Goal: Task Accomplishment & Management: Use online tool/utility

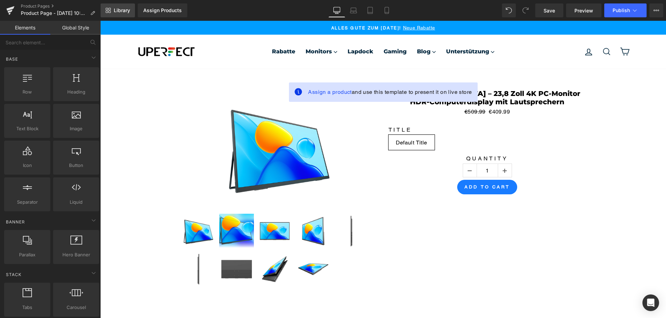
click at [124, 8] on span "Library" at bounding box center [122, 10] width 16 height 6
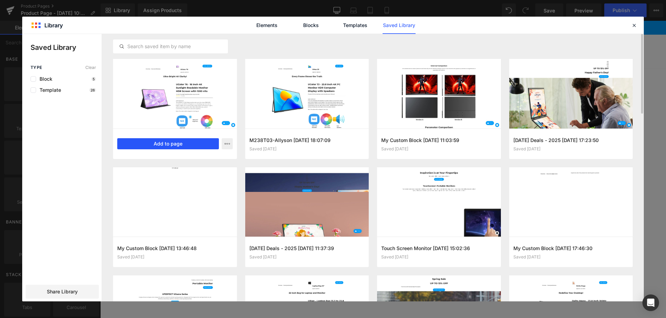
drag, startPoint x: 183, startPoint y: 145, endPoint x: 104, endPoint y: 119, distance: 83.2
click at [183, 145] on button "Add to page" at bounding box center [168, 143] width 102 height 11
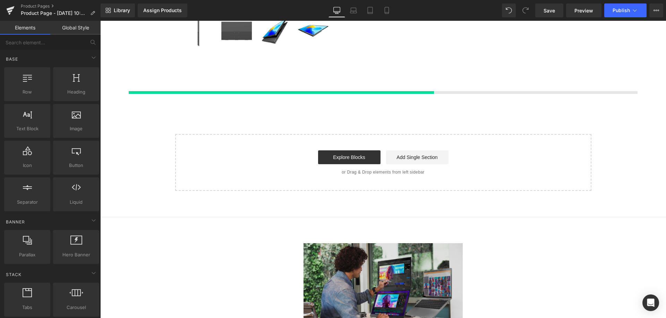
scroll to position [248, 0]
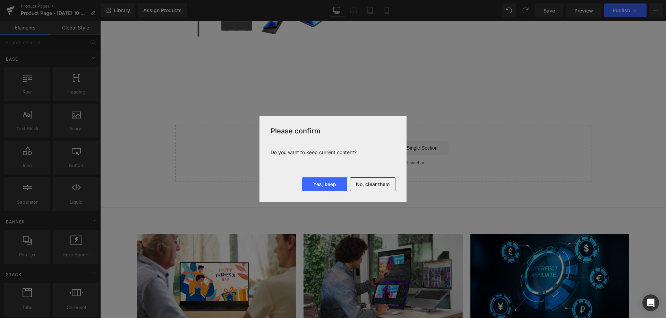
click at [376, 183] on button "No, clear them" at bounding box center [372, 185] width 45 height 14
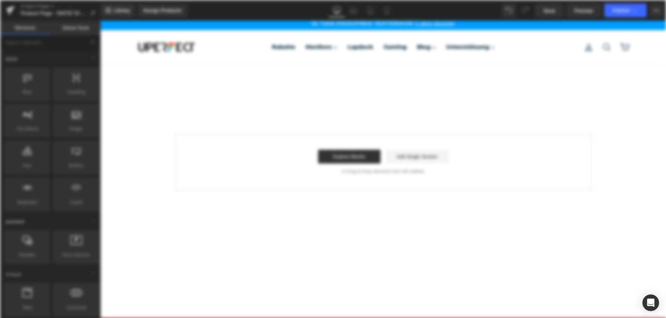
scroll to position [0, 0]
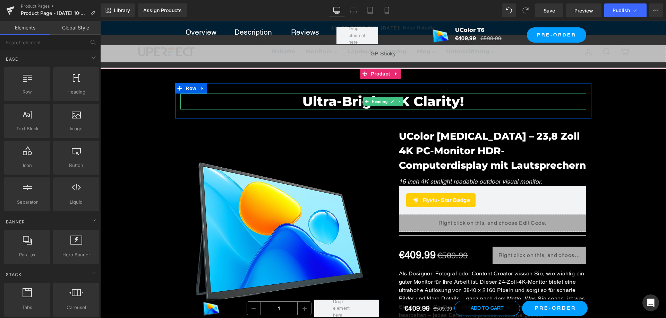
click at [320, 101] on h2 "Ultra-Bright 4K Clarity!" at bounding box center [383, 102] width 406 height 16
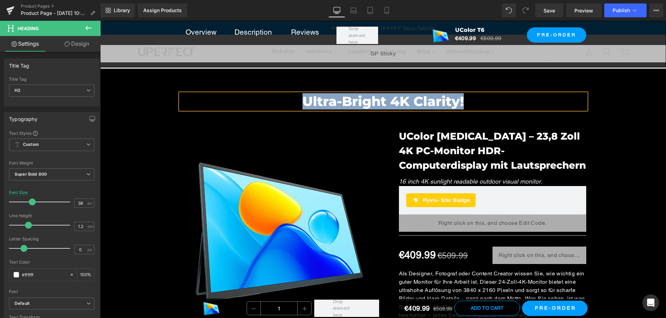
paste div
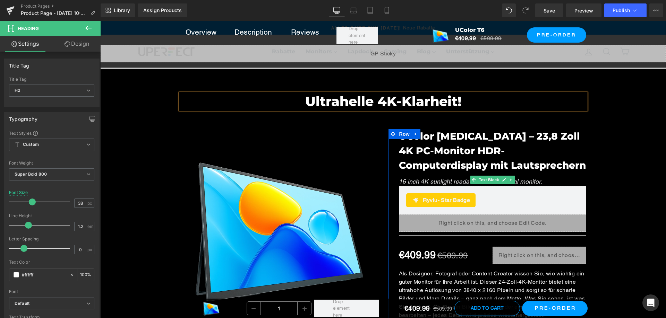
click at [437, 182] on icon "16 inch 4K sunlight readable outdoor visual monitor." at bounding box center [471, 181] width 144 height 7
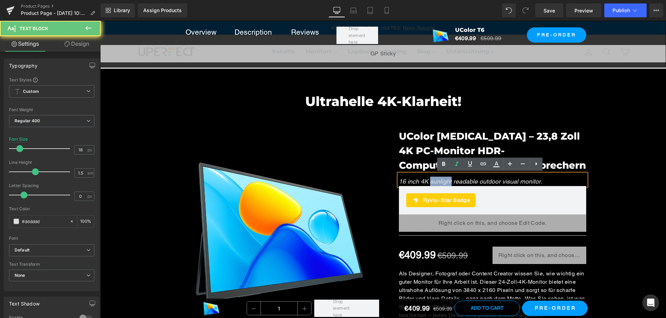
click at [437, 182] on icon "16 inch 4K sunlight readable outdoor visual monitor." at bounding box center [471, 181] width 144 height 7
copy icon "16 inch 4K sunlight readable outdoor visual monitor."
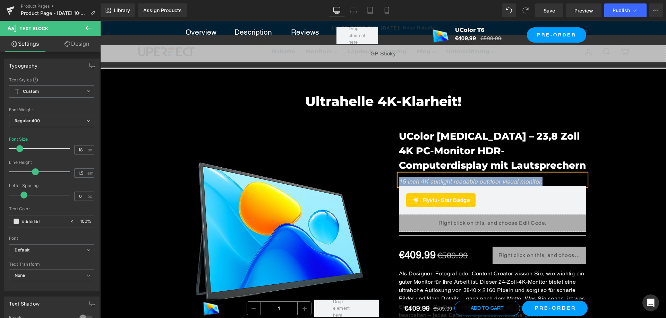
paste div
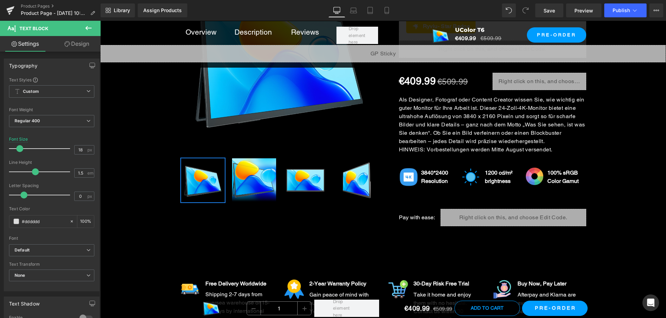
scroll to position [208, 0]
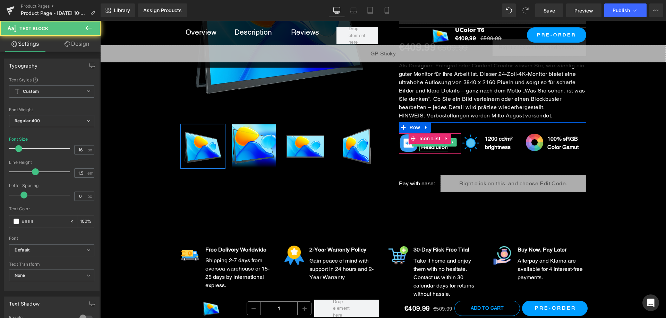
click at [428, 146] on b "Resolution" at bounding box center [434, 147] width 27 height 7
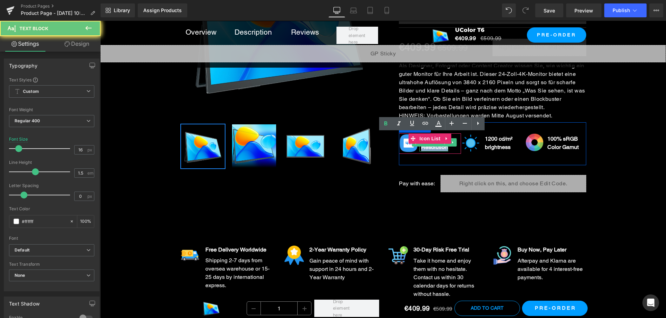
click at [428, 146] on b "Resolution" at bounding box center [434, 147] width 27 height 7
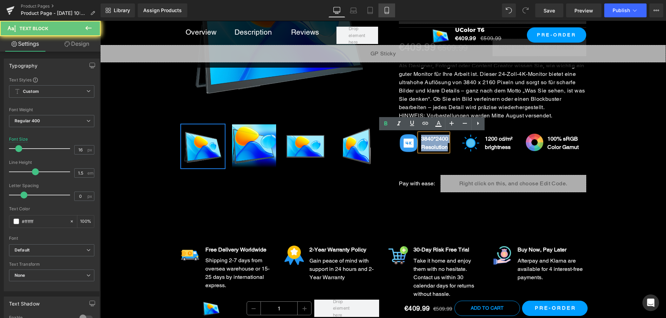
copy div "3840*2400 Resolution"
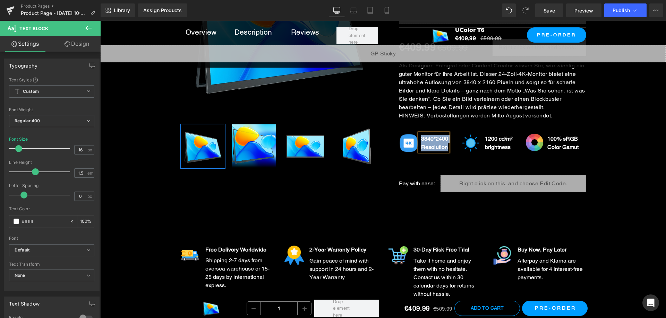
paste div
click at [497, 146] on span "Text Block" at bounding box center [494, 142] width 23 height 8
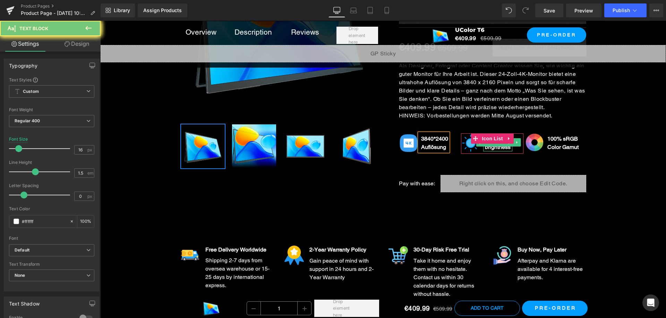
click at [498, 147] on b "brightness" at bounding box center [498, 147] width 26 height 7
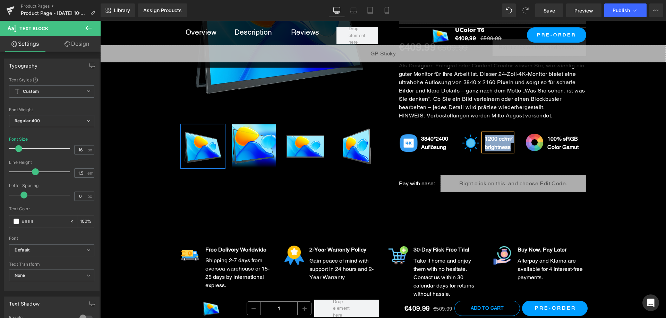
copy div "1200 cd/m² brightness"
paste div
click at [556, 147] on b "Color Gamut" at bounding box center [562, 147] width 31 height 7
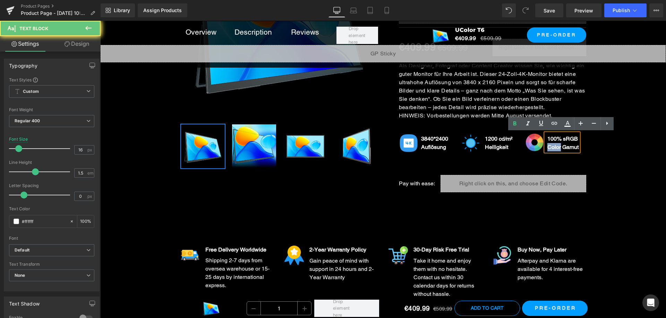
click at [556, 147] on b "Color Gamut" at bounding box center [562, 147] width 31 height 7
copy div "100% sRGB Color Gamut"
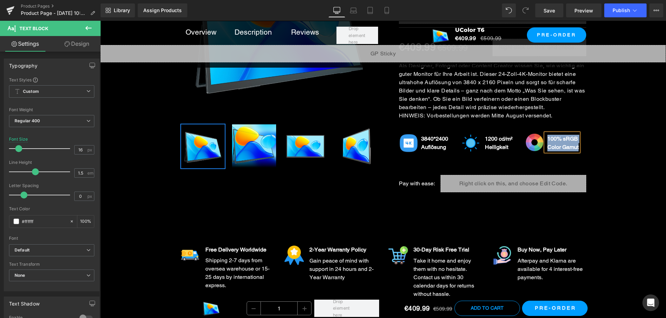
paste div
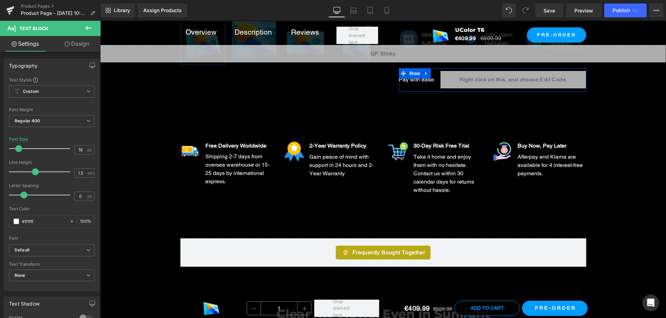
scroll to position [277, 0]
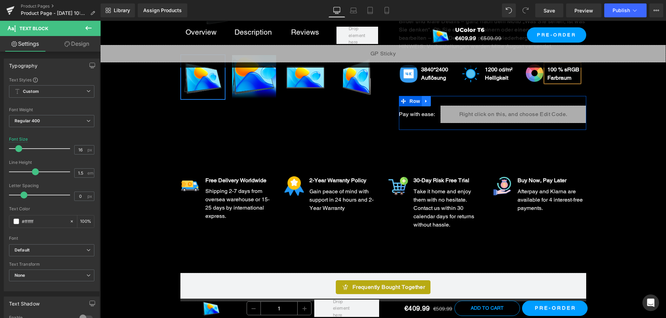
click at [426, 101] on icon at bounding box center [426, 100] width 5 height 5
click at [442, 100] on icon at bounding box center [444, 101] width 5 height 5
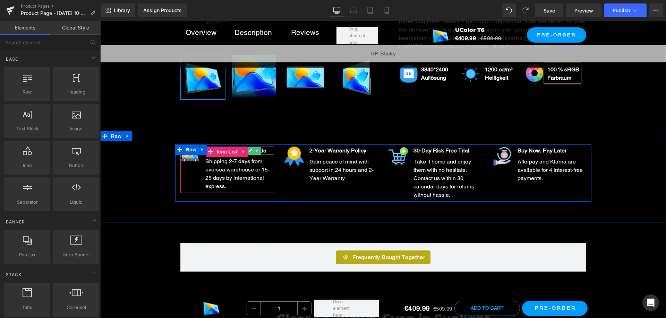
click at [262, 152] on span "Free Delivery Worldwide" at bounding box center [235, 150] width 61 height 7
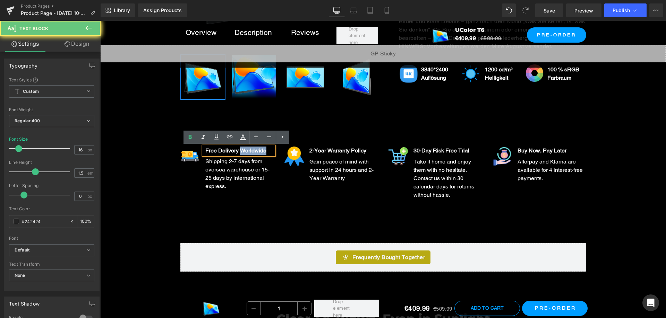
click at [263, 152] on span "Free Delivery Worldwide" at bounding box center [235, 150] width 61 height 7
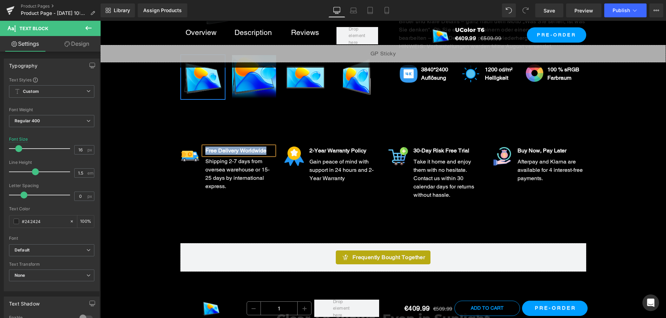
paste div
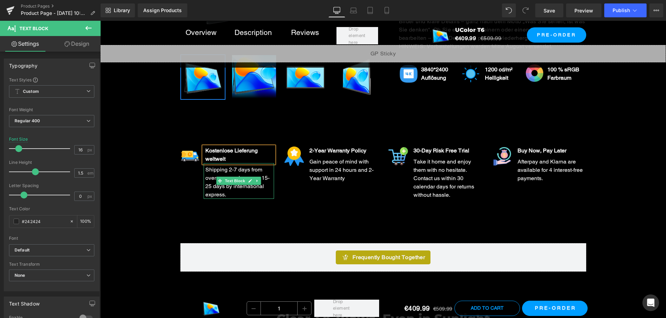
click at [263, 176] on span "Shipping 2-7 days from oversea warehouse or 15-25 days by international express." at bounding box center [237, 182] width 64 height 32
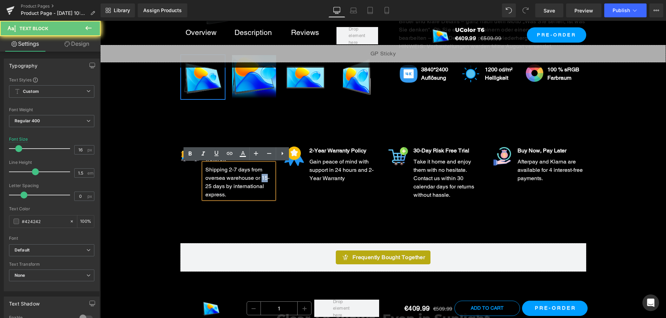
click at [263, 175] on span "Shipping 2-7 days from oversea warehouse or 15-25 days by international express." at bounding box center [237, 182] width 64 height 32
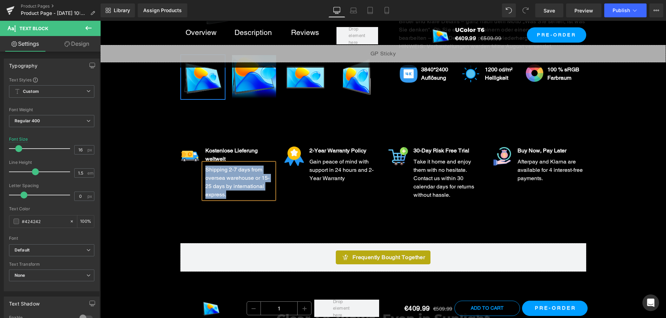
paste div
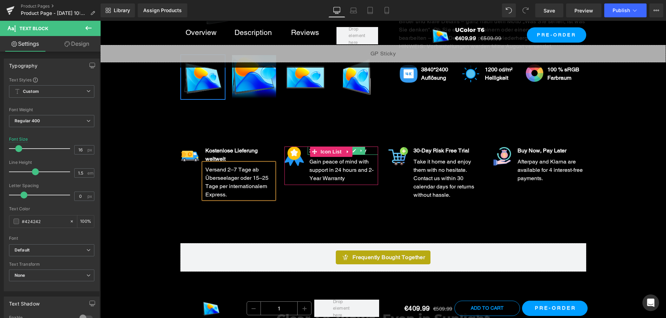
click at [366, 150] on strong "2-Year Warranty Policy" at bounding box center [337, 150] width 57 height 7
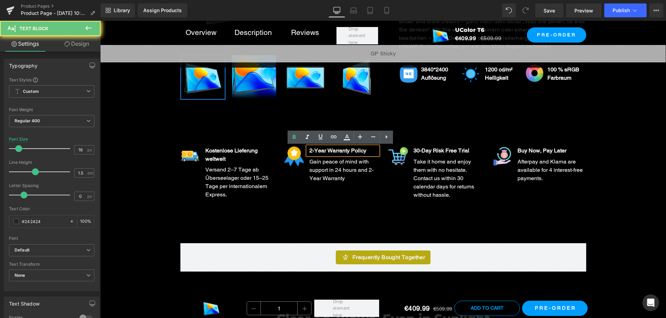
click at [366, 150] on strong "2-Year Warranty Policy" at bounding box center [337, 150] width 57 height 7
copy strong "2-Year Warranty Policy"
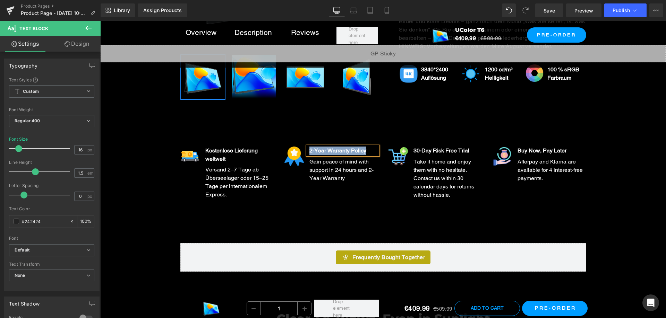
paste div
click at [361, 174] on div "Gain peace of mind with support in 24 hours and 2-Year Warranty" at bounding box center [343, 169] width 70 height 28
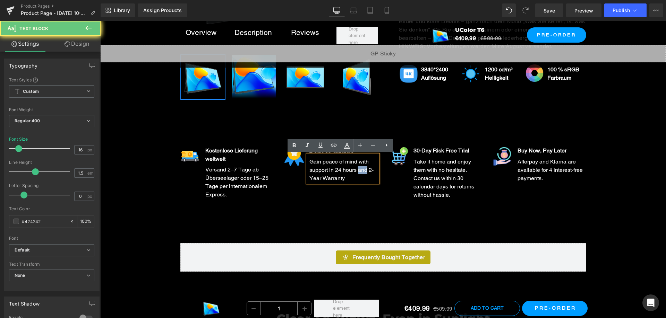
click at [361, 174] on div "Gain peace of mind with support in 24 hours and 2-Year Warranty" at bounding box center [343, 169] width 70 height 28
copy span "Gain peace of mind with support in 24 hours and 2-Year Warranty"
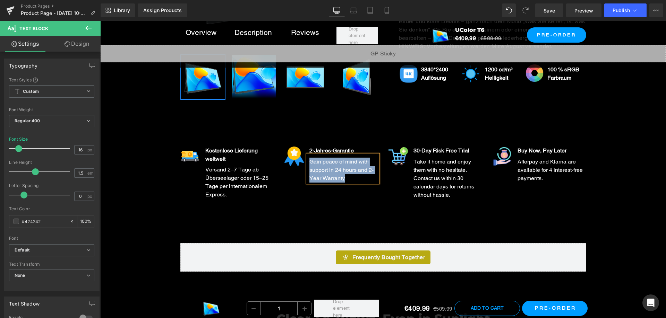
paste div
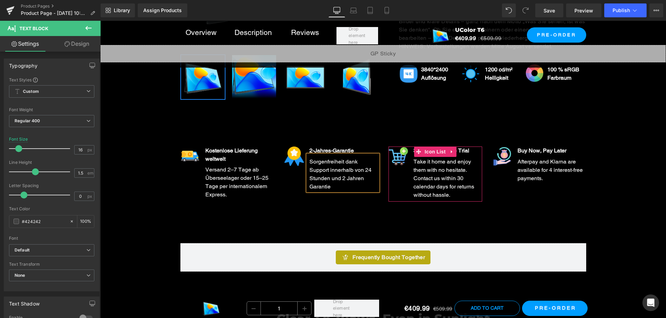
click at [474, 149] on div "30-Day Risk Free Trial" at bounding box center [447, 151] width 70 height 8
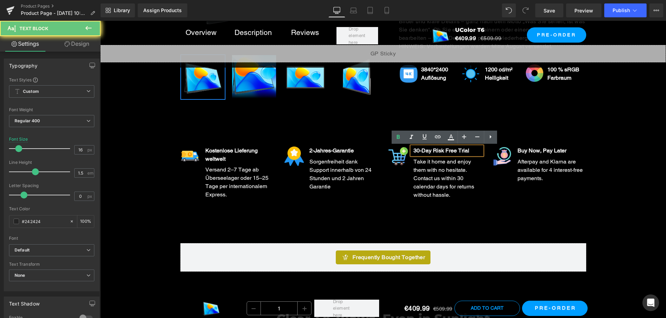
click at [474, 149] on div "30-Day Risk Free Trial" at bounding box center [447, 151] width 70 height 8
copy strong "30-Day Risk Free Trial"
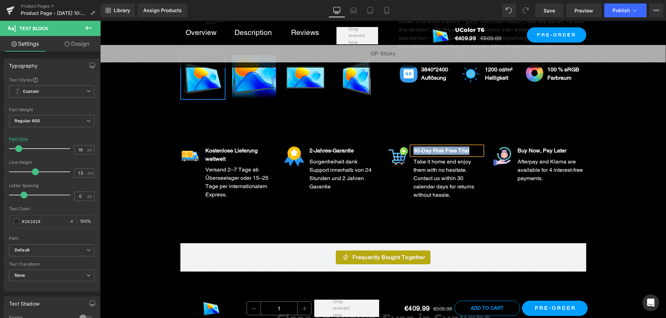
paste div
click at [459, 187] on span "Take it home and enjoy them with no hesitate. Contact us within 30 calendar day…" at bounding box center [443, 178] width 61 height 40
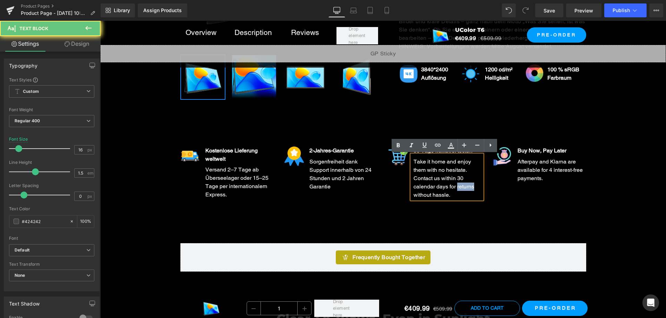
click at [459, 187] on span "Take it home and enjoy them with no hesitate. Contact us within 30 calendar day…" at bounding box center [443, 178] width 61 height 40
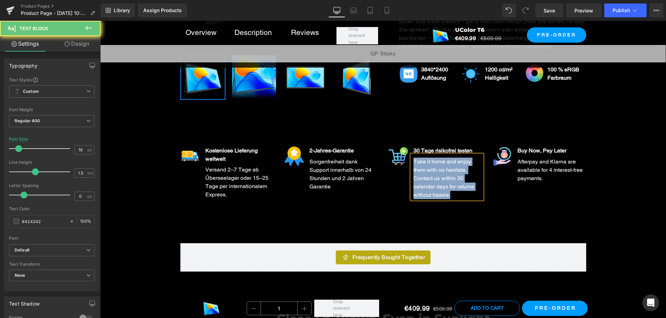
copy span "Take it home and enjoy them with no hesitate. Contact us within 30 calendar day…"
paste div
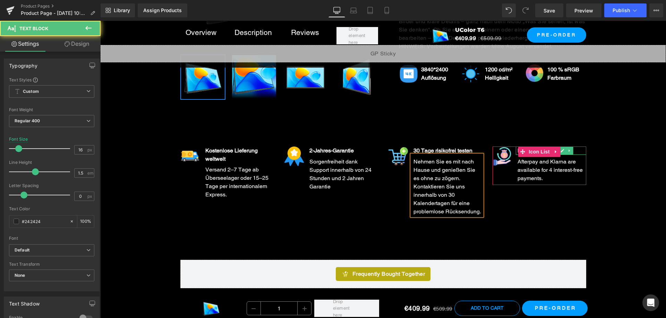
click at [578, 151] on div "Buy Now, Pay Later" at bounding box center [551, 151] width 70 height 8
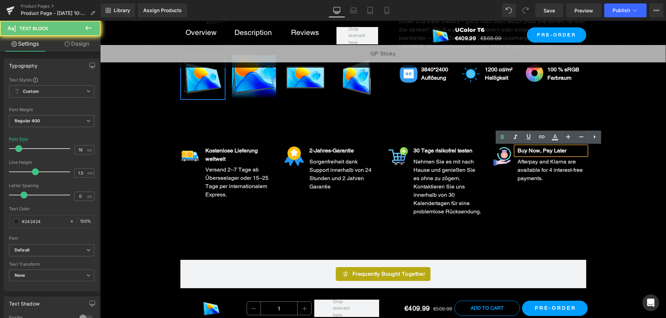
click at [578, 151] on div "Buy Now, Pay Later" at bounding box center [551, 151] width 70 height 8
copy strong "Buy Now, Pay Later"
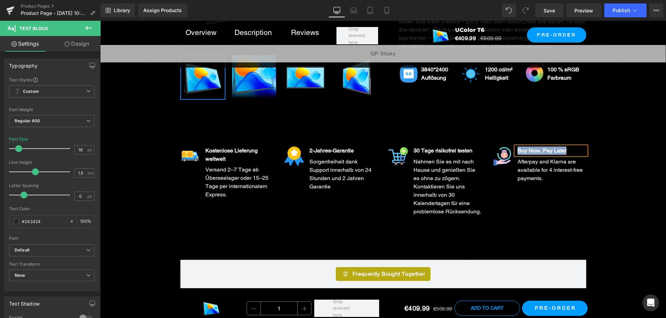
paste div
click at [568, 176] on icon at bounding box center [568, 177] width 1 height 2
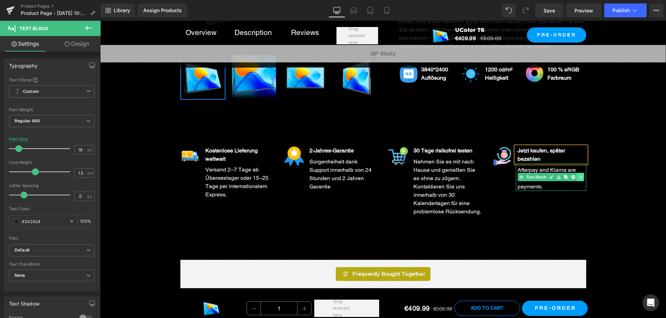
click at [567, 176] on link at bounding box center [565, 177] width 7 height 8
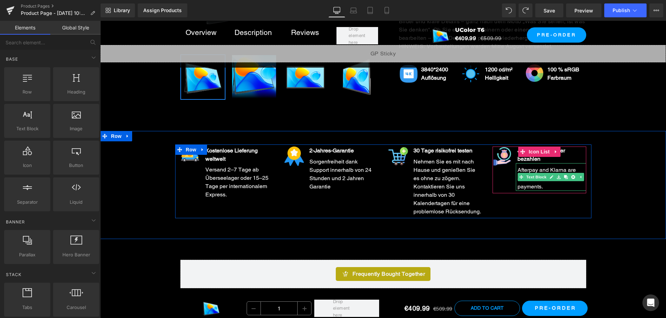
click at [570, 185] on div "Afterpay and Klarna are available for 4 interest-free payments." at bounding box center [551, 177] width 70 height 28
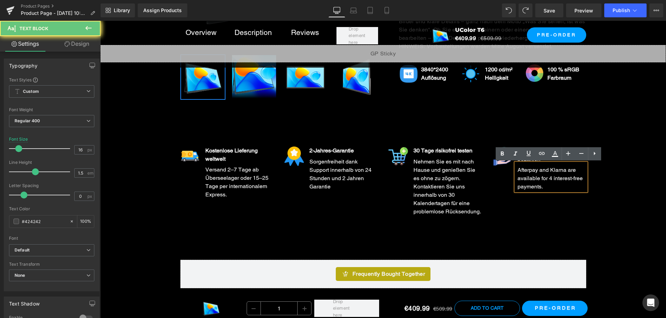
click at [570, 185] on div "Afterpay and Klarna are available for 4 interest-free payments." at bounding box center [551, 177] width 70 height 28
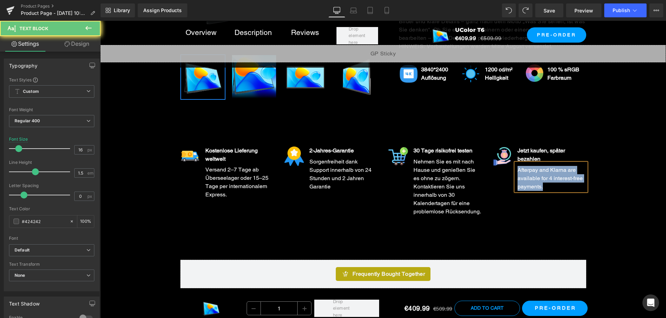
copy font "Afterpay and Klarna are available for 4 interest-free payments."
paste div
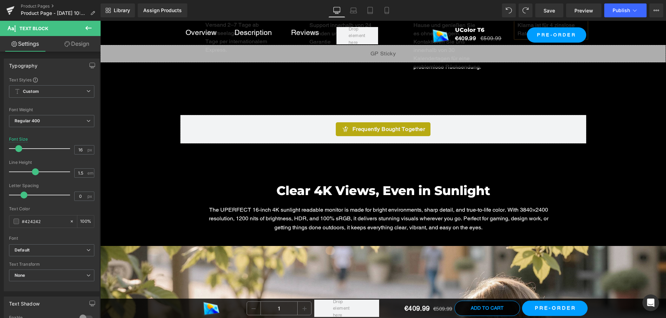
scroll to position [520, 0]
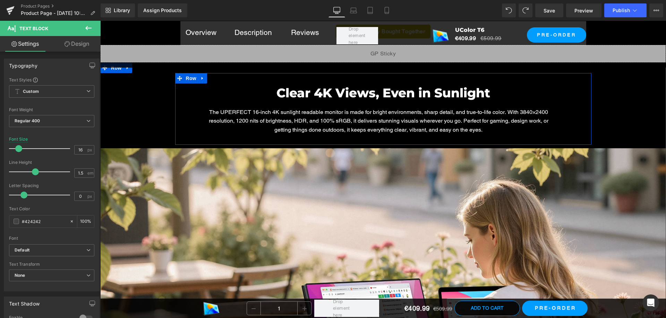
click at [300, 91] on h2 "Clear 4K Views, Even in Sunlight" at bounding box center [383, 93] width 371 height 19
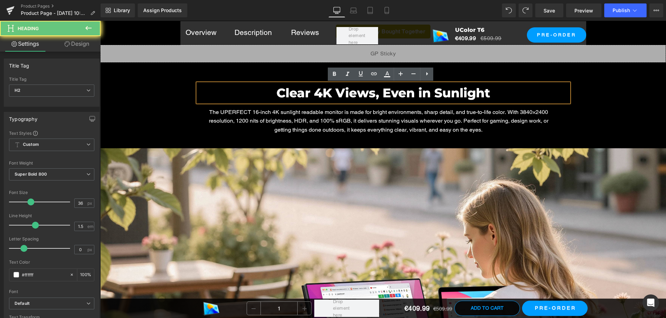
click at [300, 91] on h2 "Clear 4K Views, Even in Sunlight" at bounding box center [383, 93] width 371 height 19
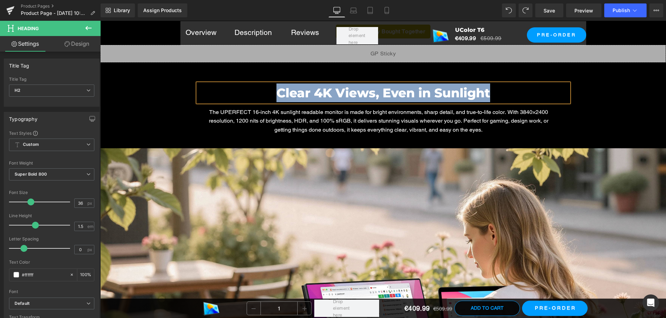
paste div
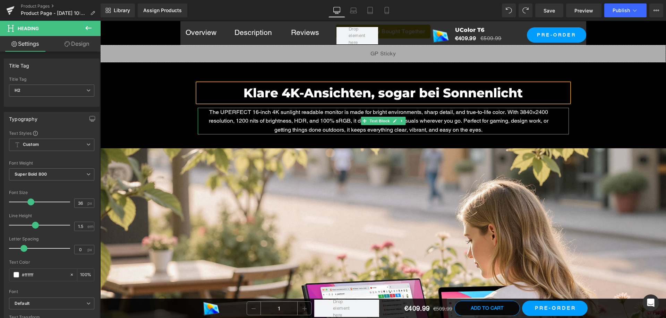
click at [273, 124] on p "The UPERFECT 16-inch 4K sunlight readable monitor is made for bright environmen…" at bounding box center [379, 121] width 346 height 27
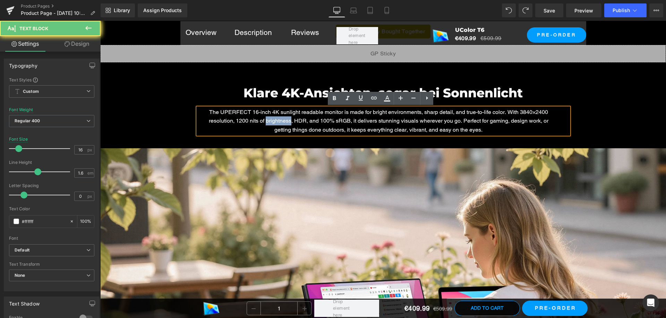
click at [273, 124] on p "The UPERFECT 16-inch 4K sunlight readable monitor is made for bright environmen…" at bounding box center [379, 121] width 346 height 27
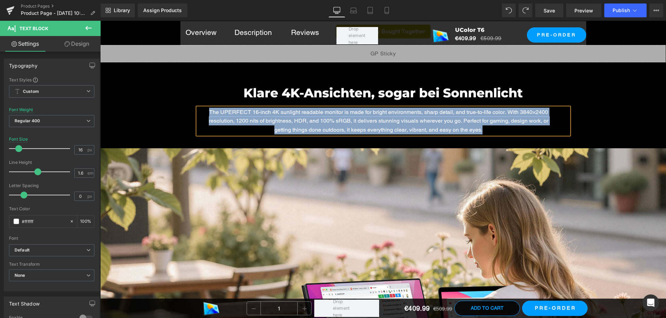
paste div
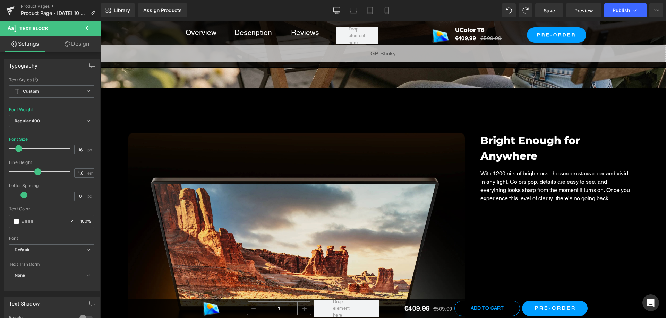
scroll to position [936, 0]
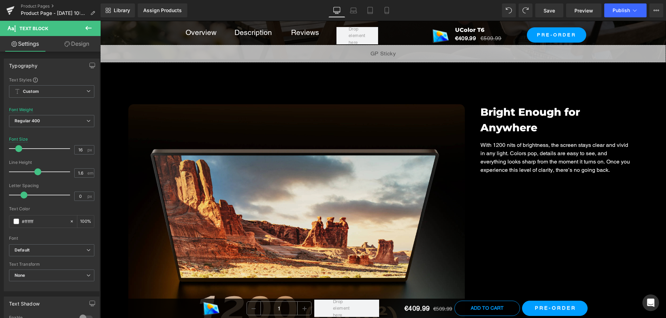
click at [510, 111] on h2 "Bright Enough for Anywhere" at bounding box center [556, 119] width 153 height 31
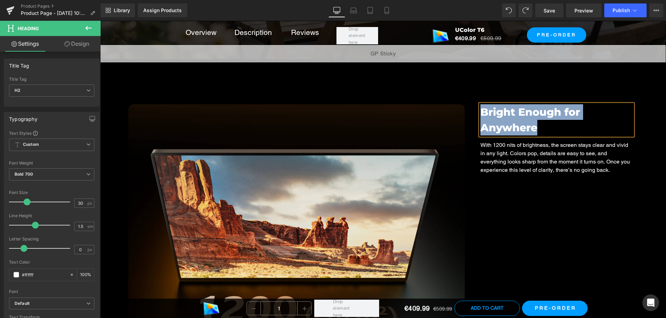
paste div
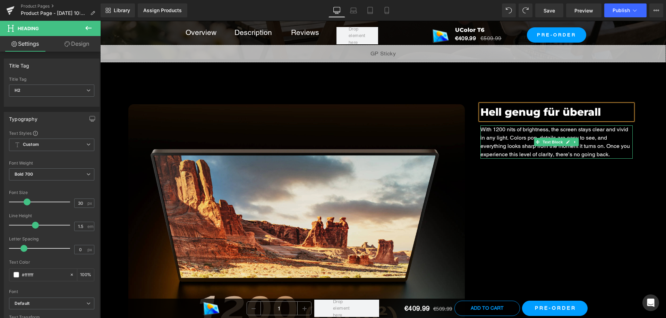
click at [506, 144] on p "With 1200 nits of brightness, the screen stays clear and vivid in any light. Co…" at bounding box center [556, 142] width 153 height 33
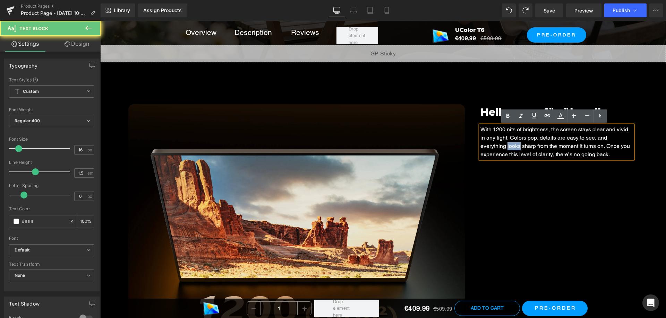
click at [506, 144] on p "With 1200 nits of brightness, the screen stays clear and vivid in any light. Co…" at bounding box center [556, 142] width 153 height 33
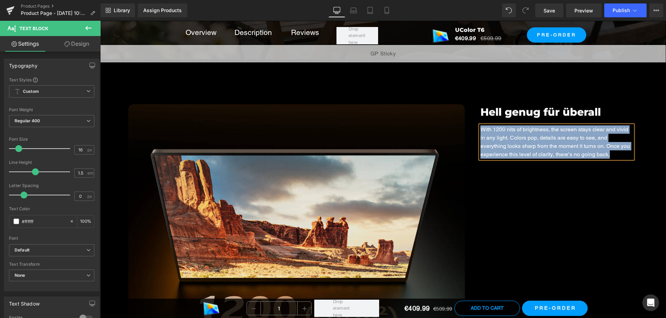
paste div
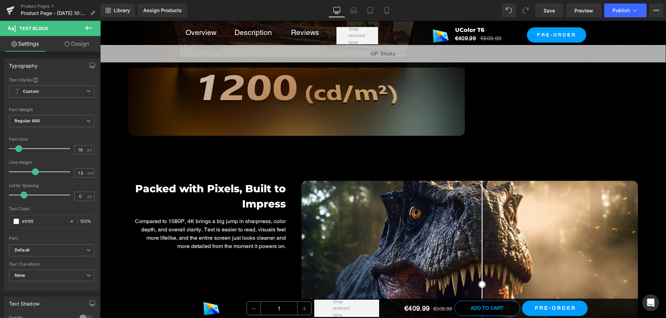
scroll to position [1214, 0]
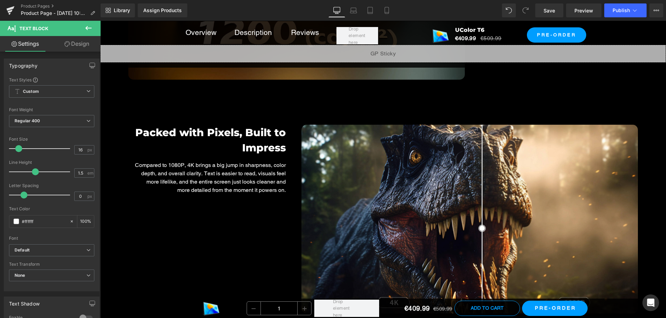
click at [264, 138] on h2 "Packed with Pixels, Built to Impress" at bounding box center [209, 140] width 153 height 31
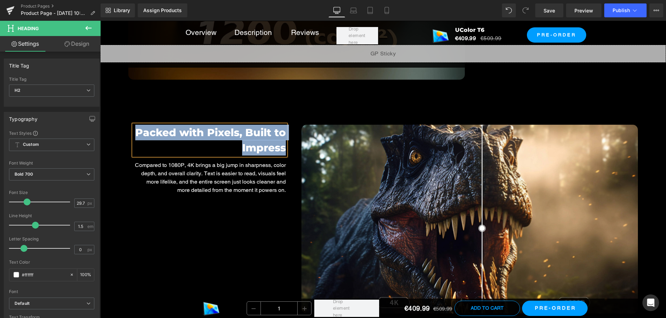
paste div
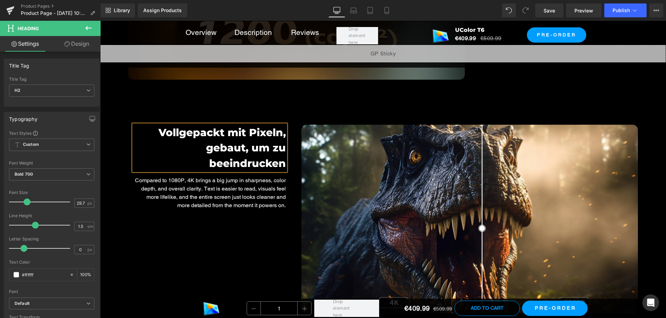
click at [265, 176] on p "Compared to 1080P, 4K brings a big jump in sharpness, color depth, and overall …" at bounding box center [209, 192] width 153 height 33
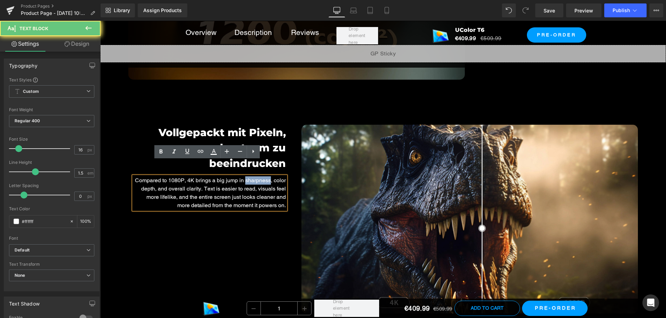
click at [265, 176] on p "Compared to 1080P, 4K brings a big jump in sharpness, color depth, and overall …" at bounding box center [209, 192] width 153 height 33
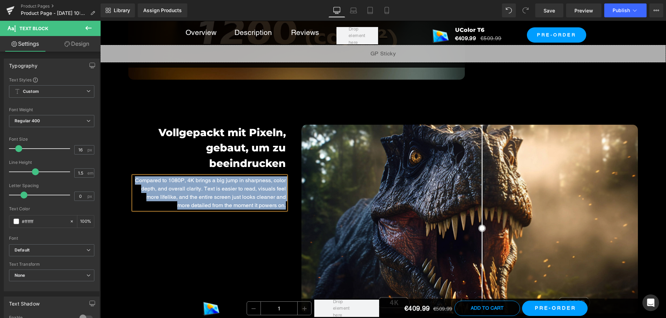
paste div
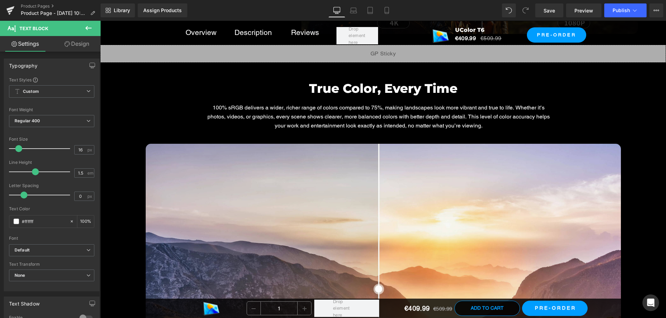
scroll to position [1456, 0]
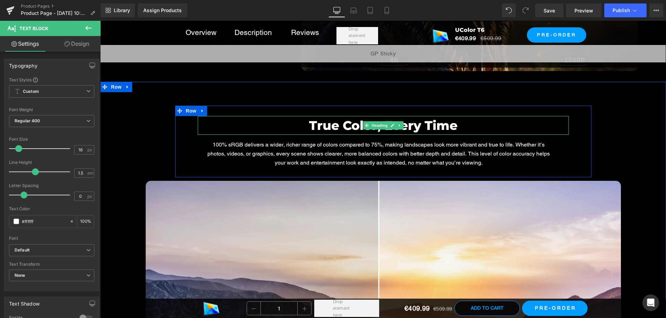
click at [329, 130] on h2 "True Color, Every Time" at bounding box center [383, 125] width 371 height 19
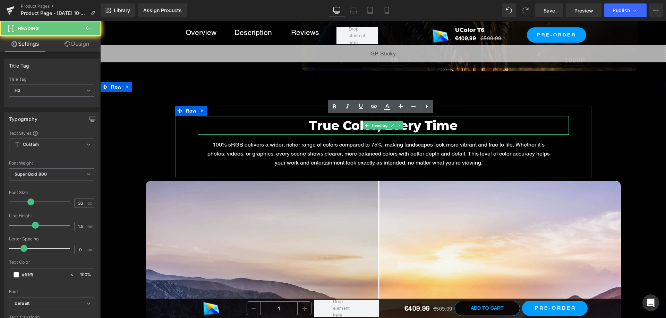
click at [329, 130] on h2 "True Color, Every Time" at bounding box center [383, 125] width 371 height 19
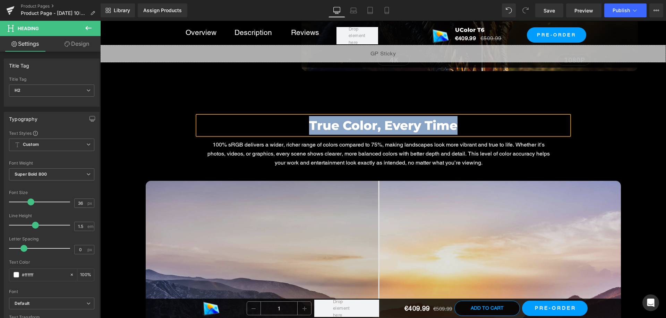
paste div
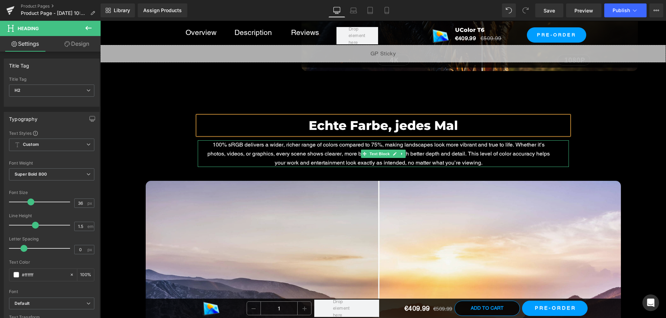
click at [270, 157] on p "100% sRGB delivers a wider, richer range of colors compared to 75%, making land…" at bounding box center [379, 153] width 346 height 27
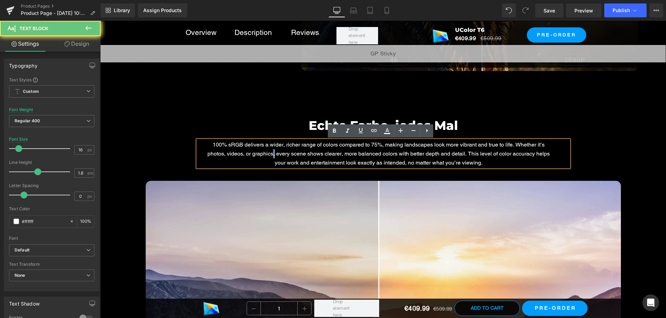
click at [270, 157] on p "100% sRGB delivers a wider, richer range of colors compared to 75%, making land…" at bounding box center [379, 153] width 346 height 27
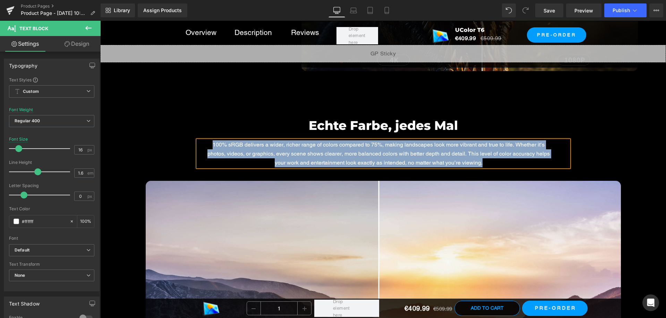
paste div
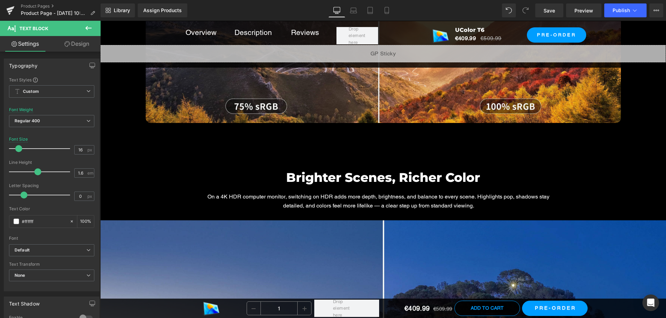
scroll to position [1838, 0]
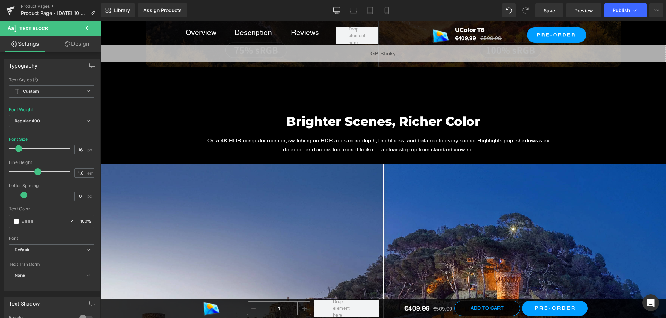
click at [324, 120] on h2 "Brighter Scenes, Richer Color" at bounding box center [383, 121] width 371 height 19
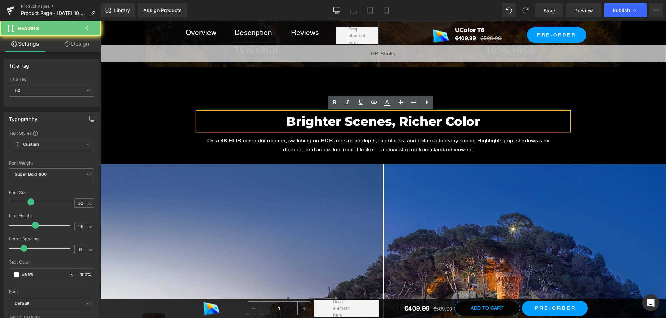
click at [324, 120] on h2 "Brighter Scenes, Richer Color" at bounding box center [383, 121] width 371 height 19
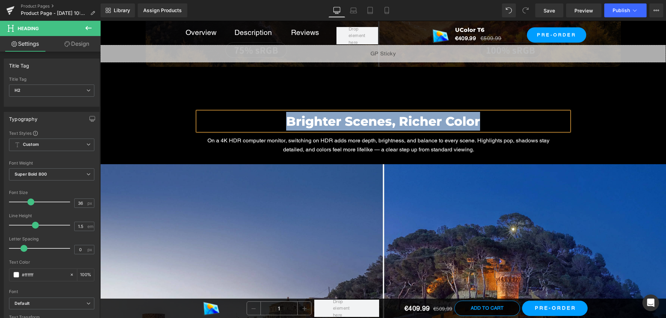
paste div
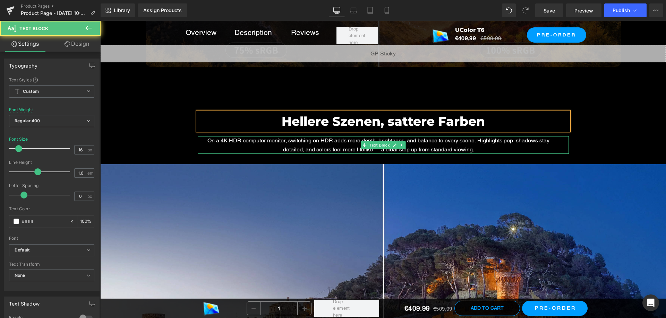
click at [318, 139] on p "On a 4K HDR computer monitor, switching on HDR adds more depth, brightness, and…" at bounding box center [379, 145] width 346 height 18
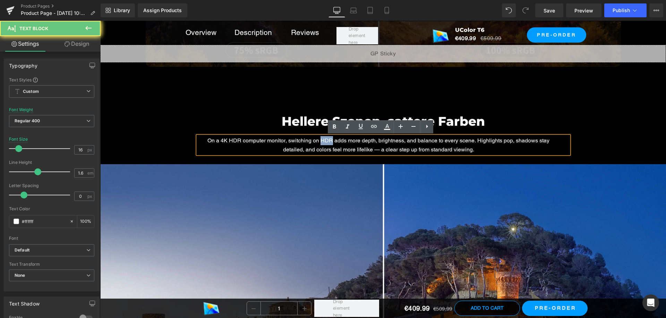
click at [318, 139] on p "On a 4K HDR computer monitor, switching on HDR adds more depth, brightness, and…" at bounding box center [379, 145] width 346 height 18
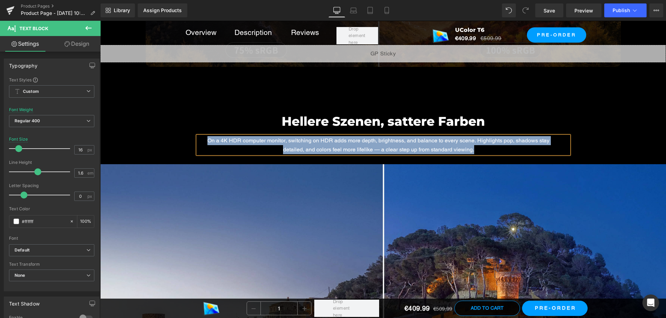
paste div
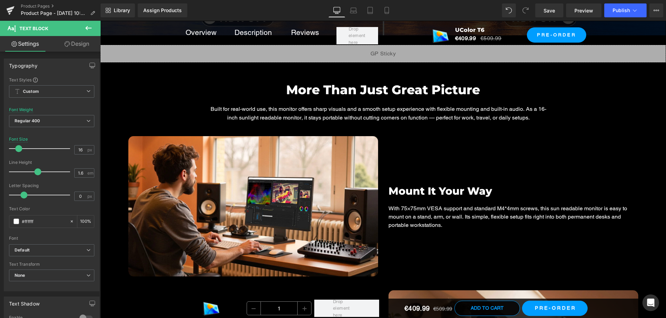
scroll to position [2288, 0]
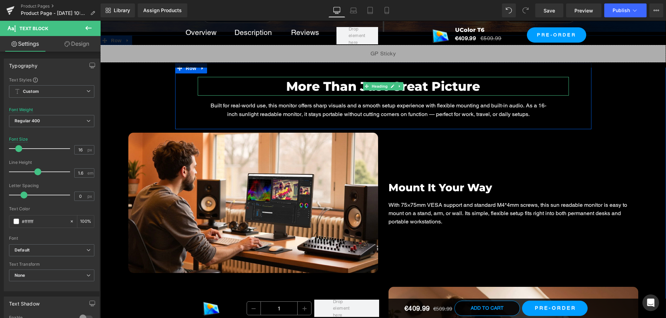
click at [311, 84] on h2 "More Than Just Great Picture" at bounding box center [383, 86] width 371 height 19
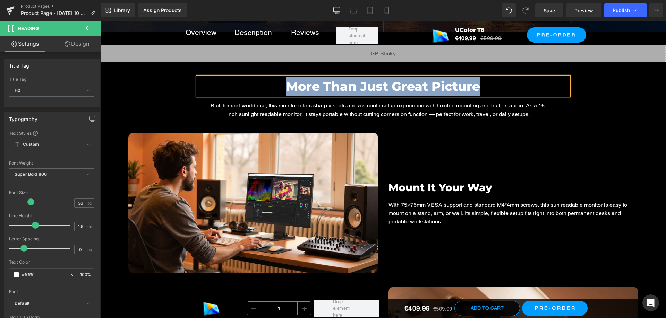
paste div
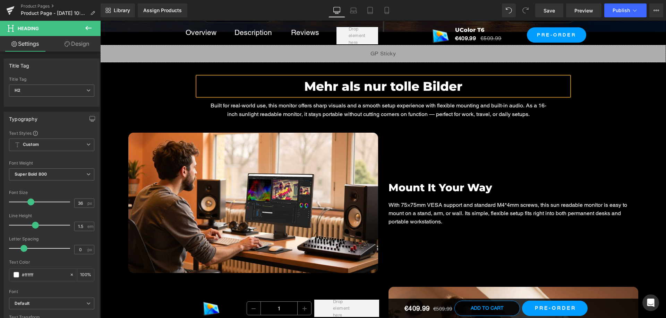
click at [336, 106] on p "Built for real-world use, this monitor offers sharp visuals and a smooth setup …" at bounding box center [379, 110] width 346 height 18
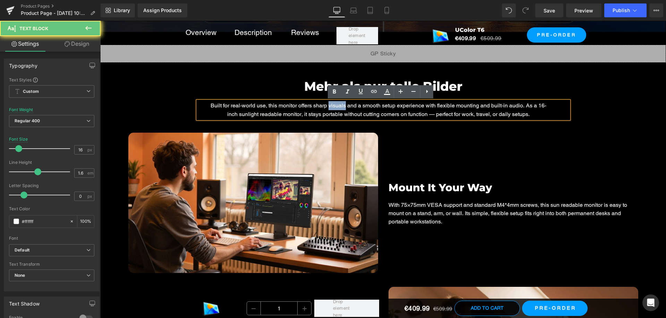
click at [336, 106] on p "Built for real-world use, this monitor offers sharp visuals and a smooth setup …" at bounding box center [379, 110] width 346 height 18
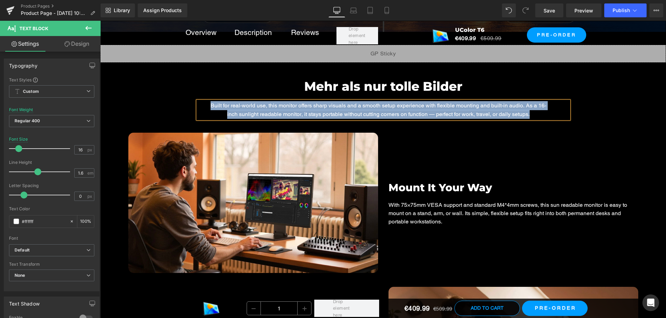
paste div
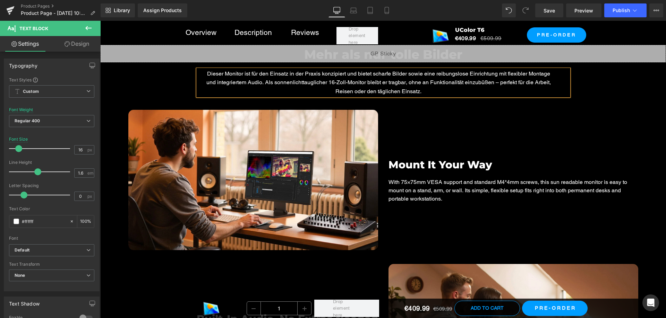
scroll to position [2358, 0]
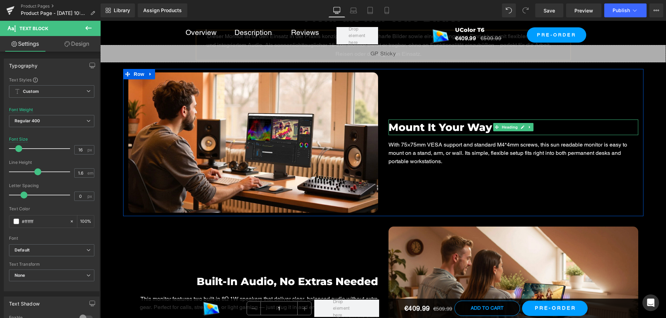
click at [404, 126] on h3 "Mount It Your Way" at bounding box center [513, 128] width 250 height 16
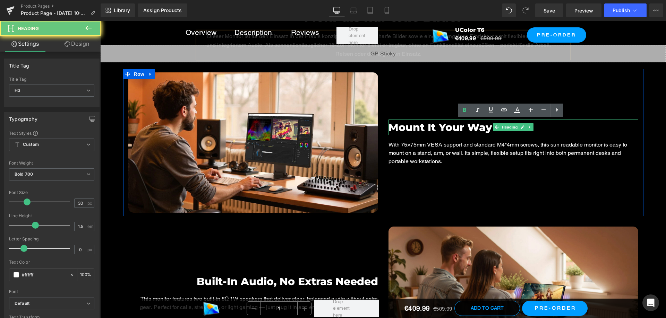
click at [404, 126] on h3 "Mount It Your Way" at bounding box center [513, 128] width 250 height 16
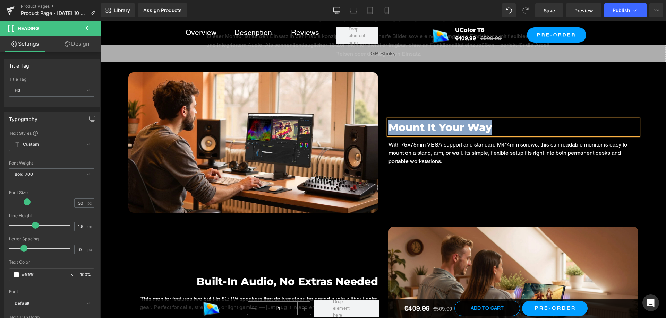
paste div
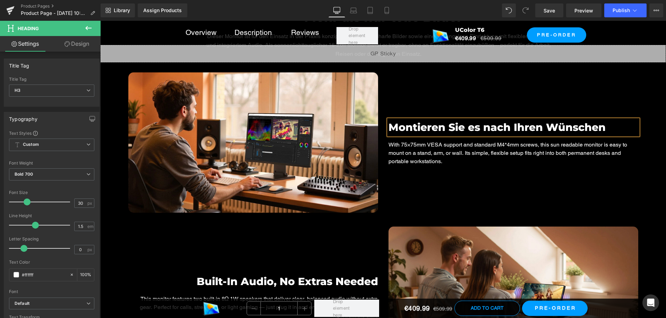
click at [435, 146] on p "With 75×75mm VESA support and standard M4*4mm screws, this sun readable monitor…" at bounding box center [513, 153] width 250 height 25
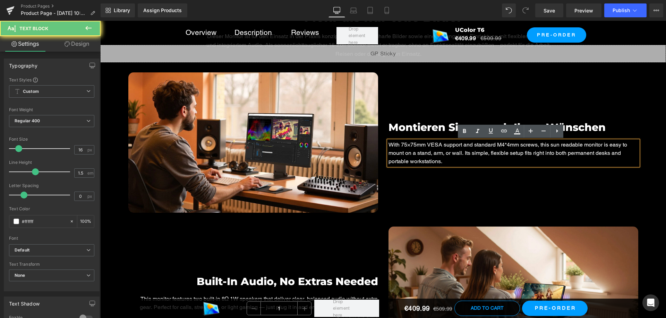
click at [435, 146] on p "With 75×75mm VESA support and standard M4*4mm screws, this sun readable monitor…" at bounding box center [513, 153] width 250 height 25
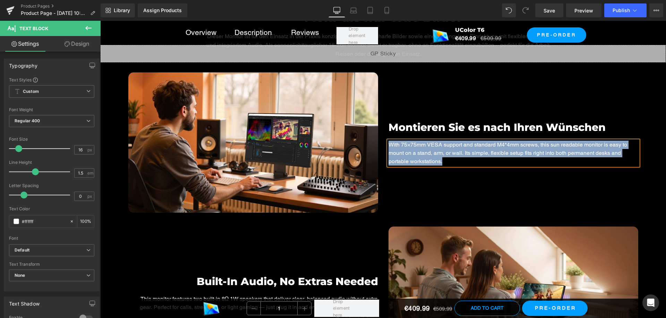
paste div
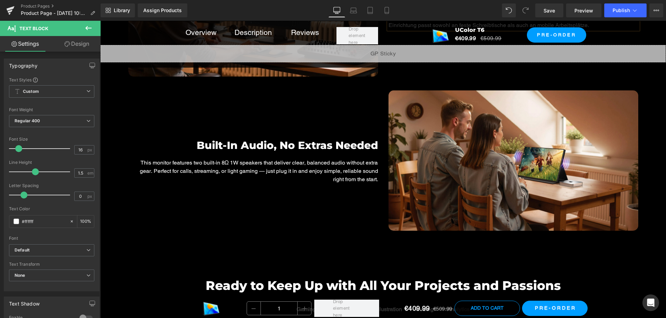
scroll to position [2496, 0]
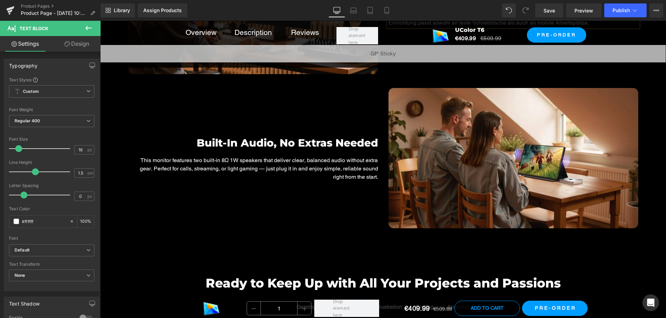
click at [231, 140] on div "Built-In Audio, No Extras Needed Heading" at bounding box center [253, 143] width 250 height 16
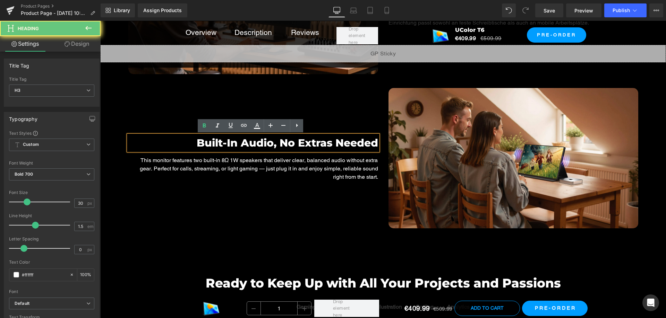
drag, startPoint x: 230, startPoint y: 140, endPoint x: 234, endPoint y: 141, distance: 3.5
click at [230, 140] on h3 "Built-In Audio, No Extras Needed" at bounding box center [253, 143] width 250 height 16
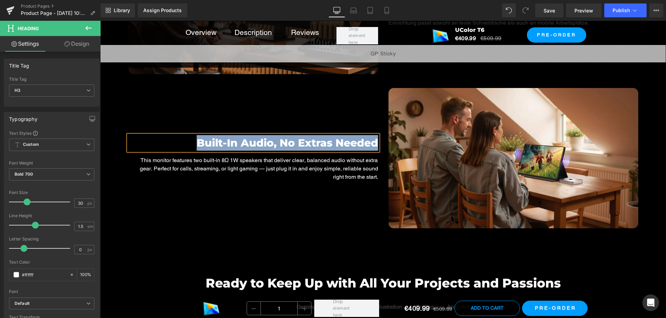
paste div
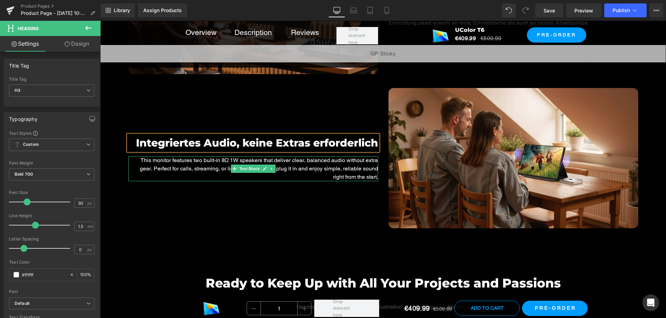
click at [345, 172] on p "This monitor features two built-in 8Ω 1W speakers that deliver clear, balanced …" at bounding box center [253, 168] width 250 height 25
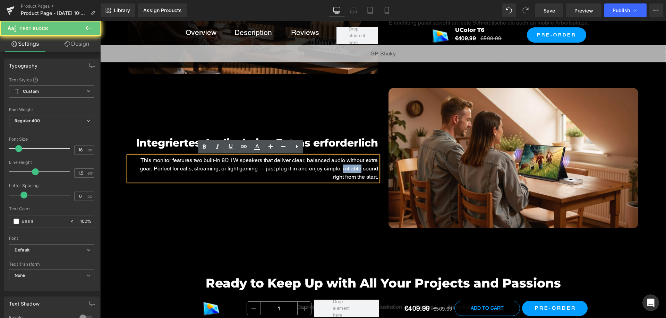
click at [345, 172] on p "This monitor features two built-in 8Ω 1W speakers that deliver clear, balanced …" at bounding box center [253, 168] width 250 height 25
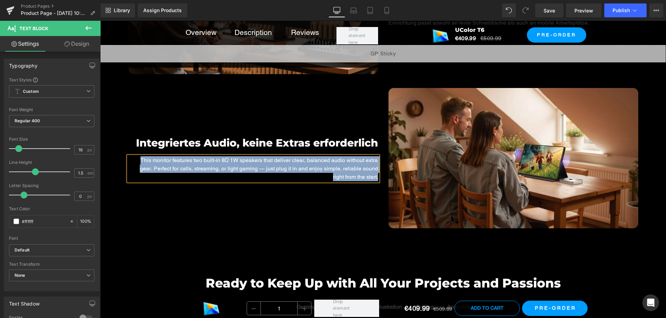
paste div
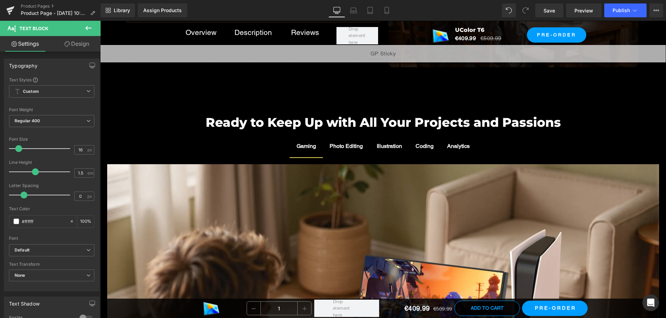
scroll to position [2670, 0]
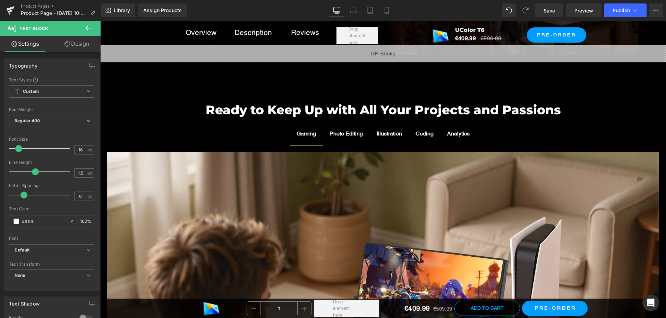
click at [273, 108] on h2 "Ready to Keep Up with All Your Projects and Passions" at bounding box center [382, 110] width 565 height 19
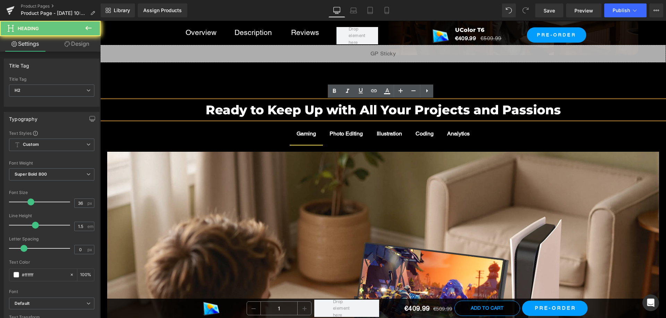
click at [273, 108] on h2 "Ready to Keep Up with All Your Projects and Passions" at bounding box center [382, 110] width 565 height 19
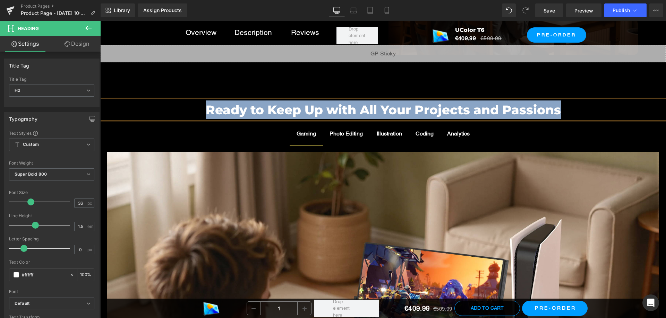
paste div
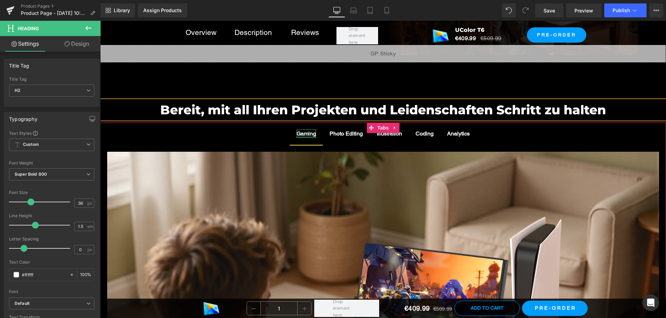
click at [304, 136] on div at bounding box center [305, 137] width 19 height 2
click at [304, 136] on div "Gaming" at bounding box center [305, 134] width 19 height 8
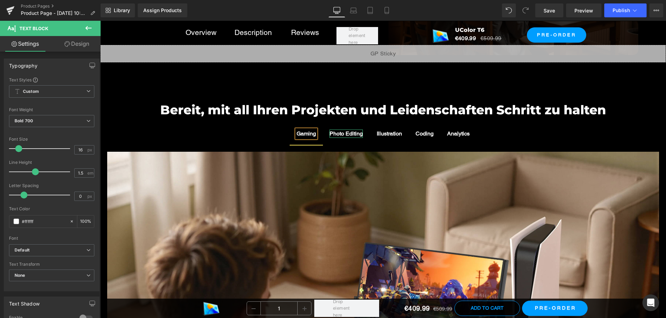
click at [348, 132] on div "Photo Editing" at bounding box center [345, 134] width 33 height 8
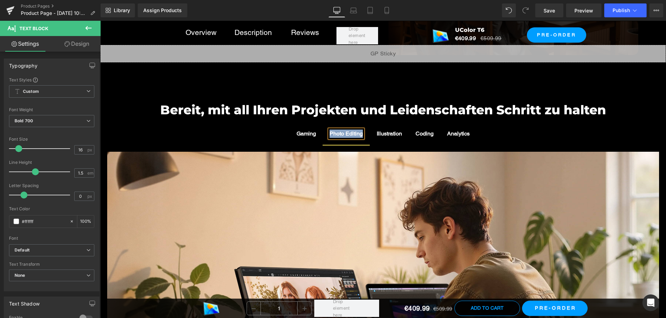
paste div
click at [404, 135] on div at bounding box center [405, 134] width 2 height 8
click at [404, 135] on div "Illustration" at bounding box center [392, 134] width 25 height 8
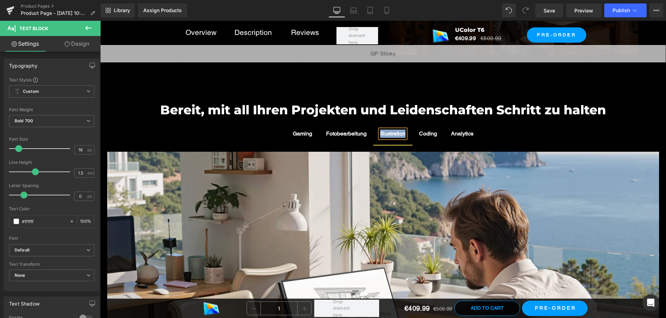
paste div
click at [435, 133] on div "Coding" at bounding box center [428, 134] width 18 height 8
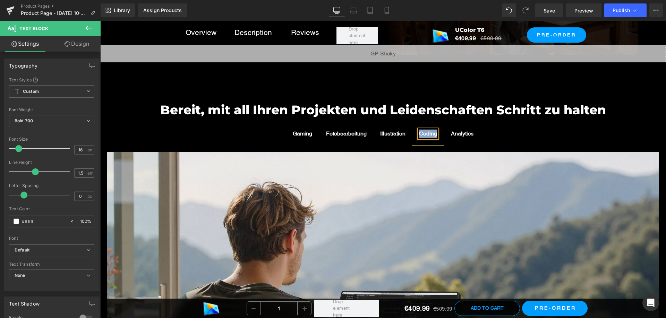
paste div
click at [474, 134] on div "Analytics" at bounding box center [466, 134] width 23 height 8
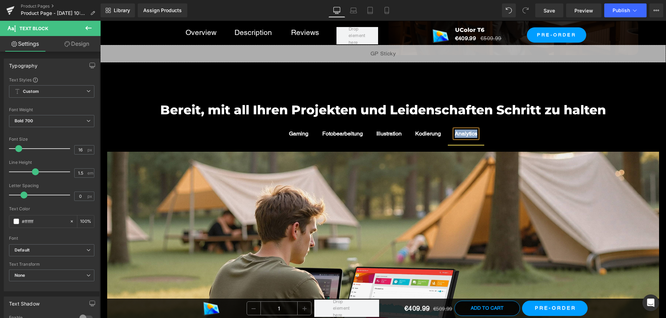
paste div
drag, startPoint x: 302, startPoint y: 133, endPoint x: 297, endPoint y: 133, distance: 4.5
click at [302, 133] on div "Gaming Text Block" at bounding box center [299, 134] width 19 height 8
click at [302, 133] on div "Gaming" at bounding box center [299, 134] width 19 height 8
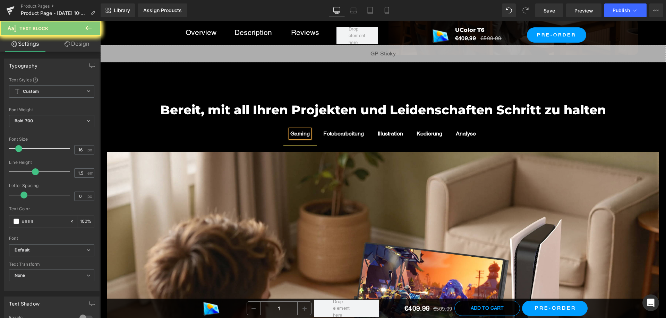
click at [297, 133] on div "Gaming" at bounding box center [299, 134] width 19 height 8
paste div
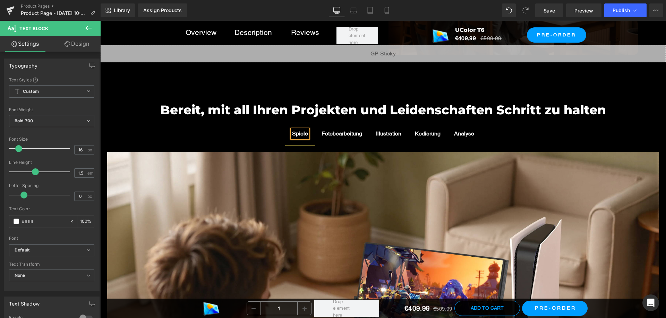
click at [512, 90] on div "Bereit, mit all Ihren Projekten und Leidenschaften Schritt zu halten Heading Sp…" at bounding box center [382, 269] width 565 height 415
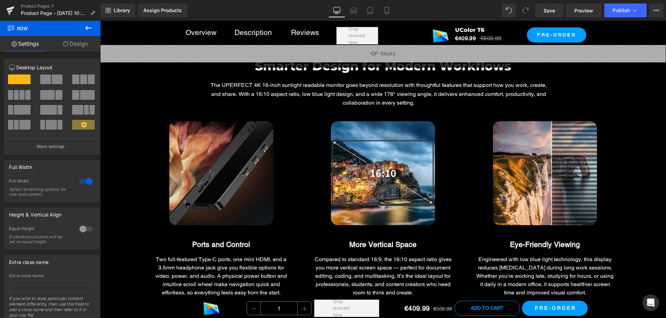
scroll to position [3086, 0]
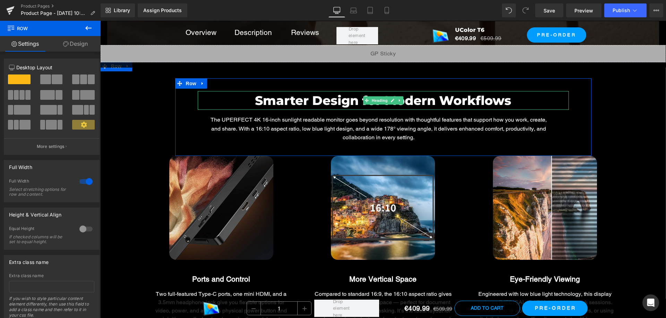
click at [311, 101] on h2 "Smarter Design for Modern Workflows" at bounding box center [383, 100] width 371 height 19
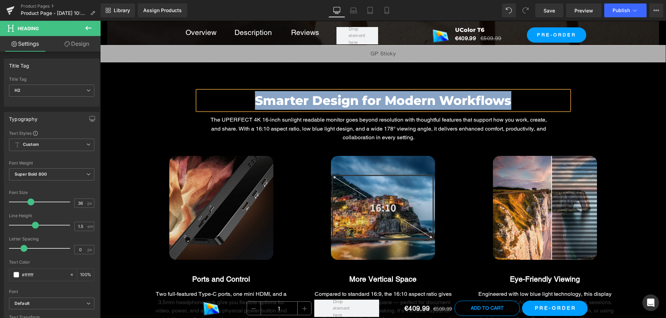
paste div
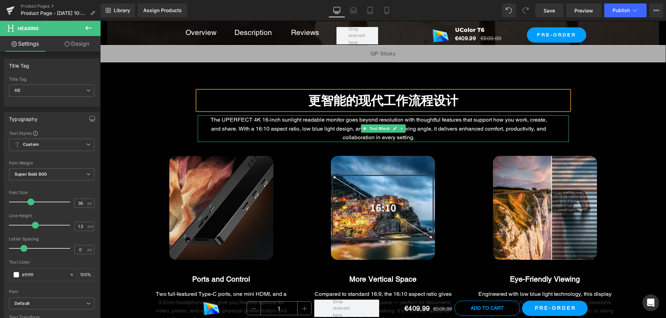
click at [298, 126] on p "The UPERFECT 4K 16-inch sunlight readable monitor goes beyond resolution with t…" at bounding box center [379, 128] width 346 height 27
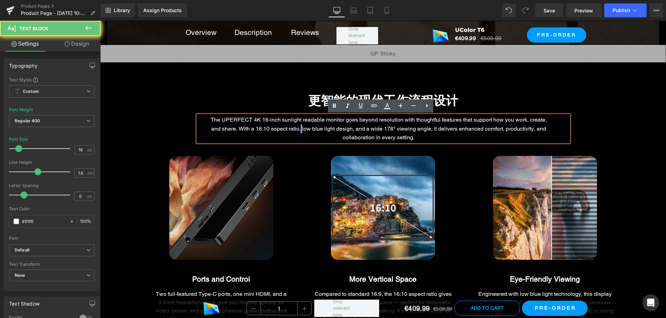
click at [298, 126] on p "The UPERFECT 4K 16-inch sunlight readable monitor goes beyond resolution with t…" at bounding box center [379, 128] width 346 height 27
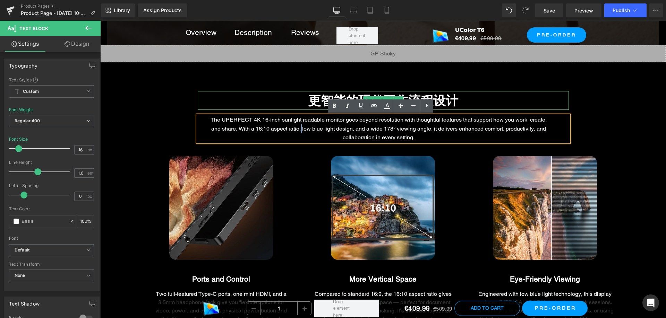
click at [326, 104] on h2 "更智能的现代工作流程设计" at bounding box center [383, 100] width 371 height 19
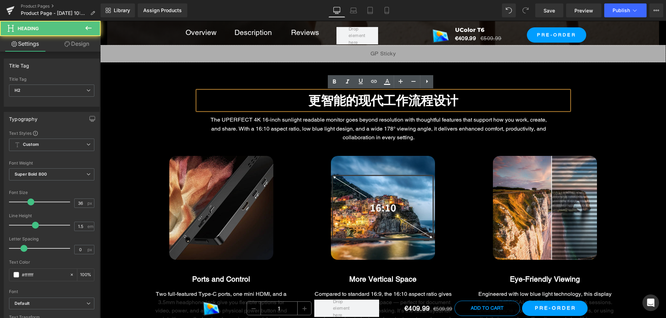
click at [318, 101] on h2 "更智能的现代工作流程设计" at bounding box center [383, 100] width 371 height 19
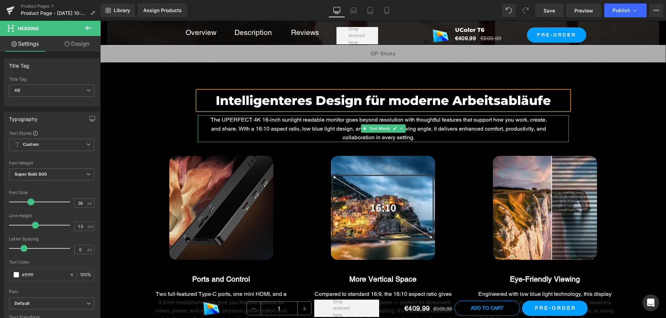
click at [274, 128] on p "The UPERFECT 4K 16-inch sunlight readable monitor goes beyond resolution with t…" at bounding box center [379, 128] width 346 height 27
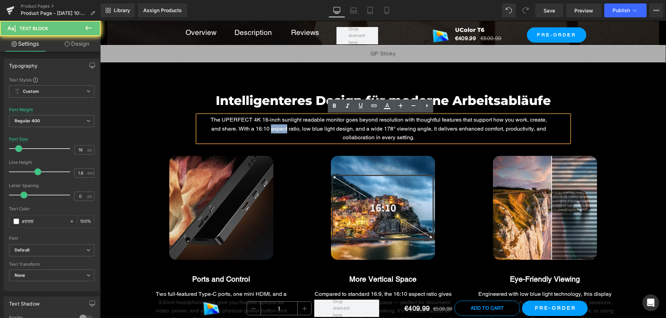
click at [274, 128] on p "The UPERFECT 4K 16-inch sunlight readable monitor goes beyond resolution with t…" at bounding box center [379, 128] width 346 height 27
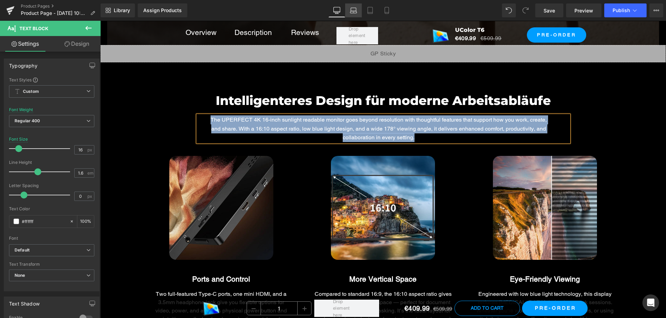
paste div
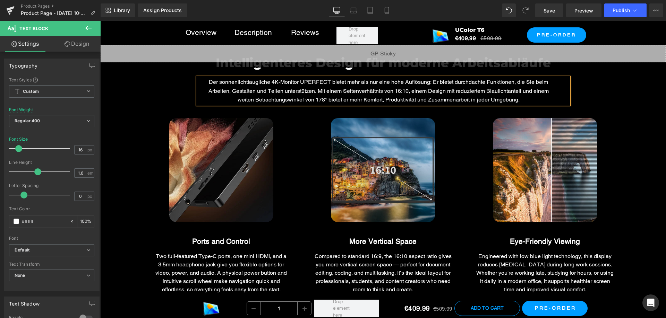
scroll to position [3190, 0]
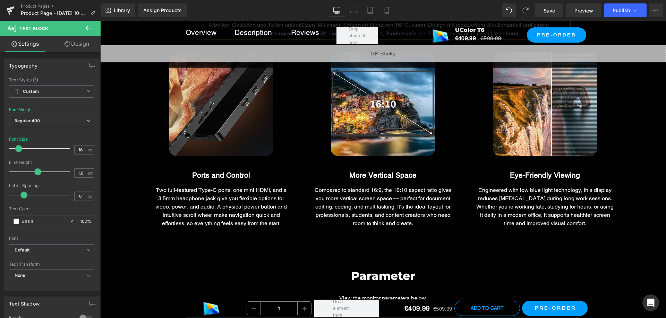
click at [251, 174] on div "Ports and Control" at bounding box center [221, 175] width 162 height 11
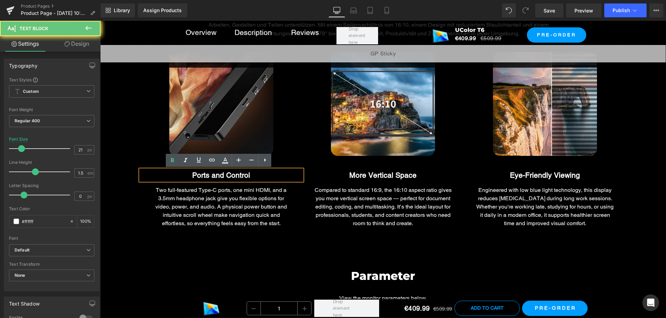
click at [251, 174] on div "Ports and Control" at bounding box center [221, 175] width 162 height 11
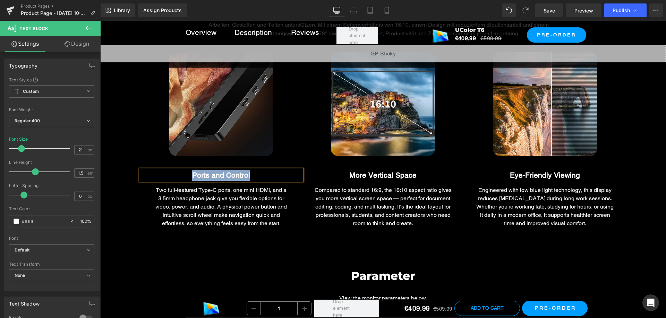
paste div
click at [279, 202] on div "Two full-featured Type-C ports, one mini HDMI, and a 3.5mm headphone jack give …" at bounding box center [221, 204] width 162 height 47
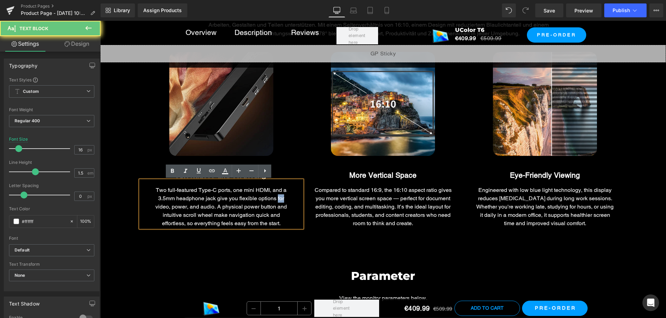
drag, startPoint x: 279, startPoint y: 202, endPoint x: 346, endPoint y: 200, distance: 67.3
click at [279, 202] on div "Two full-featured Type-C ports, one mini HDMI, and a 3.5mm headphone jack give …" at bounding box center [221, 204] width 162 height 47
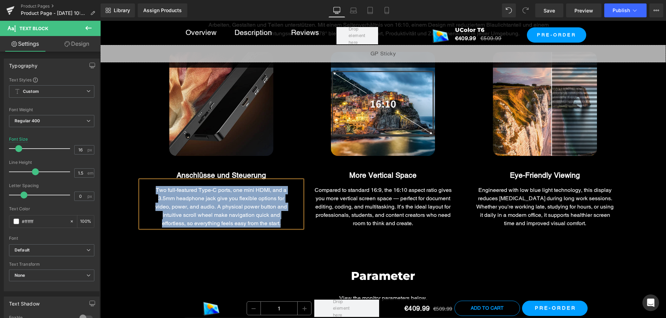
paste div
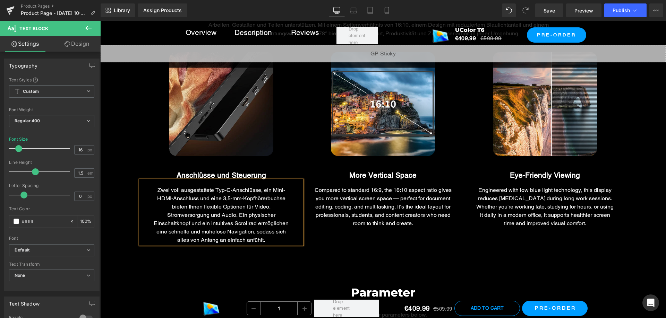
drag, startPoint x: 441, startPoint y: 179, endPoint x: 440, endPoint y: 175, distance: 4.2
click at [441, 179] on div "More Vertical Space Text Block" at bounding box center [383, 175] width 162 height 11
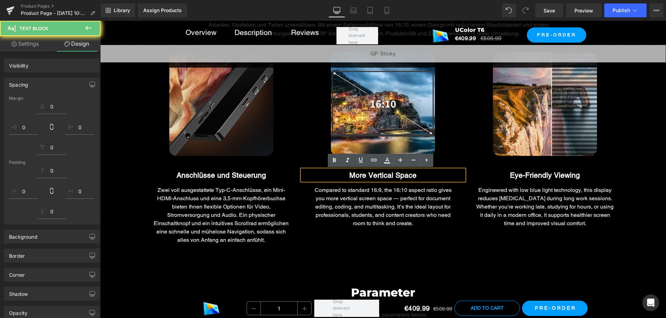
click at [440, 175] on div "More Vertical Space" at bounding box center [383, 175] width 162 height 11
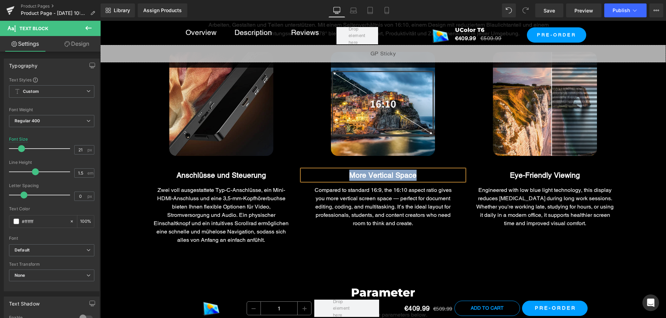
paste div
click at [434, 207] on div "Compared to standard 16:9, the 16:10 aspect ratio gives you more vertical scree…" at bounding box center [383, 204] width 162 height 47
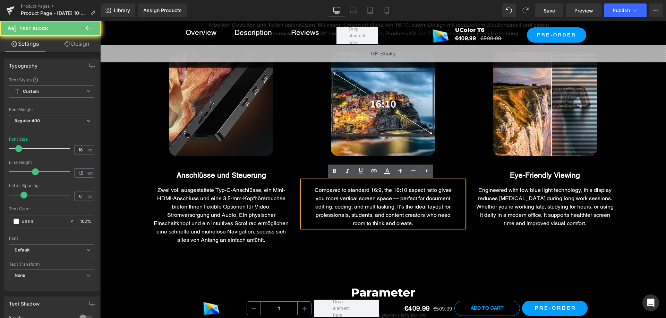
click at [434, 207] on div "Compared to standard 16:9, the 16:10 aspect ratio gives you more vertical scree…" at bounding box center [383, 204] width 162 height 47
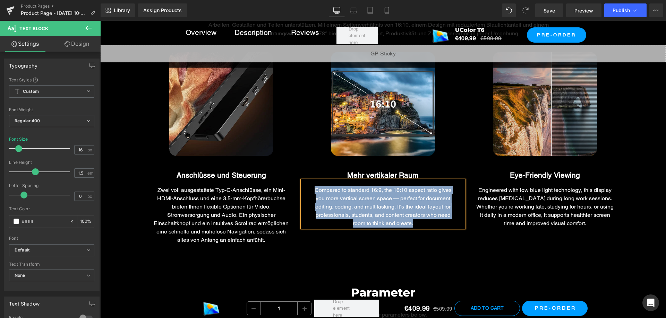
paste div
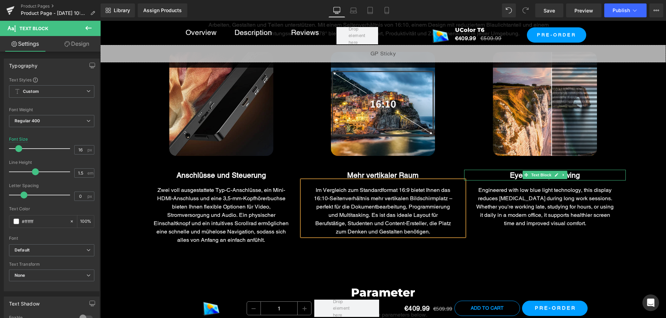
click at [502, 175] on div "Eye-Friendly Viewing" at bounding box center [545, 175] width 162 height 11
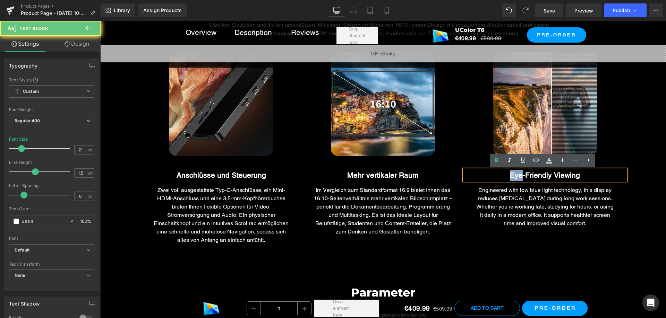
click at [502, 175] on div "Eye-Friendly Viewing" at bounding box center [545, 175] width 162 height 11
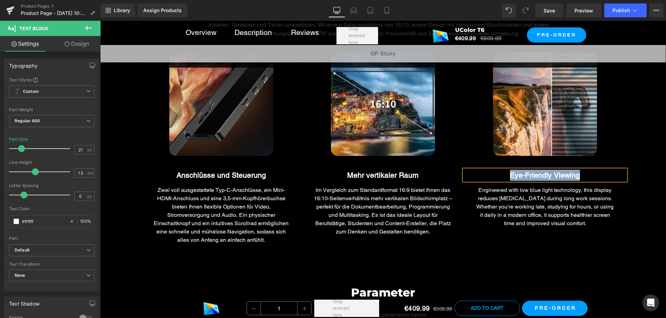
paste div
click at [499, 206] on div "Engineered with low blue light technology, this display reduces eye strain duri…" at bounding box center [545, 204] width 162 height 47
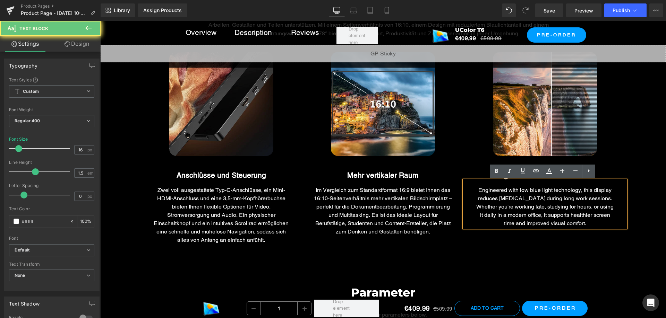
click at [498, 206] on div "Engineered with low blue light technology, this display reduces eye strain duri…" at bounding box center [545, 204] width 162 height 47
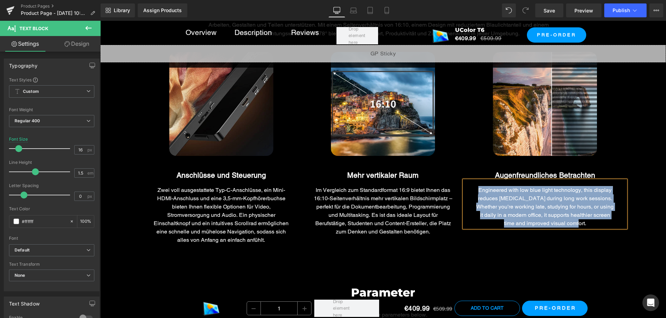
paste div
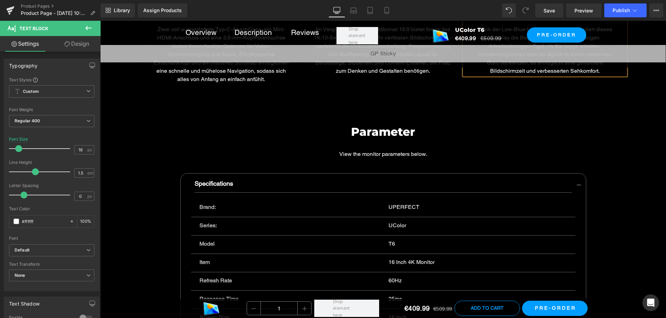
scroll to position [3363, 0]
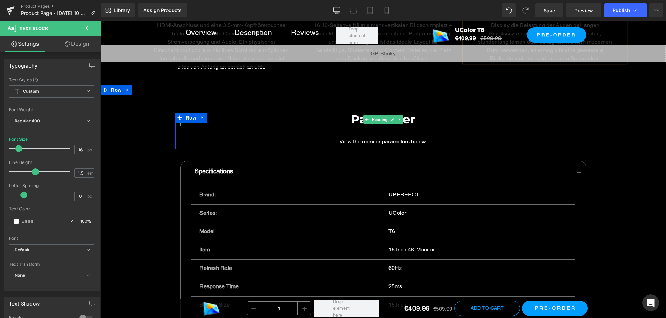
click at [355, 119] on h1 "Parameter" at bounding box center [383, 120] width 406 height 14
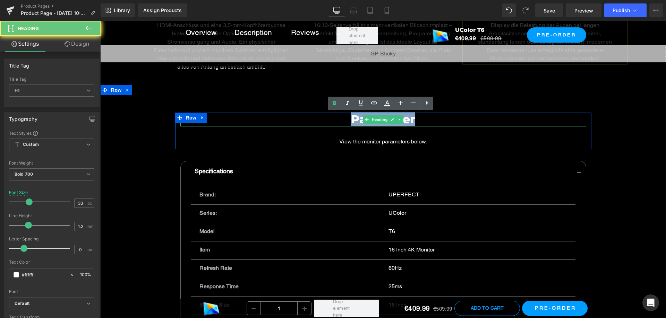
click at [355, 119] on h1 "Parameter" at bounding box center [383, 120] width 406 height 14
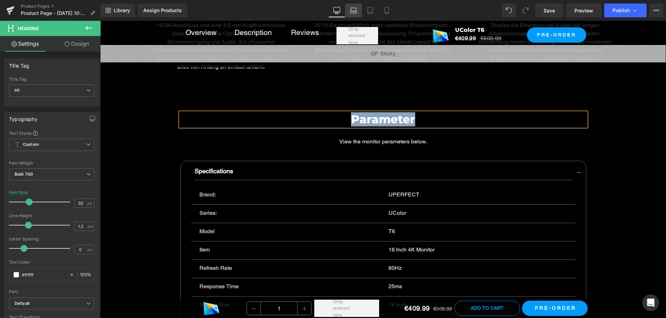
paste div
click at [348, 142] on p "View the monitor parameters below." at bounding box center [383, 142] width 406 height 8
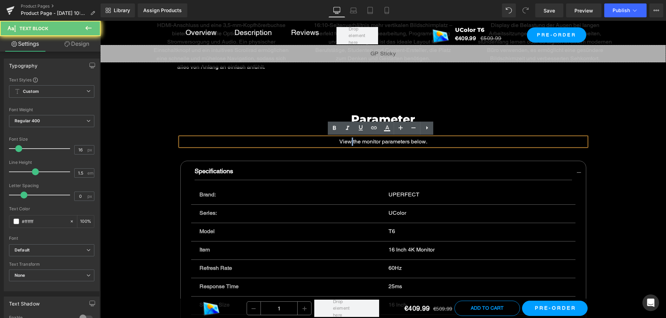
click at [348, 142] on p "View the monitor parameters below." at bounding box center [383, 142] width 406 height 8
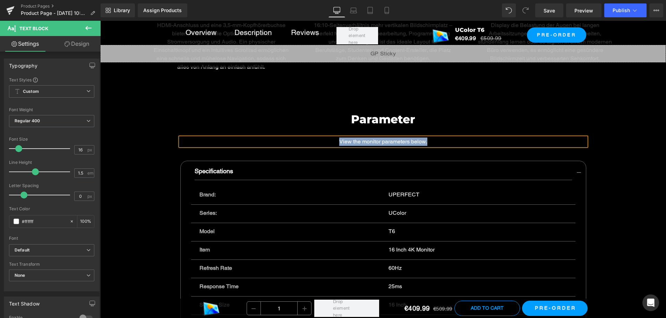
paste div
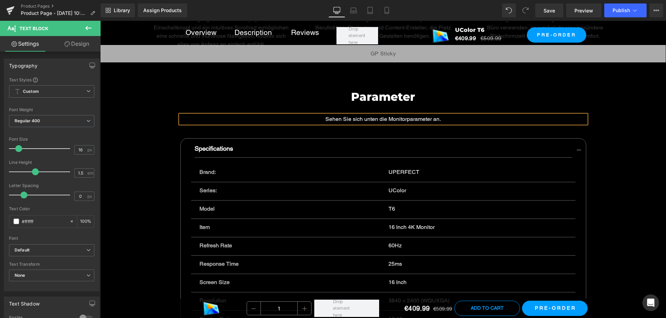
scroll to position [3398, 0]
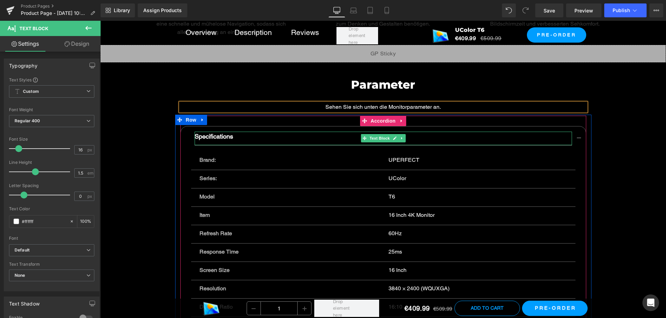
click at [234, 138] on p "Specifications" at bounding box center [383, 137] width 377 height 10
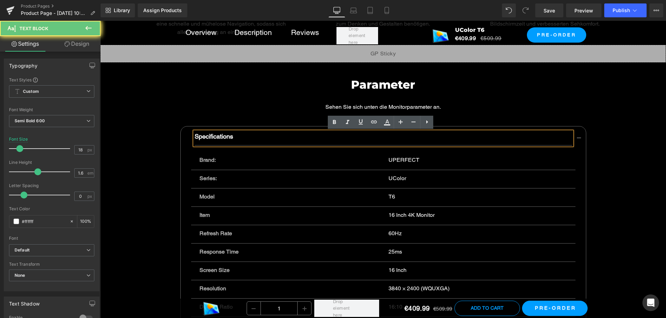
click at [234, 138] on p "Specifications" at bounding box center [383, 137] width 377 height 10
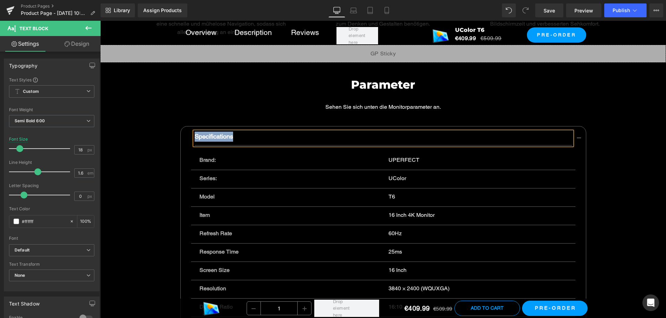
paste div
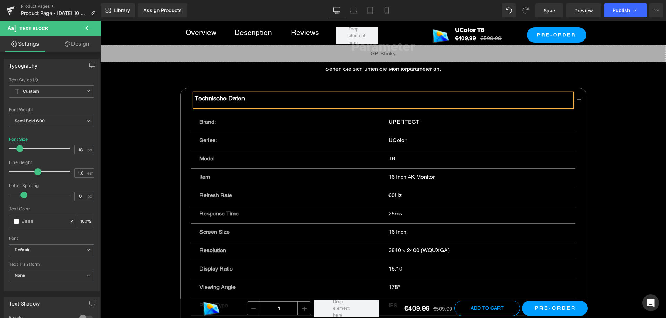
scroll to position [3467, 0]
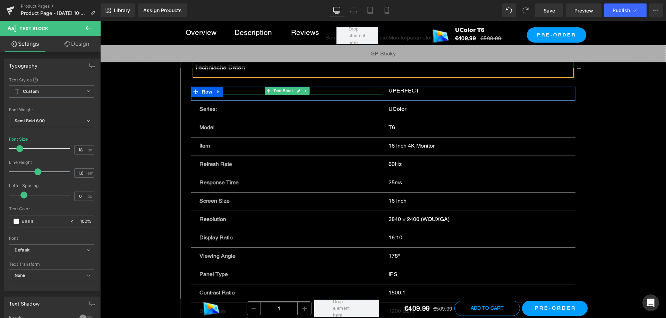
click at [231, 90] on p "Brand:" at bounding box center [286, 91] width 175 height 8
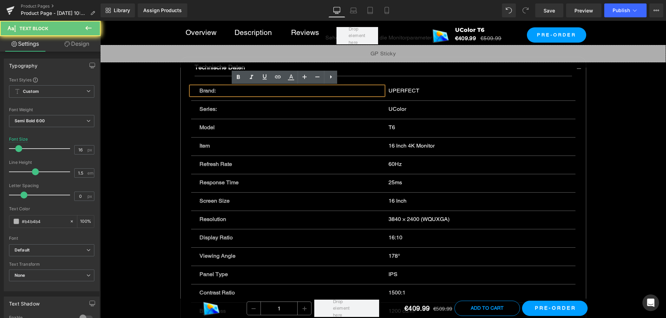
click at [231, 89] on p "Brand:" at bounding box center [286, 91] width 175 height 8
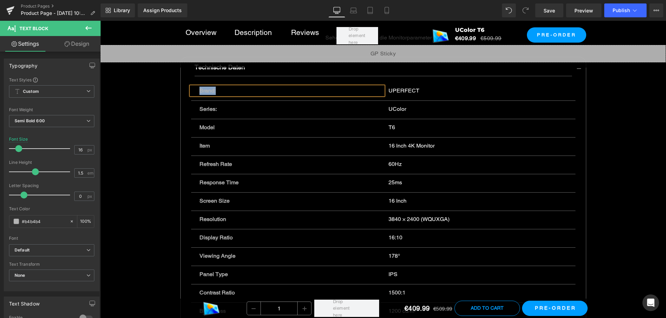
paste div
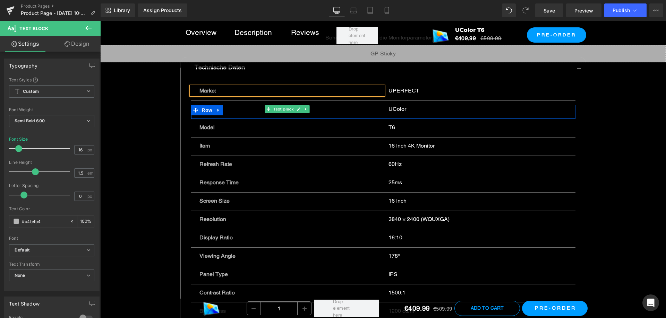
click at [245, 110] on p "Series:" at bounding box center [286, 109] width 175 height 8
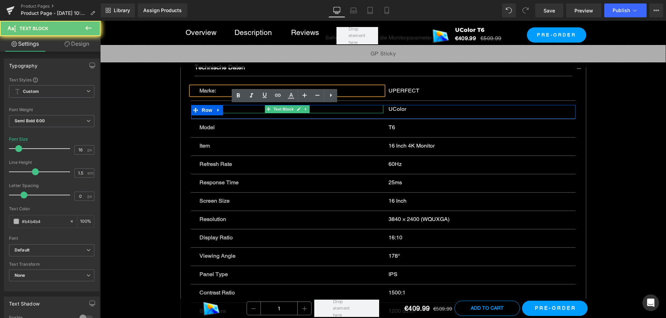
click at [245, 110] on p "Series:" at bounding box center [286, 109] width 175 height 8
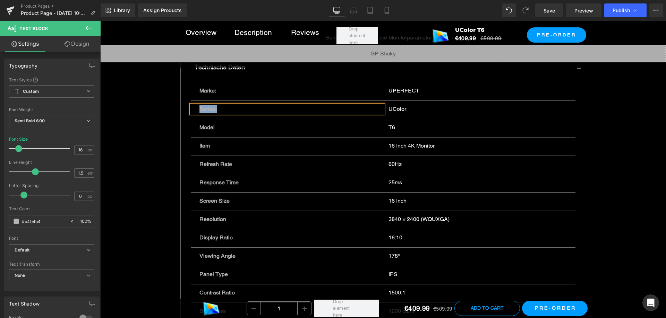
paste div
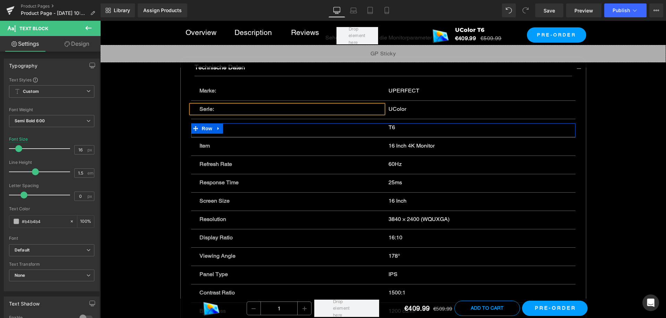
click at [216, 127] on icon at bounding box center [218, 128] width 5 height 5
click at [322, 128] on p "Model" at bounding box center [286, 127] width 175 height 8
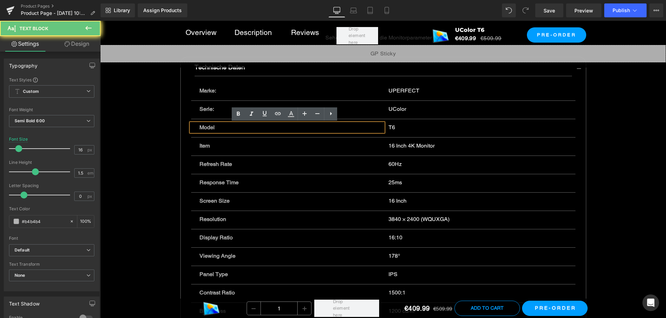
click at [322, 128] on p "Model" at bounding box center [286, 127] width 175 height 8
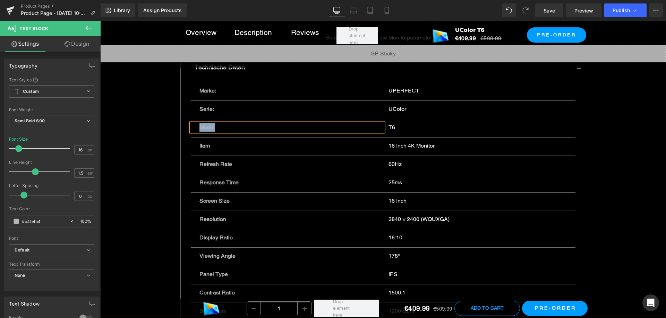
paste div
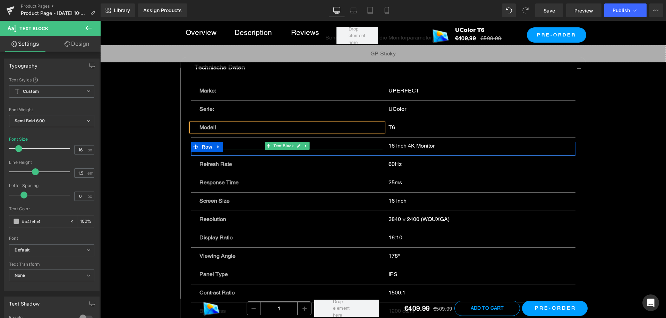
click at [356, 148] on p "Item" at bounding box center [286, 146] width 175 height 8
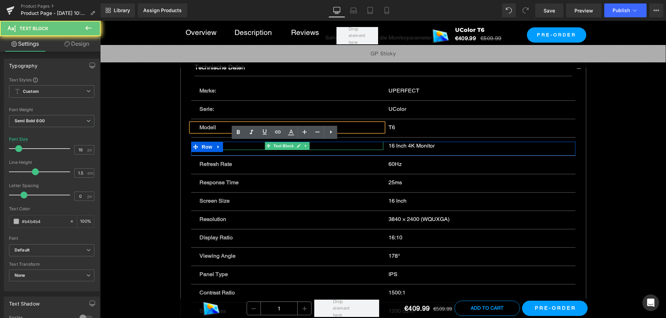
click at [355, 147] on p "Item" at bounding box center [286, 146] width 175 height 8
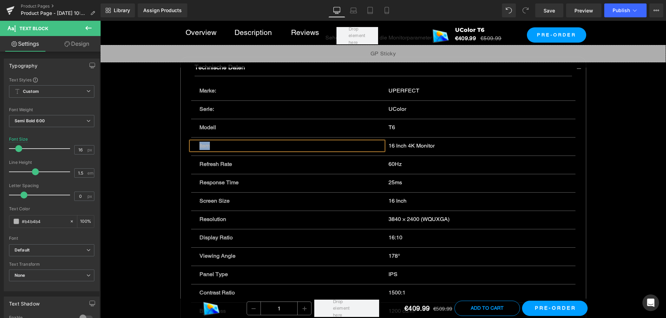
paste div
click at [442, 147] on div "16 Inch 4K Monitor" at bounding box center [479, 146] width 192 height 8
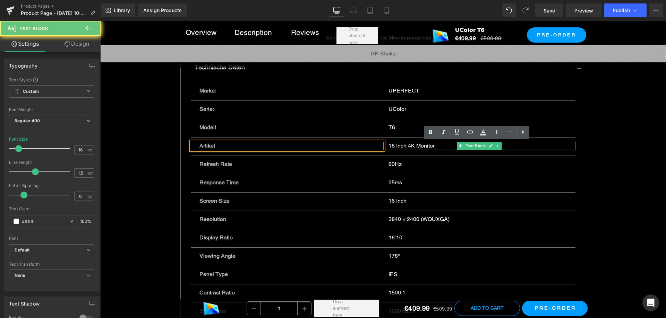
click at [442, 147] on div "16 Inch 4K Monitor" at bounding box center [479, 146] width 192 height 8
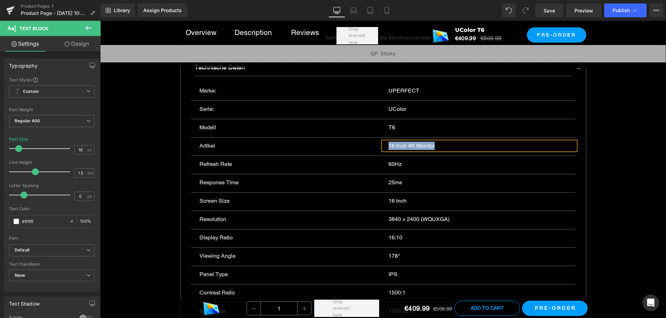
paste div
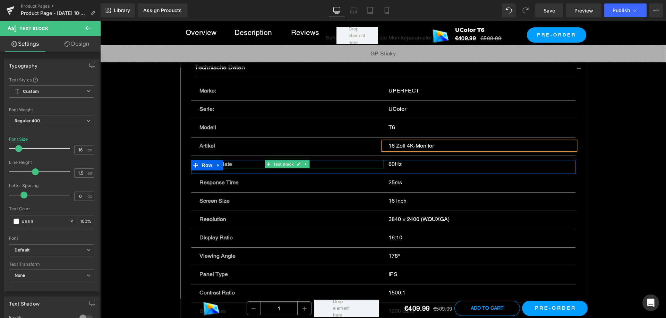
click at [349, 165] on p "Refresh Rate" at bounding box center [286, 164] width 175 height 8
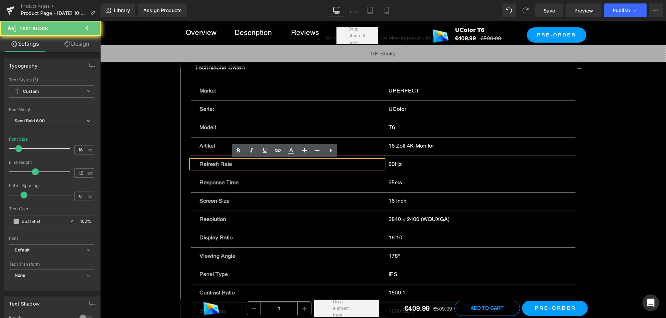
drag, startPoint x: 349, startPoint y: 165, endPoint x: 410, endPoint y: 163, distance: 61.0
click at [349, 165] on p "Refresh Rate" at bounding box center [286, 164] width 175 height 8
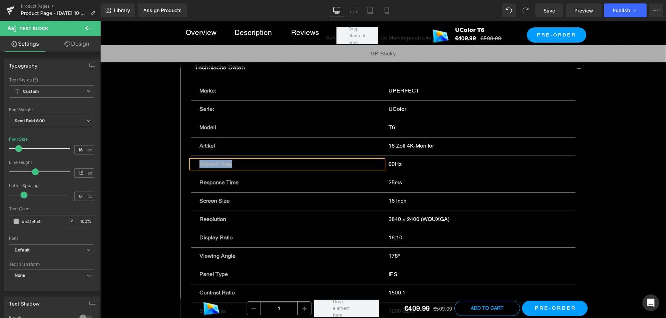
paste div
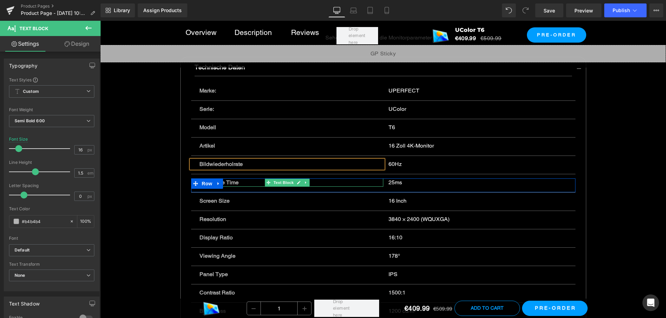
click at [327, 183] on p "Response Time" at bounding box center [286, 183] width 175 height 8
click at [328, 182] on p "Response Time" at bounding box center [286, 183] width 175 height 8
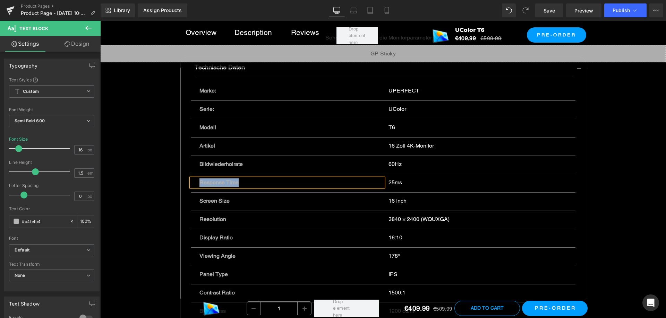
paste div
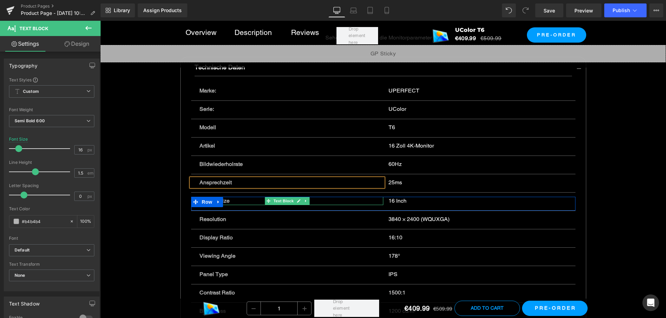
click at [343, 202] on p "Screen Size" at bounding box center [286, 201] width 175 height 8
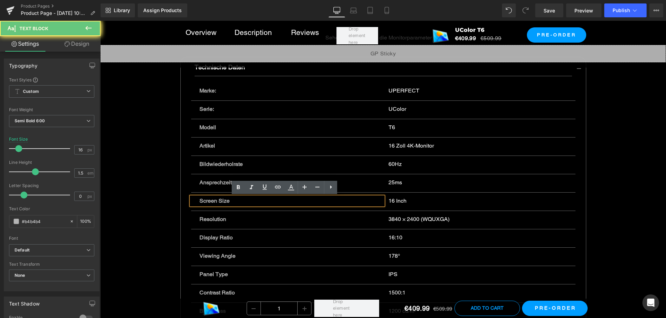
click at [344, 202] on p "Screen Size" at bounding box center [286, 201] width 175 height 8
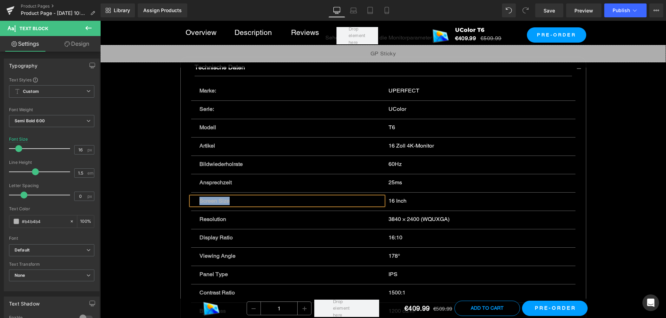
paste div
drag, startPoint x: 392, startPoint y: 201, endPoint x: 396, endPoint y: 202, distance: 3.9
click at [392, 201] on p "16 Inch" at bounding box center [477, 201] width 179 height 8
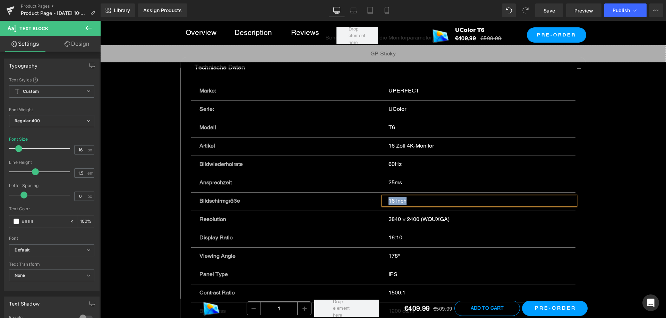
paste div
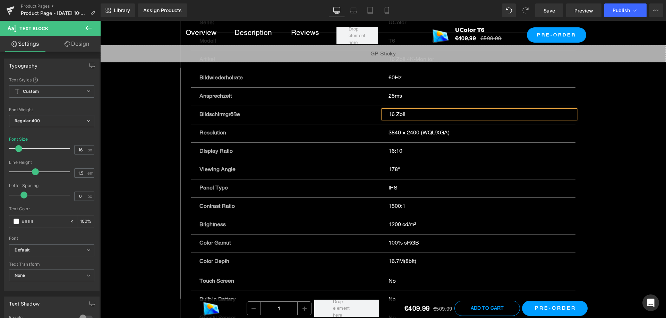
scroll to position [3571, 0]
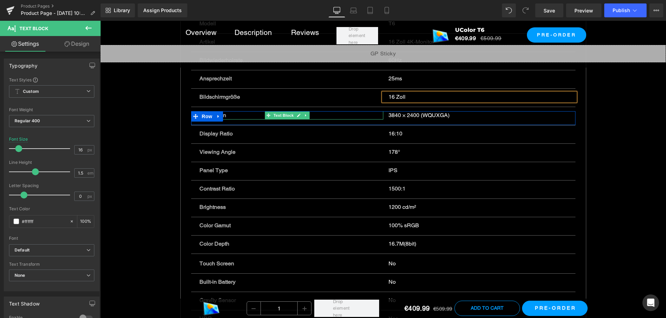
drag, startPoint x: 320, startPoint y: 116, endPoint x: 328, endPoint y: 118, distance: 8.3
click at [320, 116] on p "Resolution" at bounding box center [286, 115] width 175 height 8
click at [321, 116] on p "Resolution" at bounding box center [286, 115] width 175 height 8
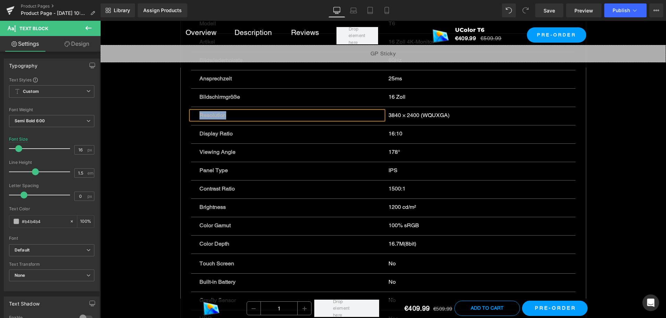
paste div
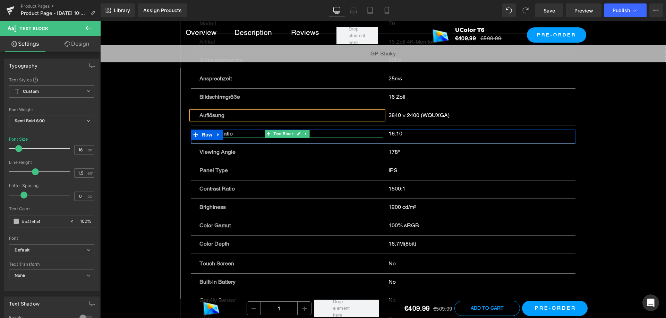
click at [335, 134] on p "Display Ratio" at bounding box center [286, 134] width 175 height 8
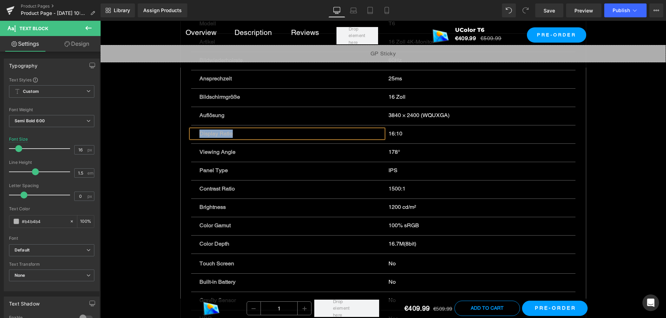
paste div
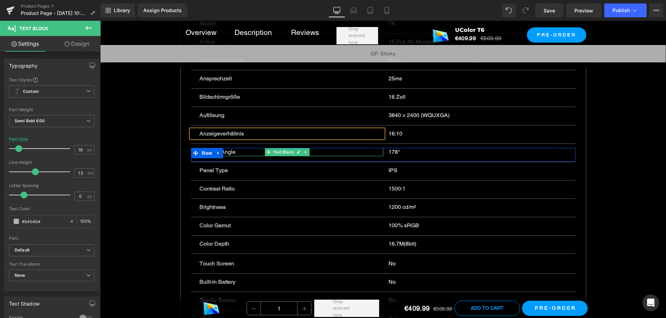
click at [335, 153] on p "Viewing Angle" at bounding box center [286, 152] width 175 height 8
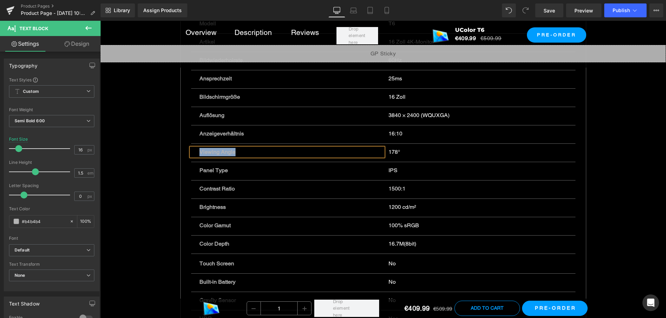
paste div
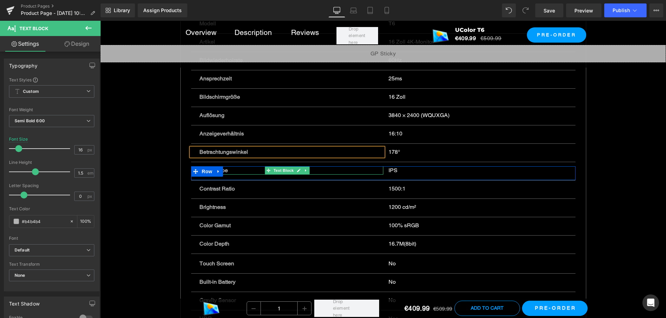
click at [326, 170] on p "Panel Type" at bounding box center [286, 170] width 175 height 8
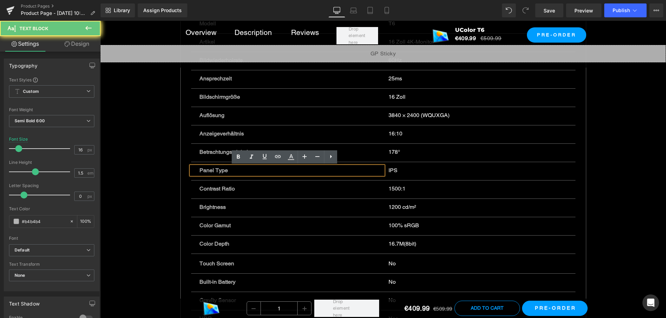
click at [326, 170] on p "Panel Type" at bounding box center [286, 170] width 175 height 8
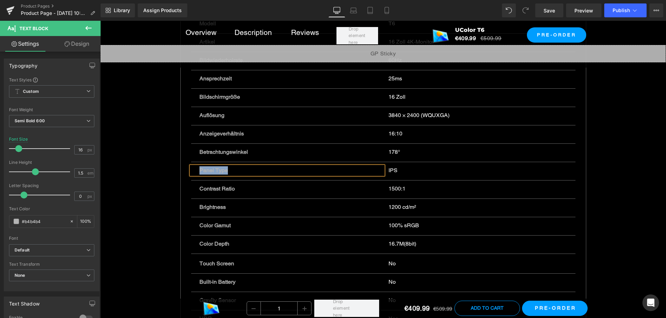
paste div
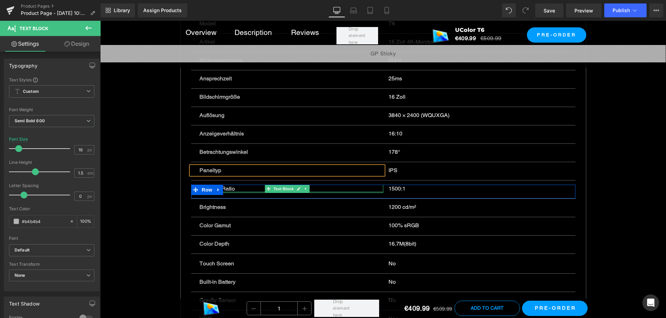
click at [328, 189] on p "Contrast Ratio" at bounding box center [286, 189] width 175 height 8
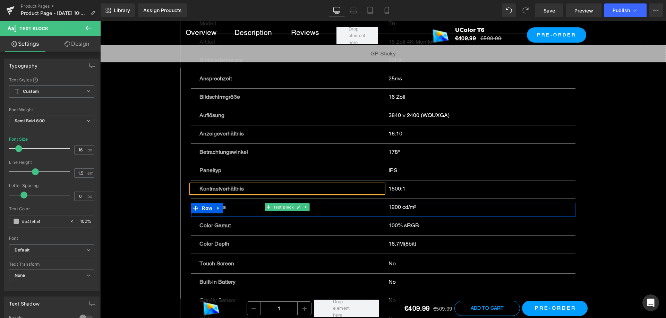
click at [331, 208] on p "Brightness" at bounding box center [286, 207] width 175 height 8
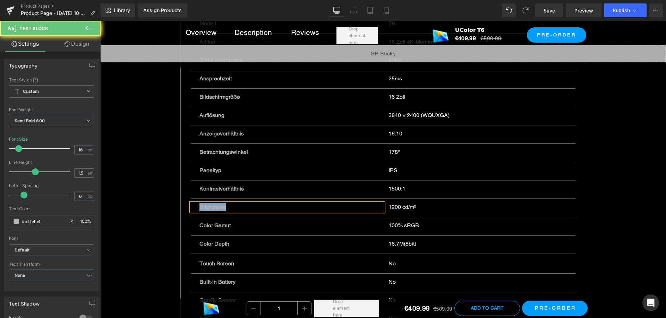
copy p "Brightness"
paste div
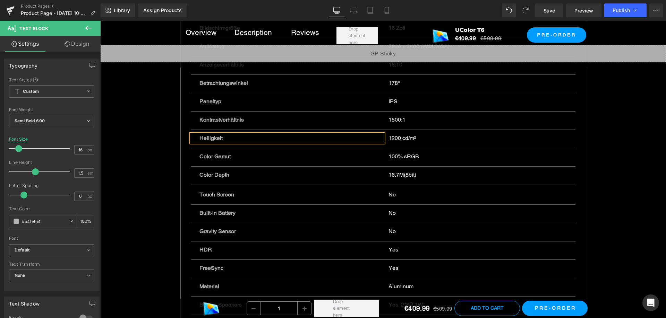
scroll to position [3641, 0]
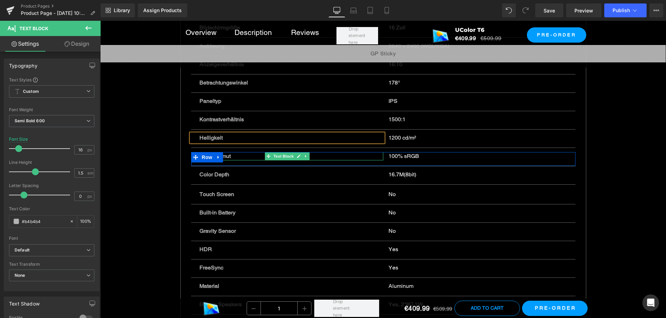
click at [318, 156] on p "Color Gamut" at bounding box center [286, 156] width 175 height 8
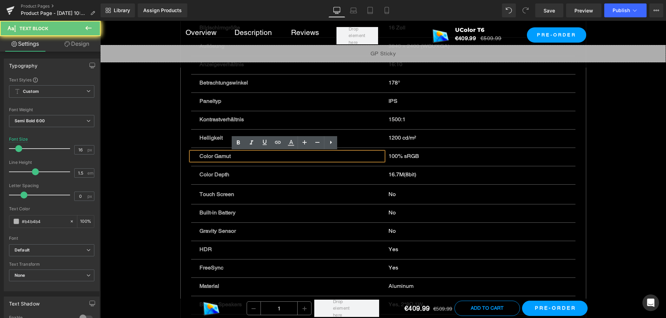
click at [318, 156] on p "Color Gamut" at bounding box center [286, 156] width 175 height 8
copy p "Color Gamut"
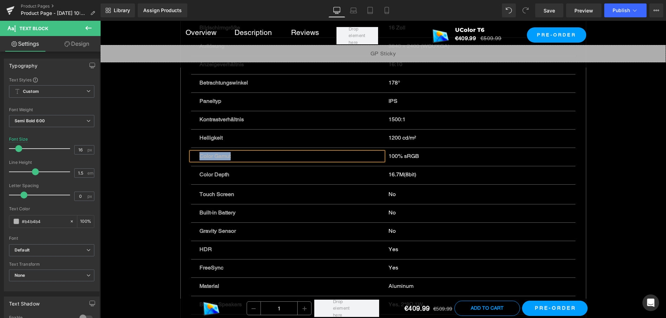
paste div
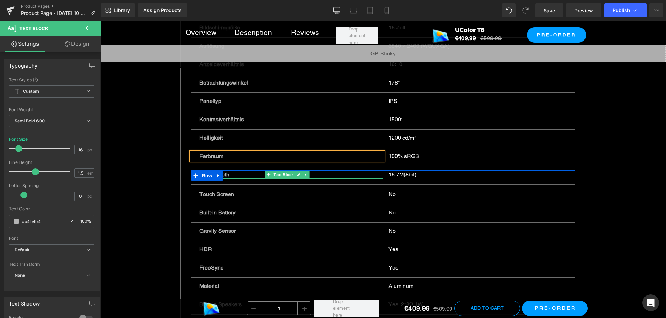
click at [330, 174] on p "Color Depth" at bounding box center [286, 175] width 175 height 8
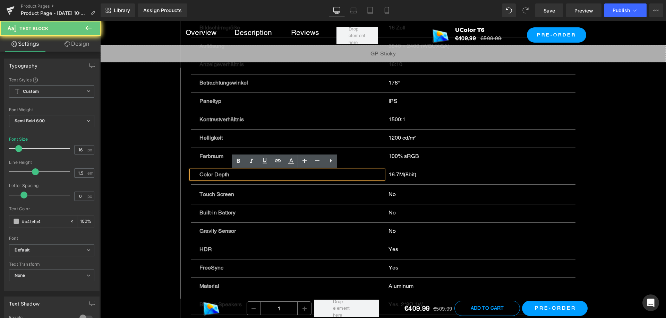
click at [330, 174] on p "Color Depth" at bounding box center [286, 175] width 175 height 8
copy p "Color Depth"
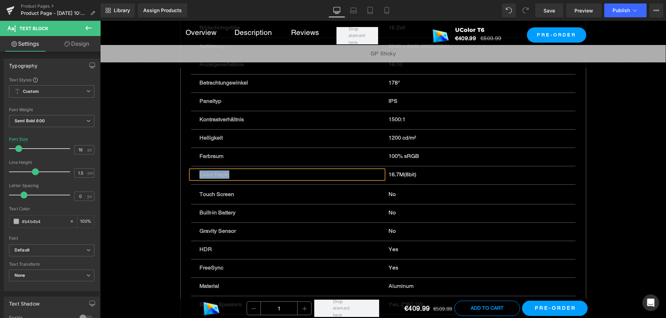
paste div
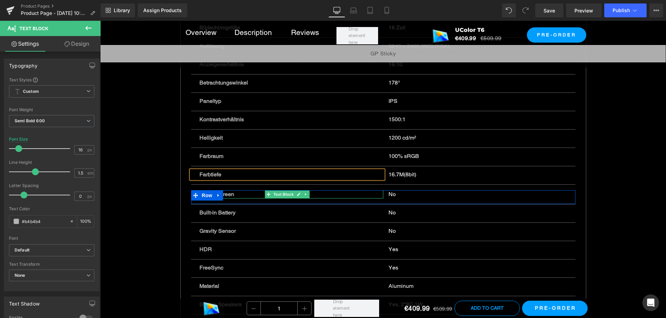
click at [317, 195] on p "Touch Screen" at bounding box center [286, 194] width 175 height 8
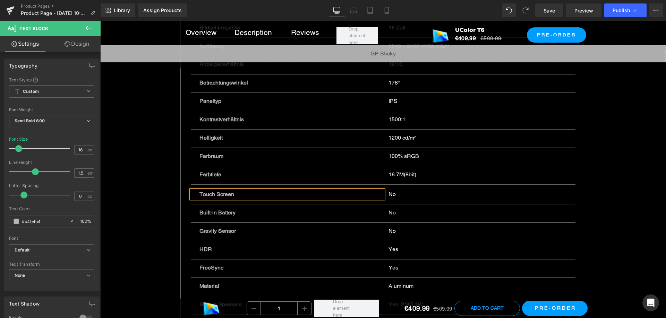
click at [317, 195] on p "Touch Screen" at bounding box center [286, 194] width 175 height 8
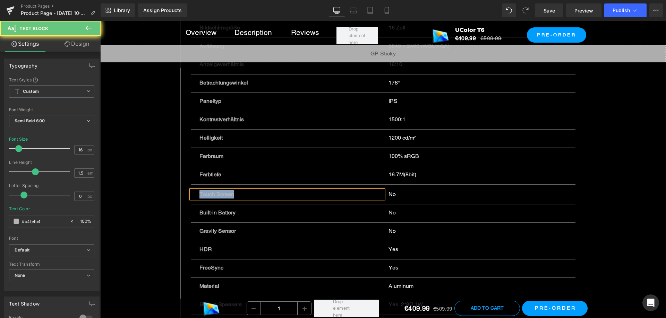
copy p "Touch Screen"
paste div
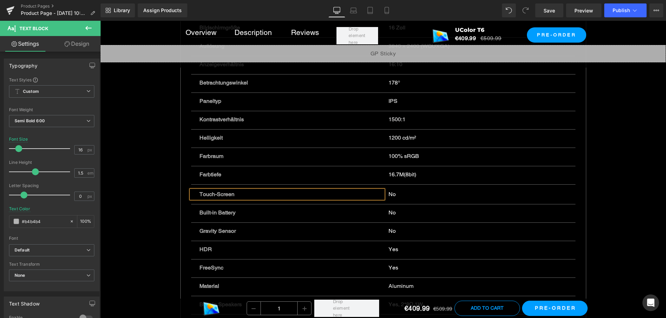
click at [399, 195] on div "No" at bounding box center [479, 194] width 192 height 8
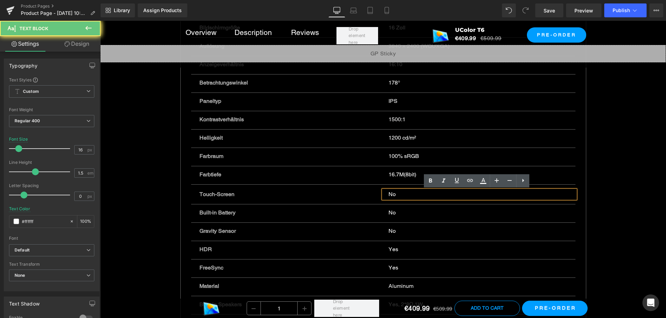
click at [397, 195] on div "No" at bounding box center [479, 194] width 192 height 8
drag, startPoint x: 397, startPoint y: 195, endPoint x: 487, endPoint y: 190, distance: 90.3
click at [397, 195] on div "No" at bounding box center [479, 194] width 192 height 8
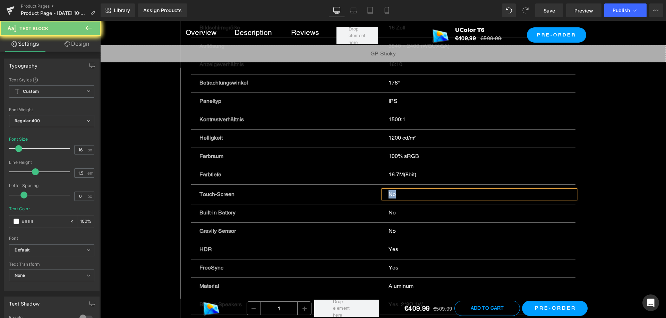
copy div "No"
paste div
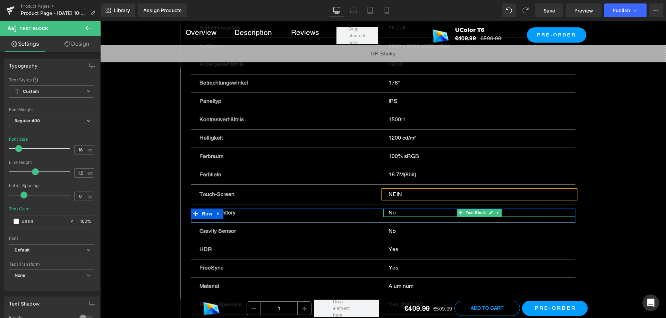
click at [389, 214] on p "No" at bounding box center [477, 213] width 179 height 8
drag, startPoint x: 389, startPoint y: 214, endPoint x: 409, endPoint y: 224, distance: 22.3
click at [389, 214] on p "No" at bounding box center [477, 213] width 179 height 8
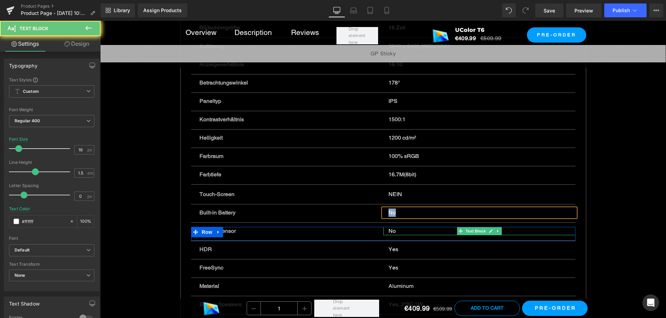
paste div
click at [394, 230] on p "No" at bounding box center [477, 231] width 179 height 8
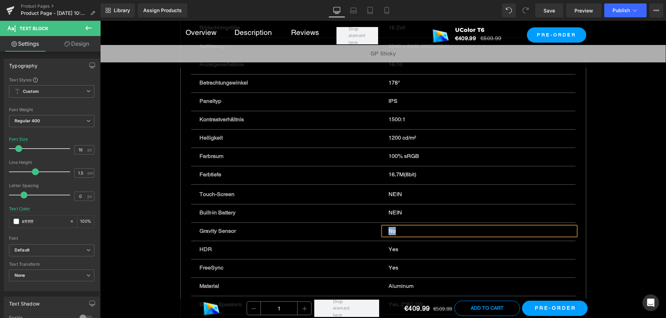
paste div
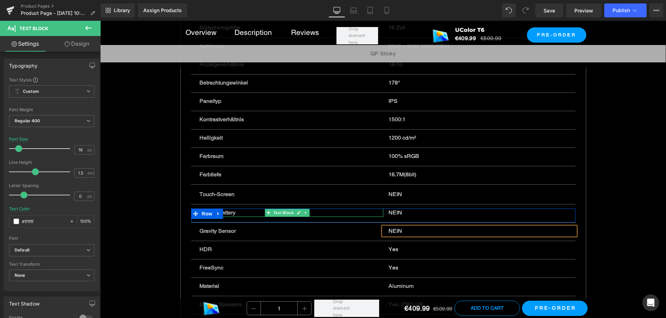
click at [240, 213] on p "Built-in Battery" at bounding box center [286, 213] width 175 height 8
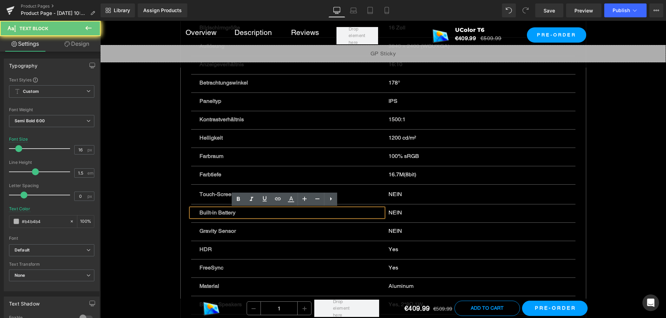
click at [240, 213] on p "Built-in Battery" at bounding box center [286, 213] width 175 height 8
copy p "Built-in Battery"
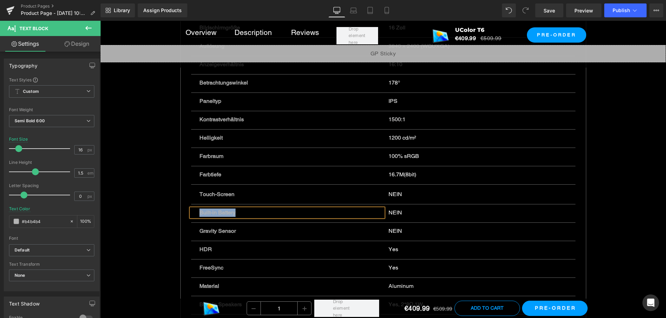
paste div
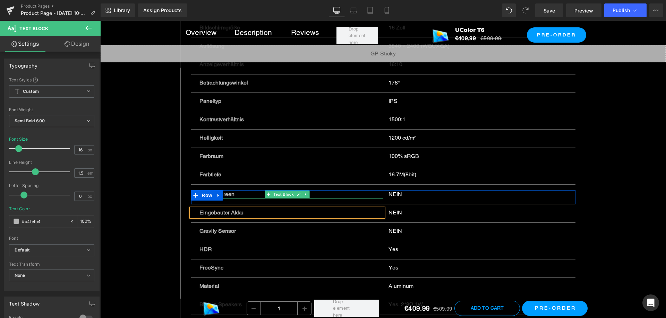
click at [232, 195] on p "Touch-Screen" at bounding box center [286, 194] width 175 height 8
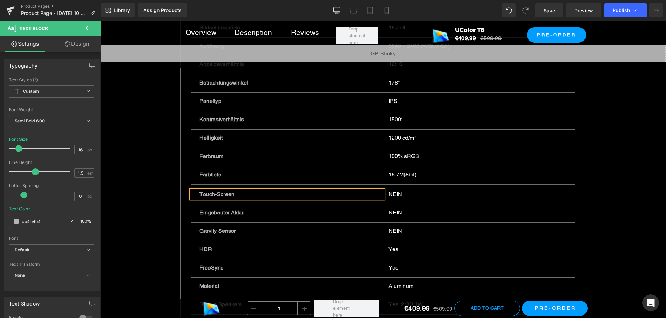
click at [232, 195] on p "Touch-Screen" at bounding box center [286, 194] width 175 height 8
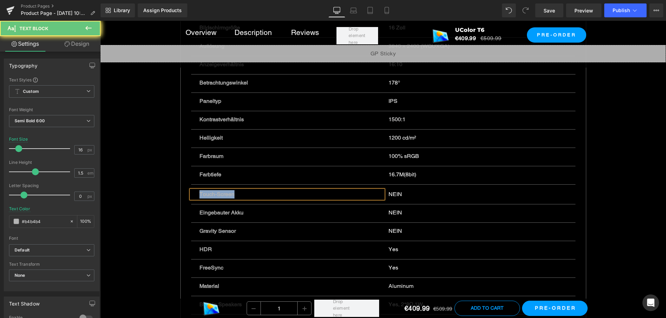
copy p "Touch-Screen"
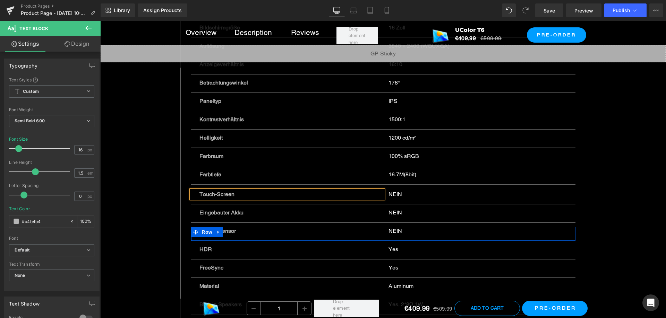
click at [227, 231] on p "Gravity Sensor" at bounding box center [286, 231] width 175 height 8
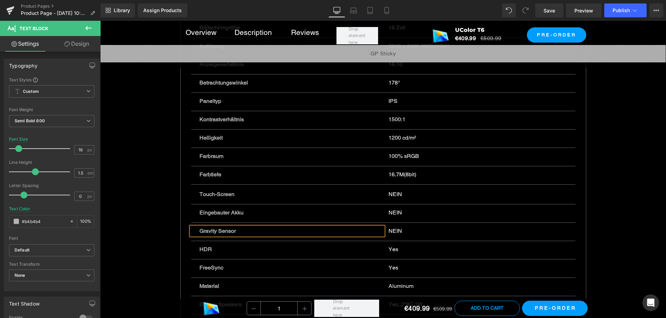
click at [227, 231] on p "Gravity Sensor" at bounding box center [286, 231] width 175 height 8
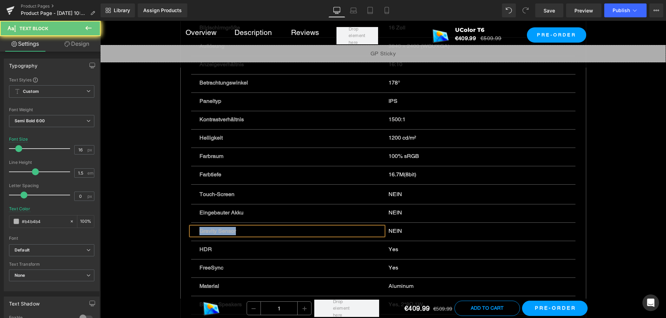
copy p "Gravity Sensor"
paste div
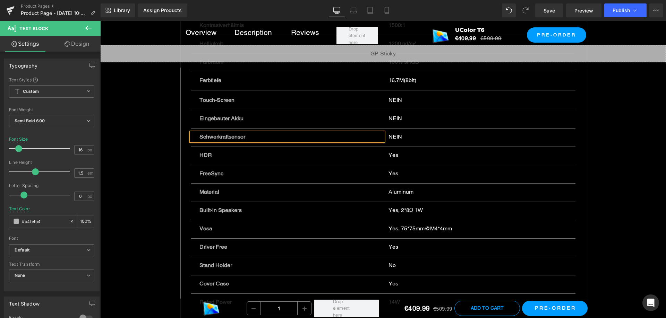
scroll to position [3745, 0]
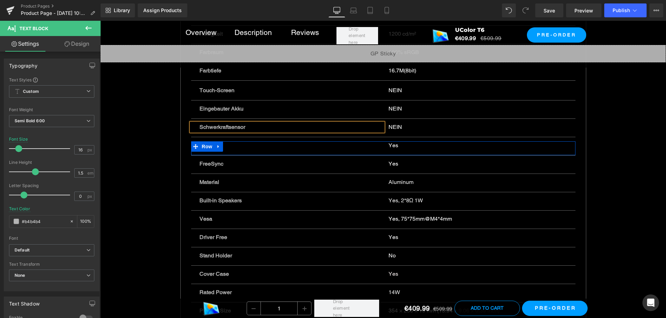
click at [388, 144] on p "Yes" at bounding box center [477, 145] width 179 height 8
drag, startPoint x: 387, startPoint y: 144, endPoint x: 418, endPoint y: 152, distance: 32.7
click at [388, 144] on p "Yes" at bounding box center [477, 145] width 179 height 8
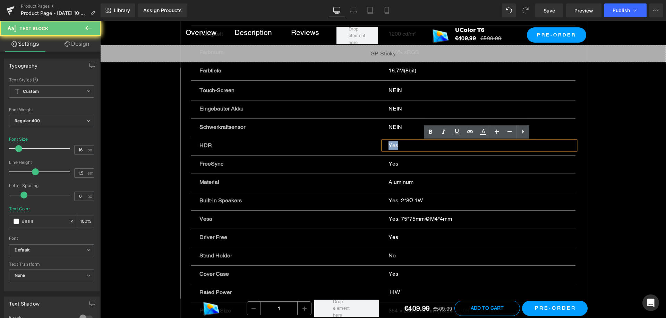
copy p "Yes"
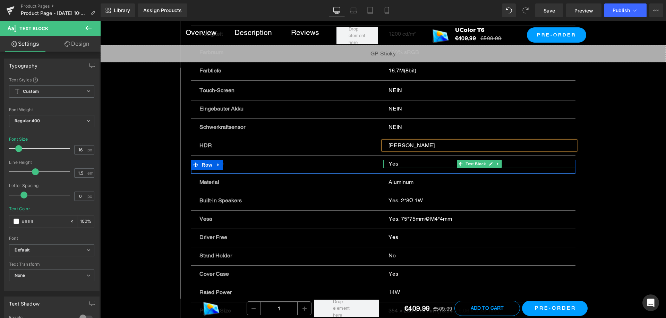
click at [391, 162] on p "Yes" at bounding box center [477, 164] width 179 height 8
click at [391, 163] on p "Yes" at bounding box center [477, 164] width 179 height 8
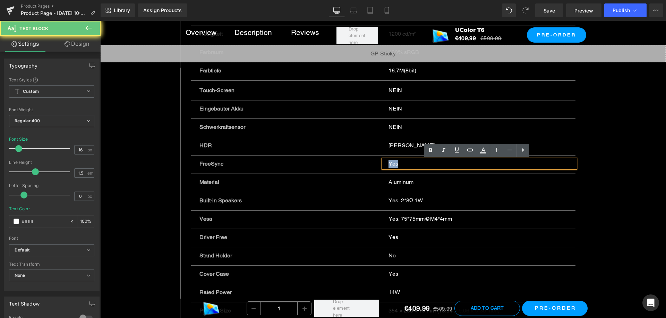
paste div
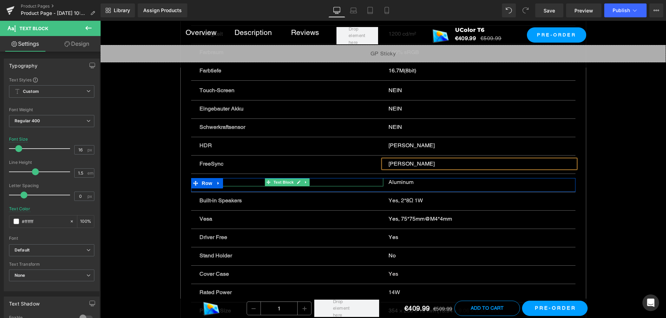
click at [317, 182] on p "Material" at bounding box center [286, 182] width 175 height 8
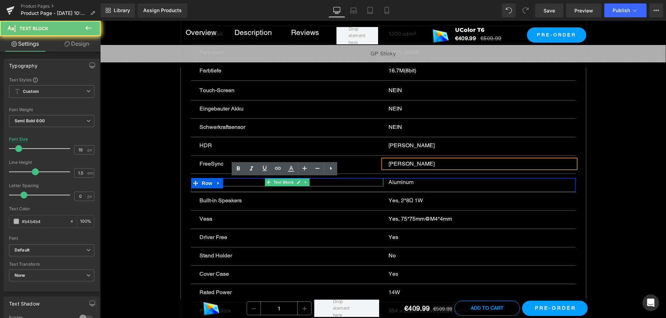
click at [317, 182] on p "Material" at bounding box center [286, 182] width 175 height 8
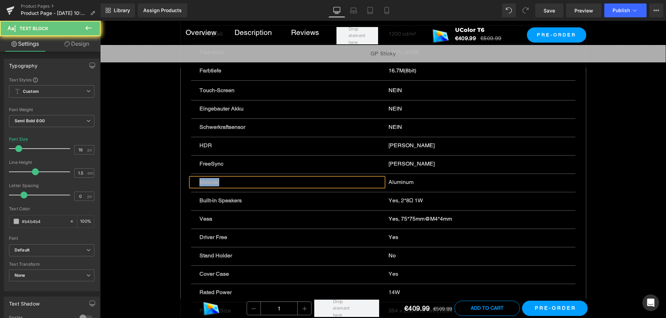
copy p "Material"
paste div
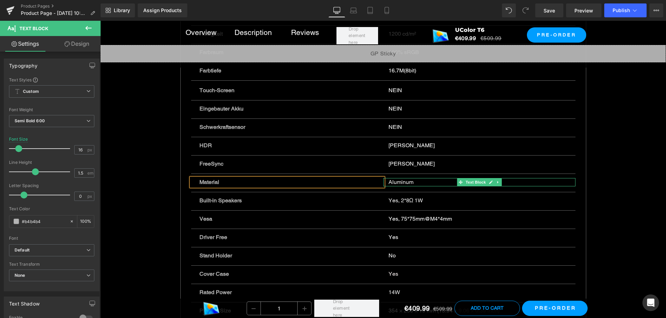
click at [434, 181] on p "Aluminum" at bounding box center [477, 182] width 179 height 8
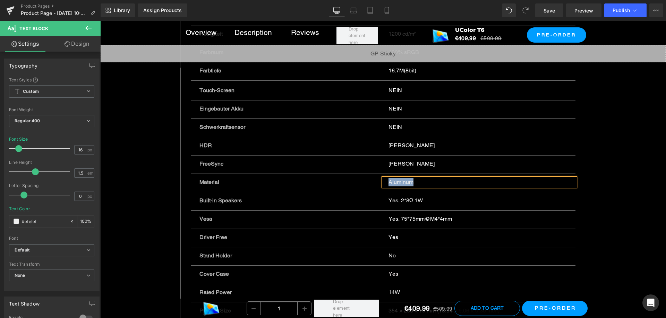
paste div
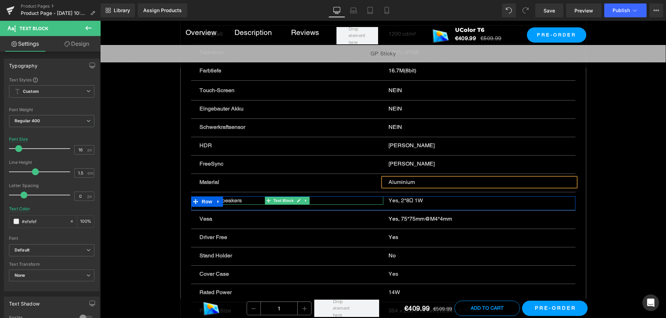
click at [340, 200] on p "Built-in Speakers" at bounding box center [286, 201] width 175 height 8
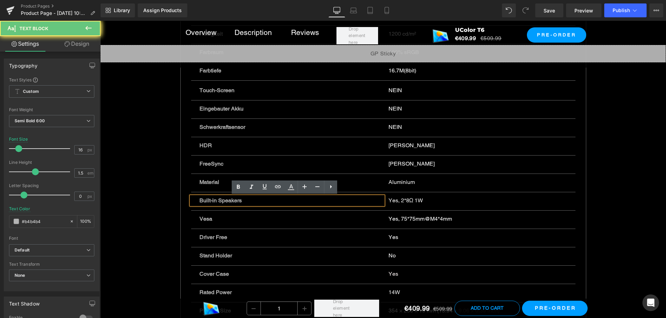
click at [340, 199] on p "Built-in Speakers" at bounding box center [286, 201] width 175 height 8
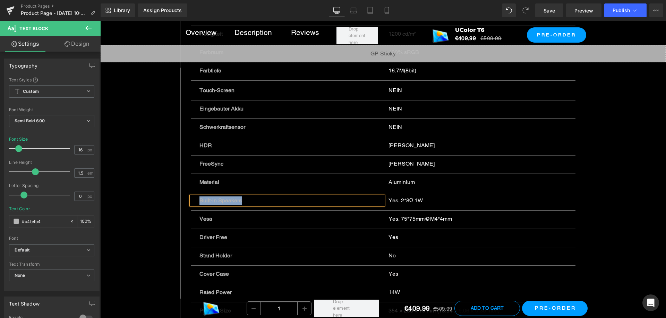
paste div
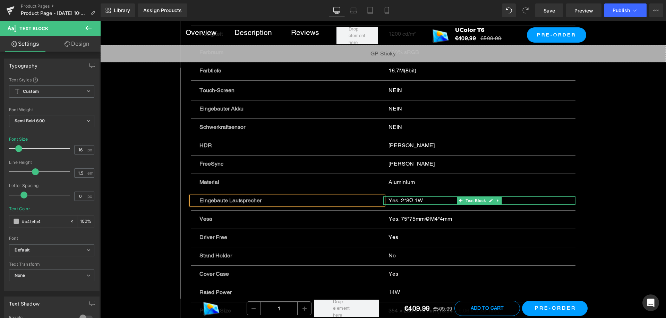
click at [392, 200] on p "Yes, 2*8Ω 1W" at bounding box center [477, 201] width 179 height 8
click at [393, 200] on p "Yes, 2*8Ω 1W" at bounding box center [477, 201] width 179 height 8
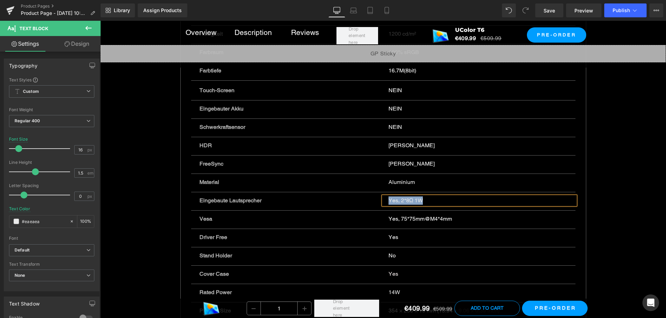
paste div
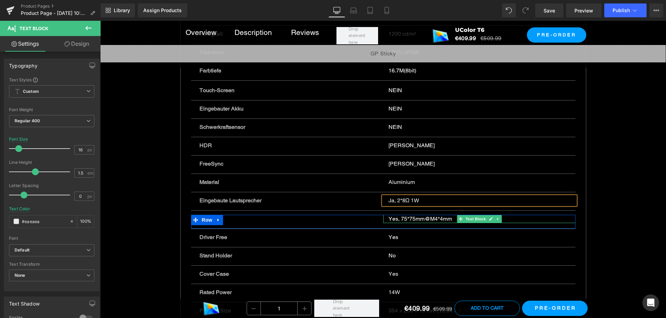
click at [392, 219] on p "Yes, 75*75mm@M4*4mm" at bounding box center [477, 219] width 179 height 8
click at [393, 219] on p "Yes, 75*75mm@M4*4mm" at bounding box center [477, 219] width 179 height 8
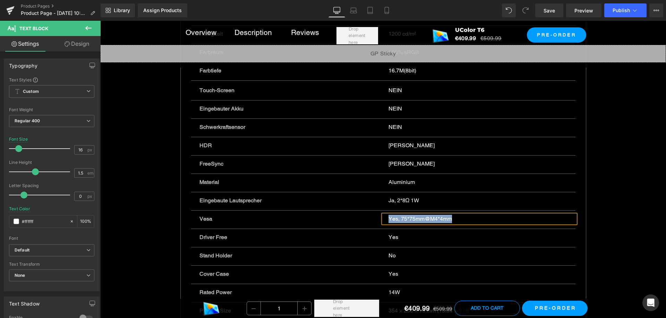
paste div
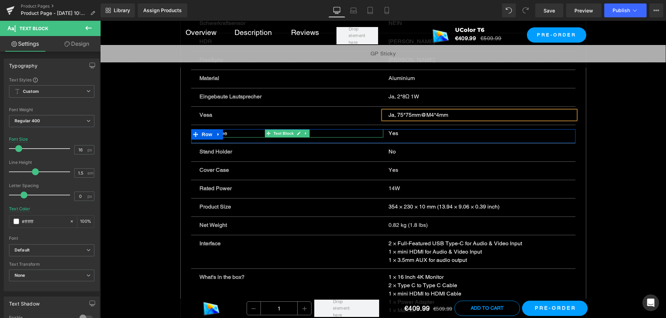
click at [323, 135] on p "Driver Free" at bounding box center [286, 133] width 175 height 8
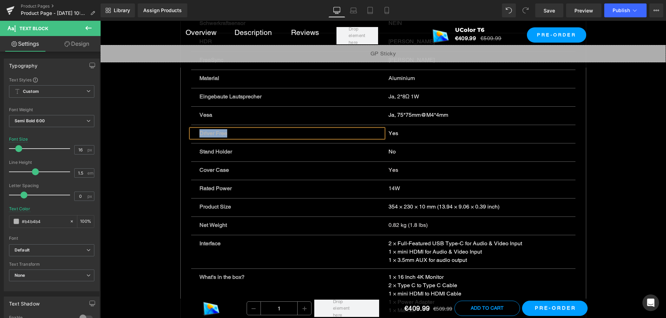
paste div
drag, startPoint x: 392, startPoint y: 22, endPoint x: 453, endPoint y: 80, distance: 84.1
click at [387, 131] on div "Yes Text Block" at bounding box center [479, 133] width 192 height 8
click at [388, 131] on p "Yes" at bounding box center [477, 133] width 179 height 8
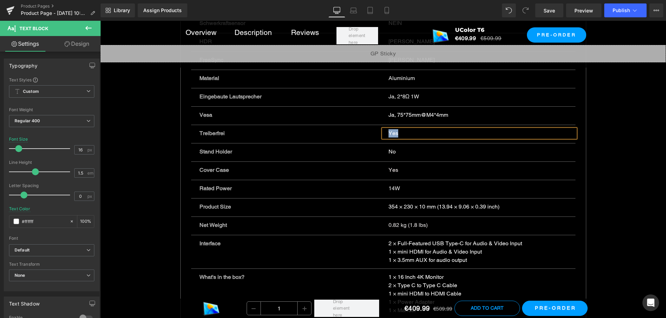
paste div
click at [341, 149] on p "Stand Holder" at bounding box center [286, 152] width 175 height 8
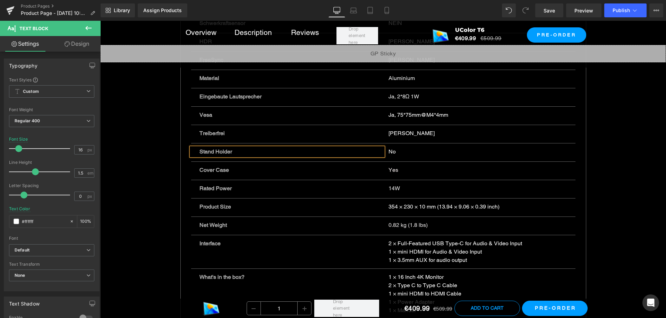
drag, startPoint x: 342, startPoint y: 149, endPoint x: 347, endPoint y: 150, distance: 5.2
click at [342, 149] on p "Stand Holder" at bounding box center [286, 152] width 175 height 8
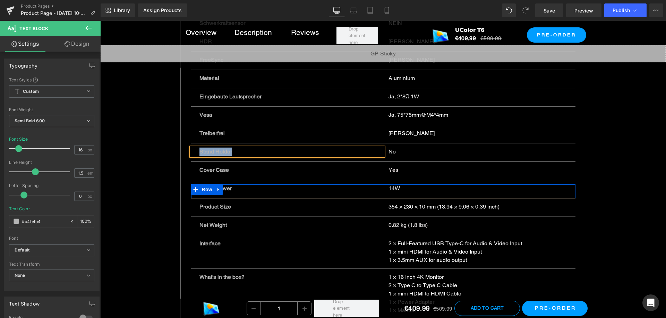
paste div
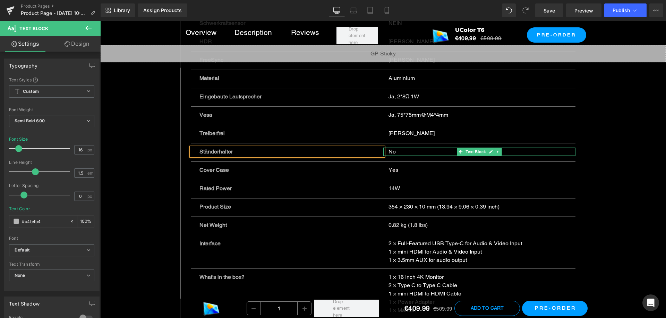
click at [389, 152] on p "No" at bounding box center [477, 152] width 179 height 8
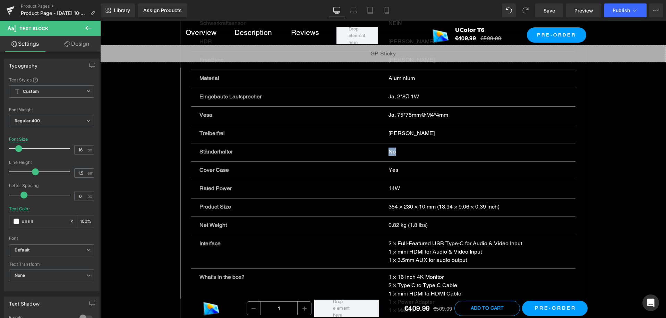
paste div
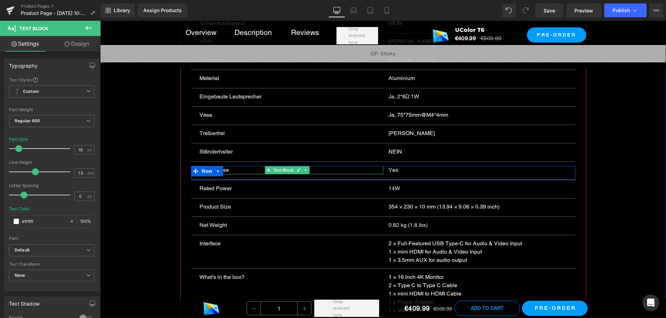
click at [330, 170] on p "Cover Case" at bounding box center [286, 170] width 175 height 8
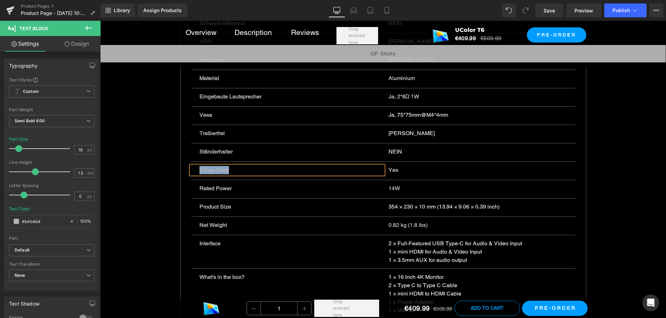
paste div
click at [393, 170] on p "Yes" at bounding box center [477, 170] width 179 height 8
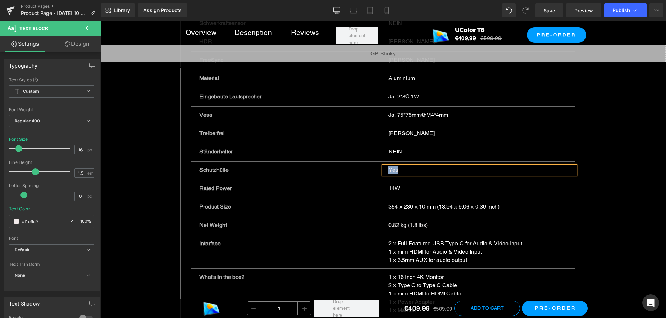
paste div
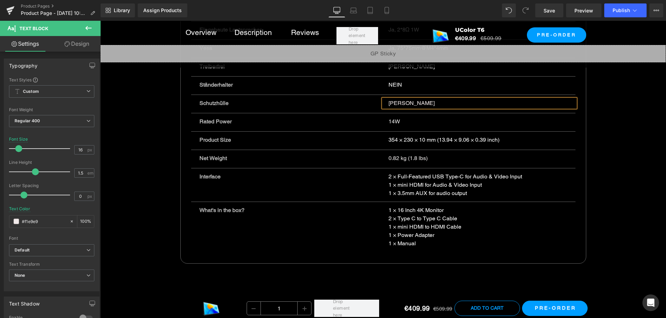
scroll to position [3918, 0]
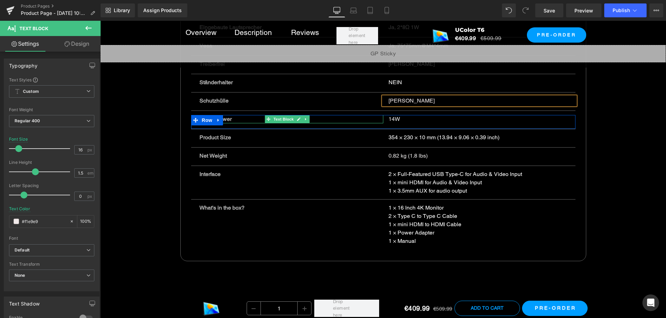
click at [320, 119] on p "Rated Power" at bounding box center [286, 119] width 175 height 8
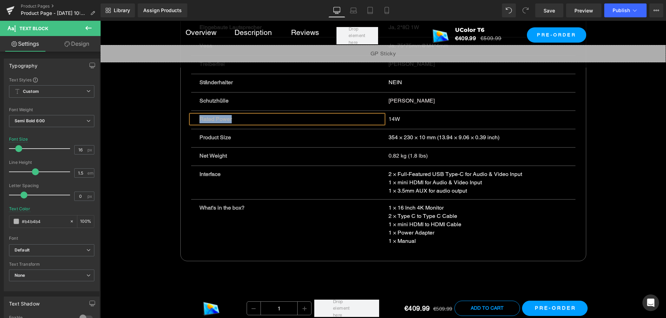
paste div
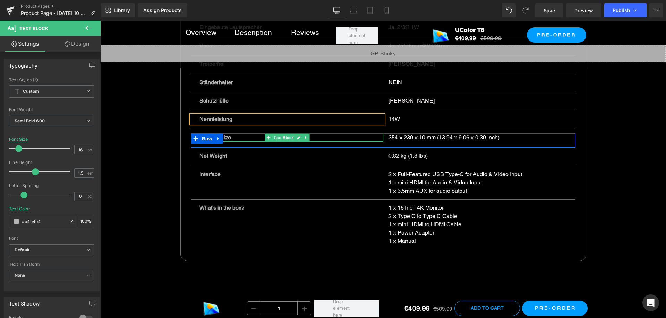
click at [356, 138] on p "Product Size" at bounding box center [286, 137] width 175 height 8
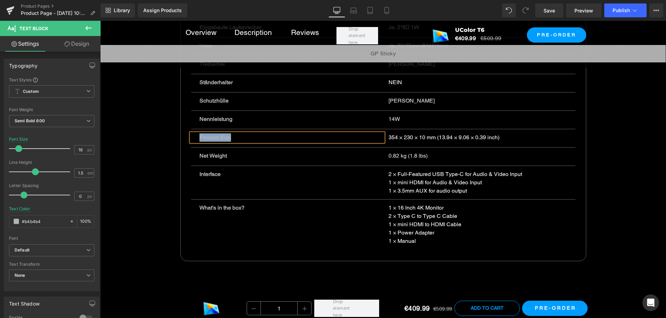
paste div
click at [428, 138] on p "354 × 230 × 10 mm (13.94 × 9.06 × 0.39 inch)" at bounding box center [477, 137] width 179 height 8
drag, startPoint x: 428, startPoint y: 138, endPoint x: 434, endPoint y: 137, distance: 6.5
click at [428, 138] on p "354 × 230 × 10 mm (13.94 × 9.06 × 0.39 inch)" at bounding box center [477, 137] width 179 height 8
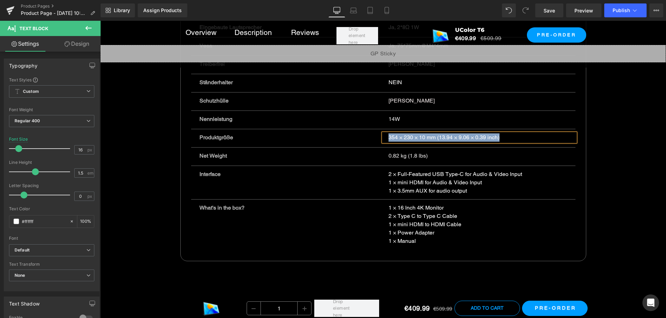
paste div
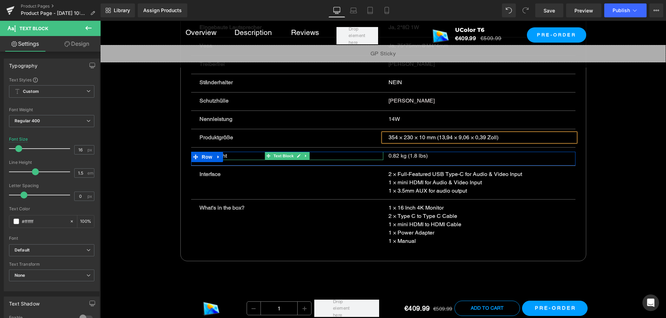
click at [310, 156] on p "Net Weight" at bounding box center [286, 156] width 175 height 8
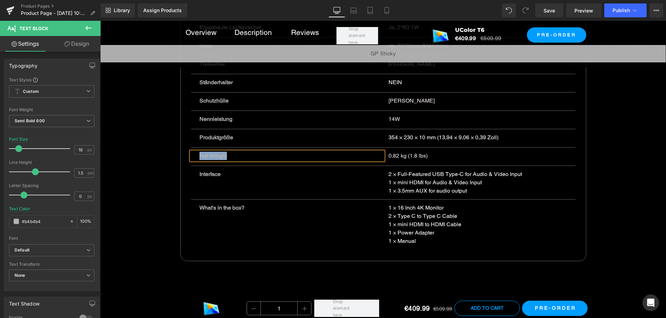
paste div
click at [401, 155] on p "0.82 kg (1.8 lbs)" at bounding box center [477, 156] width 179 height 8
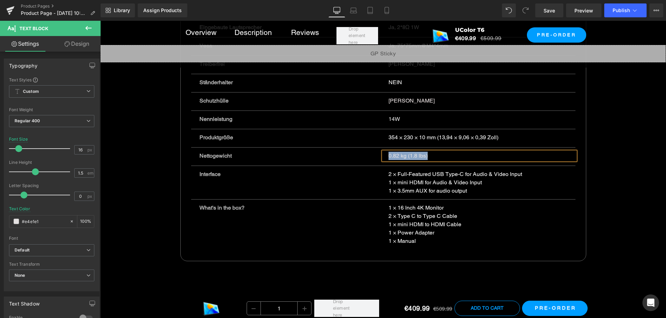
paste div
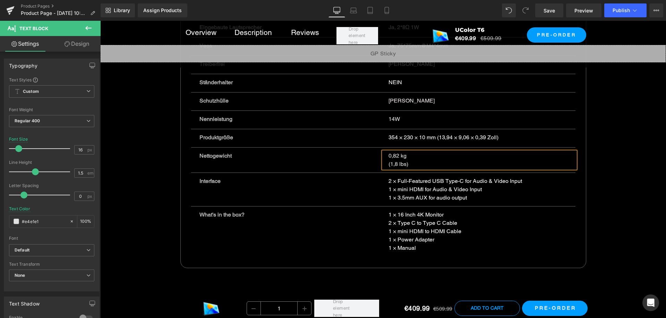
click at [388, 164] on p "(1,8 lbs)" at bounding box center [477, 164] width 179 height 8
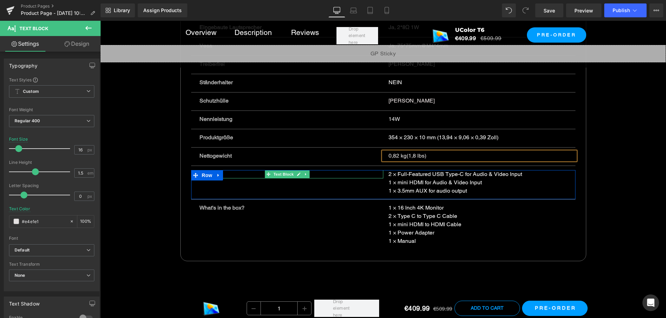
click at [347, 175] on p "Interface" at bounding box center [286, 174] width 175 height 8
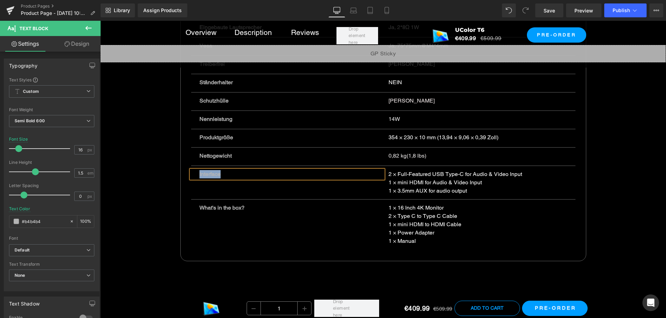
paste div
click at [404, 184] on p "1 × mini HDMI for Audio & Video Input" at bounding box center [477, 183] width 179 height 8
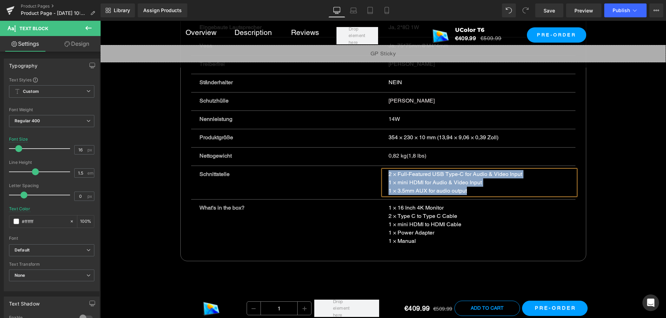
paste div
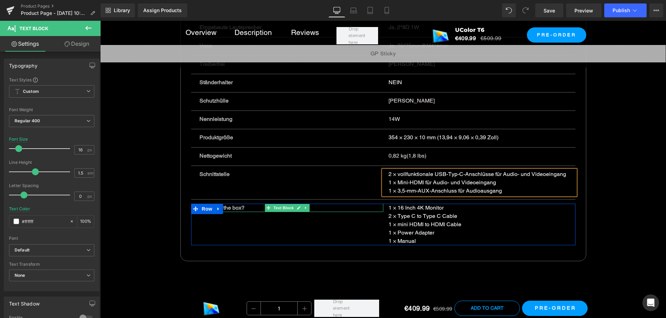
click at [313, 207] on p "What's in the box?" at bounding box center [286, 208] width 175 height 8
drag, startPoint x: 313, startPoint y: 207, endPoint x: 330, endPoint y: 216, distance: 19.1
click at [313, 207] on p "What's in the box?" at bounding box center [286, 208] width 175 height 8
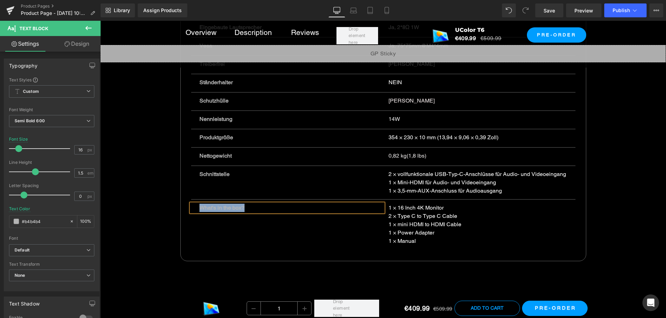
paste div
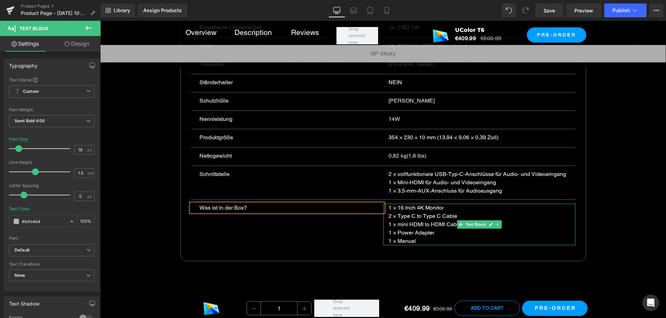
click at [403, 223] on p "1 × mini HDMI to HDMI Cable" at bounding box center [477, 225] width 179 height 8
drag, startPoint x: 403, startPoint y: 223, endPoint x: 427, endPoint y: 225, distance: 24.0
click at [403, 223] on p "1 × mini HDMI to HDMI Cable" at bounding box center [477, 225] width 179 height 8
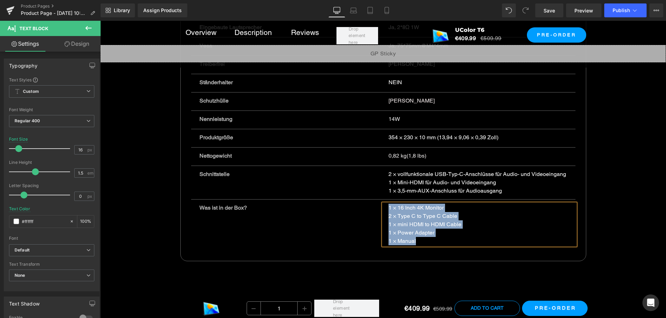
paste div
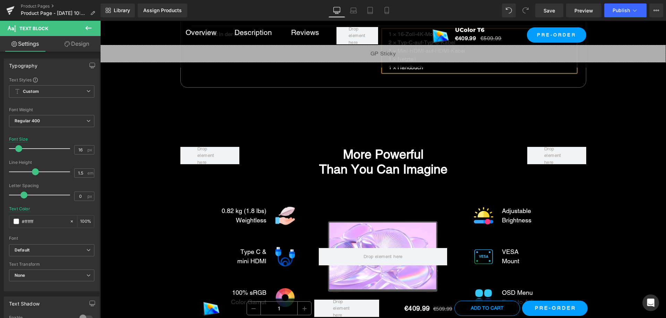
scroll to position [4091, 0]
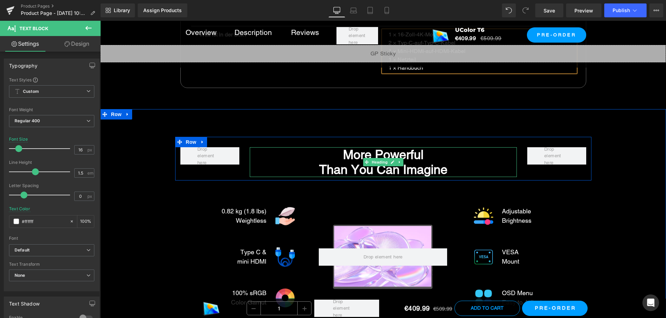
click at [349, 164] on strong "Than You Can Imagine" at bounding box center [383, 169] width 128 height 15
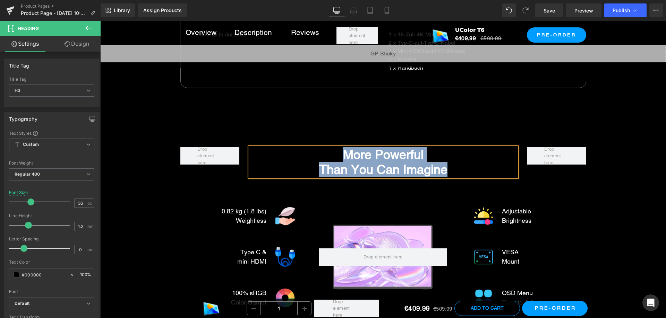
paste div
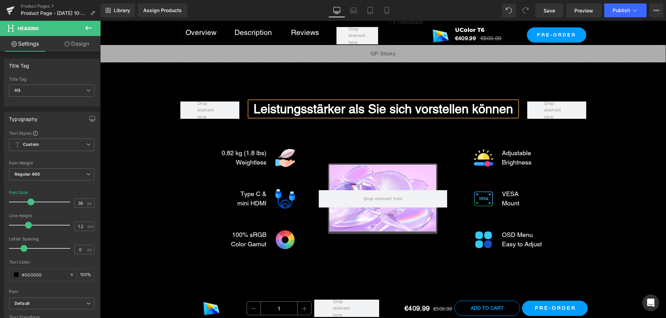
scroll to position [4126, 0]
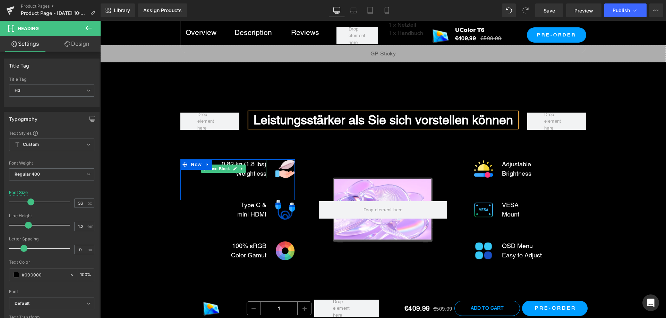
click at [259, 178] on div "0.82 kg (1.8 lbs) Weightless" at bounding box center [234, 168] width 63 height 19
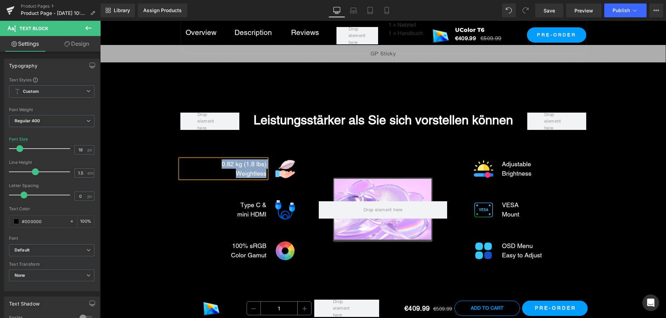
paste div
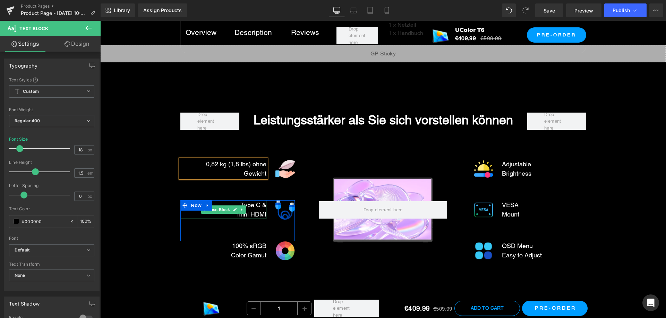
click at [259, 218] on font "mini HDMI" at bounding box center [251, 214] width 29 height 7
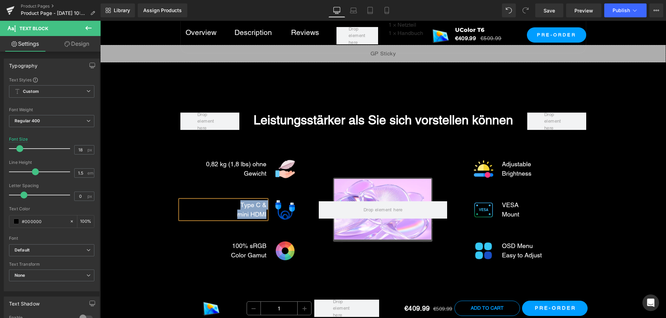
paste div
click at [145, 236] on div "Leistungsstärker als Sie sich vorstellen können Heading Row Image 0,82 kg (1,8 …" at bounding box center [382, 188] width 565 height 172
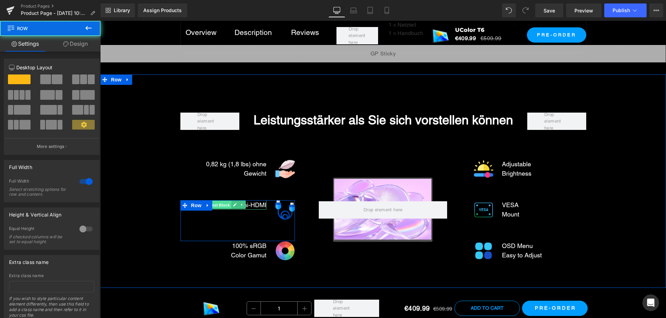
click at [224, 209] on span "Text Block" at bounding box center [219, 205] width 23 height 8
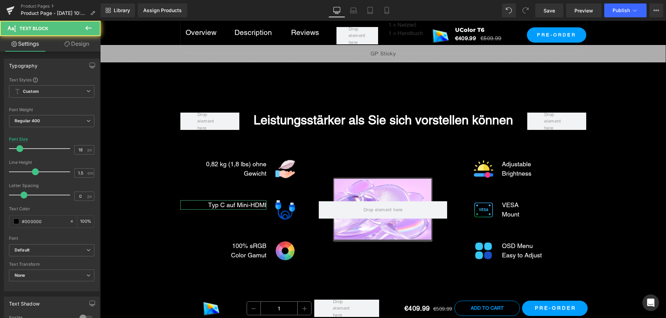
click at [77, 42] on link "Design" at bounding box center [77, 44] width 50 height 16
click at [0, 0] on div "Spacing" at bounding box center [0, 0] width 0 height 0
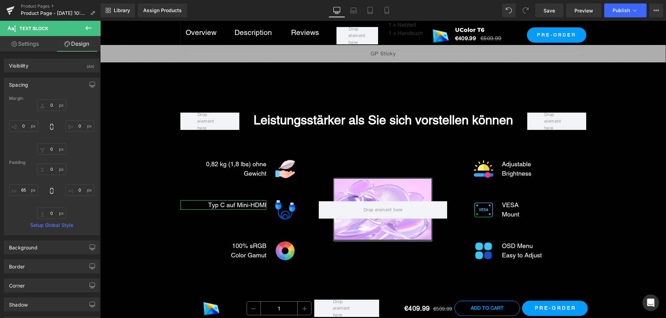
type input "0"
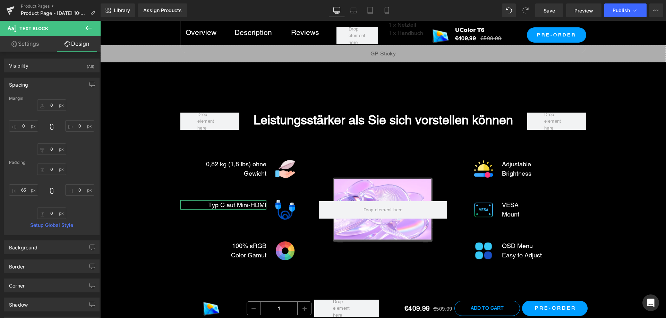
type input "0"
type input "65"
click at [23, 192] on input "65" at bounding box center [23, 189] width 29 height 11
click at [75, 215] on div "0px 0 0px 0 0px 0" at bounding box center [51, 191] width 85 height 55
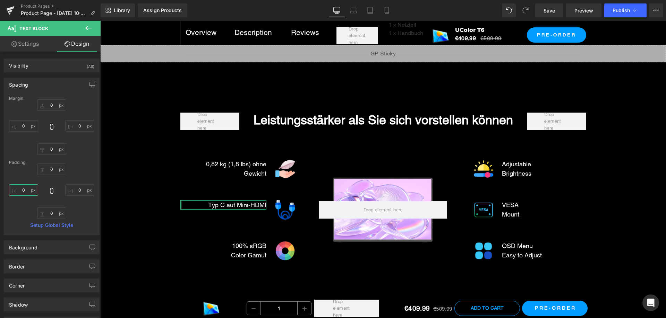
click at [25, 187] on input "text" at bounding box center [23, 189] width 29 height 11
type input "65"
click at [77, 190] on input "0" at bounding box center [79, 189] width 29 height 11
type input "6"
type input "0"
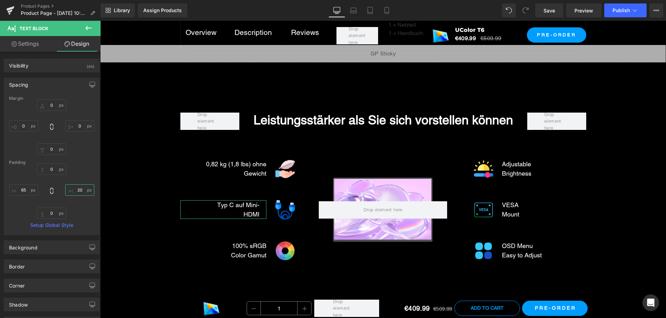
type input "2"
click at [22, 191] on input "65" at bounding box center [23, 189] width 29 height 11
type input "3"
type input "-"
type input "65"
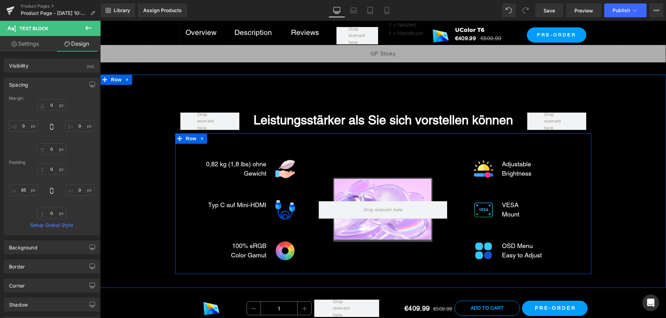
click at [258, 259] on font "Color Gamut" at bounding box center [248, 255] width 35 height 7
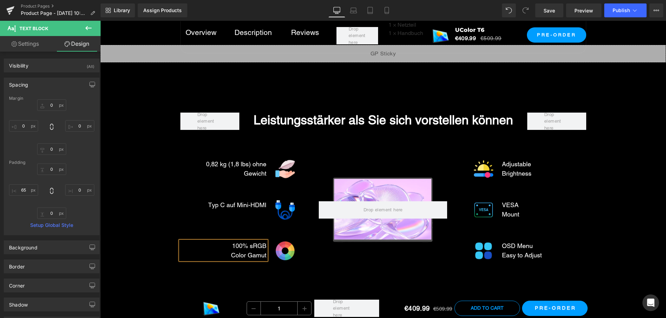
click at [257, 259] on font "Color Gamut" at bounding box center [248, 255] width 35 height 7
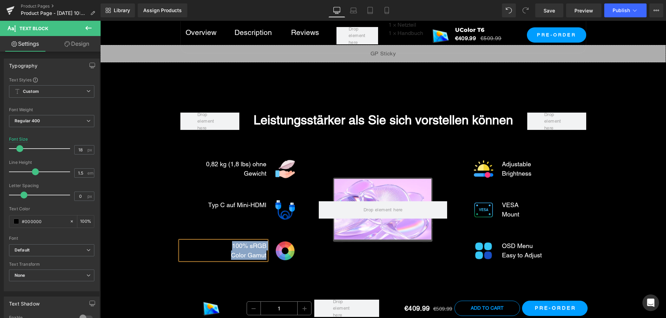
paste div
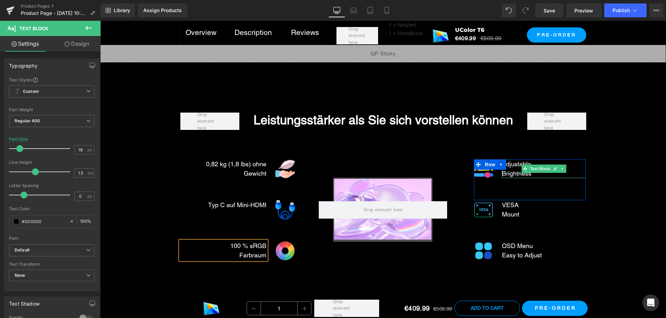
click at [507, 177] on font "Brightness" at bounding box center [516, 173] width 29 height 7
drag, startPoint x: 507, startPoint y: 186, endPoint x: 515, endPoint y: 191, distance: 9.7
click at [507, 177] on font "Brightness" at bounding box center [516, 173] width 29 height 7
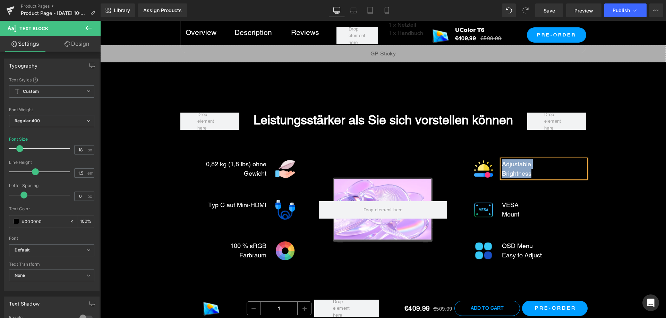
paste div
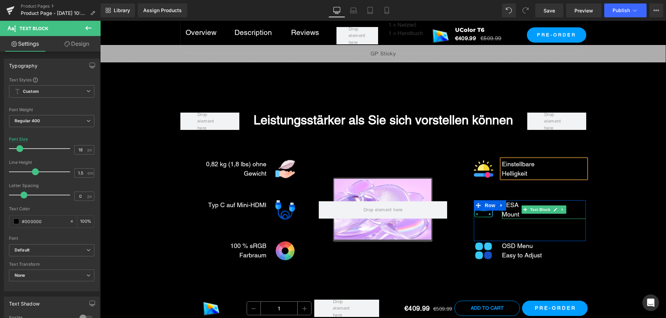
click at [511, 218] on font "Mount" at bounding box center [510, 214] width 17 height 7
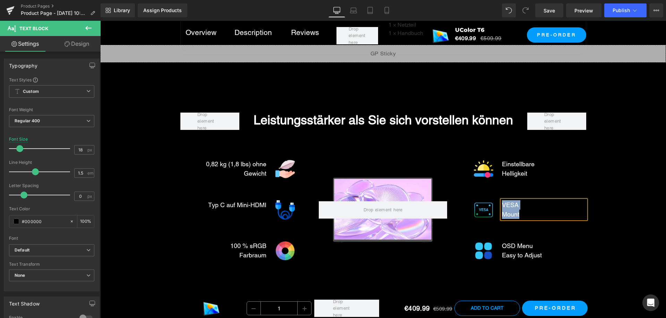
paste div
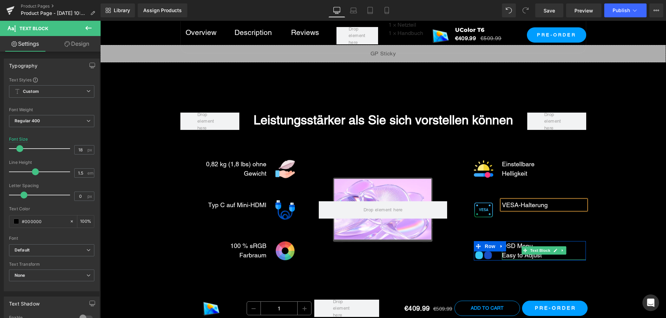
click at [511, 260] on div "Easy to Adjust" at bounding box center [532, 255] width 61 height 9
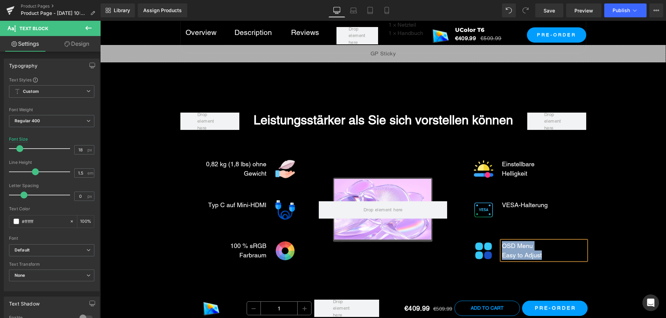
paste div
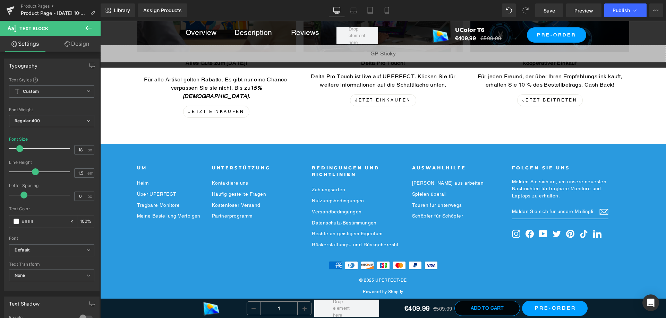
scroll to position [4732, 0]
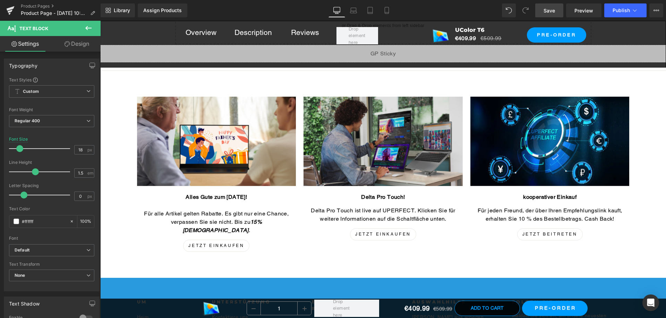
click at [544, 10] on span "Save" at bounding box center [548, 10] width 11 height 7
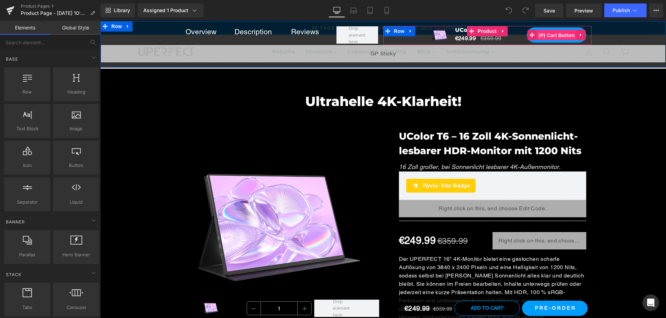
click at [551, 35] on span "(P) Cart Button" at bounding box center [556, 35] width 40 height 10
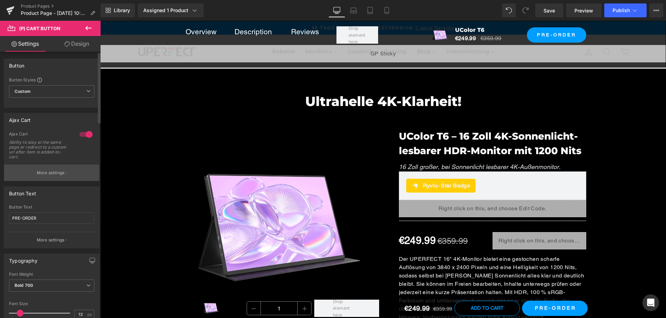
click at [58, 166] on button "More settings" at bounding box center [51, 173] width 95 height 16
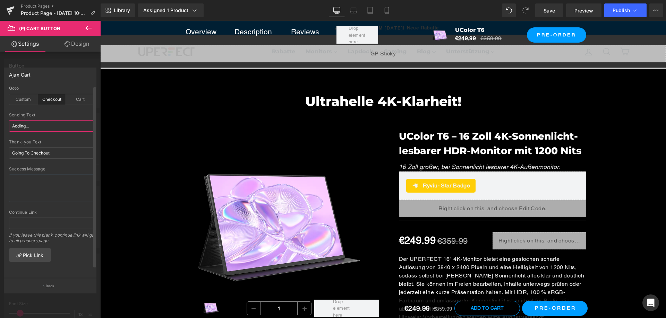
click at [70, 124] on input "Adding..." at bounding box center [51, 125] width 85 height 11
click at [50, 283] on button "Back" at bounding box center [50, 286] width 93 height 16
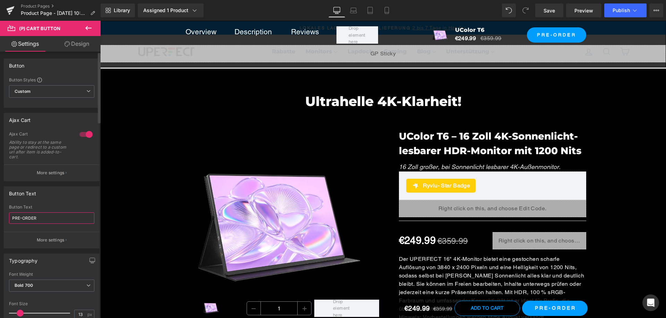
click at [54, 217] on input "PRE-ORDER" at bounding box center [51, 218] width 85 height 11
paste input "VORBESTELLUNG"
type input "VORBESTELLUNG"
click at [53, 173] on p "More settings" at bounding box center [51, 173] width 28 height 6
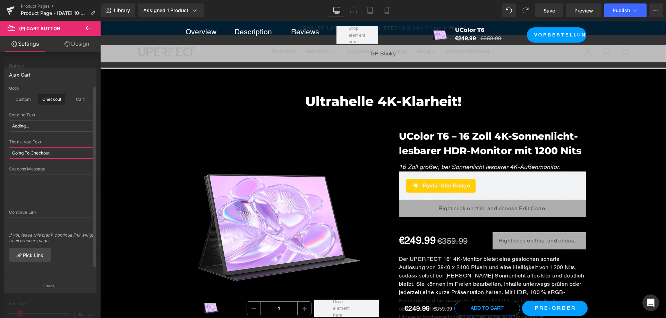
click at [51, 157] on input "Going To Checkout" at bounding box center [51, 152] width 85 height 11
paste input "VORBESTELLUNG"
type input "VORBESTELLUNG"
click at [52, 127] on input "Adding..." at bounding box center [51, 125] width 85 height 11
paste input "VORBESTELLUNG"
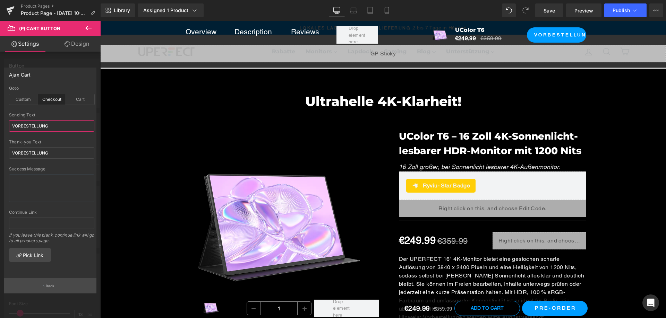
type input "VORBESTELLUNG"
drag, startPoint x: 50, startPoint y: 284, endPoint x: 57, endPoint y: 278, distance: 9.6
click at [50, 284] on p "Back" at bounding box center [50, 286] width 9 height 5
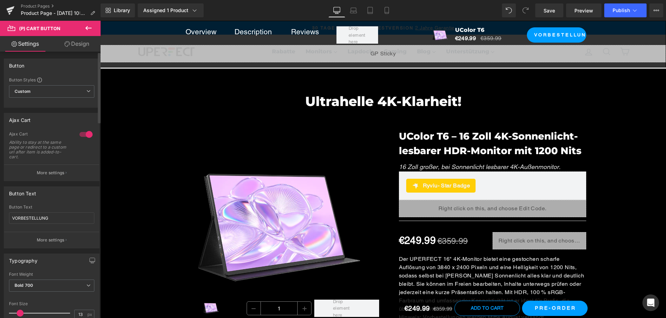
click at [55, 243] on p "More settings" at bounding box center [51, 240] width 28 height 6
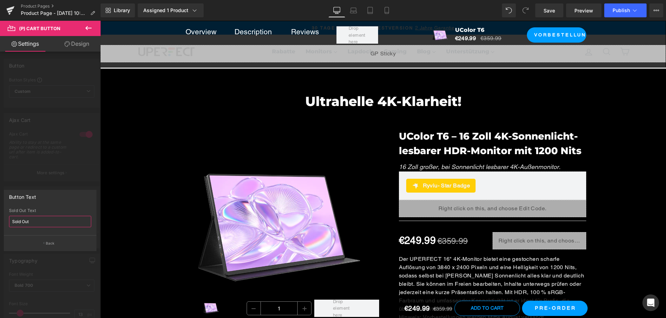
click at [51, 225] on input "Sold Out" at bounding box center [50, 221] width 82 height 11
paste input "Ausverkauf"
type input "Ausverkauft"
click at [60, 239] on button "Back" at bounding box center [50, 243] width 93 height 16
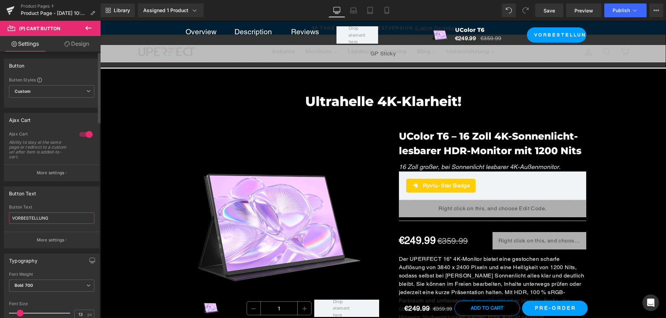
drag, startPoint x: 64, startPoint y: 218, endPoint x: 79, endPoint y: 221, distance: 15.7
click at [64, 218] on input "VORBESTELLUNG" at bounding box center [51, 218] width 85 height 11
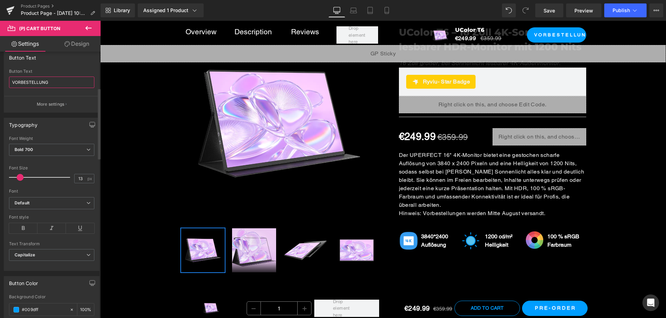
scroll to position [139, 0]
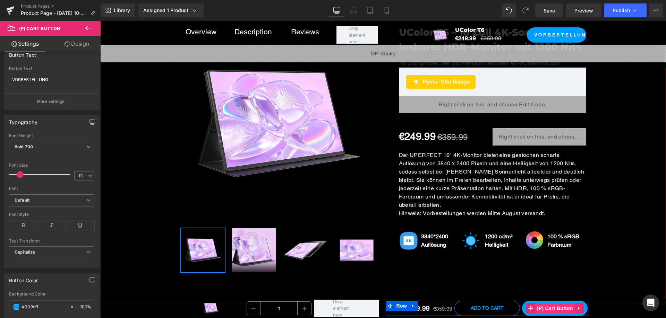
click at [556, 305] on span "(P) Cart Button" at bounding box center [555, 308] width 40 height 10
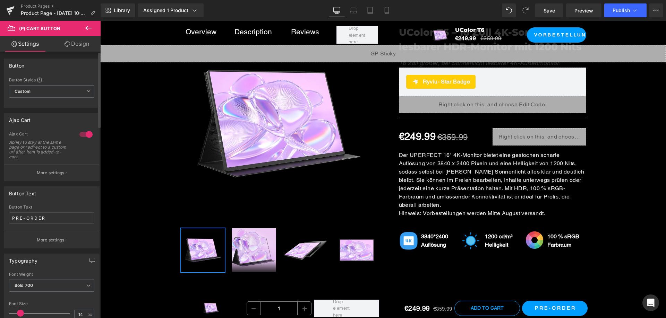
drag, startPoint x: 48, startPoint y: 172, endPoint x: 88, endPoint y: 144, distance: 49.1
click at [49, 172] on p "More settings" at bounding box center [51, 173] width 28 height 6
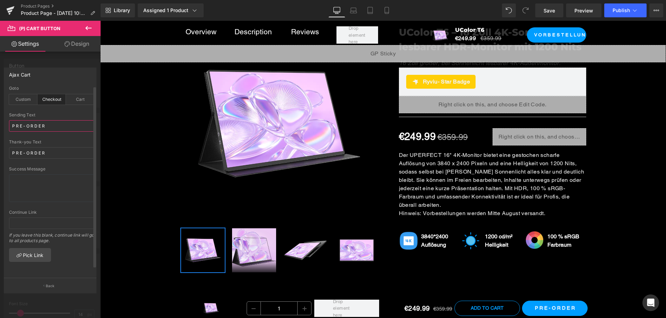
click at [51, 126] on input "P R E - O R D E R" at bounding box center [51, 125] width 85 height 11
paste input "VORBESTELLUNG"
type input "VORBESTELLUNG"
click at [50, 154] on input "P R E - O R D E R" at bounding box center [51, 152] width 85 height 11
paste input "VORBESTELLUNG"
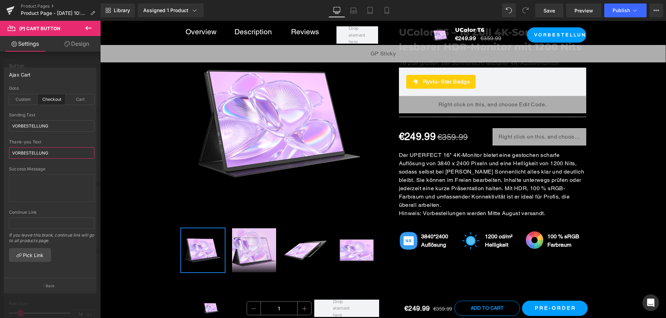
type input "VORBESTELLUNG"
click at [62, 280] on button "Back" at bounding box center [50, 286] width 93 height 16
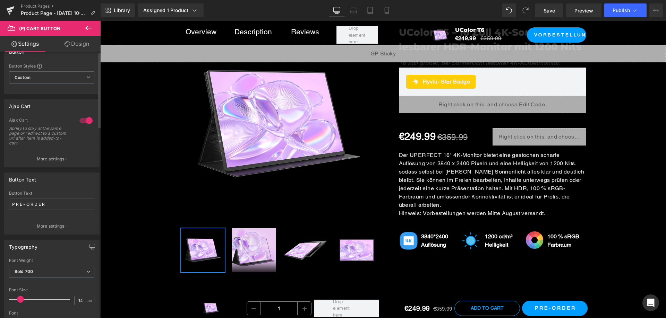
scroll to position [35, 0]
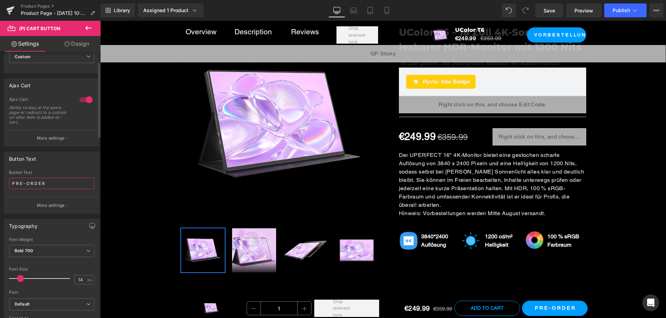
click at [61, 188] on input "P R E - O R D E R" at bounding box center [51, 183] width 85 height 11
paste input "VORBESTELLUNG"
type input "VORBESTELLUNG"
click at [56, 205] on p "More settings" at bounding box center [51, 205] width 28 height 6
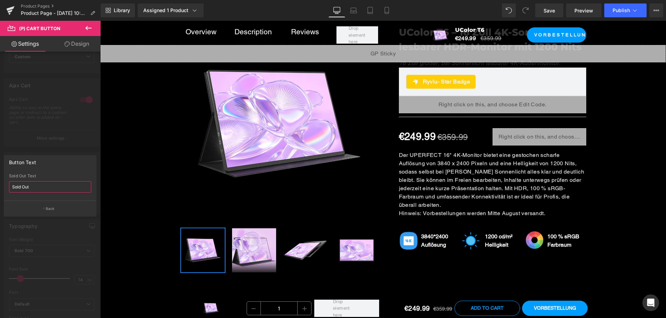
click at [53, 186] on input "Sold Out" at bounding box center [50, 186] width 82 height 11
paste input "Ausverkauf"
type input "Ausverkauft"
click at [51, 209] on p "Back" at bounding box center [50, 208] width 9 height 5
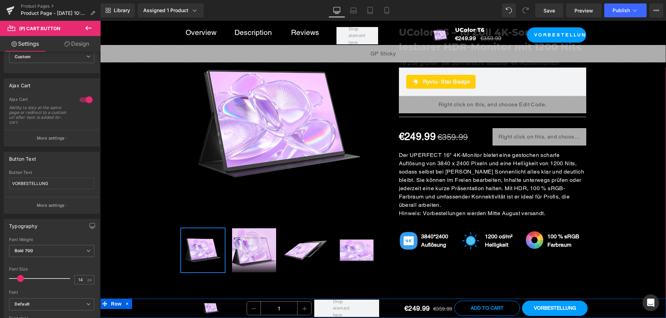
click at [135, 302] on div "Sale Off (P) Image 1 (P) Quantity Row €249.99 €359.99 (P) Price Add To Cart (P)…" at bounding box center [382, 308] width 565 height 19
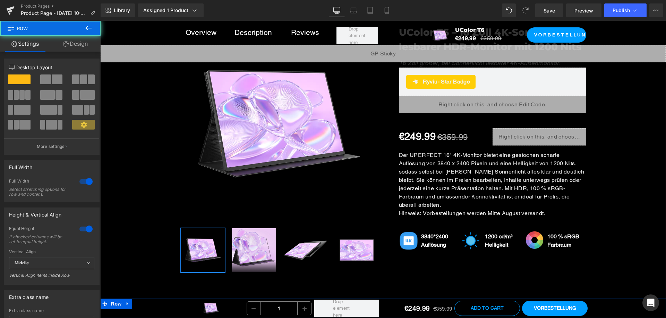
drag, startPoint x: 128, startPoint y: 302, endPoint x: 133, endPoint y: 303, distance: 4.9
click at [129, 303] on icon at bounding box center [127, 303] width 5 height 5
click at [138, 302] on icon at bounding box center [136, 304] width 5 height 5
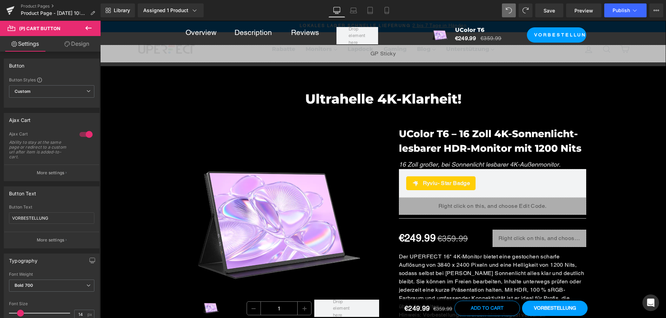
scroll to position [0, 0]
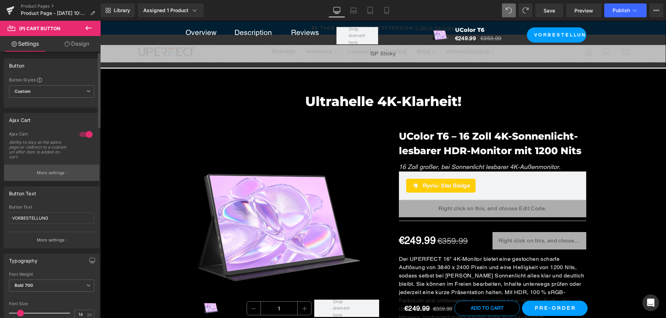
click at [50, 177] on button "More settings" at bounding box center [51, 173] width 95 height 16
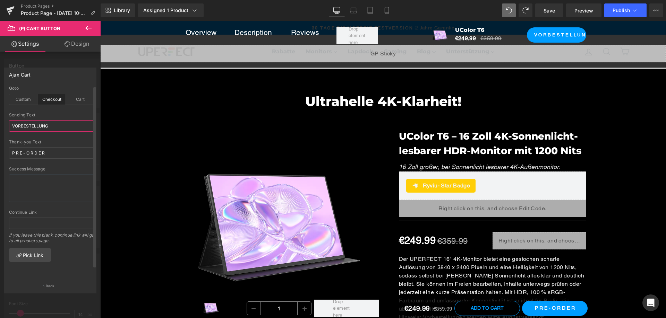
click at [67, 126] on input "VORBESTELLUNG" at bounding box center [51, 125] width 85 height 11
click at [53, 153] on input "P R E - O R D E R" at bounding box center [51, 152] width 85 height 11
paste input "VORBESTELLUNG"
type input "VORBESTELLUNG"
drag, startPoint x: 50, startPoint y: 282, endPoint x: 50, endPoint y: 271, distance: 11.1
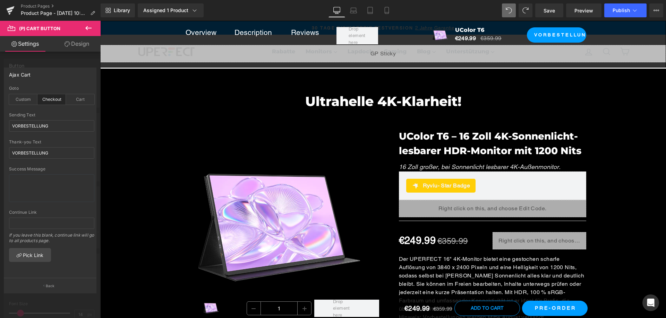
click at [50, 282] on button "Back" at bounding box center [50, 286] width 93 height 16
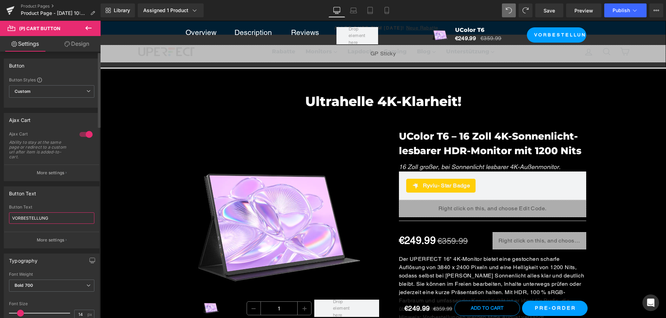
click at [62, 220] on input "VORBESTELLUNG" at bounding box center [51, 218] width 85 height 11
paste input "VORBESTELLUNG"
type input "VORBESTELLUNG"
click at [54, 240] on p "More settings" at bounding box center [51, 240] width 28 height 6
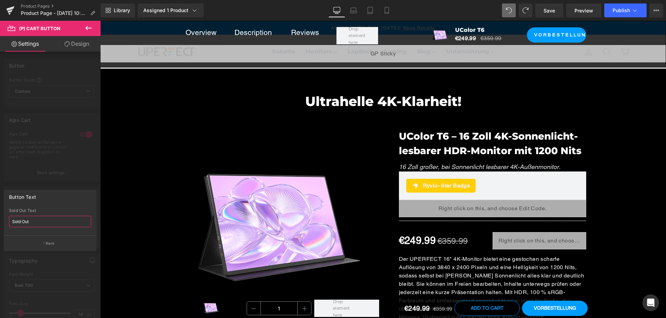
click at [49, 222] on input "Sold Out" at bounding box center [50, 221] width 82 height 11
paste input "Ausverkauf"
type input "Ausverkauft"
click at [40, 242] on button "Back" at bounding box center [50, 243] width 93 height 16
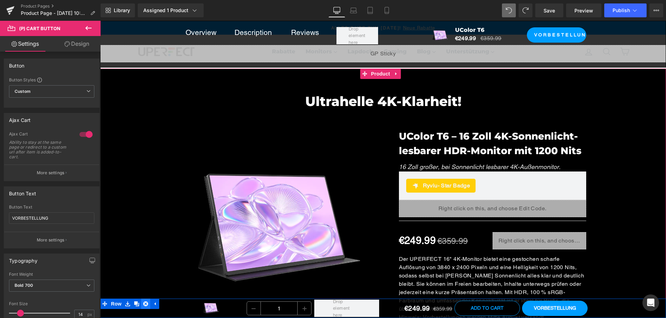
click at [147, 304] on icon at bounding box center [145, 304] width 5 height 5
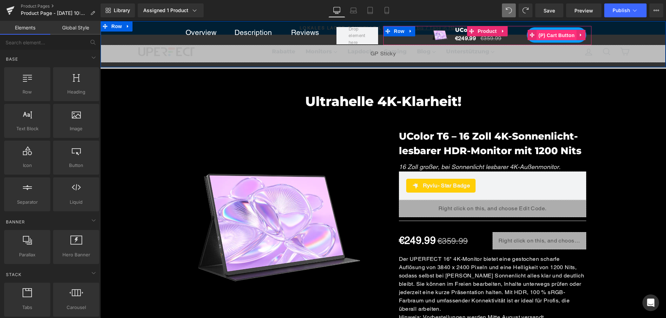
click at [552, 34] on span "(P) Cart Button" at bounding box center [556, 35] width 40 height 10
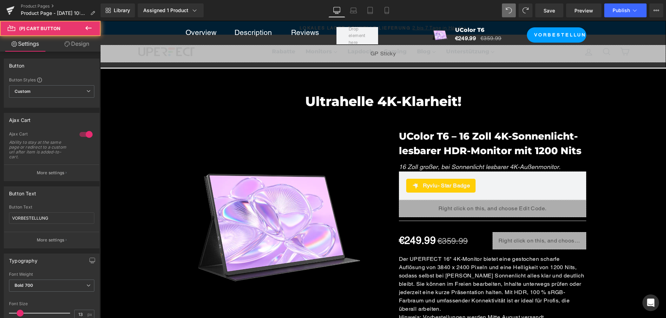
drag, startPoint x: 69, startPoint y: 36, endPoint x: 72, endPoint y: 79, distance: 43.1
click at [70, 36] on link "Design" at bounding box center [77, 44] width 50 height 16
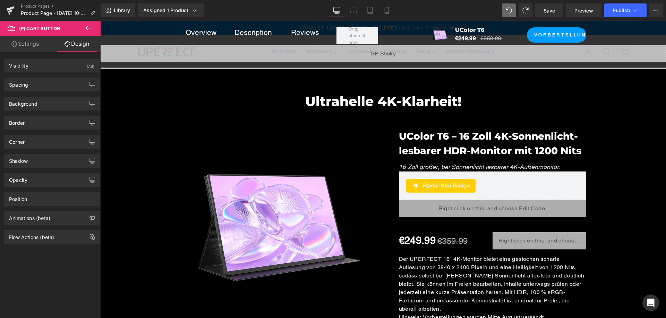
drag, startPoint x: 57, startPoint y: 82, endPoint x: 89, endPoint y: 77, distance: 32.0
click at [58, 82] on div "Spacing" at bounding box center [51, 84] width 95 height 13
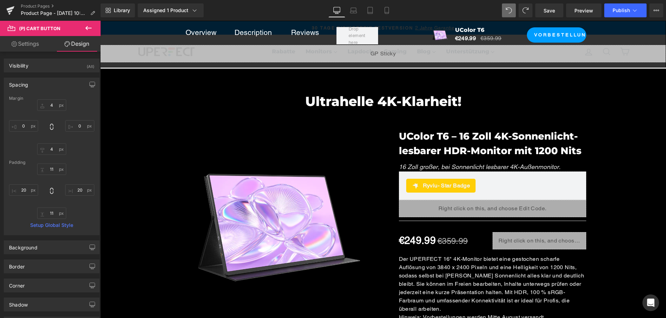
click at [83, 162] on div "Padding" at bounding box center [51, 162] width 85 height 5
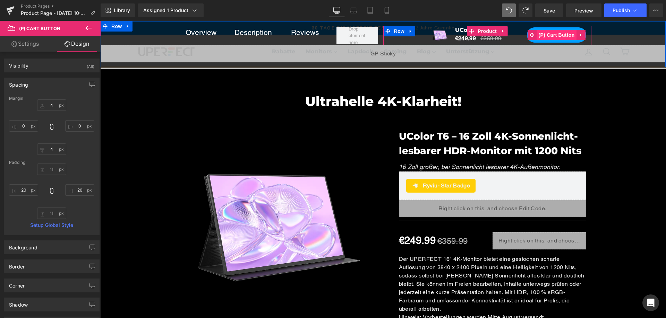
click at [554, 36] on span "(P) Cart Button" at bounding box center [556, 35] width 40 height 10
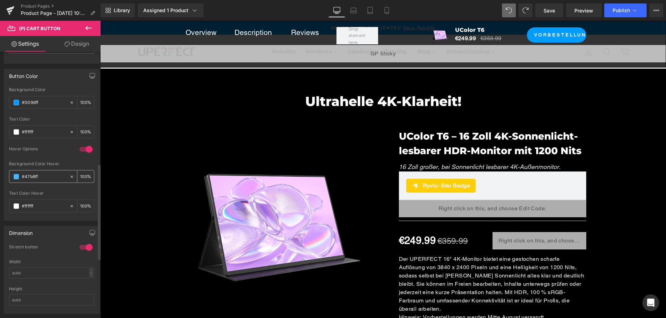
scroll to position [347, 0]
click at [51, 95] on input "#009dff" at bounding box center [44, 99] width 44 height 8
click at [52, 174] on input "#47b8ff" at bounding box center [44, 174] width 44 height 8
paste input "009d"
type input "#009dff"
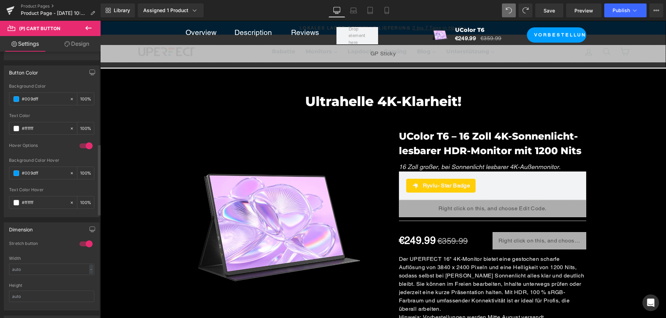
click at [56, 148] on div "Hover Options" at bounding box center [40, 146] width 63 height 7
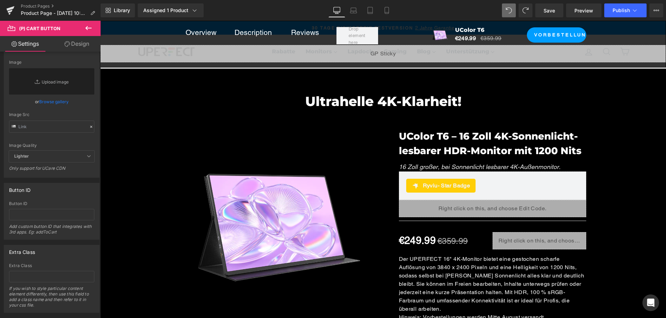
scroll to position [739, 0]
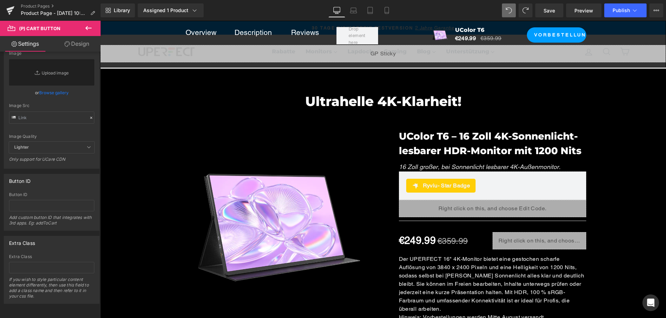
click at [83, 46] on link "Design" at bounding box center [77, 44] width 50 height 16
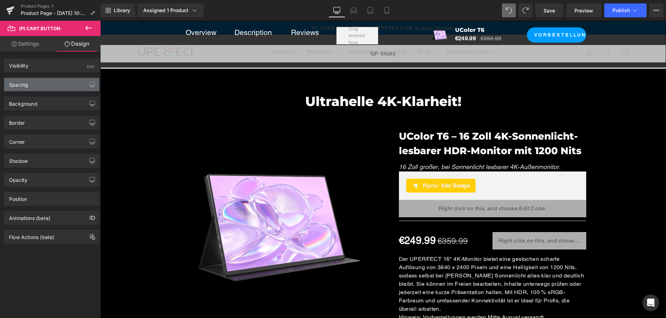
click at [63, 82] on div "Spacing" at bounding box center [51, 84] width 95 height 13
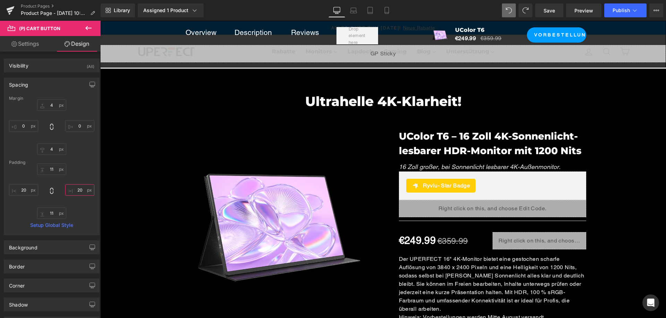
click at [76, 192] on input "20" at bounding box center [79, 189] width 29 height 11
type input "3"
type input "5"
type input "20"
click at [130, 27] on icon at bounding box center [128, 26] width 5 height 5
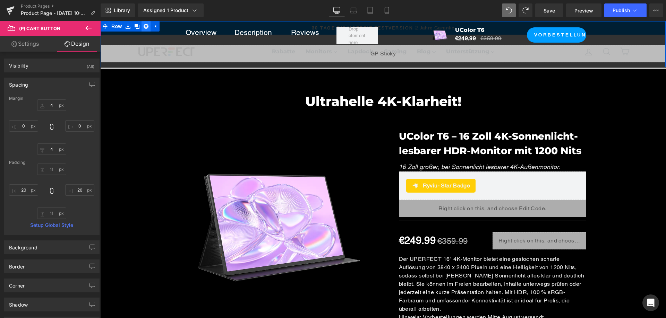
click at [147, 24] on icon at bounding box center [146, 26] width 5 height 5
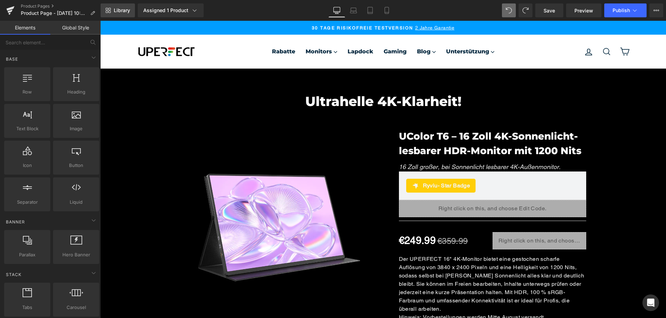
click at [122, 9] on span "Library" at bounding box center [122, 10] width 16 height 6
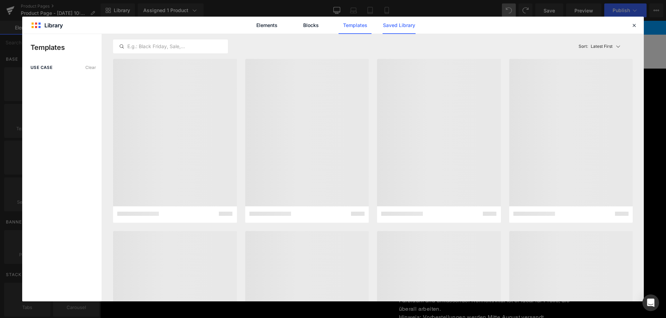
click at [0, 0] on link "Saved Library" at bounding box center [0, 0] width 0 height 0
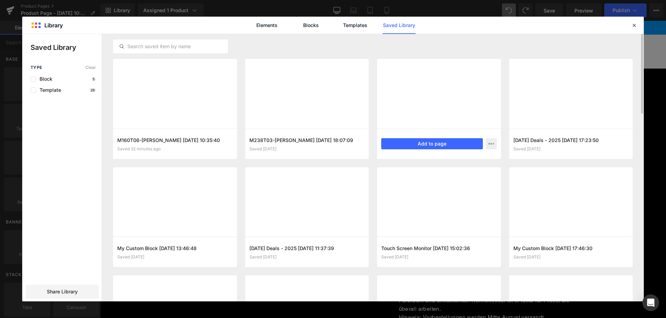
drag, startPoint x: 51, startPoint y: 81, endPoint x: 194, endPoint y: 82, distance: 142.5
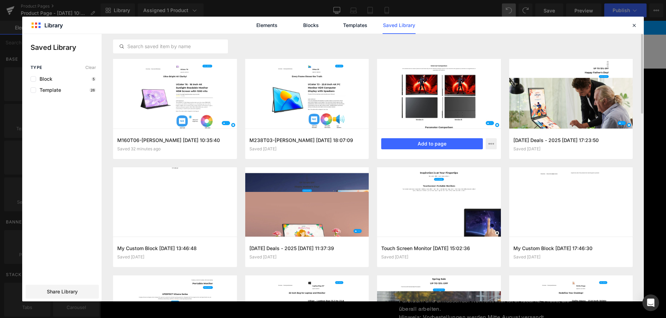
click at [52, 81] on span "Block" at bounding box center [44, 79] width 16 height 6
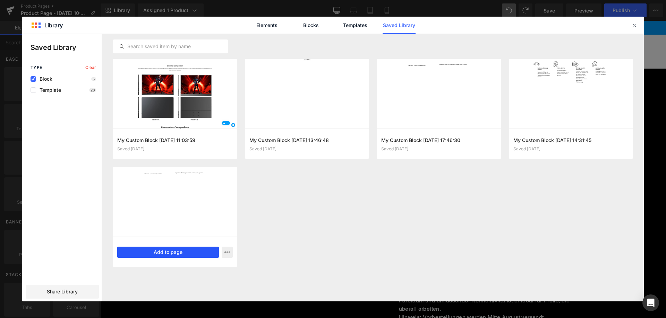
drag, startPoint x: 178, startPoint y: 253, endPoint x: 126, endPoint y: 221, distance: 61.3
click at [178, 253] on button "Add to page" at bounding box center [168, 252] width 102 height 11
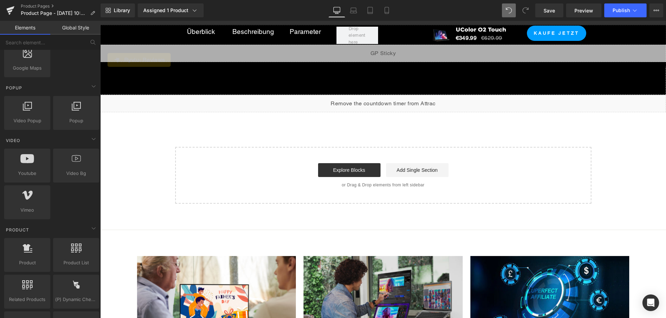
scroll to position [451, 0]
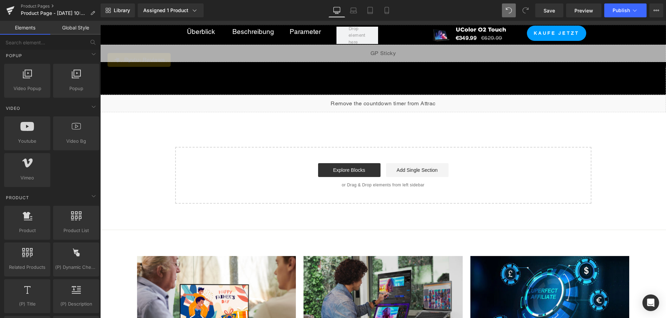
click at [70, 27] on link "Global Style" at bounding box center [75, 28] width 50 height 14
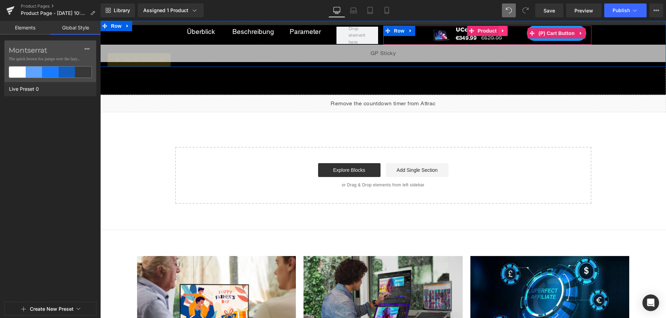
drag, startPoint x: 552, startPoint y: 35, endPoint x: 502, endPoint y: 27, distance: 50.8
click at [552, 35] on span "(P) Cart Button" at bounding box center [556, 33] width 40 height 10
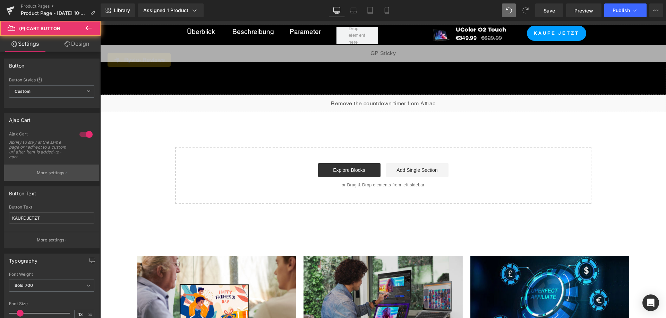
click at [63, 173] on p "More settings" at bounding box center [51, 173] width 28 height 6
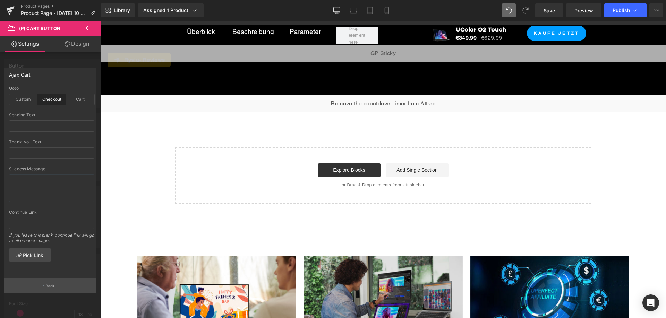
click at [53, 288] on p "Back" at bounding box center [50, 286] width 9 height 5
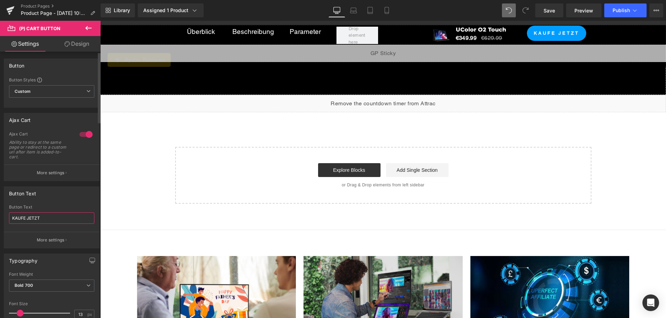
click at [70, 224] on input "KAUFE JETZT" at bounding box center [51, 218] width 85 height 11
click at [64, 169] on button "More settings" at bounding box center [51, 173] width 95 height 16
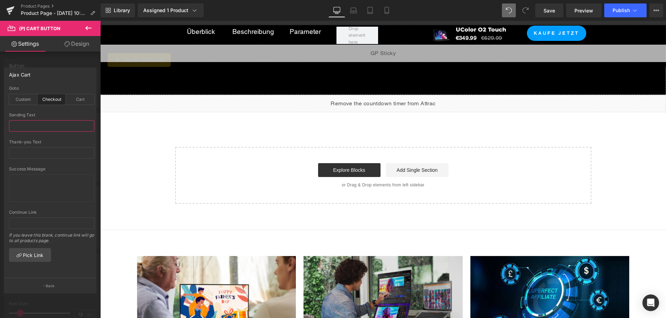
click at [58, 128] on input "text" at bounding box center [51, 125] width 85 height 11
paste input "KAUFE JETZT"
type input "KAUFE JETZT"
click at [57, 148] on input "text" at bounding box center [51, 152] width 85 height 11
paste input "KAUFE JETZT"
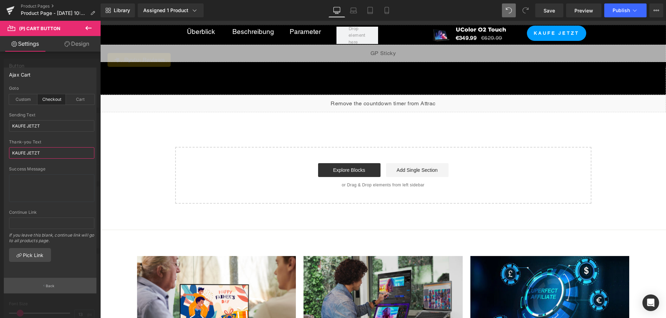
type input "KAUFE JETZT"
click at [54, 280] on button "Back" at bounding box center [50, 286] width 93 height 16
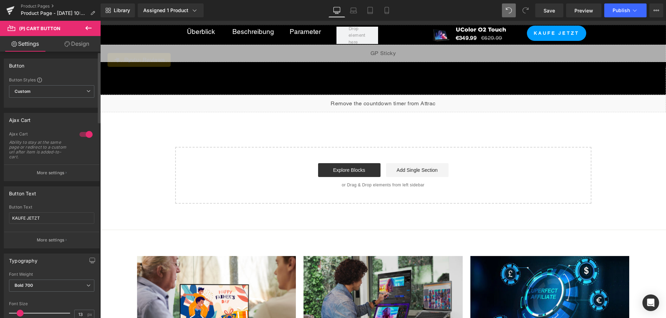
drag, startPoint x: 59, startPoint y: 238, endPoint x: 83, endPoint y: 220, distance: 29.3
click at [61, 238] on p "More settings" at bounding box center [51, 240] width 28 height 6
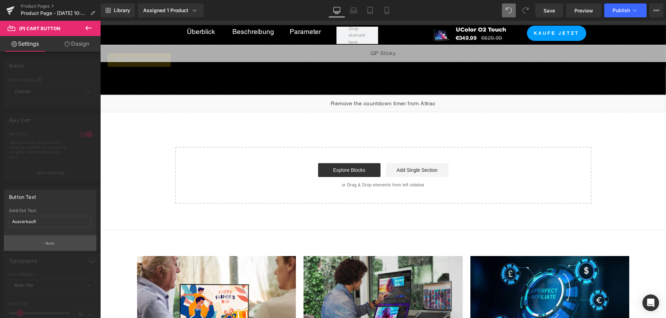
click at [54, 245] on button "Back" at bounding box center [50, 243] width 93 height 16
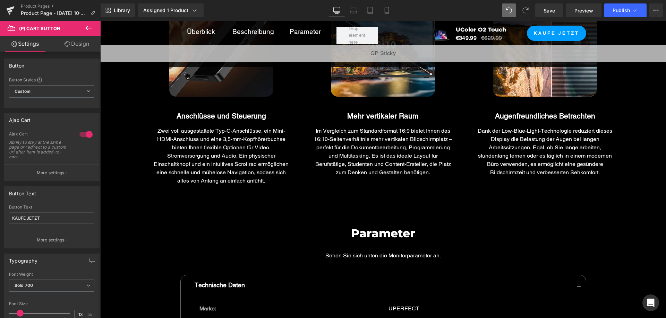
scroll to position [3186, 0]
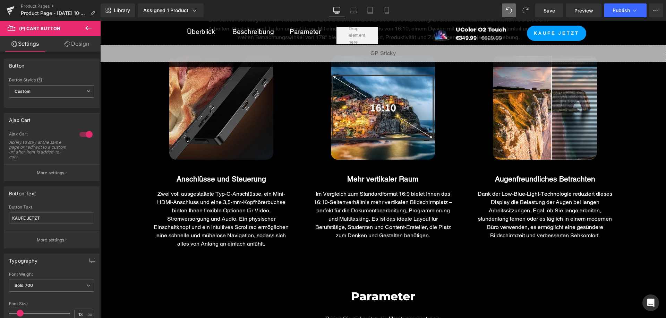
click at [437, 30] on div "Sale Off (P) Image UColor O2 Touch Heading €349.99 €629.99 (P) Price Icon List" at bounding box center [452, 35] width 129 height 19
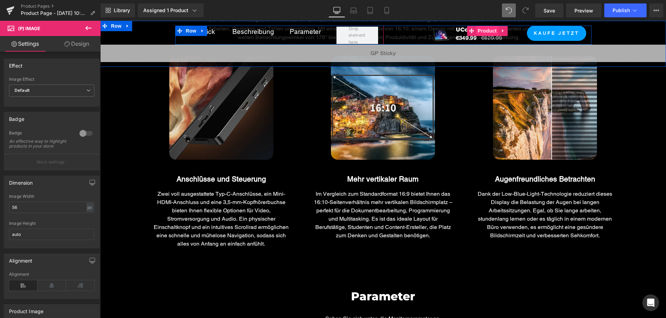
click at [476, 30] on span "Product" at bounding box center [487, 31] width 23 height 10
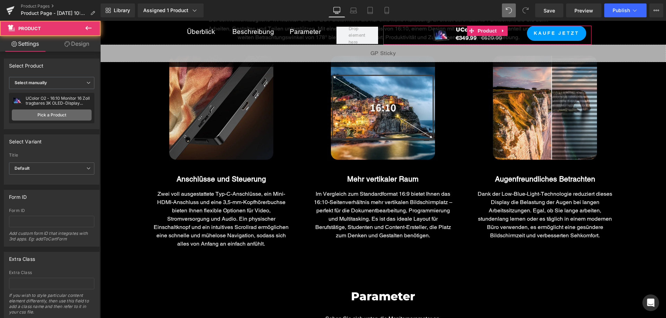
click at [70, 114] on link "Pick a Product" at bounding box center [52, 115] width 80 height 11
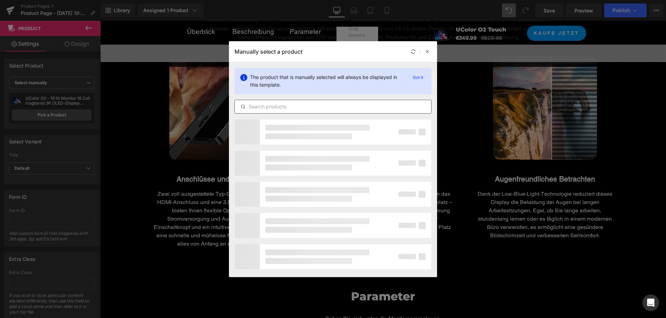
click at [338, 110] on input "text" at bounding box center [333, 107] width 196 height 8
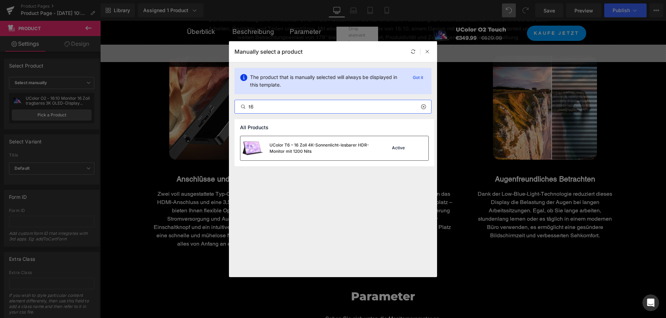
type input "t6"
click at [336, 147] on div "UColor T6 – 16 Zoll 4K-Sonnenlicht-lesbarer HDR-Monitor mit 1200 Nits" at bounding box center [321, 148] width 104 height 12
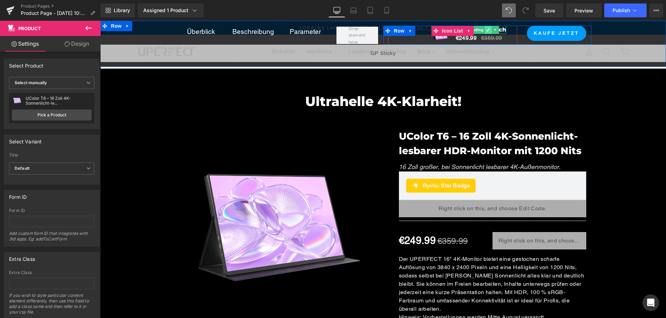
click at [486, 31] on icon at bounding box center [488, 30] width 4 height 4
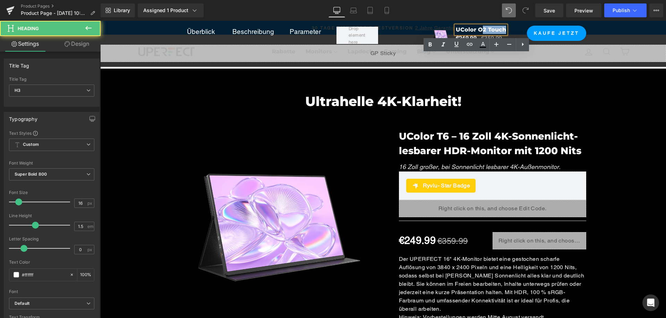
drag, startPoint x: 476, startPoint y: 29, endPoint x: 498, endPoint y: 30, distance: 22.2
click at [501, 30] on div "UColor O2 Touch" at bounding box center [481, 30] width 50 height 8
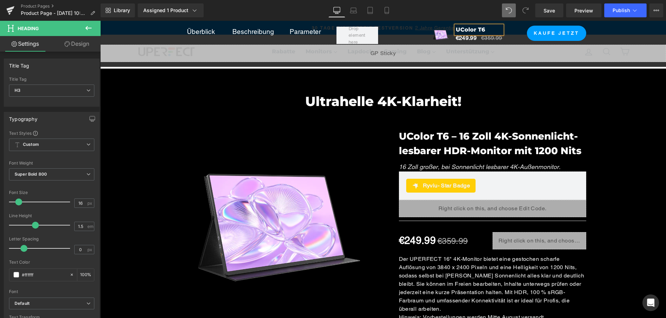
click at [100, 21] on div at bounding box center [100, 21] width 0 height 0
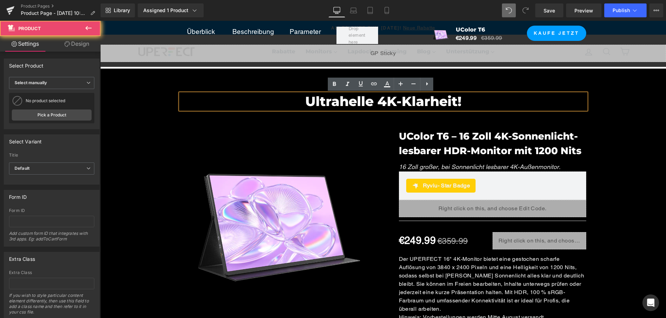
click at [629, 99] on div "Ultrahelle 4K-Klarheit! Heading Row Sale Off (P) Image ‹ ›" at bounding box center [382, 231] width 565 height 297
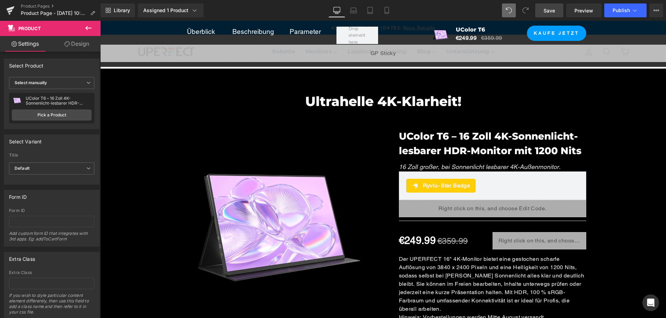
drag, startPoint x: 554, startPoint y: 10, endPoint x: 484, endPoint y: 131, distance: 139.5
click at [554, 10] on span "Save" at bounding box center [548, 10] width 11 height 7
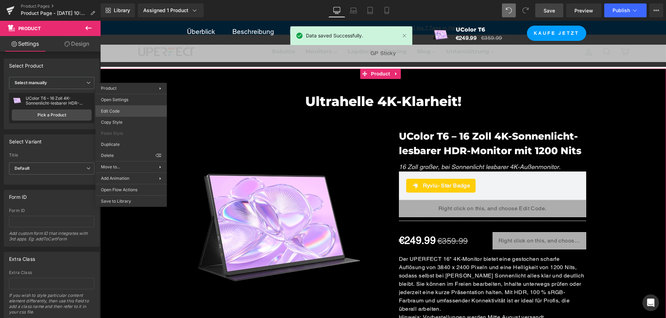
click at [143, 113] on body "Product You are previewing how the will restyle your page. You can not edit Ele…" at bounding box center [333, 159] width 666 height 318
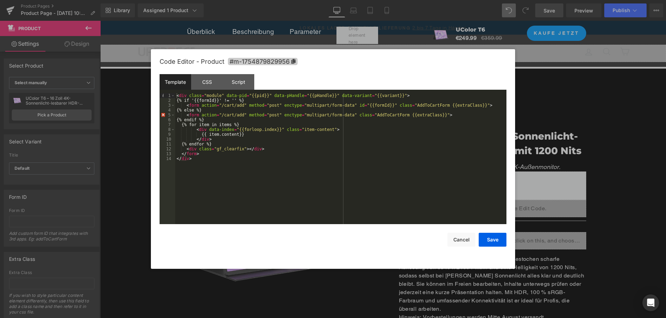
click at [294, 62] on icon at bounding box center [293, 61] width 4 height 5
drag, startPoint x: 463, startPoint y: 242, endPoint x: 479, endPoint y: 242, distance: 16.3
click at [463, 242] on button "Cancel" at bounding box center [461, 240] width 28 height 14
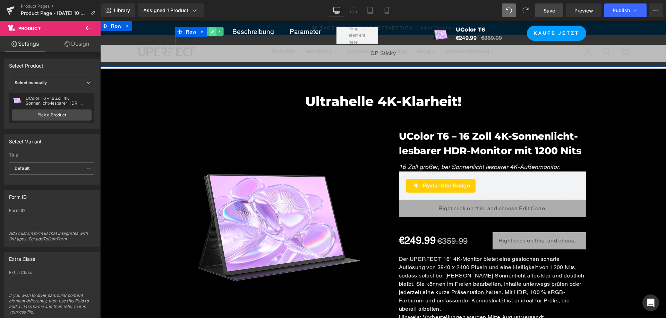
click at [209, 32] on link at bounding box center [212, 31] width 7 height 8
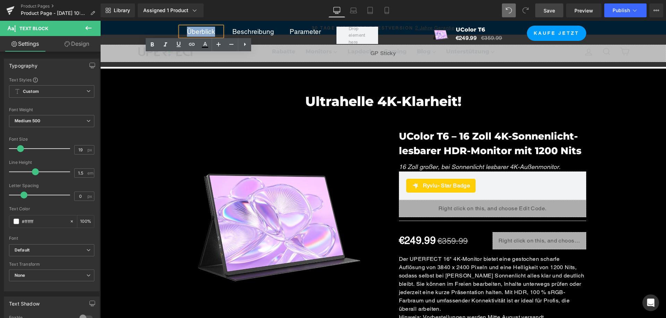
drag, startPoint x: 201, startPoint y: 30, endPoint x: 186, endPoint y: 31, distance: 15.3
click at [185, 31] on div "Überblick Text Block Beschreibung Text Block Parameter Text Block Row Sale Off …" at bounding box center [383, 35] width 416 height 19
click at [195, 44] on icon at bounding box center [192, 44] width 6 height 3
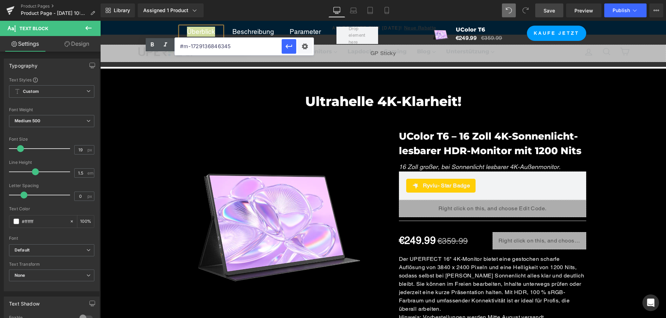
click at [252, 48] on input "#m-1729136846345" at bounding box center [228, 46] width 107 height 17
paste input "54879829956"
click at [283, 45] on button "button" at bounding box center [289, 46] width 15 height 15
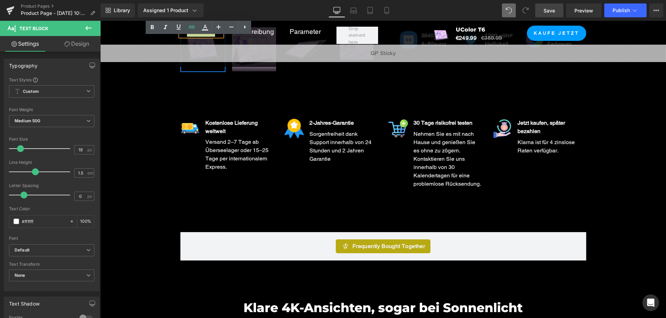
scroll to position [347, 0]
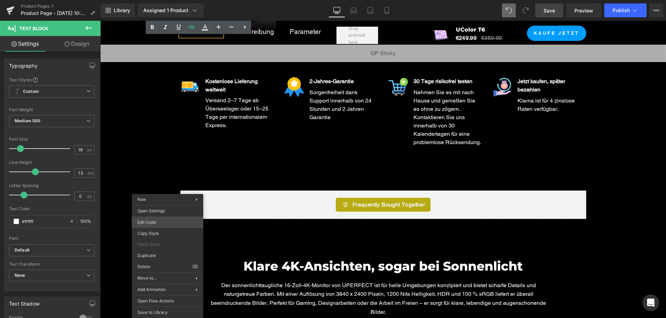
click at [165, 0] on div "Product You are previewing how the will restyle your page. You can not edit Ele…" at bounding box center [333, 0] width 666 height 0
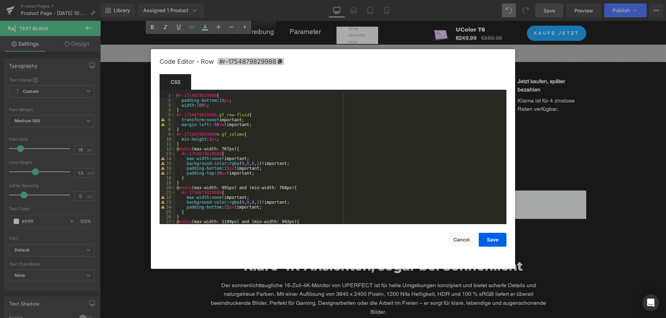
click at [280, 59] on icon at bounding box center [280, 61] width 4 height 5
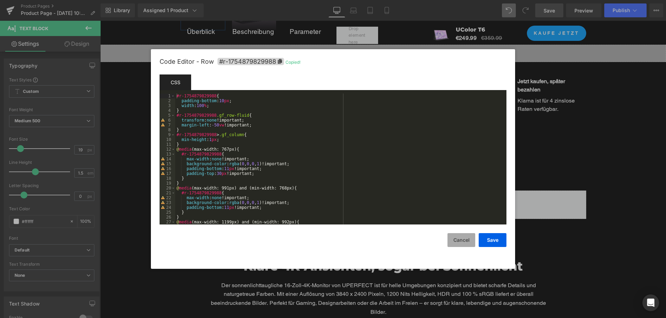
click at [463, 242] on button "Cancel" at bounding box center [461, 240] width 28 height 14
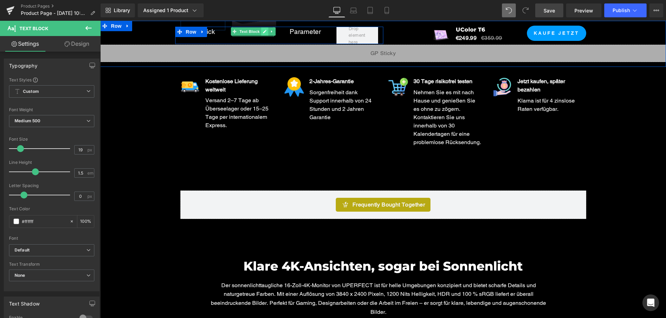
click at [263, 32] on icon at bounding box center [264, 31] width 4 height 4
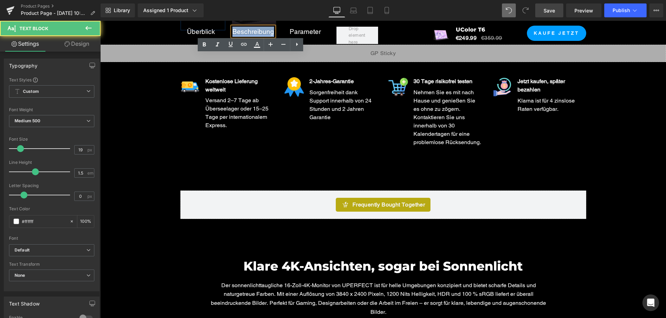
drag, startPoint x: 270, startPoint y: 31, endPoint x: 231, endPoint y: 31, distance: 39.2
click at [232, 31] on link "Beschreibung" at bounding box center [253, 32] width 42 height 8
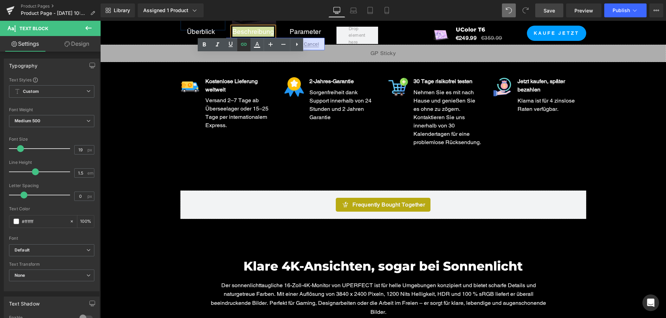
click at [241, 44] on icon at bounding box center [244, 44] width 6 height 3
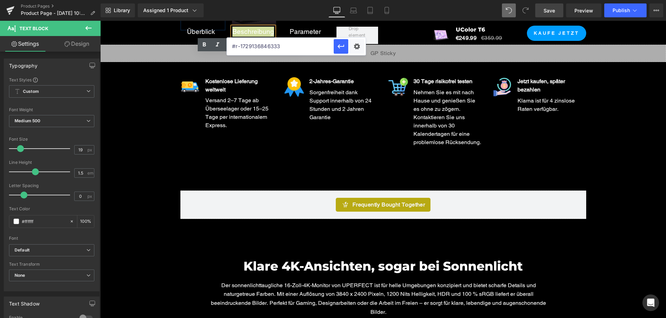
click at [302, 44] on input "#r-1729136846333" at bounding box center [280, 46] width 107 height 17
paste input "54879829988"
click at [340, 45] on icon "button" at bounding box center [341, 46] width 8 height 8
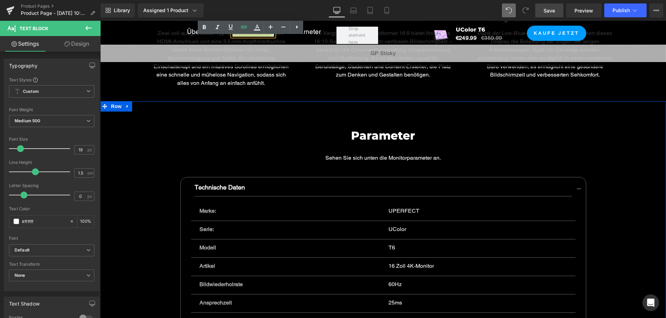
scroll to position [3346, 0]
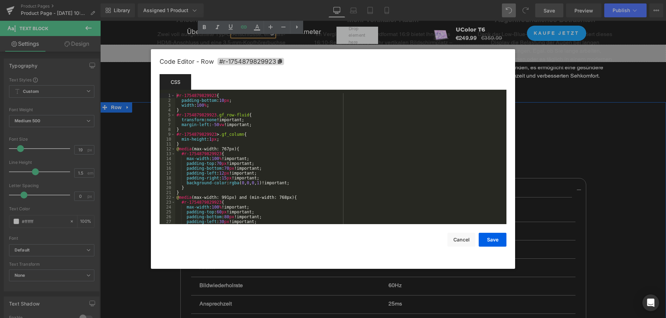
drag, startPoint x: 197, startPoint y: 160, endPoint x: 261, endPoint y: 106, distance: 83.6
click at [197, 0] on div "Product You are previewing how the will restyle your page. You can not edit Ele…" at bounding box center [333, 0] width 666 height 0
click at [280, 61] on icon at bounding box center [280, 61] width 4 height 5
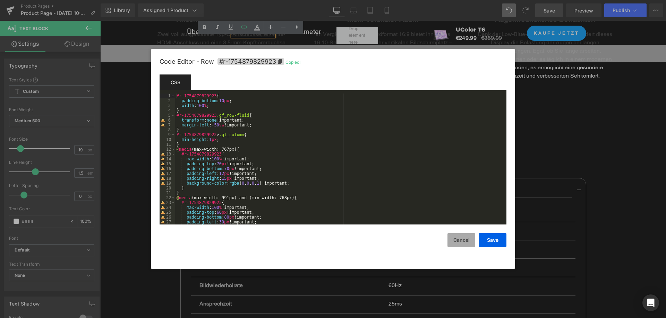
drag, startPoint x: 469, startPoint y: 239, endPoint x: 467, endPoint y: 231, distance: 8.7
click at [469, 239] on button "Cancel" at bounding box center [461, 240] width 28 height 14
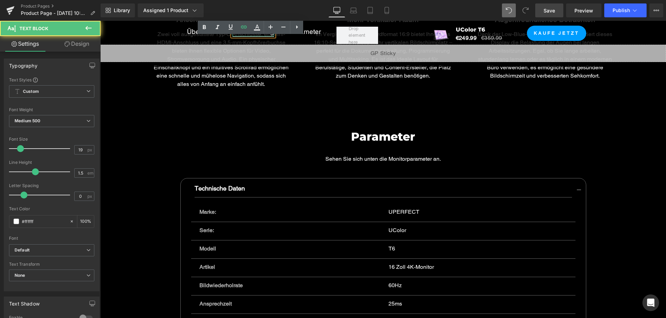
click at [269, 36] on div "Beschreibung" at bounding box center [253, 32] width 42 height 10
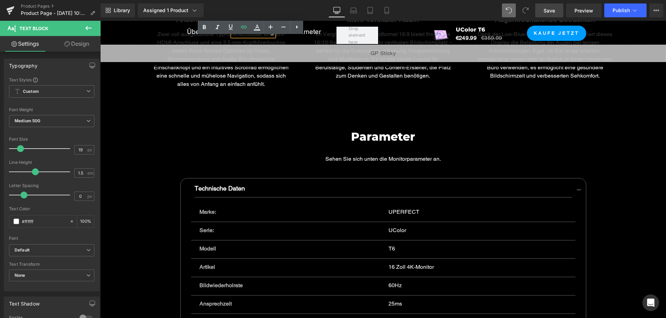
click at [246, 133] on h1 "Parameter" at bounding box center [383, 137] width 406 height 14
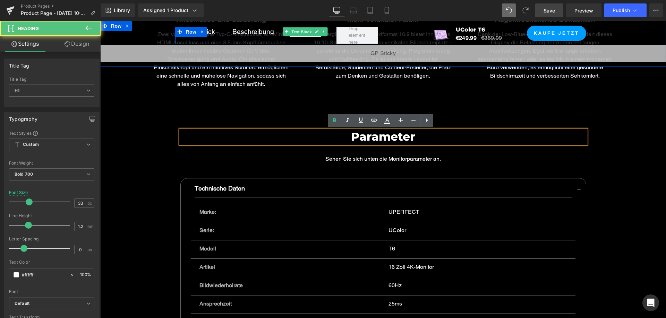
click at [301, 32] on span "Text Block" at bounding box center [301, 32] width 23 height 8
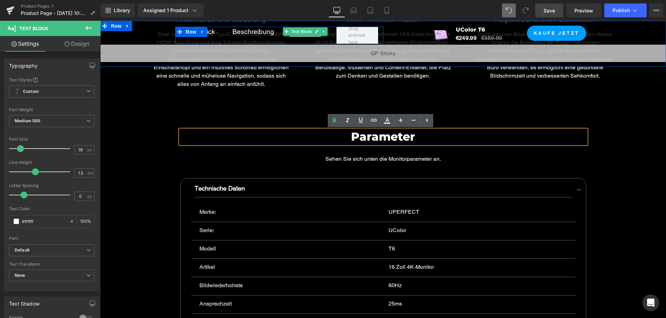
click at [315, 32] on icon at bounding box center [316, 31] width 3 height 3
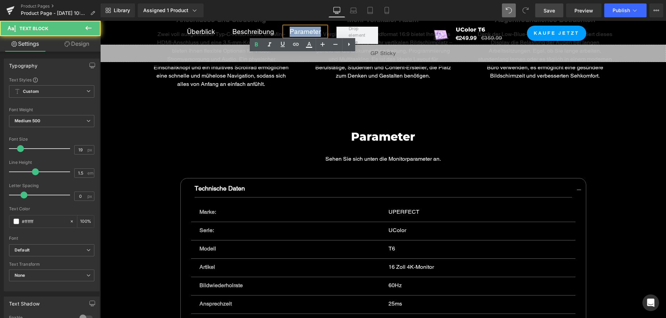
drag, startPoint x: 286, startPoint y: 29, endPoint x: 318, endPoint y: 31, distance: 31.6
click at [318, 31] on div "Parameter" at bounding box center [305, 32] width 42 height 10
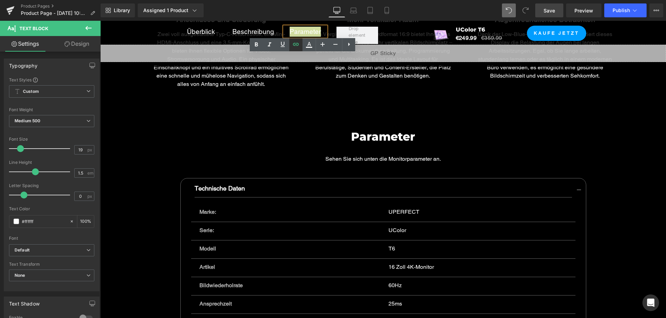
click at [297, 44] on icon at bounding box center [296, 44] width 6 height 3
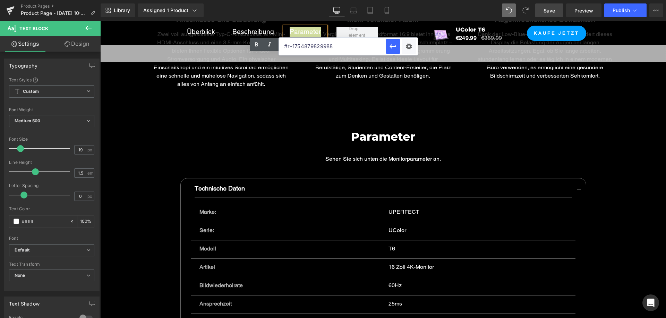
click at [334, 49] on input "#r-1754879829988" at bounding box center [332, 46] width 107 height 17
paste input "5487982992"
type input "#r-1754879829923"
click at [389, 46] on icon "button" at bounding box center [393, 46] width 8 height 8
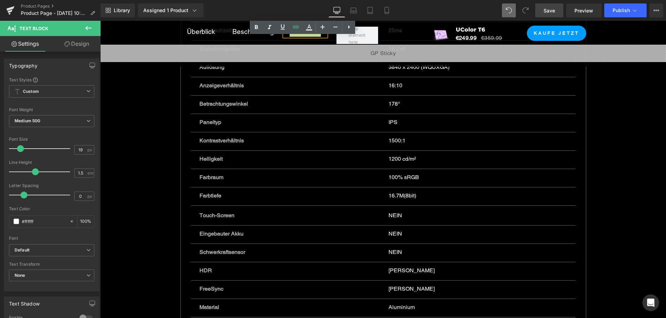
scroll to position [3589, 0]
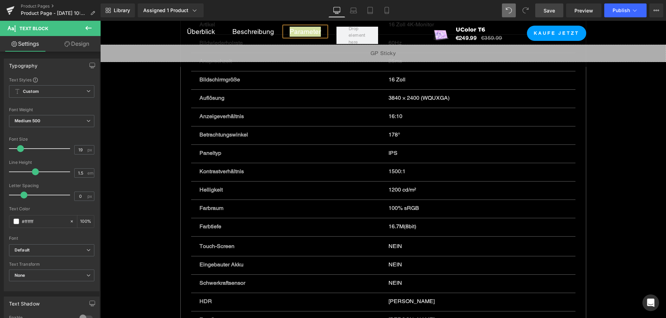
click at [545, 14] on span "Save" at bounding box center [548, 10] width 11 height 7
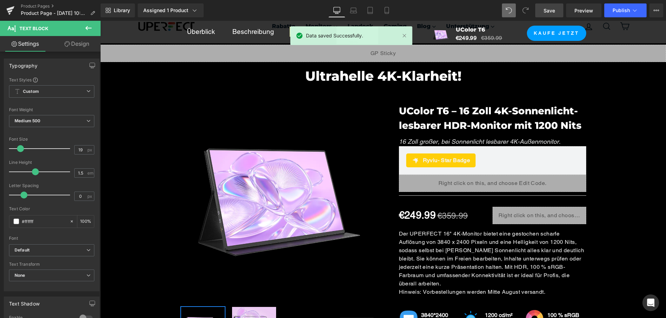
scroll to position [0, 0]
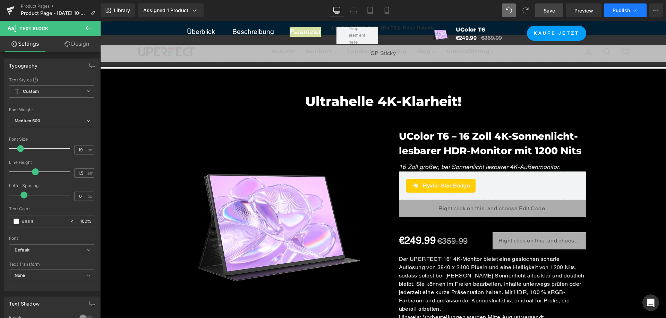
click at [620, 10] on span "Publish" at bounding box center [620, 11] width 17 height 6
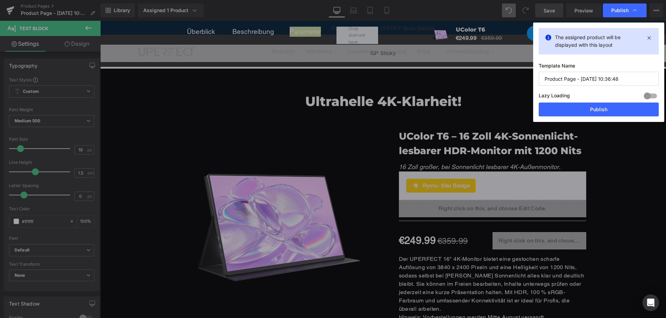
click at [623, 81] on input "Product Page - [DATE] 10:36:48" at bounding box center [598, 79] width 120 height 14
type input "M160T06"
click at [608, 108] on button "Publish" at bounding box center [598, 110] width 120 height 14
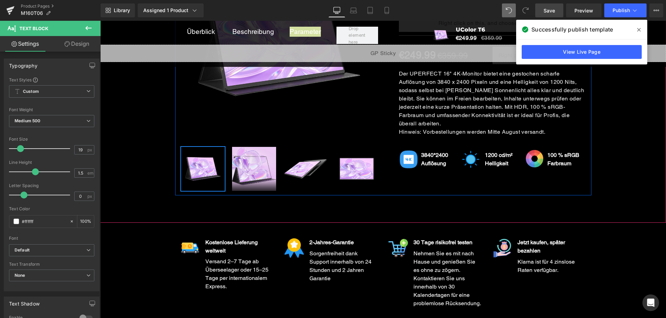
scroll to position [173, 0]
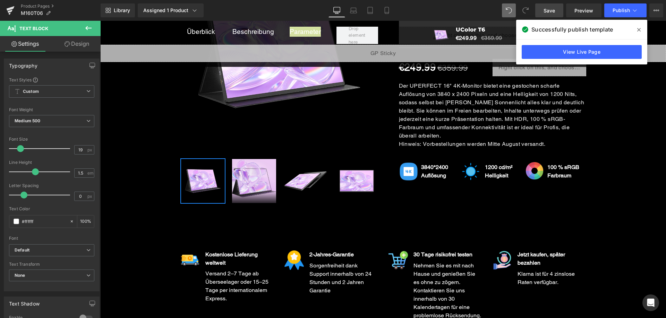
click at [85, 25] on icon at bounding box center [88, 28] width 8 height 8
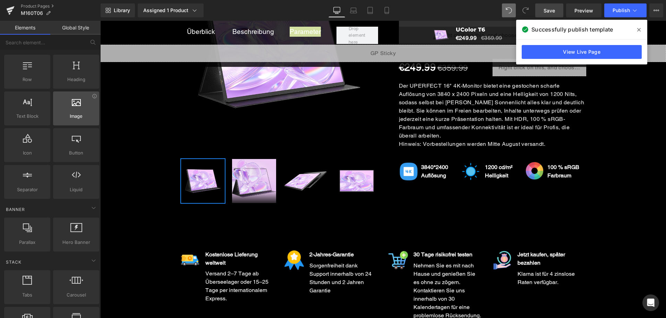
scroll to position [0, 0]
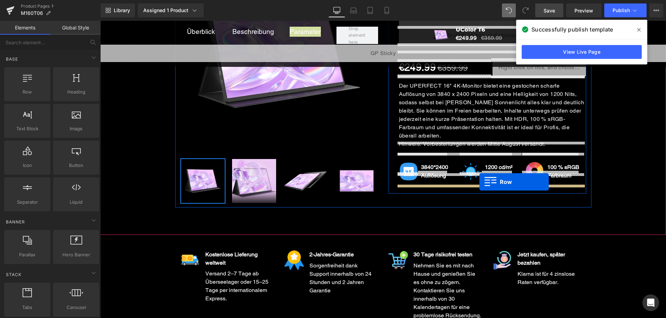
drag, startPoint x: 192, startPoint y: 119, endPoint x: 479, endPoint y: 182, distance: 294.3
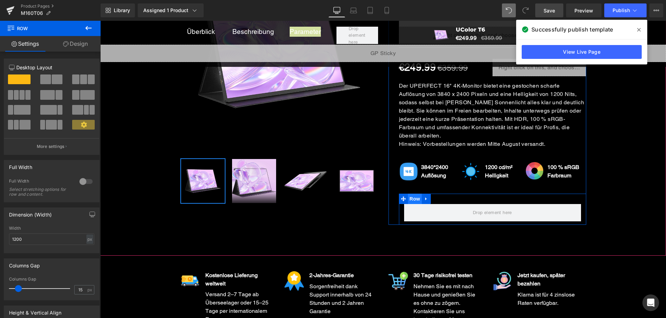
click at [412, 194] on span "Row" at bounding box center [415, 199] width 14 height 10
click at [414, 194] on span "Row" at bounding box center [415, 199] width 14 height 10
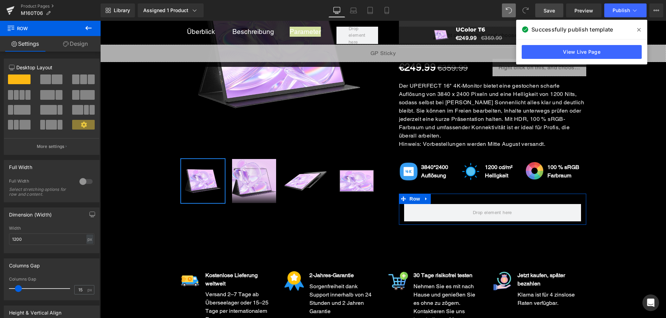
click at [73, 94] on span at bounding box center [75, 95] width 7 height 10
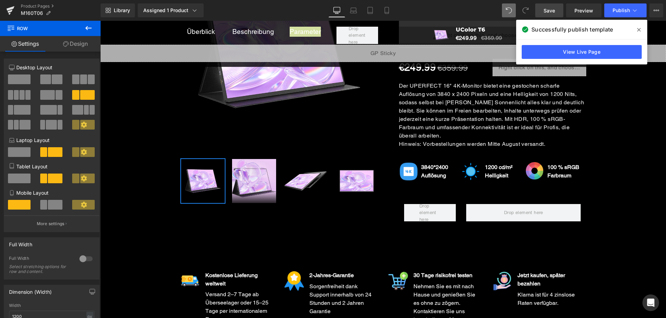
click at [89, 28] on icon at bounding box center [88, 28] width 6 height 4
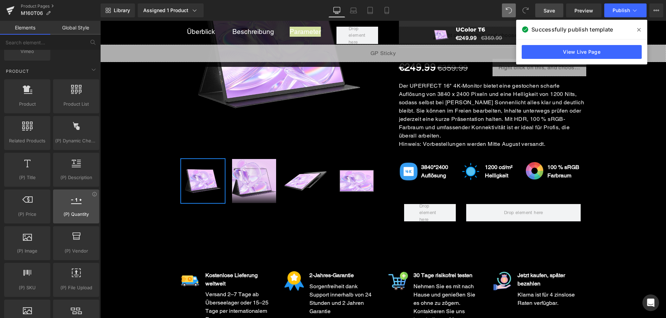
scroll to position [589, 0]
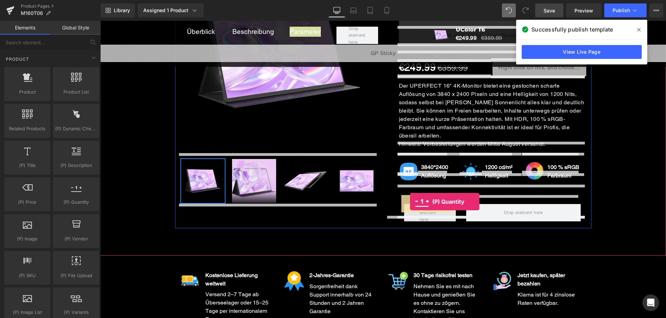
drag, startPoint x: 181, startPoint y: 218, endPoint x: 410, endPoint y: 202, distance: 229.4
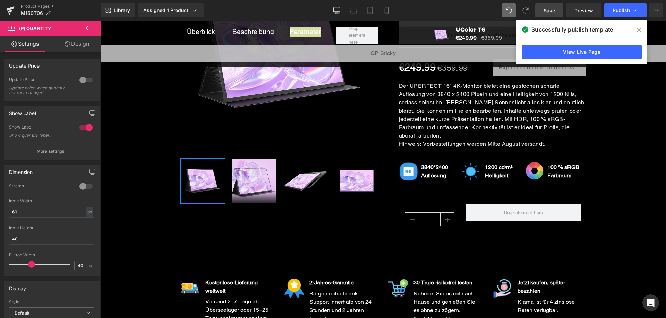
click at [97, 27] on button at bounding box center [88, 28] width 24 height 15
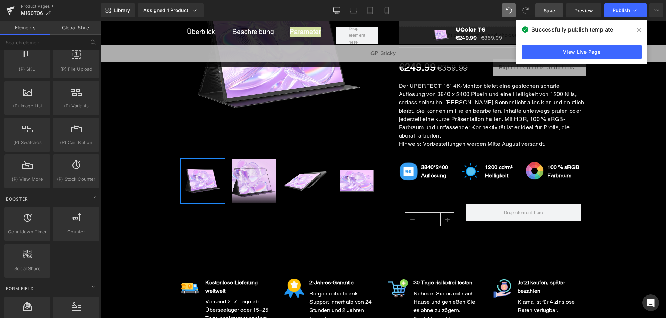
scroll to position [867, 0]
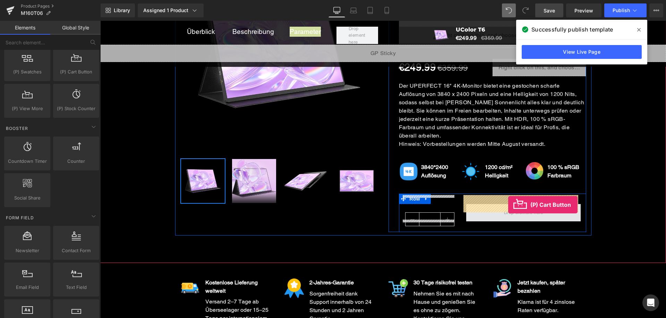
drag, startPoint x: 173, startPoint y: 92, endPoint x: 508, endPoint y: 205, distance: 353.7
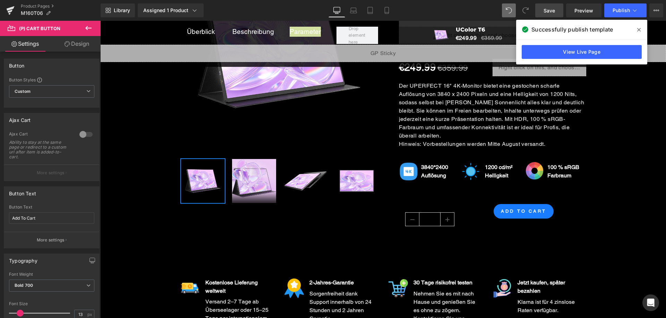
click at [85, 29] on icon at bounding box center [88, 28] width 8 height 8
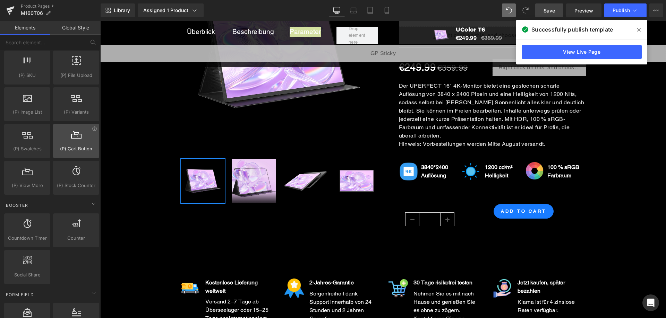
scroll to position [778, 0]
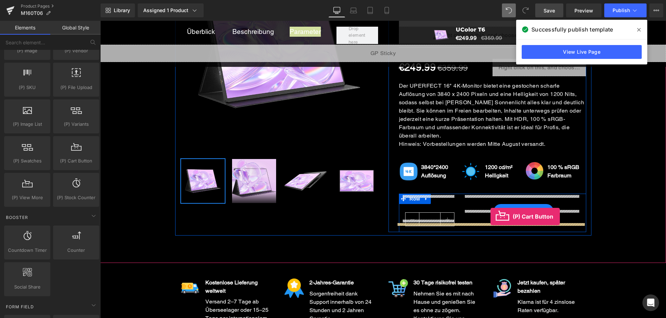
drag, startPoint x: 174, startPoint y: 176, endPoint x: 490, endPoint y: 217, distance: 319.1
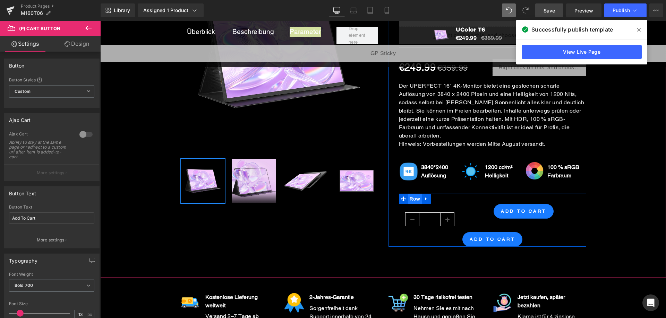
click at [415, 194] on span "Row" at bounding box center [415, 199] width 14 height 10
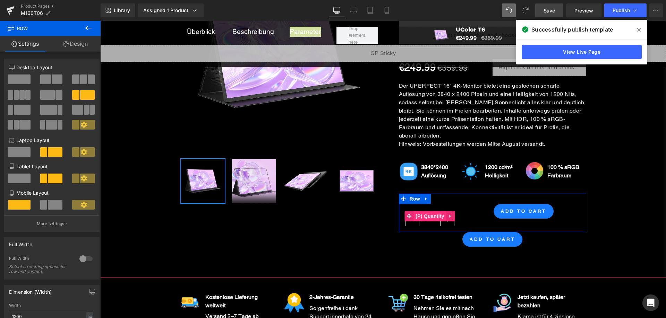
click at [422, 211] on span "(P) Quantity" at bounding box center [430, 216] width 32 height 10
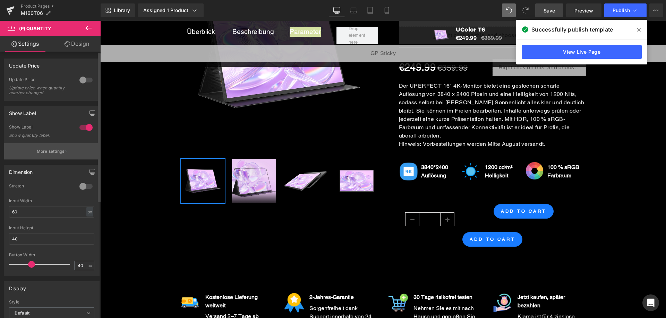
click at [63, 151] on p "More settings" at bounding box center [51, 151] width 28 height 6
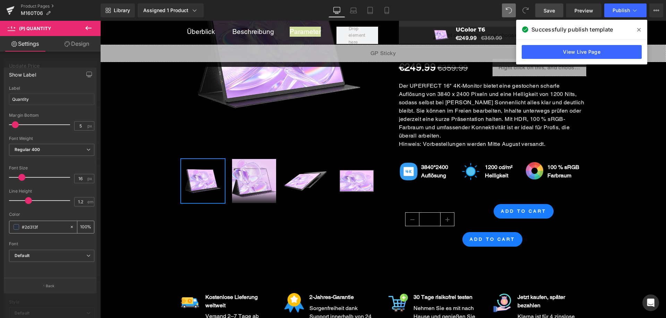
click at [16, 227] on span at bounding box center [17, 227] width 6 height 6
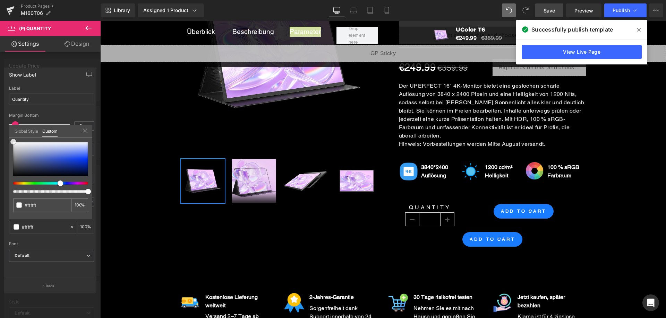
drag, startPoint x: 28, startPoint y: 156, endPoint x: 0, endPoint y: 122, distance: 44.1
click at [0, 122] on div "Show Label Quantity Label Quantity 5px Margin Bottom 5 px Thin 100 Semi Thin 20…" at bounding box center [50, 177] width 101 height 231
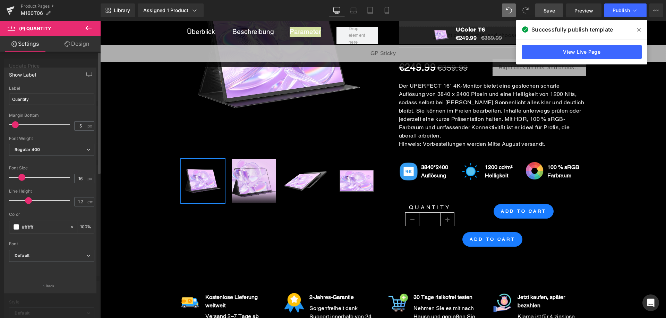
click at [57, 63] on div at bounding box center [50, 171] width 101 height 301
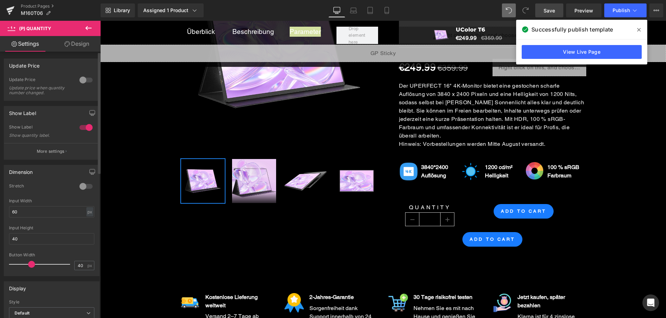
click at [82, 129] on div at bounding box center [86, 127] width 17 height 11
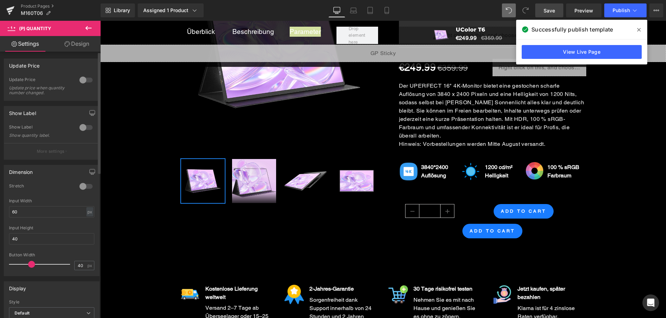
click at [81, 185] on div at bounding box center [86, 186] width 17 height 11
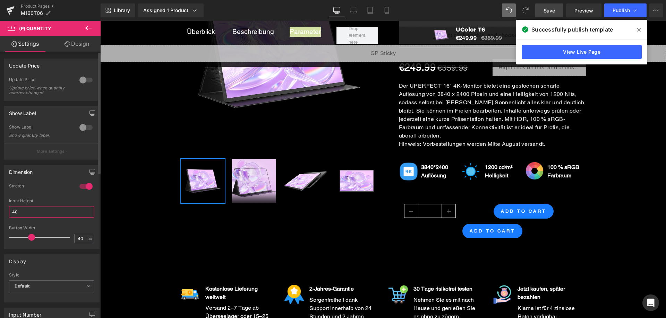
click at [6, 211] on div "0 Stretch 60px Input Width 60 px % px 40px Input Height 40 40px Button Width 40…" at bounding box center [51, 216] width 95 height 66
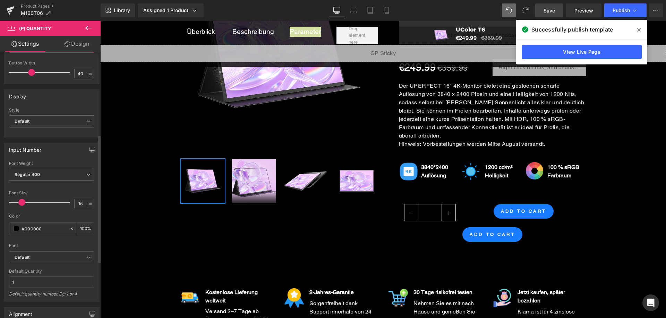
scroll to position [173, 0]
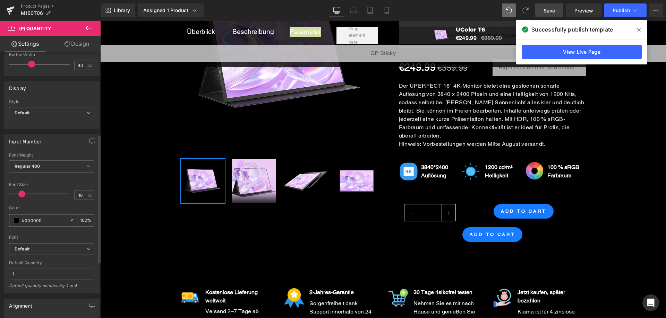
type input "50"
click at [17, 219] on span at bounding box center [17, 221] width 6 height 6
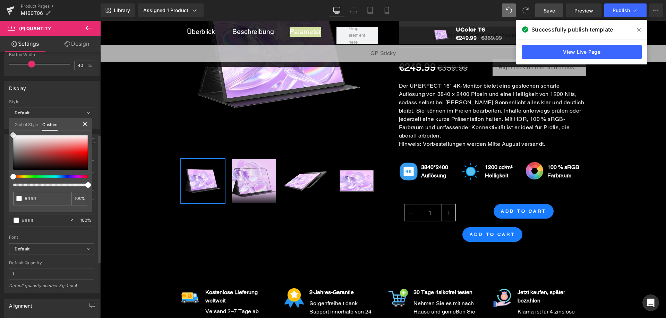
drag, startPoint x: 41, startPoint y: 147, endPoint x: 0, endPoint y: 110, distance: 55.7
click at [0, 129] on div "Input Number Thin 100 Semi Thin 200 Light 300 Regular 400 Medium 500 Semi Bold …" at bounding box center [52, 211] width 104 height 165
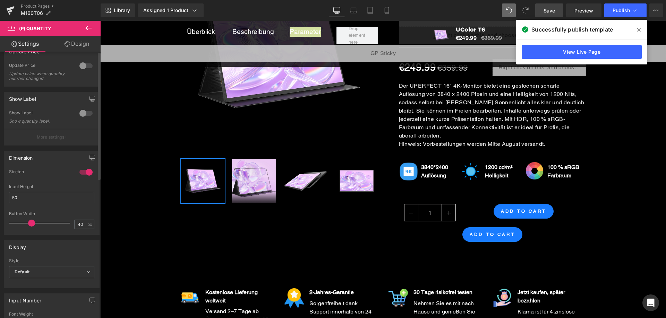
scroll to position [0, 0]
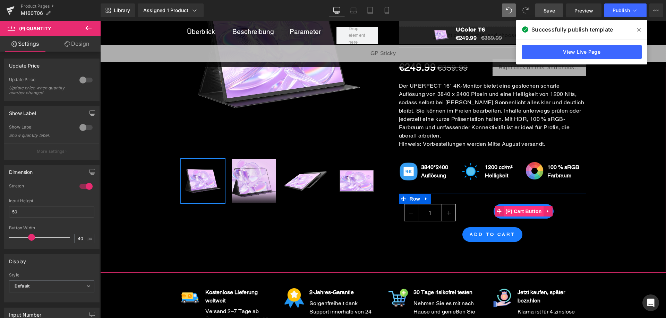
click at [527, 206] on span "(P) Cart Button" at bounding box center [523, 211] width 40 height 10
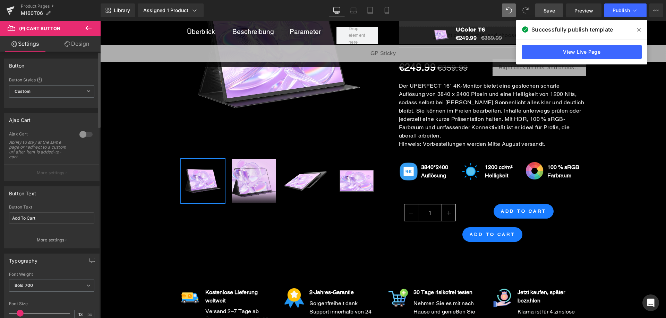
drag, startPoint x: 79, startPoint y: 133, endPoint x: 77, endPoint y: 139, distance: 5.5
click at [79, 133] on div at bounding box center [86, 134] width 17 height 11
drag, startPoint x: 51, startPoint y: 173, endPoint x: 85, endPoint y: 156, distance: 37.8
click at [52, 173] on p "More settings" at bounding box center [51, 173] width 28 height 6
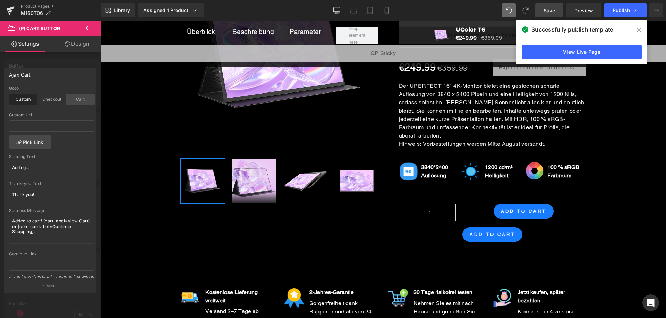
click at [79, 100] on div "Cart" at bounding box center [80, 99] width 28 height 10
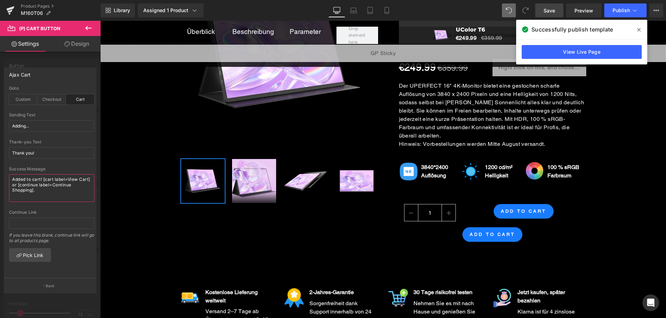
drag, startPoint x: 43, startPoint y: 180, endPoint x: 3, endPoint y: 179, distance: 39.2
click at [3, 179] on div "Ajax Cart custom Goto Custom Checkout Cart Custom Url Pick Link Adding... Sendi…" at bounding box center [50, 177] width 101 height 231
click at [49, 126] on input "Adding..." at bounding box center [51, 125] width 85 height 11
paste input "In den Warenkorb gelegt!"
type input "In den Warenkorb gelegt!"
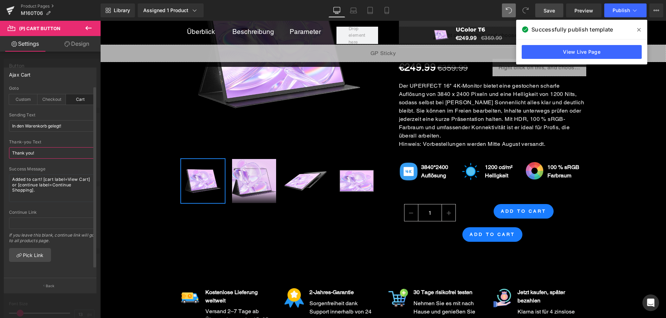
click at [48, 151] on input "Thank you!" at bounding box center [51, 152] width 85 height 11
paste input "In den Warenkorb gelegt"
type input "In den Warenkorb gelegt!"
click at [59, 182] on textarea "Added to cart! [cart label=View Cart] or [continue label=Continue Shopping]." at bounding box center [51, 188] width 85 height 28
paste textarea "In den Warenkorb gelegt!"
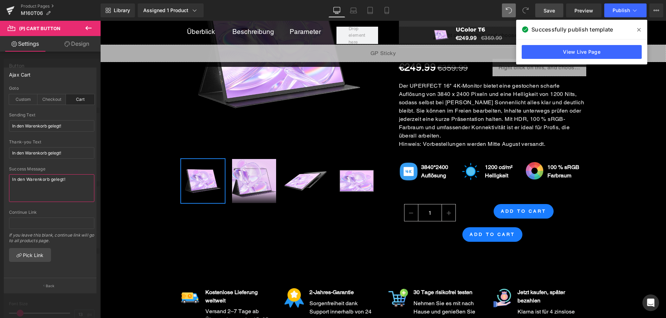
type textarea "In den Warenkorb gelegt!"
click at [71, 128] on input "In den Warenkorb gelegt!" at bounding box center [51, 125] width 85 height 11
paste input "Zum Warenkorb hinzugefügt"
type input "Zum Warenkorb hinzugefügt"
click at [60, 153] on input "In den Warenkorb gelegt!" at bounding box center [51, 152] width 85 height 11
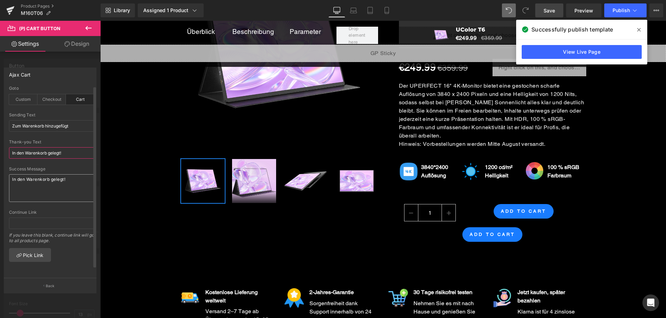
paste input "Zum Warenkorb hinzugefügt"
type input "Zum Warenkorb hinzugefügt"
click at [62, 183] on textarea "In den Warenkorb gelegt!" at bounding box center [51, 188] width 85 height 28
paste textarea "Zum Warenkorb hinzugefügt"
type textarea "Zum Warenkorb hinzugefügt"
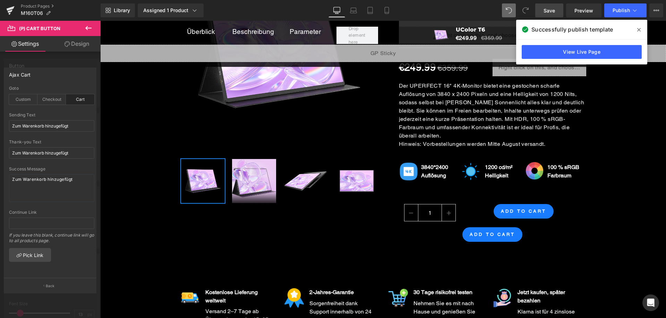
drag, startPoint x: 52, startPoint y: 279, endPoint x: 56, endPoint y: 278, distance: 4.6
click at [52, 279] on button "Back" at bounding box center [50, 286] width 93 height 16
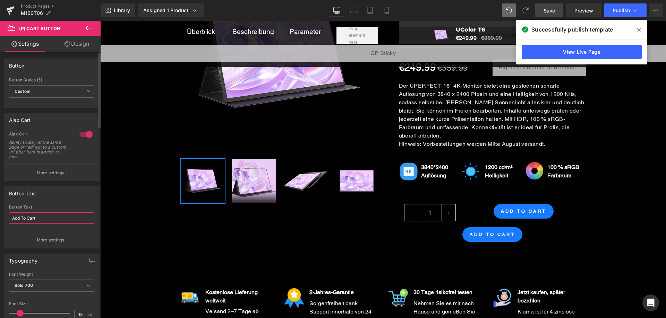
click at [55, 221] on input "Add To Cart" at bounding box center [51, 218] width 85 height 11
paste input "In den Warenkorb legen"
type input "In den Warenkorb legen"
click at [55, 170] on p "More settings" at bounding box center [51, 173] width 28 height 6
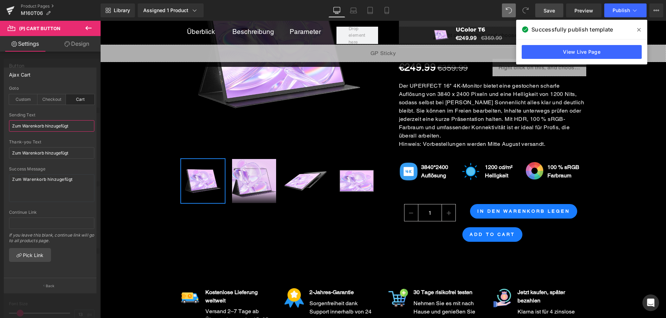
click at [59, 128] on input "Zum Warenkorb hinzugefügt" at bounding box center [51, 125] width 85 height 11
paste input "In den Warenkorb legen"
type input "In den Warenkorb legen"
click at [53, 157] on input "Zum Warenkorb hinzugefügt" at bounding box center [51, 152] width 85 height 11
paste input "In den Warenkorb legen"
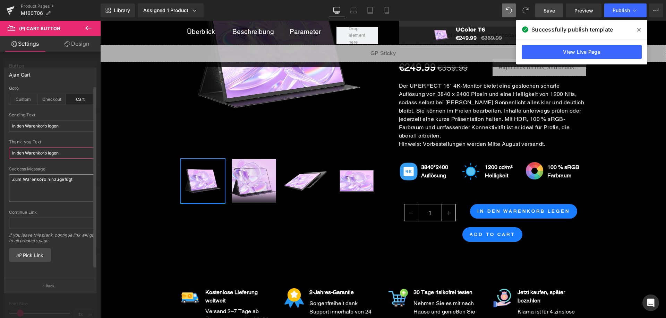
type input "In den Warenkorb legen"
click at [46, 181] on textarea "Zum Warenkorb hinzugefügt" at bounding box center [51, 188] width 85 height 28
paste textarea "In den Warenkorb legen"
type textarea "In den Warenkorb legen"
click at [53, 287] on p "Back" at bounding box center [50, 286] width 9 height 5
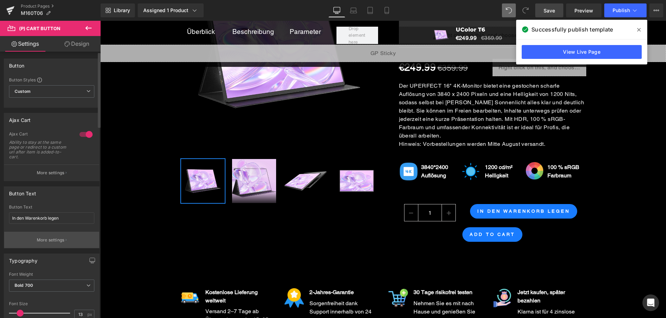
click at [53, 237] on p "More settings" at bounding box center [51, 240] width 28 height 6
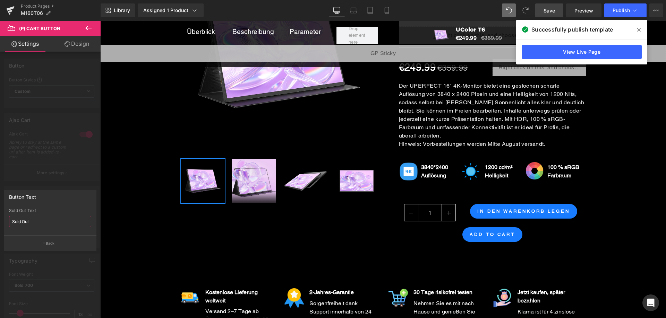
click at [44, 223] on input "Sold Out" at bounding box center [50, 221] width 82 height 11
paste input "Ausverkauf"
type input "Ausverkauft"
click at [61, 244] on button "Back" at bounding box center [50, 243] width 93 height 16
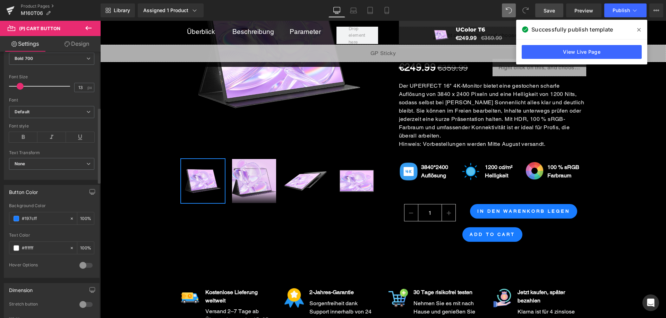
scroll to position [243, 0]
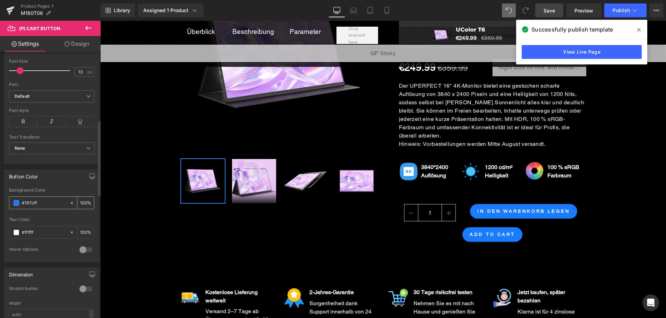
drag, startPoint x: 37, startPoint y: 205, endPoint x: 25, endPoint y: 207, distance: 12.3
click at [25, 207] on input "#197cff" at bounding box center [44, 203] width 44 height 8
type input "#009dff"
click at [79, 250] on div at bounding box center [86, 249] width 17 height 11
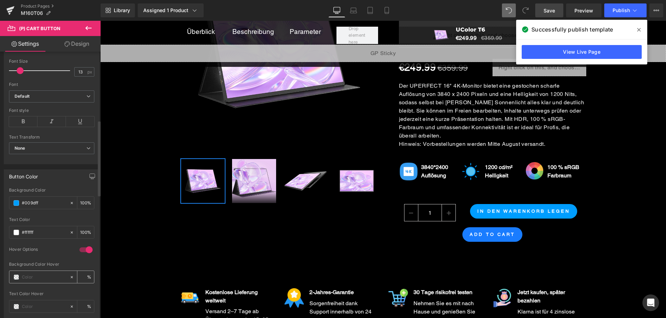
click at [37, 278] on input "text" at bounding box center [44, 278] width 44 height 8
paste input "#009dff"
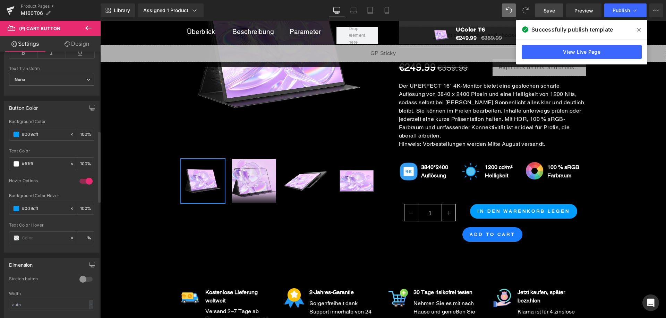
scroll to position [312, 0]
type input "#009dff"
click at [13, 238] on div at bounding box center [39, 237] width 60 height 12
click at [17, 237] on span at bounding box center [17, 238] width 6 height 6
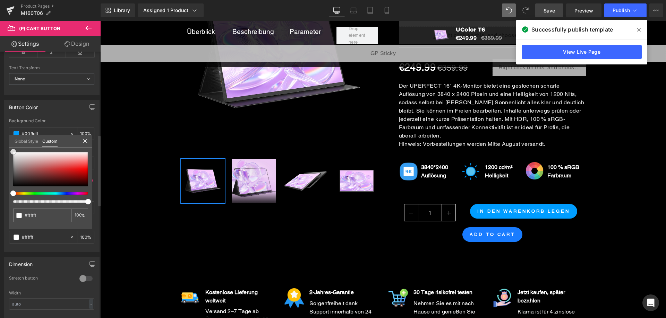
drag, startPoint x: 0, startPoint y: 130, endPoint x: 27, endPoint y: 119, distance: 29.7
click at [0, 128] on div "Button Color #197cff Background Color #009dff 100 % #ffffff Text Color #ffffff …" at bounding box center [52, 173] width 104 height 157
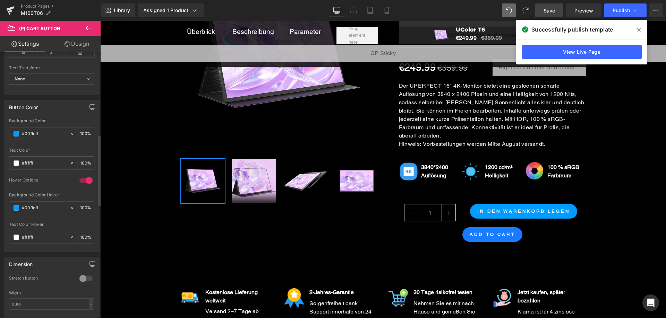
click at [45, 161] on input "#ffffff" at bounding box center [44, 163] width 44 height 8
paste input "009dff"
type input "#009dff"
click at [16, 133] on span at bounding box center [17, 134] width 6 height 6
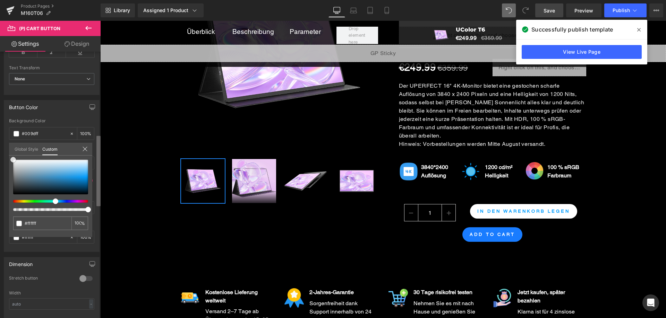
drag, startPoint x: 32, startPoint y: 173, endPoint x: 99, endPoint y: 201, distance: 72.6
click at [0, 139] on div "Button Color #197cff Background Color #009dff 100 % #ffffff Text Color #009dff …" at bounding box center [52, 173] width 104 height 157
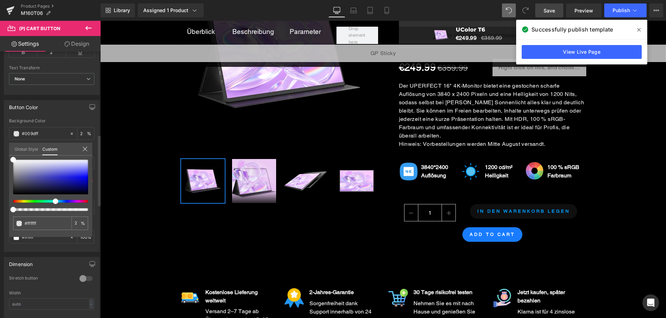
drag, startPoint x: 88, startPoint y: 209, endPoint x: 9, endPoint y: 208, distance: 79.1
click at [9, 208] on div "#009dff 100 %" at bounding box center [50, 198] width 83 height 77
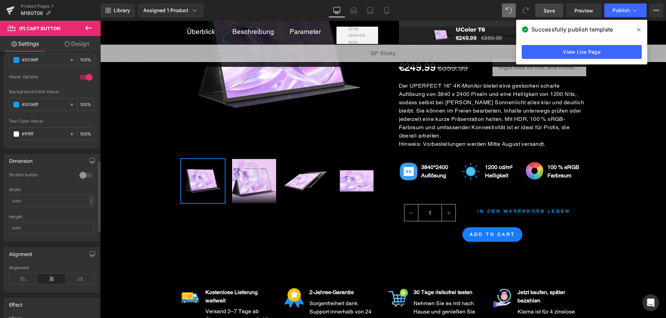
scroll to position [416, 0]
click at [83, 169] on div at bounding box center [86, 174] width 17 height 11
click at [52, 230] on input "text" at bounding box center [51, 227] width 85 height 11
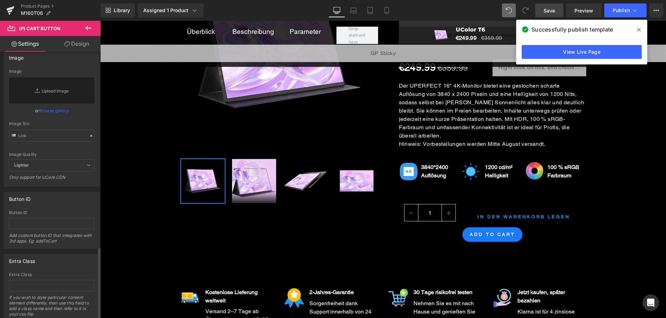
scroll to position [739, 0]
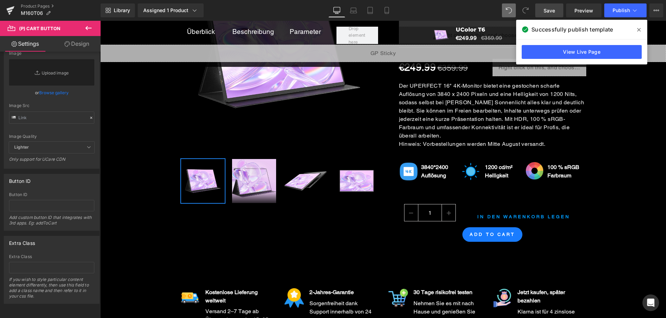
type input "50"
click at [88, 43] on link "Design" at bounding box center [77, 44] width 50 height 16
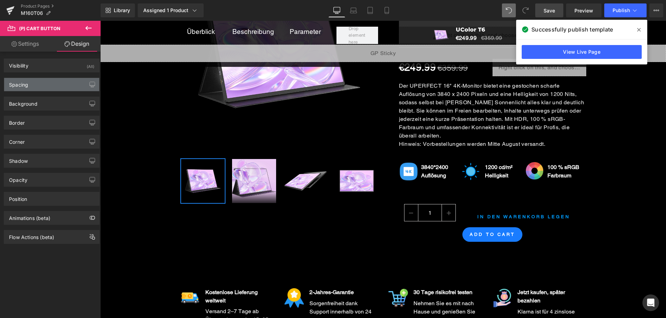
drag, startPoint x: 54, startPoint y: 80, endPoint x: 61, endPoint y: 82, distance: 6.7
click at [55, 80] on div "Spacing" at bounding box center [51, 84] width 95 height 13
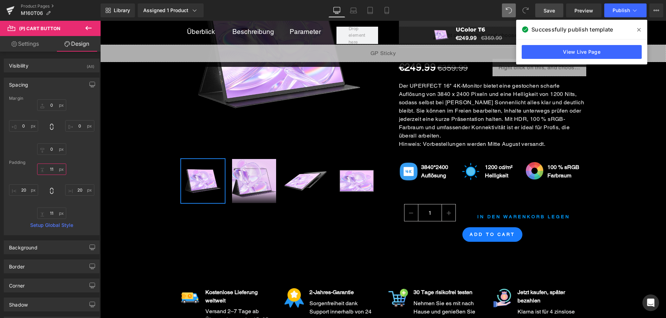
click at [55, 170] on input "11" at bounding box center [51, 169] width 29 height 11
click at [52, 213] on input "11" at bounding box center [51, 213] width 29 height 11
click at [49, 167] on input "text" at bounding box center [51, 169] width 29 height 11
type input "1"
click at [85, 211] on div "1 20 20" at bounding box center [51, 191] width 85 height 55
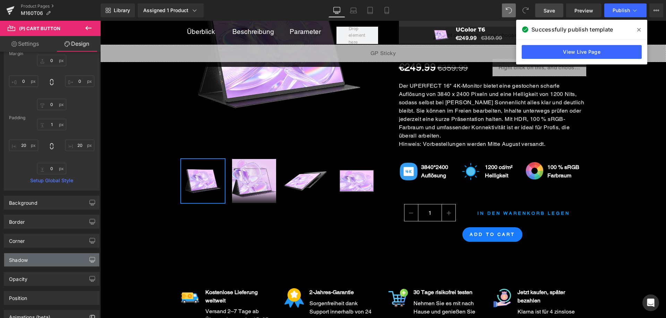
scroll to position [89, 0]
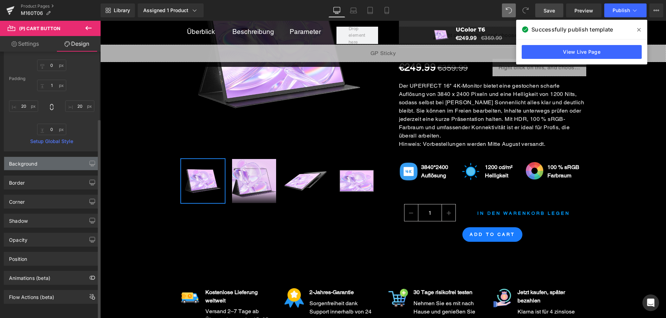
click at [37, 157] on div "Background" at bounding box center [23, 162] width 28 height 10
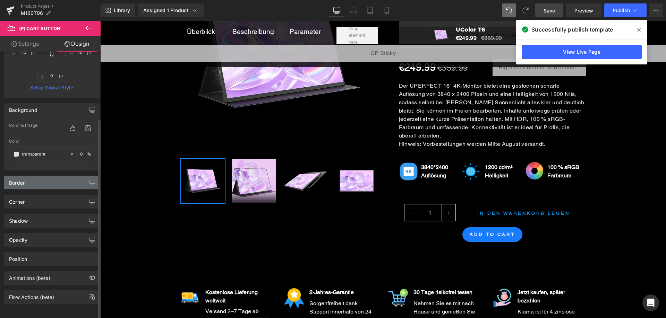
click at [52, 176] on div "Border" at bounding box center [51, 182] width 95 height 13
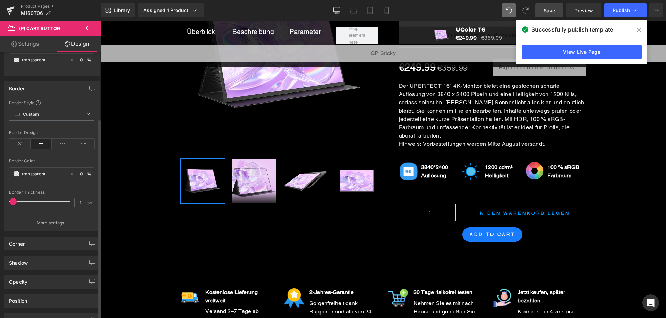
scroll to position [247, 0]
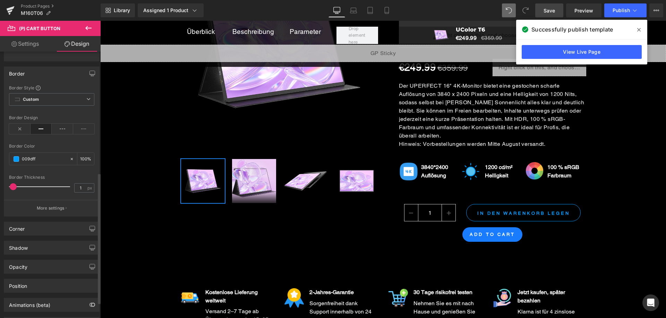
type input "009dff"
click at [15, 187] on span at bounding box center [13, 186] width 7 height 7
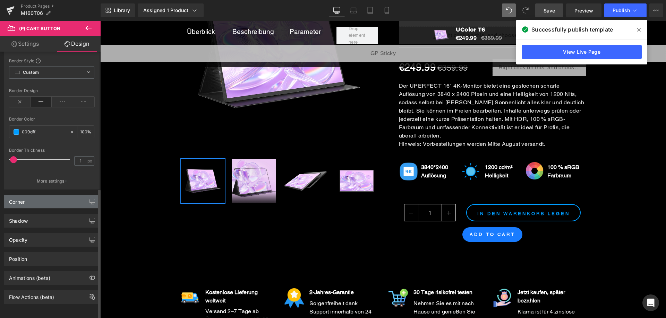
click at [51, 196] on div "Corner" at bounding box center [51, 201] width 95 height 13
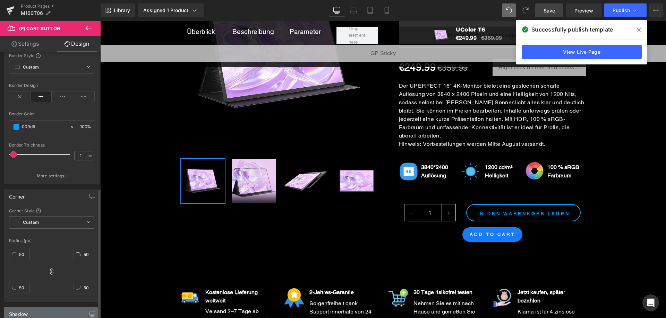
scroll to position [378, 0]
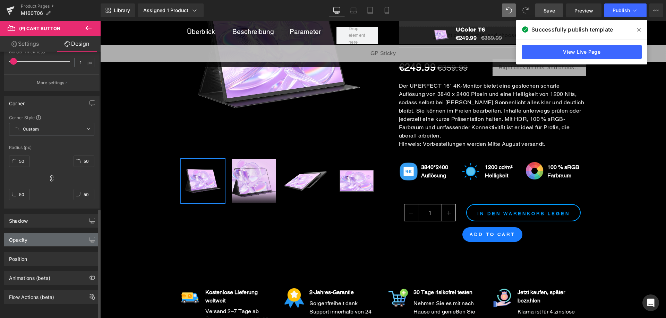
click at [67, 236] on div "Opacity" at bounding box center [51, 239] width 95 height 13
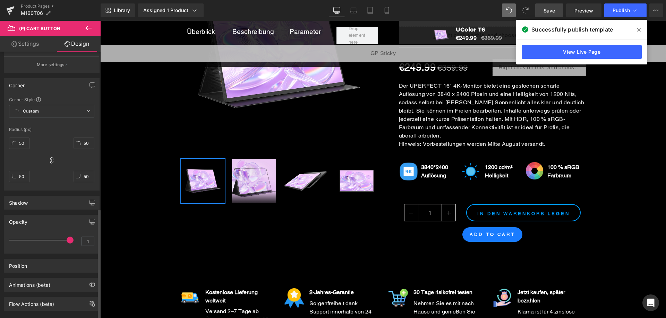
scroll to position [403, 0]
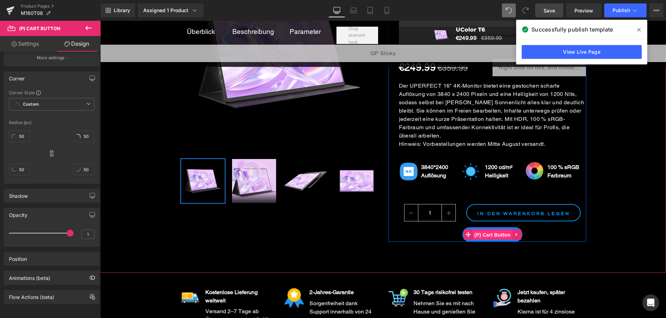
click at [501, 230] on span "(P) Cart Button" at bounding box center [492, 235] width 40 height 10
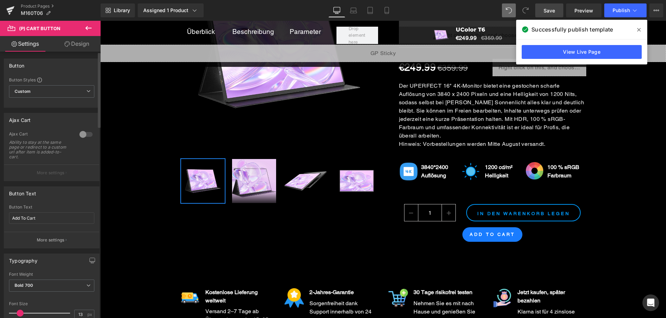
drag, startPoint x: 84, startPoint y: 134, endPoint x: 60, endPoint y: 162, distance: 36.9
click at [84, 134] on div at bounding box center [86, 134] width 17 height 11
click at [55, 171] on p "More settings" at bounding box center [51, 173] width 28 height 6
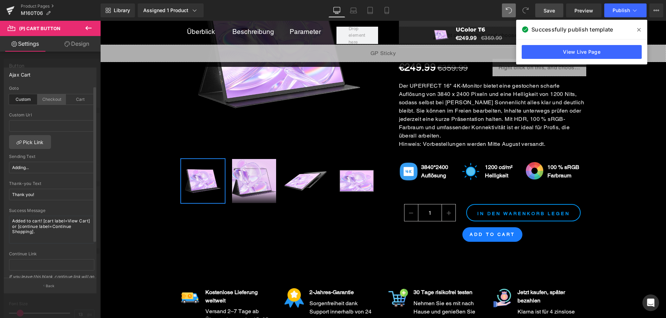
click at [45, 98] on div "Checkout" at bounding box center [51, 99] width 28 height 10
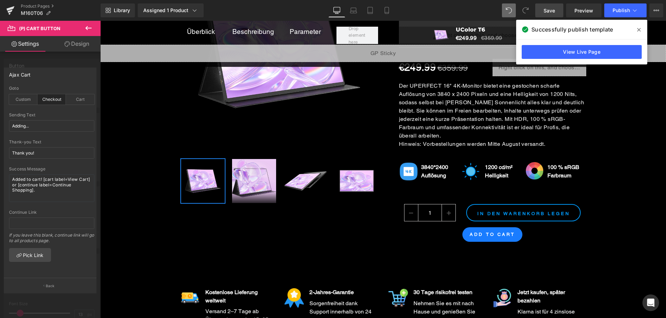
click at [48, 280] on button "Back" at bounding box center [50, 286] width 93 height 16
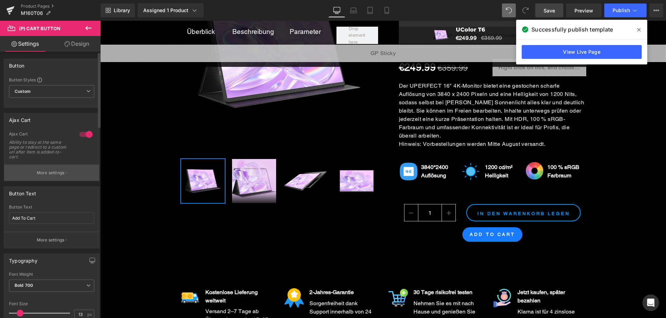
click at [50, 173] on p "More settings" at bounding box center [51, 173] width 28 height 6
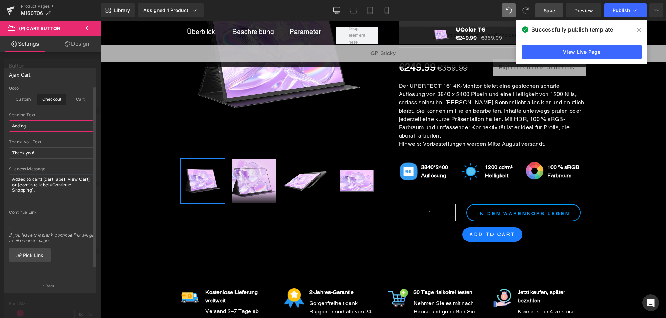
click at [48, 123] on input "Adding..." at bounding box center [51, 125] width 85 height 11
paste input "JETZT KAUFEN"
type input "JETZT KAUFEN"
click at [52, 151] on input "Thank you!" at bounding box center [51, 152] width 85 height 11
paste input "JETZT KAUFEN"
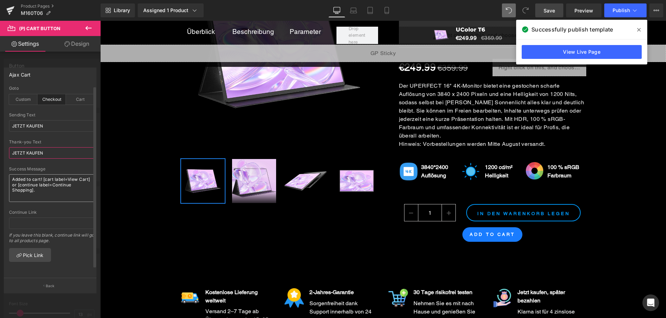
type input "JETZT KAUFEN"
click at [54, 188] on textarea "Added to cart! [cart label=View Cart] or [continue label=Continue Shopping]." at bounding box center [51, 188] width 85 height 28
paste textarea "JETZT KAUFEN"
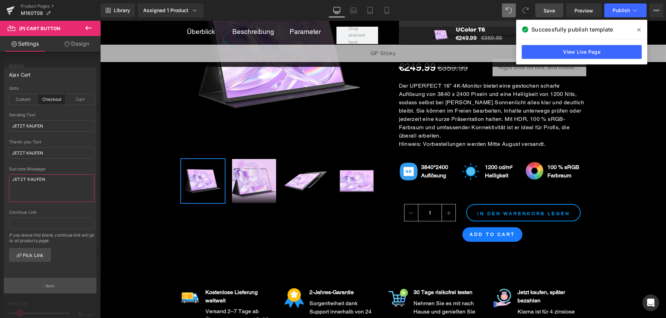
type textarea "JETZT KAUFEN"
click at [47, 286] on p "Back" at bounding box center [50, 286] width 9 height 5
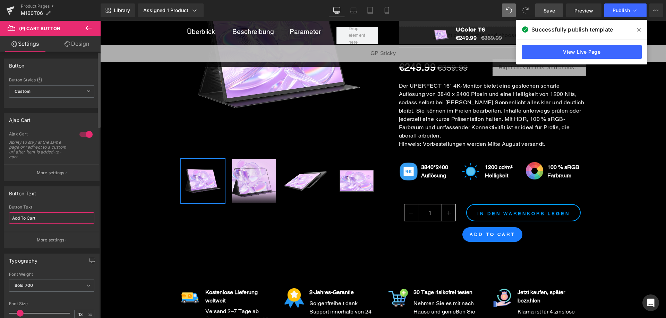
click at [48, 220] on input "Add To Cart" at bounding box center [51, 218] width 85 height 11
paste input "JETZT KAUFEN"
type input "JETZT KAUFEN"
click at [58, 240] on p "More settings" at bounding box center [51, 240] width 28 height 6
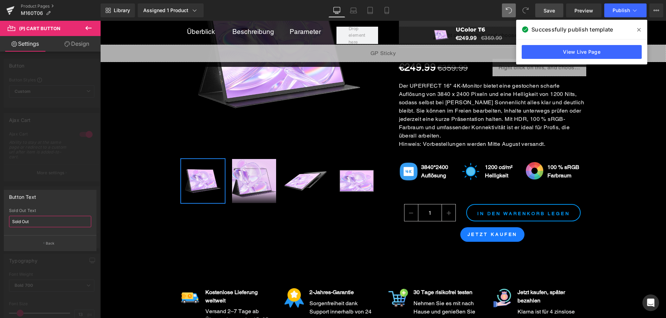
click at [48, 221] on input "Sold Out" at bounding box center [50, 221] width 82 height 11
paste input "Ausverkauf"
type input "Ausverkauft"
click at [59, 243] on button "Back" at bounding box center [50, 243] width 93 height 16
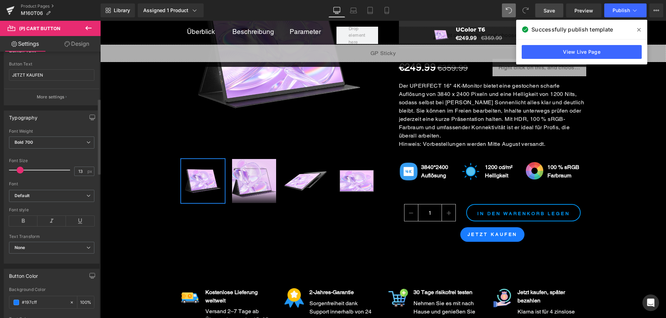
scroll to position [243, 0]
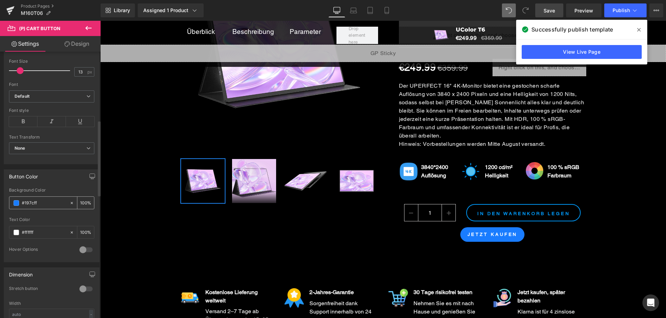
click at [42, 201] on input "#197cff" at bounding box center [44, 203] width 44 height 8
drag, startPoint x: 41, startPoint y: 202, endPoint x: 25, endPoint y: 202, distance: 16.0
click at [25, 202] on input "#197cff" at bounding box center [44, 203] width 44 height 8
type input "#009dff"
click at [84, 248] on div at bounding box center [86, 249] width 17 height 11
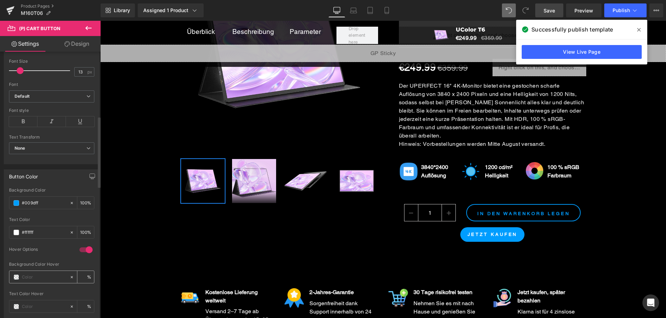
drag, startPoint x: 43, startPoint y: 275, endPoint x: 41, endPoint y: 288, distance: 14.1
click at [43, 275] on input "text" at bounding box center [44, 278] width 44 height 8
paste input "#009dff"
type input "#009dff"
click at [37, 305] on input "text" at bounding box center [44, 307] width 44 height 8
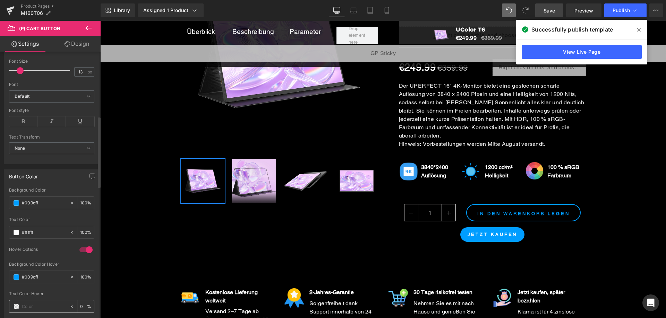
click at [14, 306] on span at bounding box center [17, 307] width 6 height 6
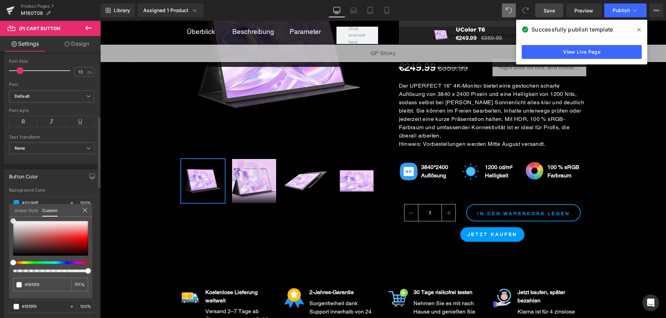
drag, startPoint x: 8, startPoint y: 219, endPoint x: 9, endPoint y: 190, distance: 29.8
click at [0, 191] on div "Button Color #197cff Background Color #009dff 100 % #ffffff Text Color #ffffff …" at bounding box center [52, 242] width 104 height 157
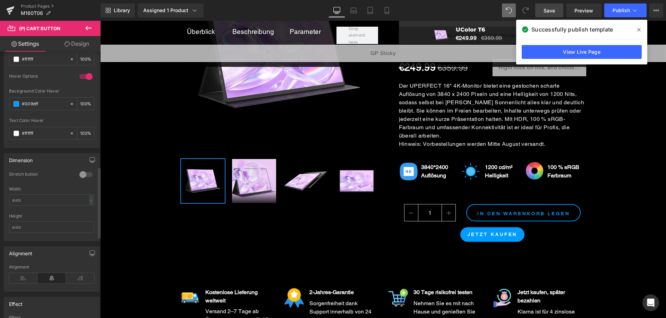
scroll to position [451, 0]
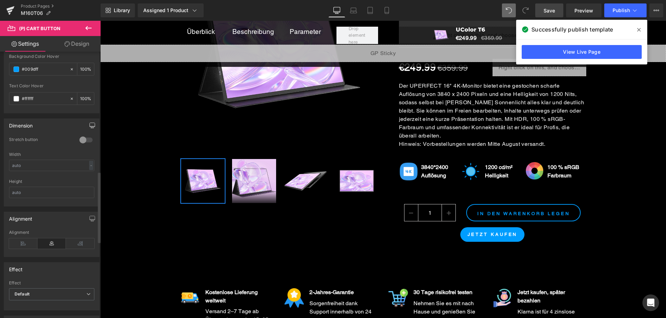
click at [87, 132] on button "button" at bounding box center [92, 125] width 11 height 13
click at [78, 157] on div at bounding box center [86, 157] width 17 height 11
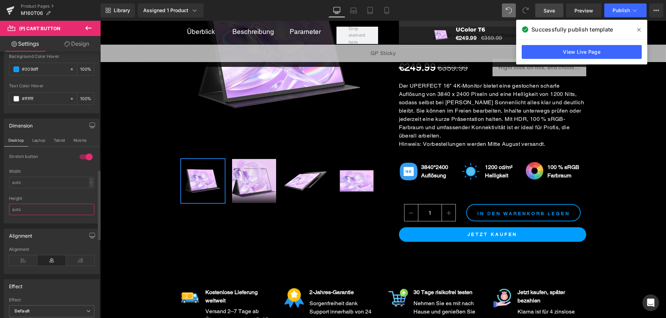
click at [48, 209] on input "text" at bounding box center [51, 209] width 85 height 11
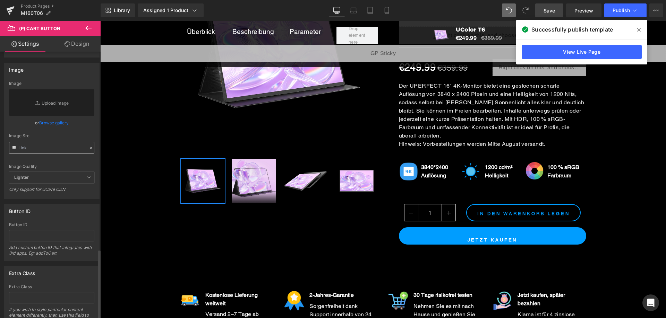
scroll to position [756, 0]
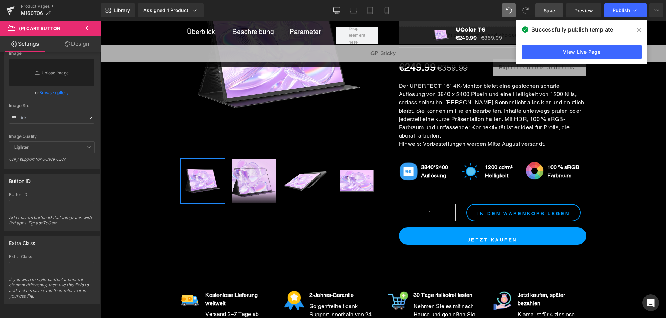
type input "50"
drag, startPoint x: 82, startPoint y: 42, endPoint x: 80, endPoint y: 44, distance: 3.7
click at [82, 42] on link "Design" at bounding box center [77, 44] width 50 height 16
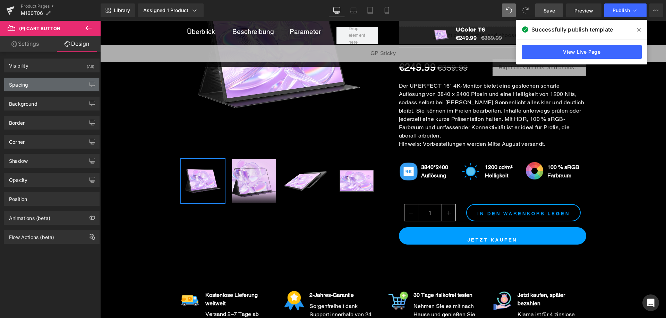
click at [53, 81] on div "Spacing" at bounding box center [51, 84] width 95 height 13
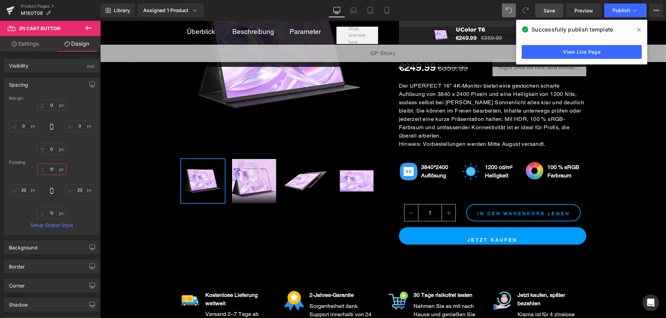
click at [54, 169] on input "11" at bounding box center [51, 169] width 29 height 11
type input "1"
click at [73, 166] on div "1 20 11 20" at bounding box center [51, 191] width 85 height 55
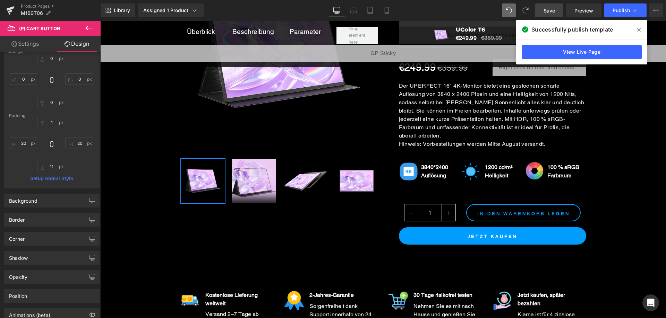
scroll to position [89, 0]
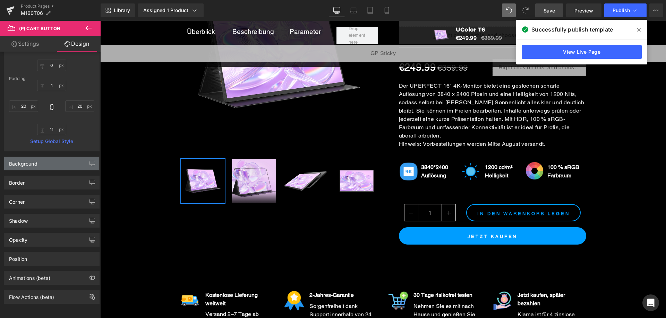
click at [61, 158] on div "Background" at bounding box center [51, 163] width 95 height 13
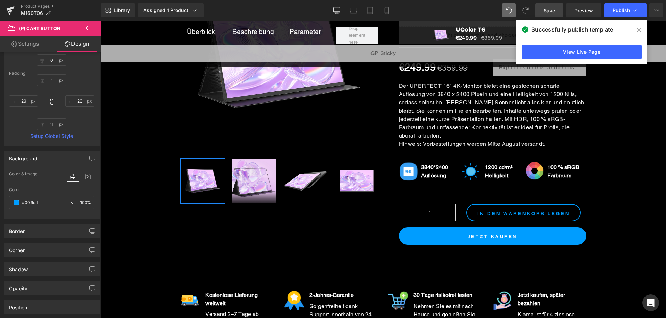
click at [60, 159] on div "Background" at bounding box center [51, 158] width 95 height 13
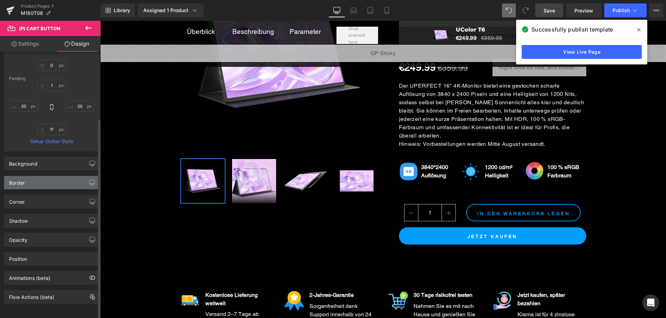
click at [59, 177] on div "Border" at bounding box center [51, 182] width 95 height 13
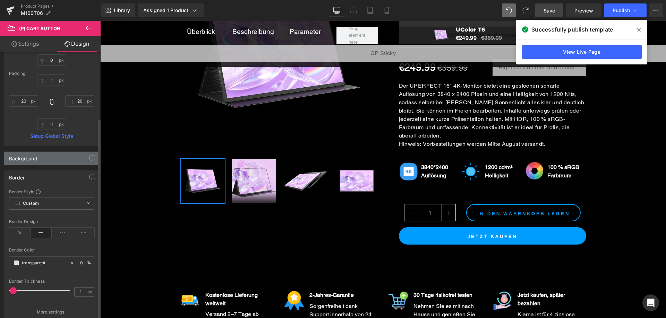
click at [60, 163] on div "Background" at bounding box center [51, 158] width 95 height 13
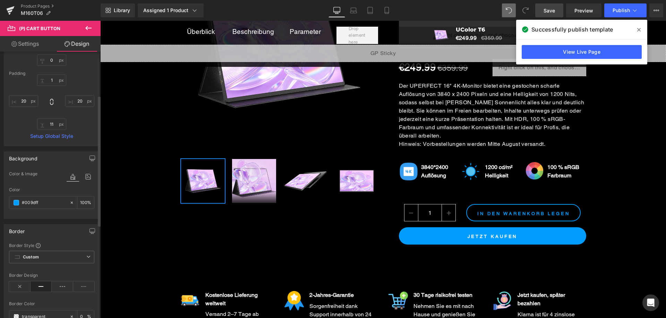
drag, startPoint x: 60, startPoint y: 159, endPoint x: 59, endPoint y: 171, distance: 11.6
click at [61, 159] on div "Background" at bounding box center [51, 158] width 95 height 13
click at [60, 173] on div "Border" at bounding box center [51, 177] width 95 height 13
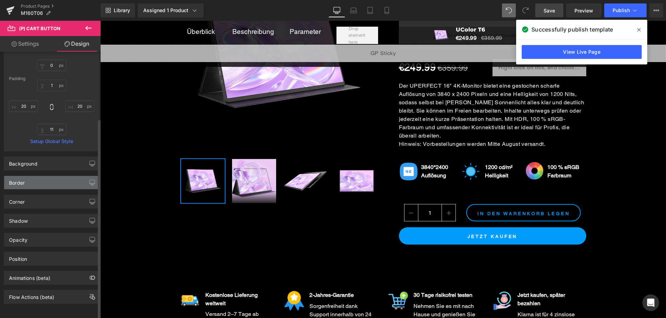
click at [61, 176] on div "Border" at bounding box center [51, 182] width 95 height 13
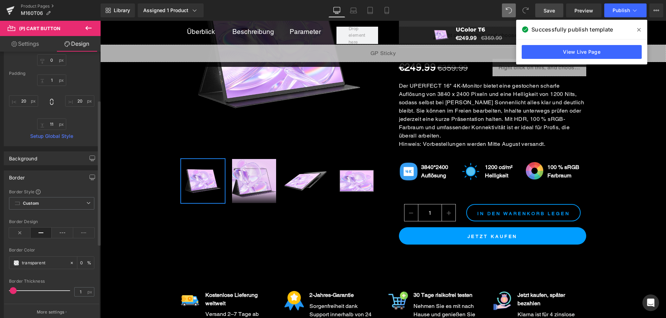
drag, startPoint x: 21, startPoint y: 234, endPoint x: 26, endPoint y: 227, distance: 8.0
click at [21, 233] on icon at bounding box center [19, 233] width 21 height 10
click at [57, 172] on div "Border" at bounding box center [51, 177] width 95 height 13
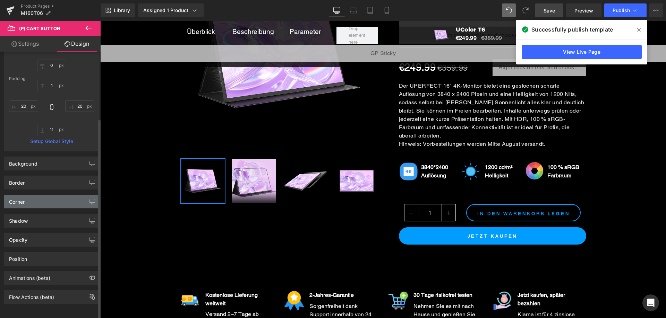
drag, startPoint x: 52, startPoint y: 197, endPoint x: 51, endPoint y: 202, distance: 6.1
click at [52, 197] on div "Corner" at bounding box center [51, 201] width 95 height 13
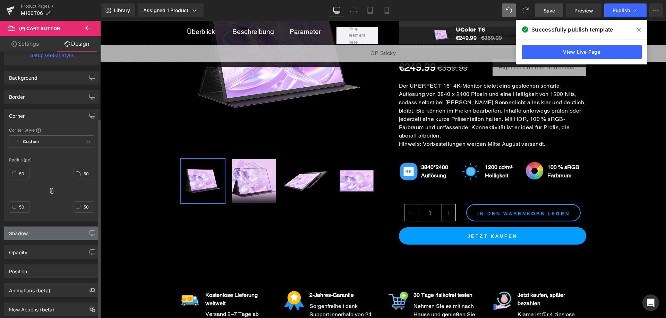
scroll to position [188, 0]
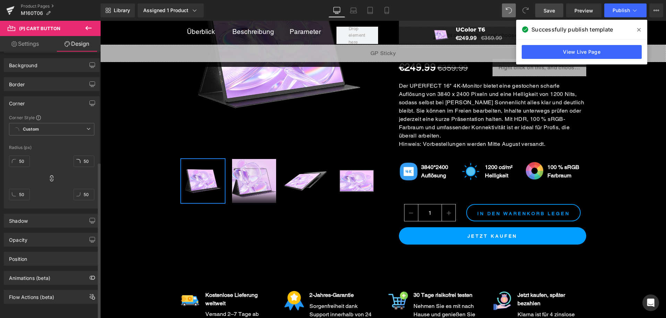
click at [67, 169] on div "50 50 50 50" at bounding box center [51, 180] width 85 height 55
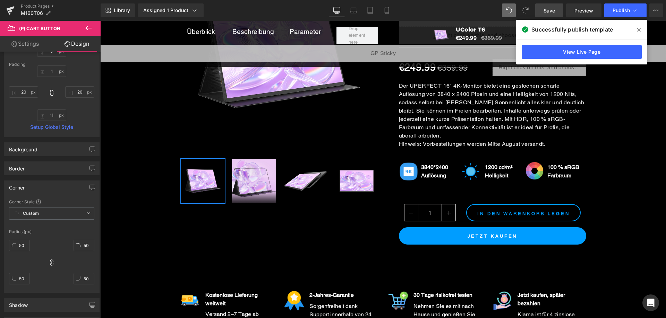
scroll to position [84, 0]
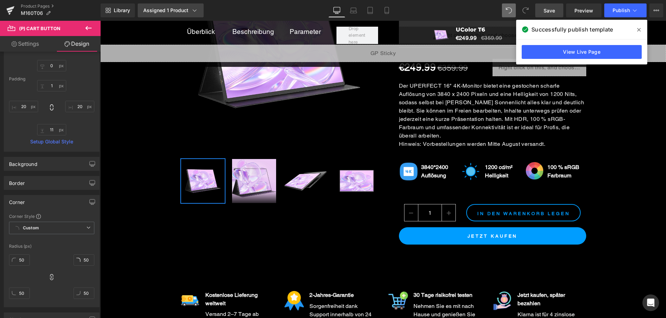
click at [163, 9] on div "Assigned 1 Product" at bounding box center [170, 10] width 55 height 7
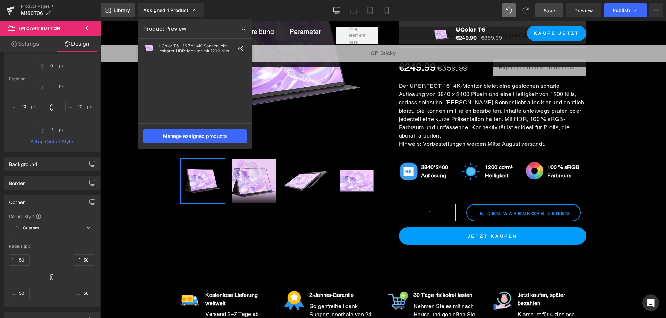
click at [124, 8] on span "Library" at bounding box center [122, 10] width 16 height 6
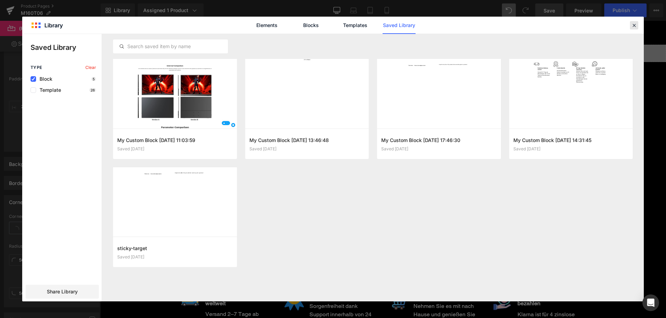
drag, startPoint x: 635, startPoint y: 23, endPoint x: 196, endPoint y: 68, distance: 441.3
click at [635, 23] on icon at bounding box center [634, 25] width 6 height 6
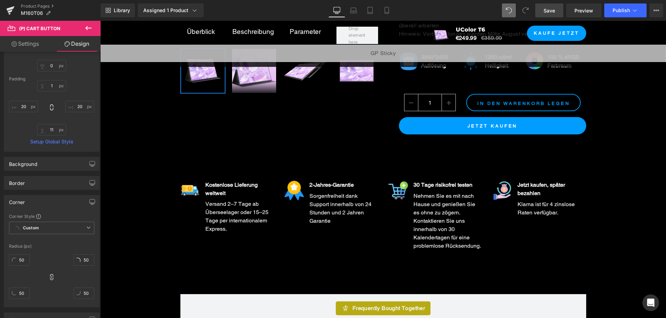
scroll to position [312, 0]
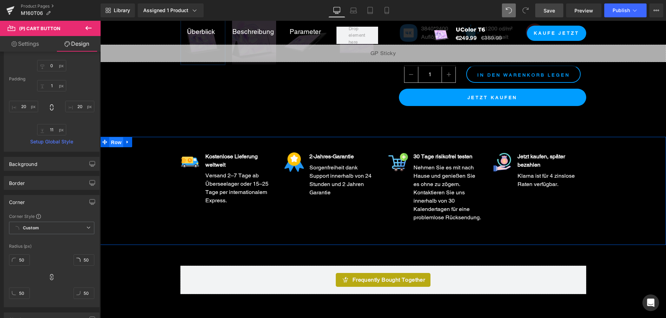
click at [113, 137] on span "Row" at bounding box center [116, 142] width 14 height 10
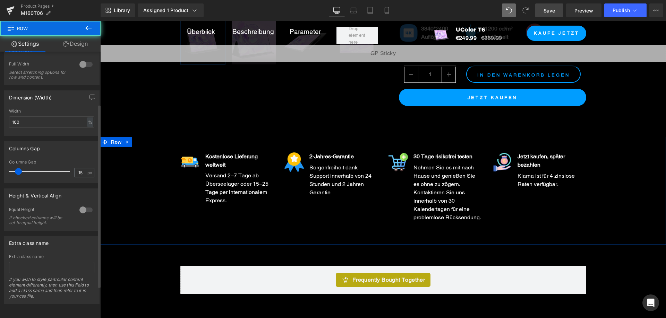
scroll to position [122, 0]
click at [57, 262] on input "text" at bounding box center [51, 267] width 85 height 11
paste input "sticky-target"
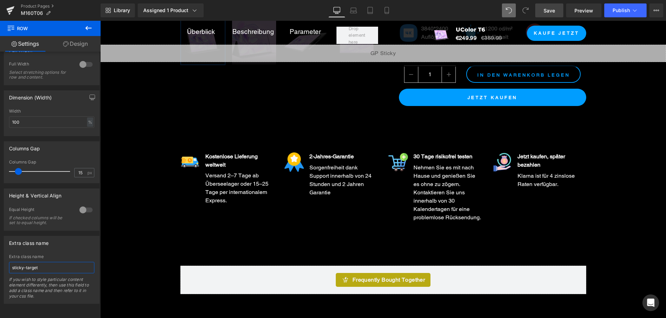
type input "sticky-target"
click at [555, 14] on span "Save" at bounding box center [548, 10] width 11 height 7
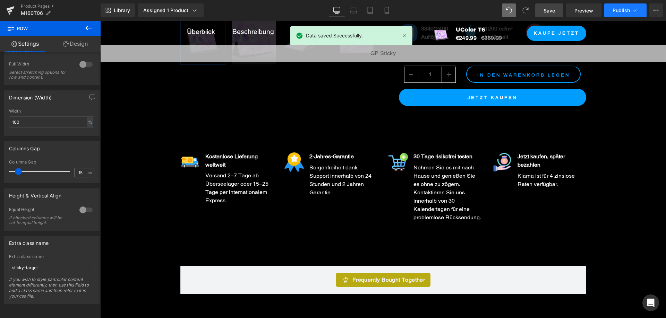
click at [619, 9] on span "Publish" at bounding box center [620, 11] width 17 height 6
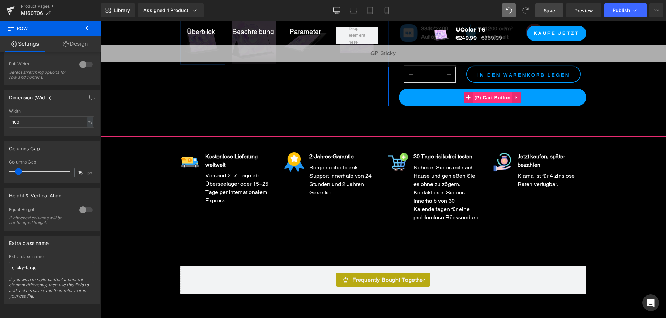
click at [493, 93] on span "(P) Cart Button" at bounding box center [492, 98] width 40 height 10
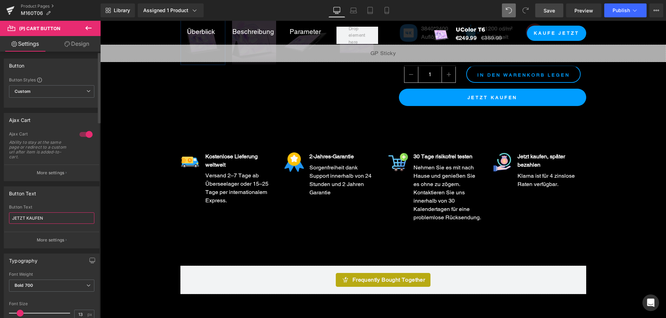
click at [54, 220] on input "JETZT KAUFEN" at bounding box center [51, 218] width 85 height 11
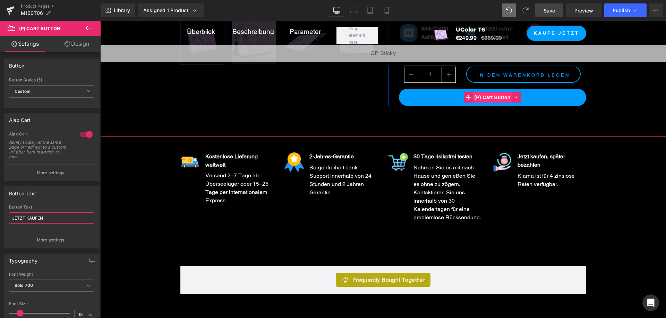
click at [492, 92] on span "(P) Cart Button" at bounding box center [492, 97] width 40 height 10
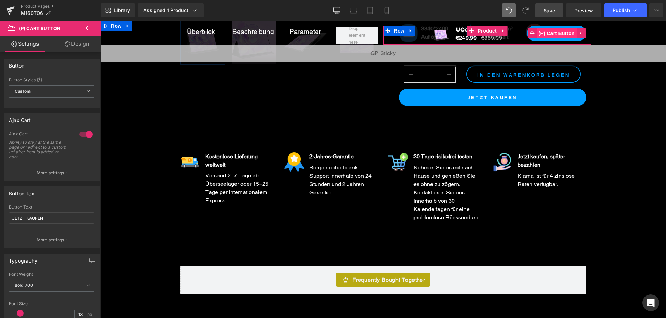
click at [555, 31] on span "(P) Cart Button" at bounding box center [556, 33] width 40 height 10
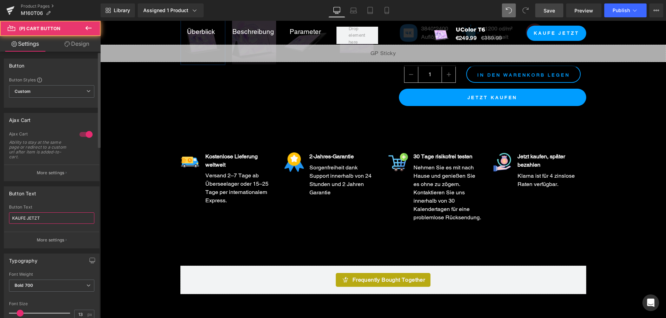
click at [56, 217] on input "KAUFE JETZT" at bounding box center [51, 218] width 85 height 11
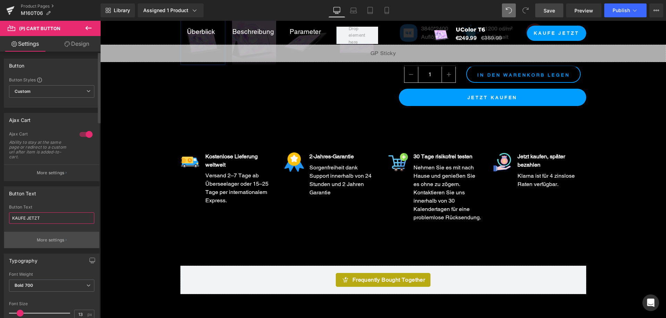
paste input "JETZT KAUFEN"
type input "JETZT KAUFEN"
click at [56, 237] on button "More settings" at bounding box center [51, 240] width 95 height 16
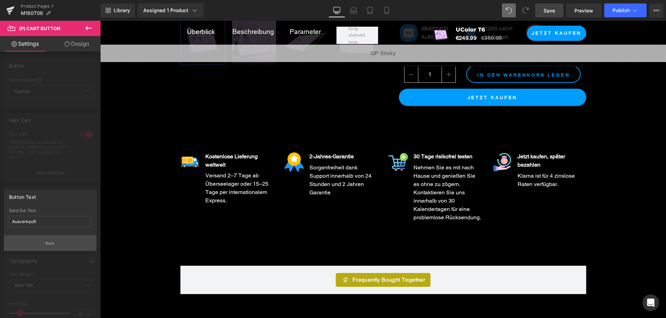
click at [52, 238] on button "Back" at bounding box center [50, 243] width 93 height 16
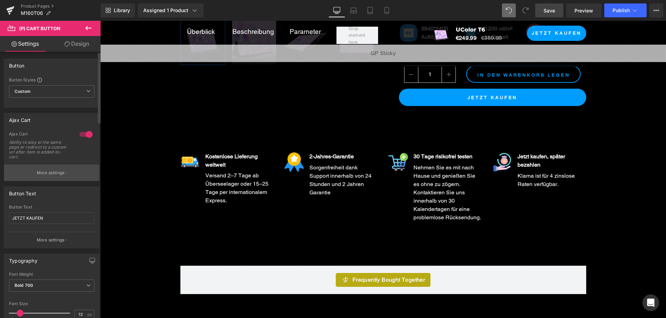
click at [64, 170] on button "More settings" at bounding box center [51, 173] width 95 height 16
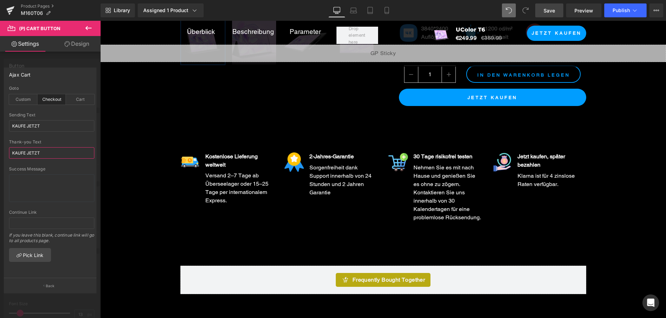
click at [54, 155] on input "KAUFE JETZT" at bounding box center [51, 152] width 85 height 11
paste input "JETZT KAUFEN"
type input "JETZT KAUFEN"
click at [54, 123] on input "KAUFE JETZT" at bounding box center [51, 125] width 85 height 11
paste input "JETZT KAUFEN"
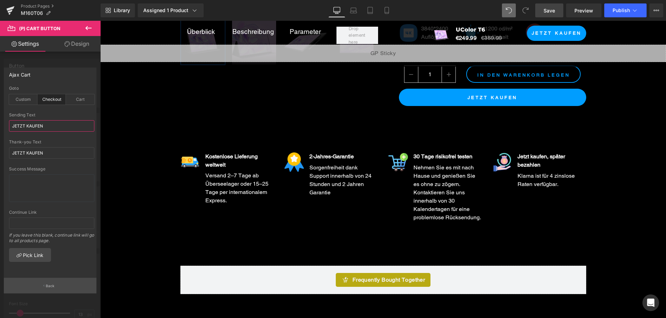
type input "JETZT KAUFEN"
drag, startPoint x: 52, startPoint y: 283, endPoint x: 60, endPoint y: 268, distance: 16.9
click at [52, 283] on button "Back" at bounding box center [50, 286] width 93 height 16
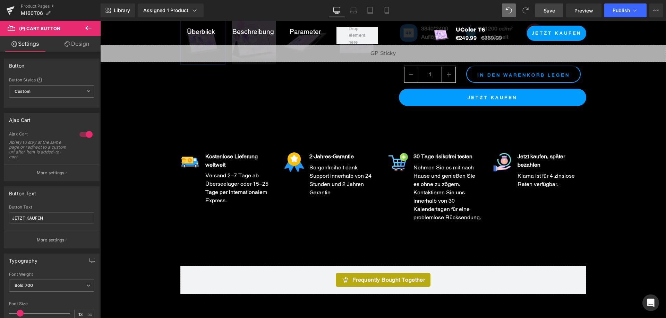
click at [555, 11] on span "Save" at bounding box center [548, 10] width 11 height 7
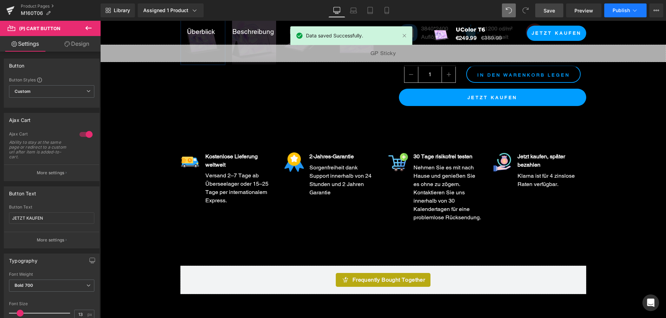
click at [629, 7] on button "Publish" at bounding box center [625, 10] width 42 height 14
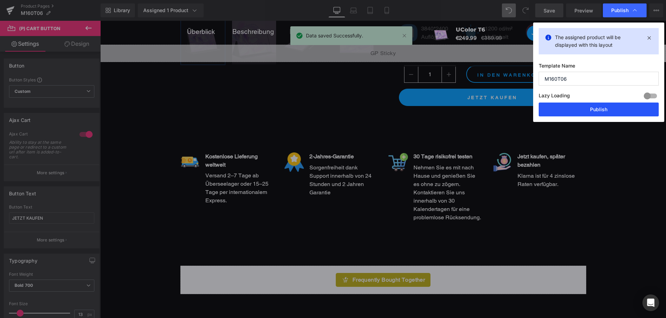
click at [595, 109] on button "Publish" at bounding box center [598, 110] width 120 height 14
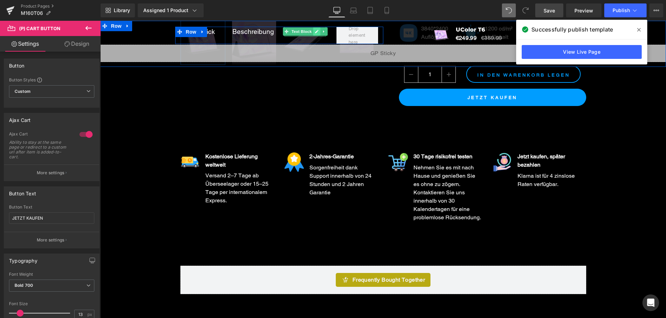
click at [314, 32] on icon at bounding box center [316, 31] width 4 height 4
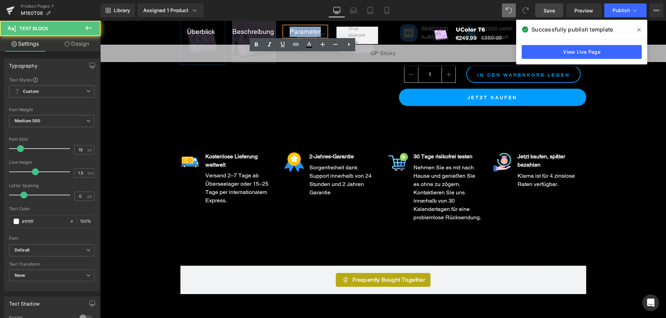
drag, startPoint x: 291, startPoint y: 32, endPoint x: 286, endPoint y: 31, distance: 5.2
click at [286, 31] on div "Parameter" at bounding box center [305, 32] width 42 height 10
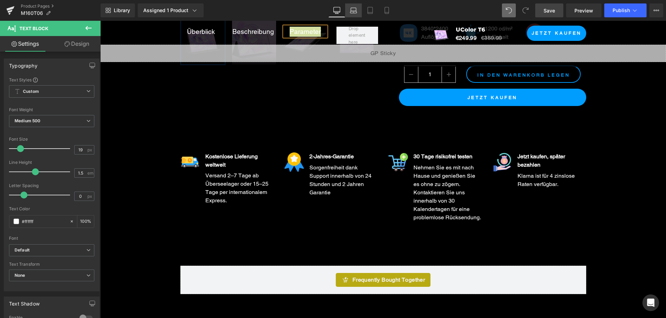
click at [356, 11] on icon at bounding box center [353, 12] width 7 height 2
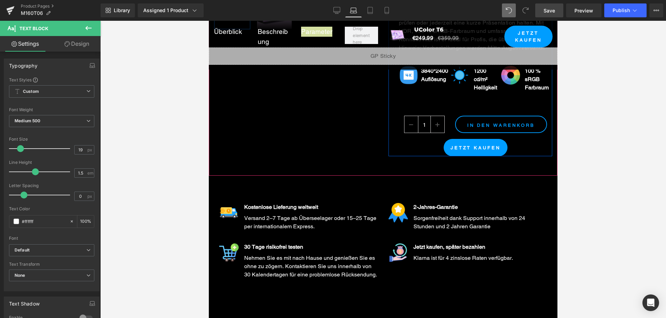
scroll to position [312, 0]
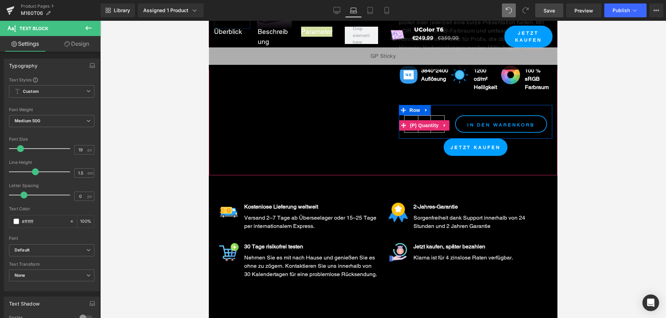
click at [423, 125] on span "(P) Quantity" at bounding box center [424, 125] width 32 height 10
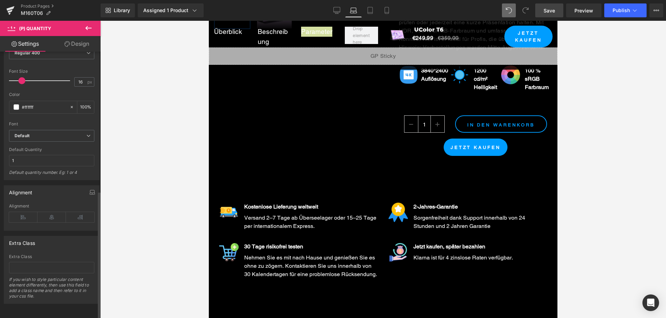
scroll to position [292, 0]
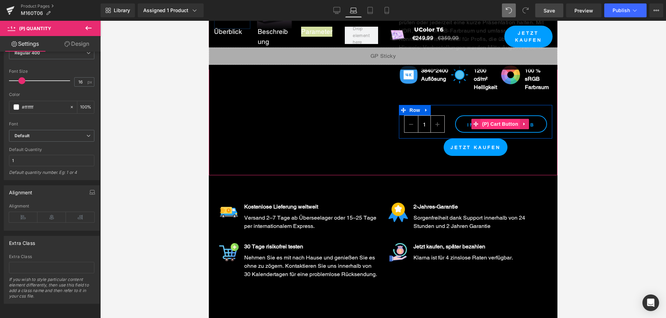
click at [505, 122] on span "(P) Cart Button" at bounding box center [500, 124] width 40 height 10
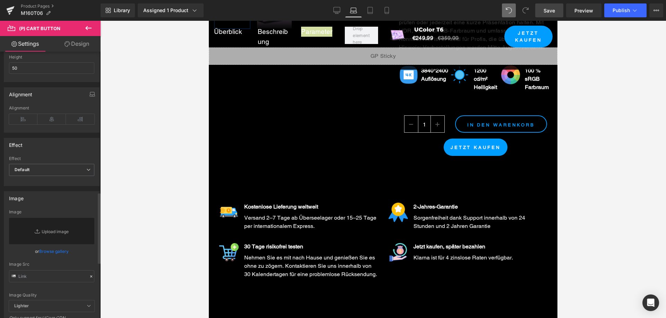
scroll to position [520, 0]
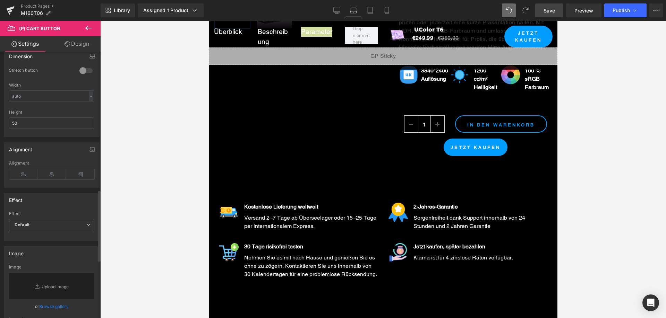
click at [86, 69] on div at bounding box center [86, 70] width 17 height 11
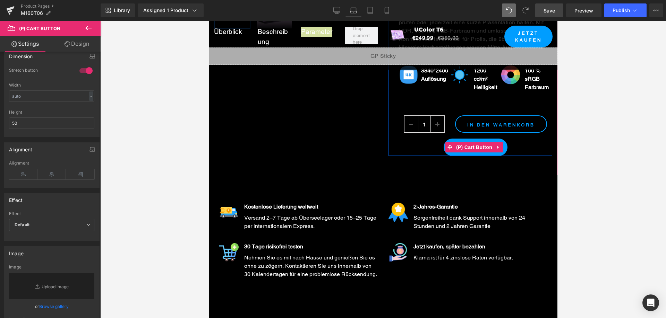
click at [475, 146] on span "(P) Cart Button" at bounding box center [474, 147] width 40 height 10
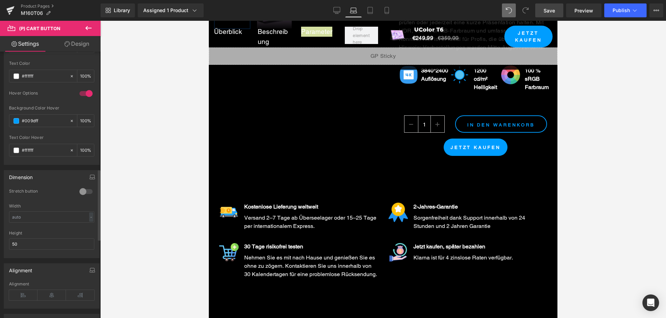
scroll to position [451, 0]
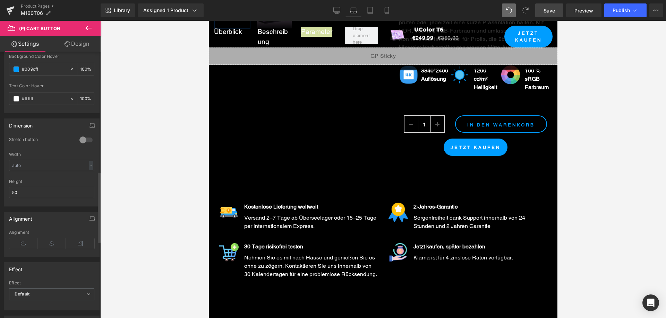
click at [79, 141] on div at bounding box center [86, 140] width 17 height 11
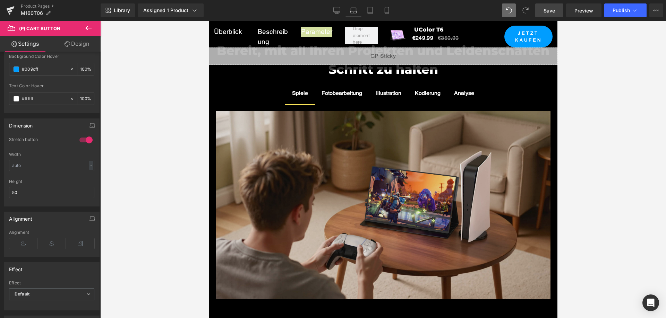
scroll to position [2219, 0]
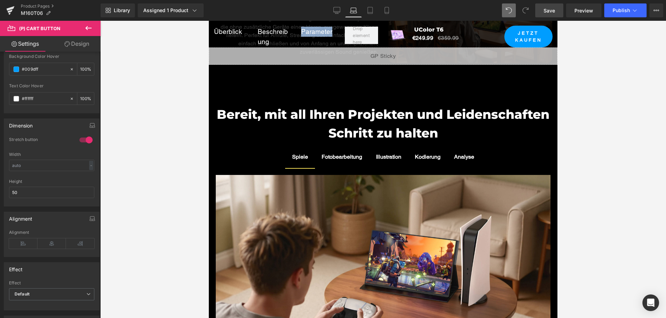
click at [347, 166] on span "Fotobearbeitung Text Block" at bounding box center [341, 157] width 54 height 22
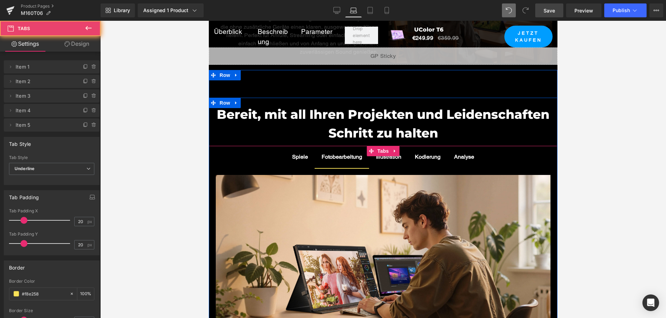
click at [389, 166] on span "Illustration Text Block" at bounding box center [388, 157] width 39 height 22
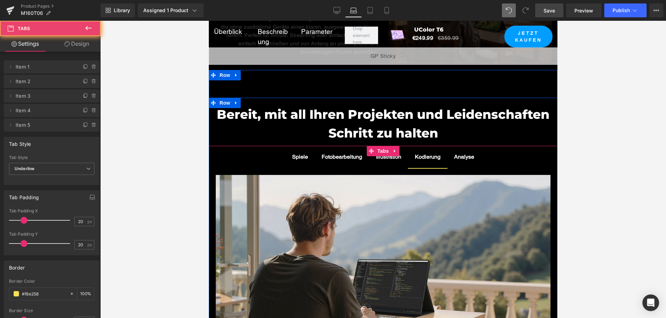
drag, startPoint x: 425, startPoint y: 166, endPoint x: 459, endPoint y: 168, distance: 33.7
click at [426, 166] on span "Kodierung Text Block" at bounding box center [428, 157] width 40 height 22
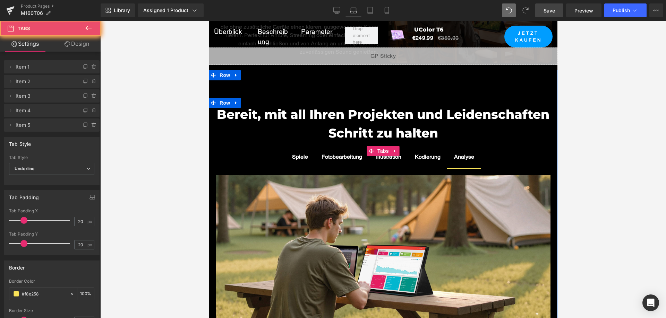
click at [459, 168] on span "Analyse Text Block" at bounding box center [464, 157] width 34 height 22
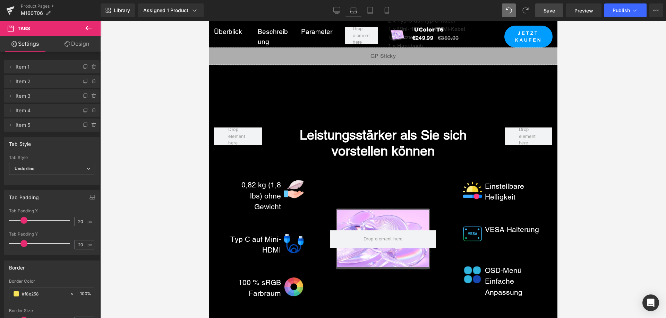
scroll to position [3537, 0]
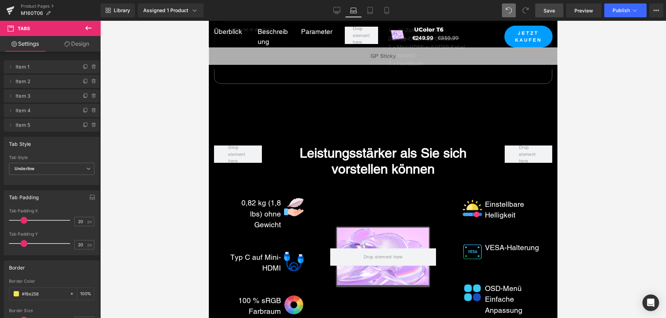
drag, startPoint x: 549, startPoint y: 10, endPoint x: 264, endPoint y: 116, distance: 303.6
click at [549, 10] on span "Save" at bounding box center [548, 10] width 11 height 7
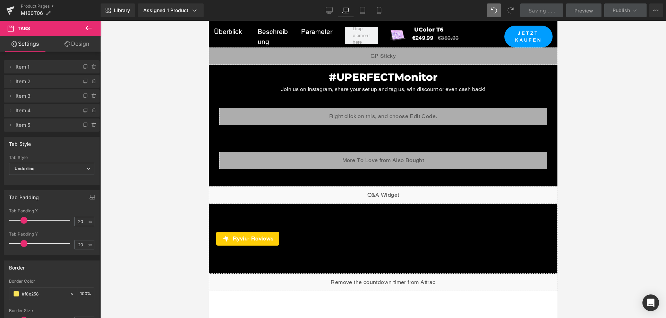
scroll to position [3953, 0]
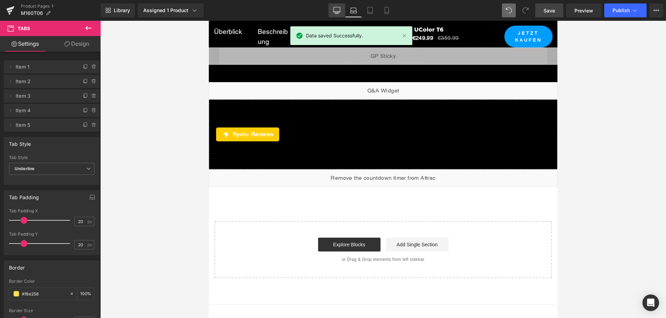
click at [329, 12] on link "Desktop" at bounding box center [336, 10] width 17 height 14
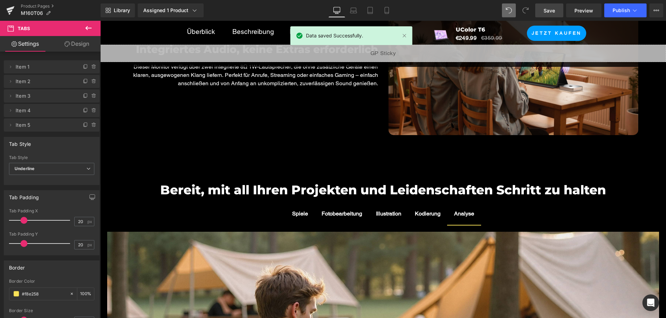
scroll to position [2564, 0]
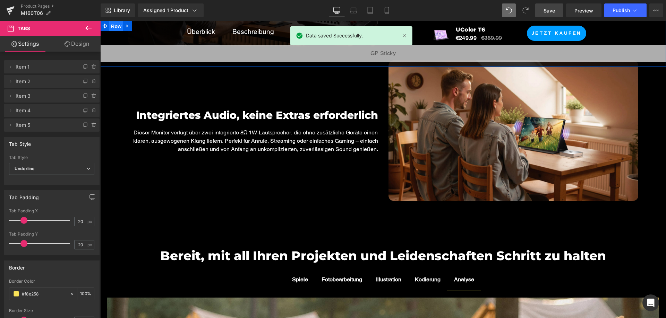
click at [115, 26] on span "Row" at bounding box center [116, 26] width 14 height 10
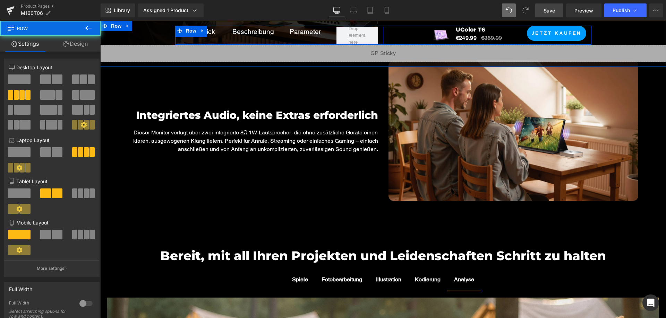
click at [378, 39] on div at bounding box center [357, 35] width 52 height 17
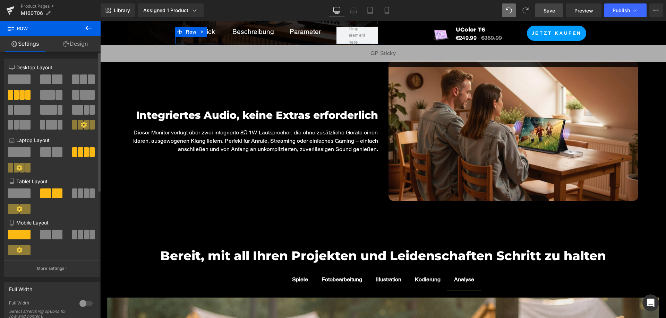
click at [82, 79] on span at bounding box center [83, 80] width 7 height 10
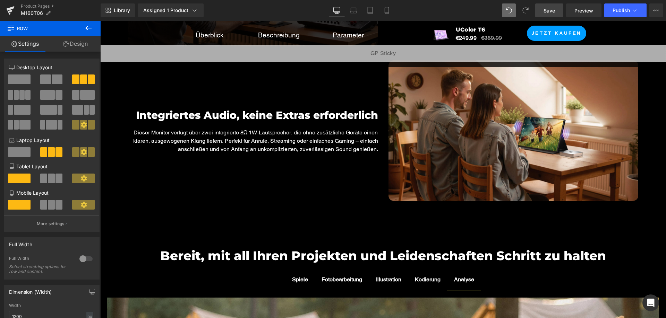
click at [546, 11] on span "Save" at bounding box center [548, 10] width 11 height 7
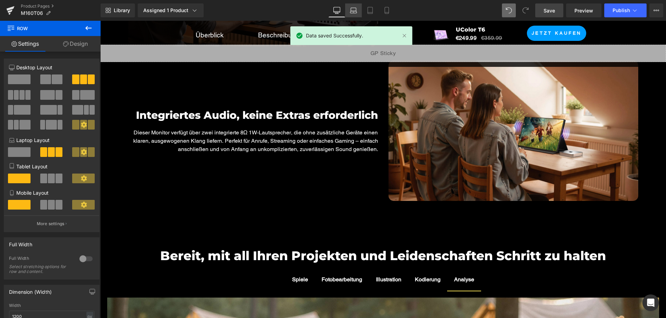
click at [347, 10] on link "Laptop" at bounding box center [353, 10] width 17 height 14
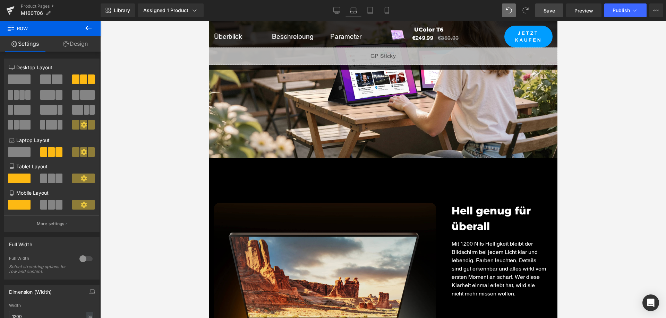
scroll to position [0, 0]
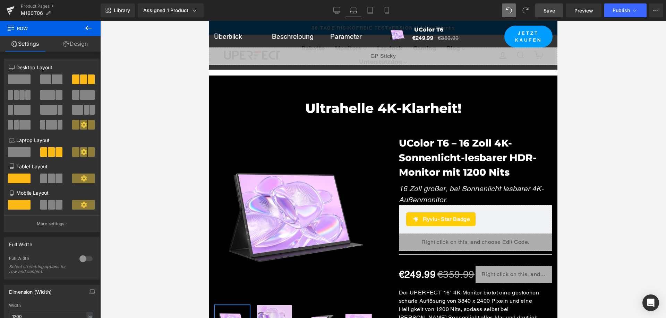
click at [544, 10] on span "Save" at bounding box center [548, 10] width 11 height 7
click at [372, 12] on icon at bounding box center [370, 12] width 5 height 0
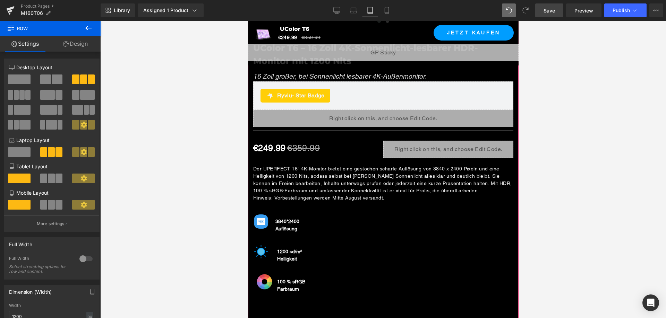
scroll to position [589, 0]
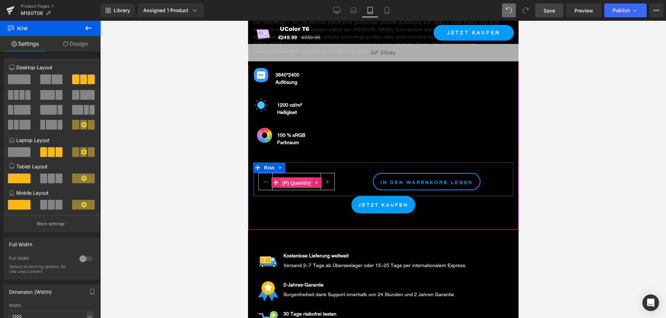
click at [294, 178] on span "(P) Quantity" at bounding box center [296, 183] width 32 height 10
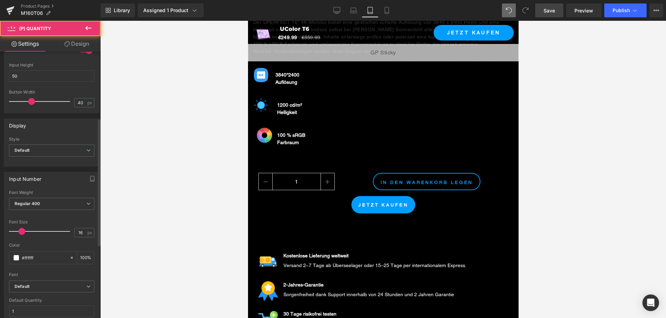
scroll to position [139, 0]
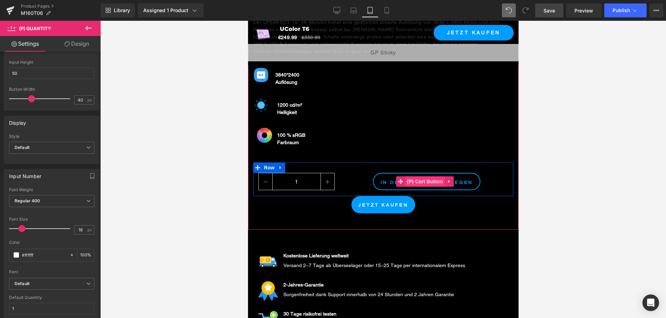
click at [435, 176] on span "(P) Cart Button" at bounding box center [425, 181] width 40 height 10
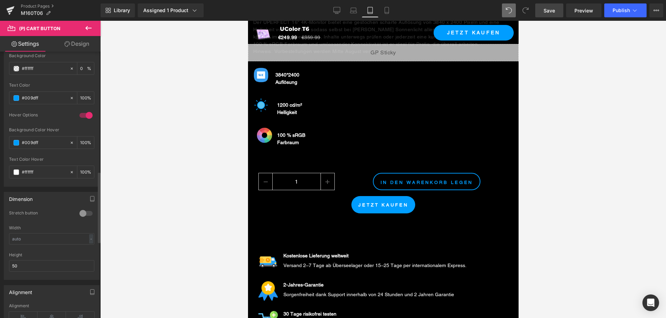
scroll to position [451, 0]
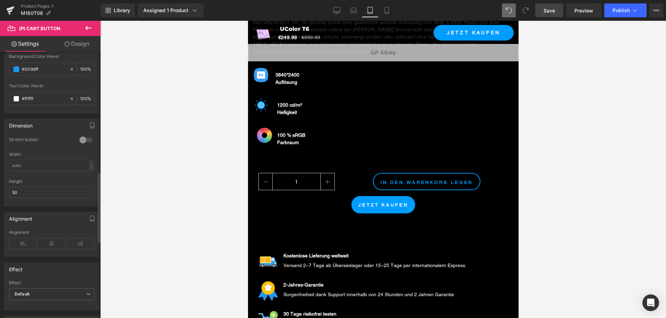
click at [80, 138] on div at bounding box center [86, 140] width 17 height 11
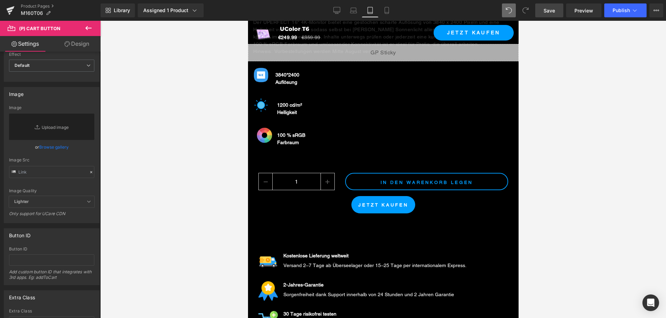
scroll to position [566, 0]
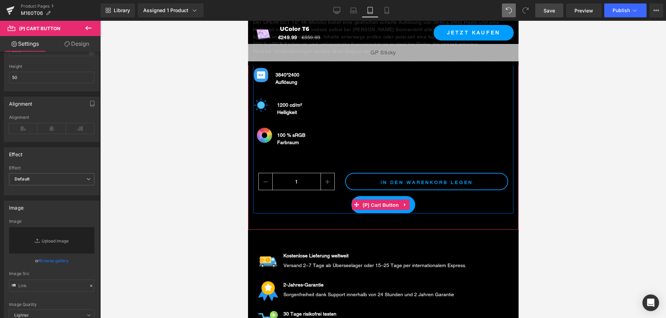
click at [382, 200] on span "(P) Cart Button" at bounding box center [380, 205] width 40 height 10
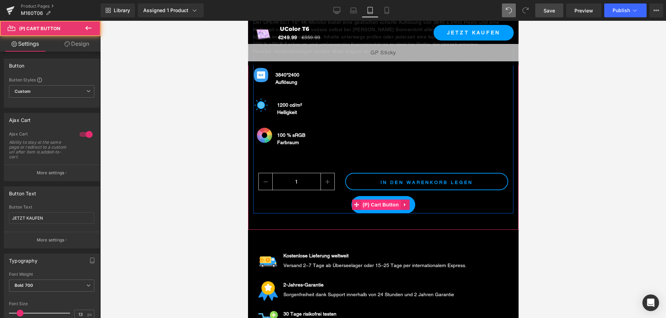
click at [386, 200] on span "(P) Cart Button" at bounding box center [380, 205] width 40 height 10
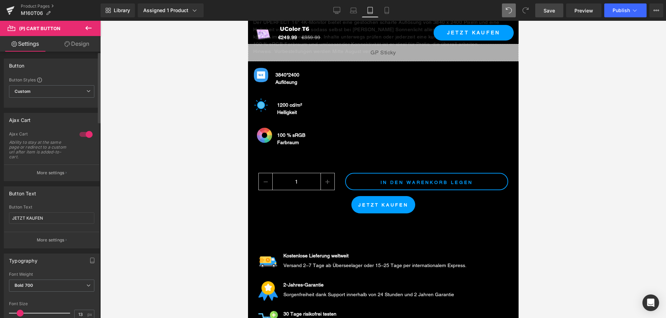
click at [66, 170] on button "More settings" at bounding box center [51, 173] width 95 height 16
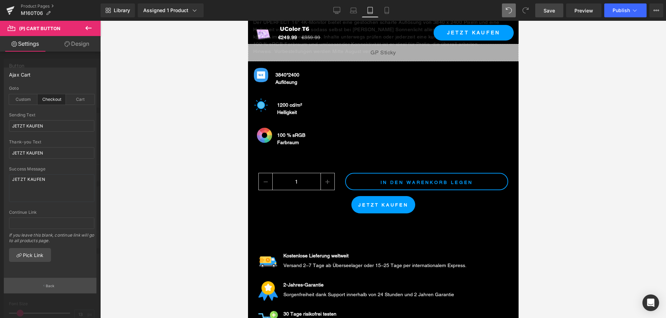
click at [68, 288] on button "Back" at bounding box center [50, 286] width 93 height 16
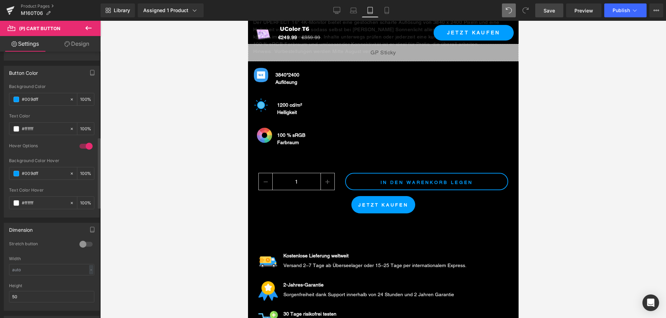
scroll to position [347, 0]
click at [84, 240] on div at bounding box center [86, 244] width 17 height 11
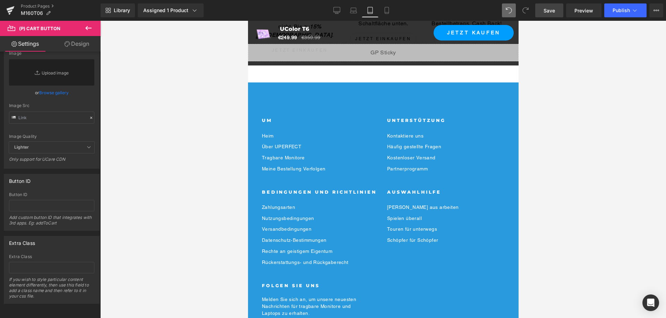
scroll to position [5081, 0]
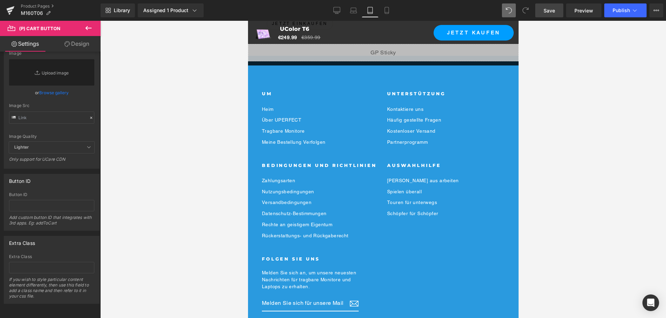
click at [546, 12] on span "Save" at bounding box center [548, 10] width 11 height 7
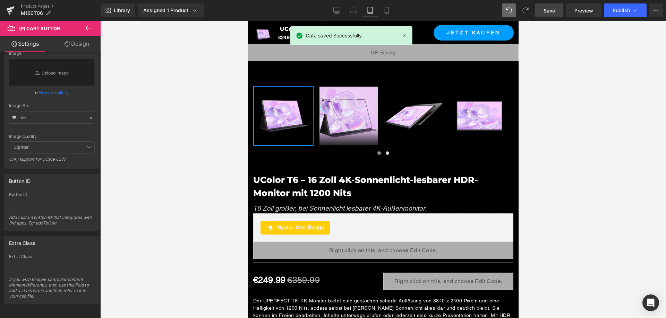
scroll to position [0, 0]
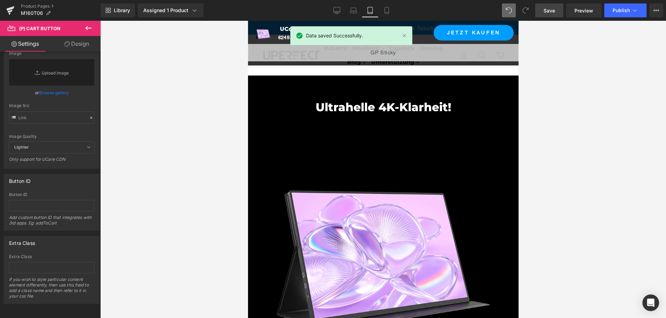
drag, startPoint x: 517, startPoint y: 299, endPoint x: 772, endPoint y: 39, distance: 363.8
click at [387, 12] on icon at bounding box center [386, 10] width 7 height 7
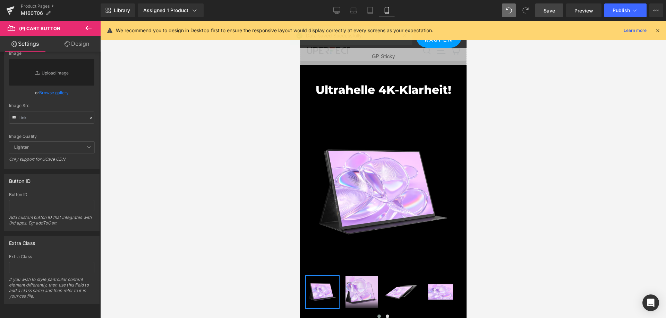
click at [524, 83] on div at bounding box center [382, 169] width 565 height 297
click at [658, 30] on icon at bounding box center [657, 30] width 6 height 6
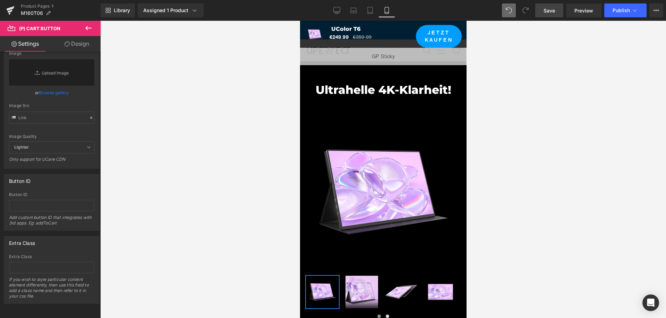
click at [554, 101] on div at bounding box center [382, 169] width 565 height 297
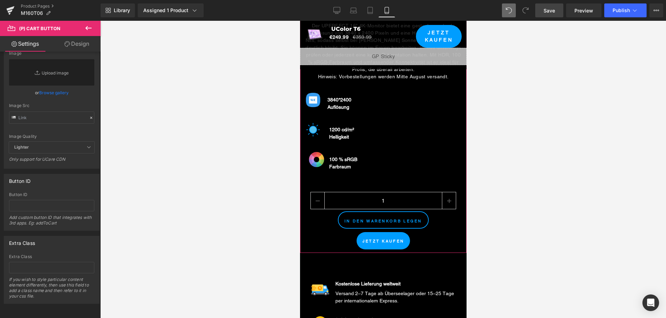
scroll to position [485, 0]
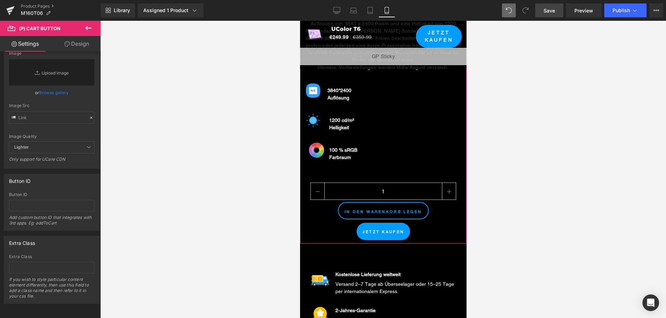
click at [377, 188] on div "1 (P) Quantity" at bounding box center [383, 192] width 146 height 19
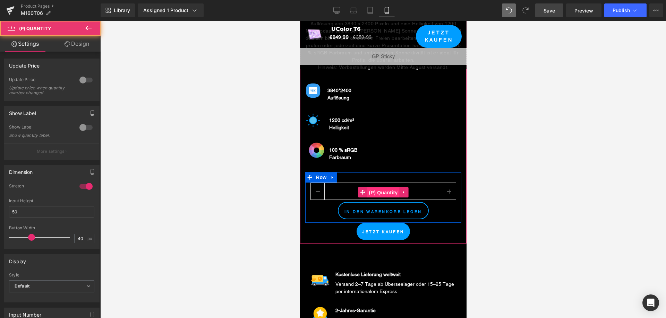
drag, startPoint x: 381, startPoint y: 188, endPoint x: 387, endPoint y: 185, distance: 6.4
click at [381, 188] on span "(P) Quantity" at bounding box center [383, 193] width 32 height 10
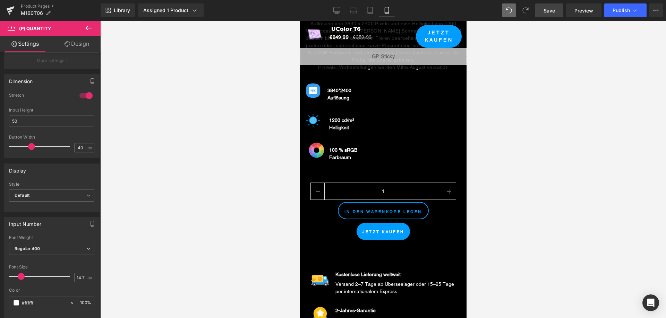
scroll to position [104, 0]
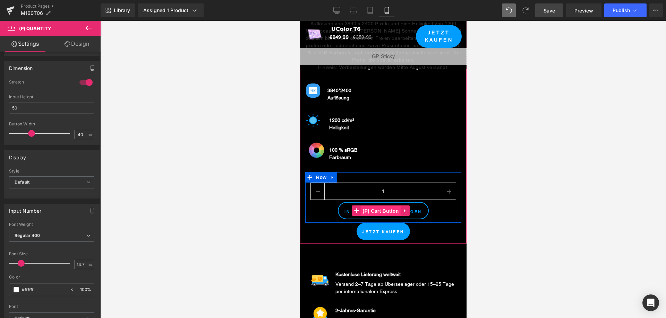
click at [374, 206] on span "(P) Cart Button" at bounding box center [380, 211] width 40 height 10
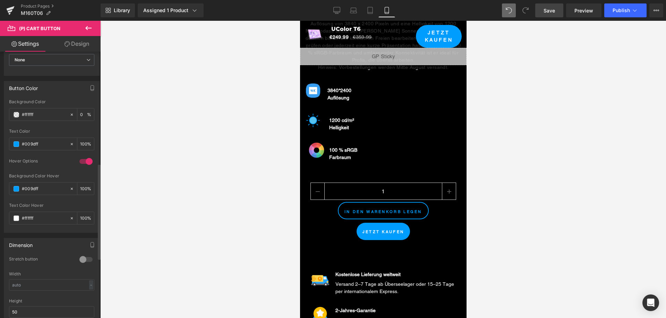
scroll to position [347, 0]
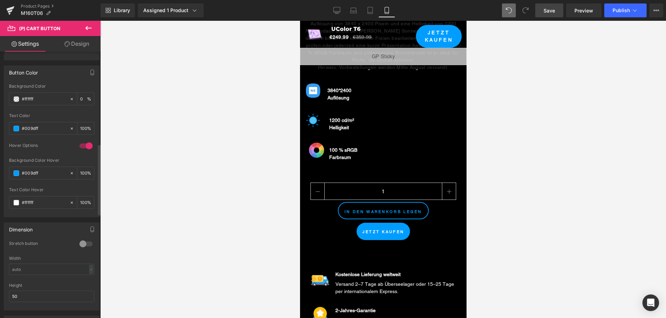
click at [82, 244] on div at bounding box center [86, 244] width 17 height 11
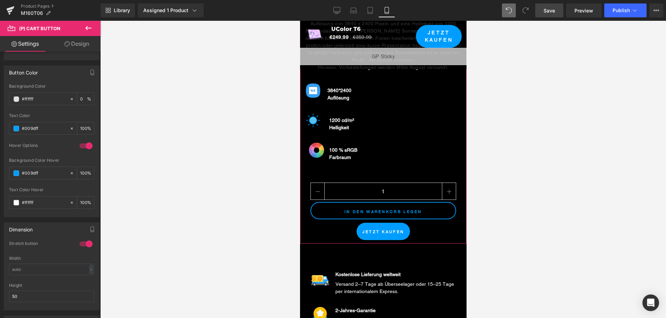
click at [381, 228] on span "(P) Cart Button" at bounding box center [380, 231] width 32 height 8
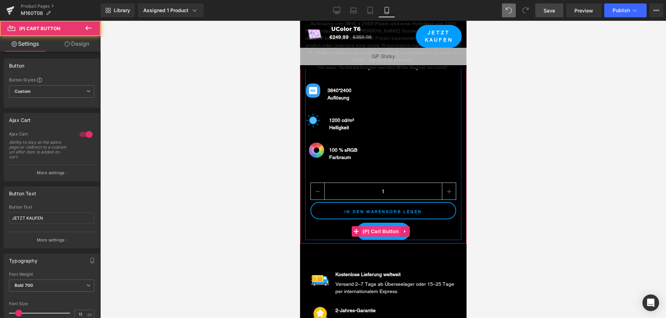
click at [381, 228] on span "(P) Cart Button" at bounding box center [380, 231] width 40 height 10
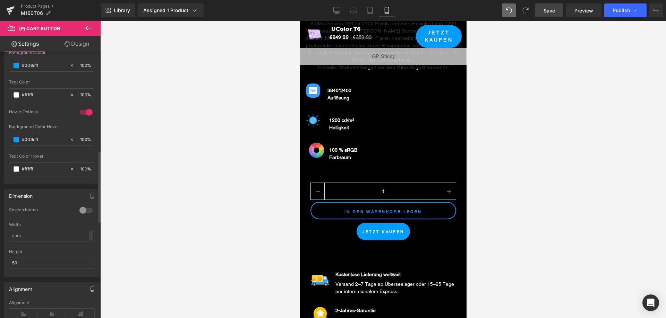
scroll to position [381, 0]
click at [81, 211] on div at bounding box center [86, 209] width 17 height 11
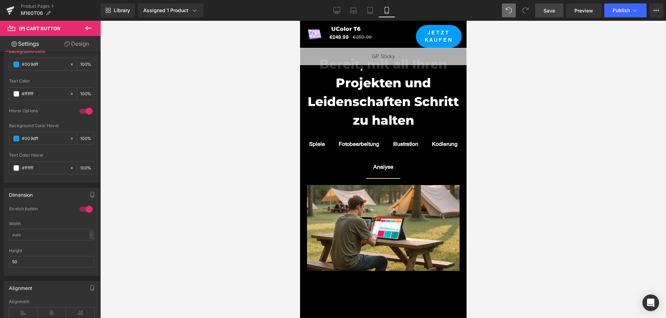
scroll to position [2704, 0]
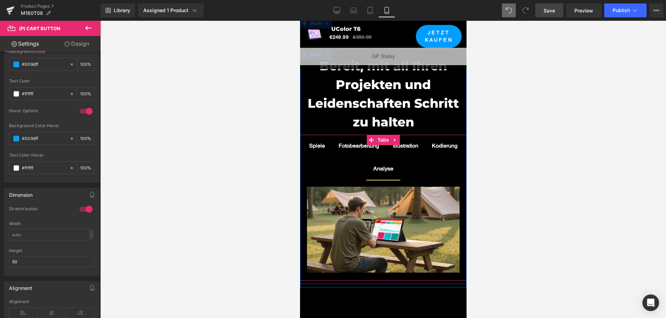
click at [300, 21] on div at bounding box center [300, 21] width 0 height 0
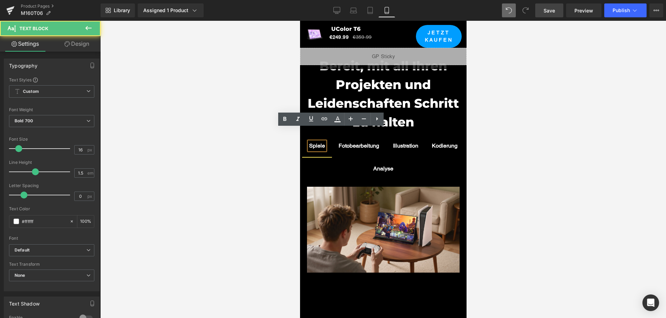
click at [377, 142] on div "Fotobearbeitung Text Block" at bounding box center [358, 146] width 41 height 8
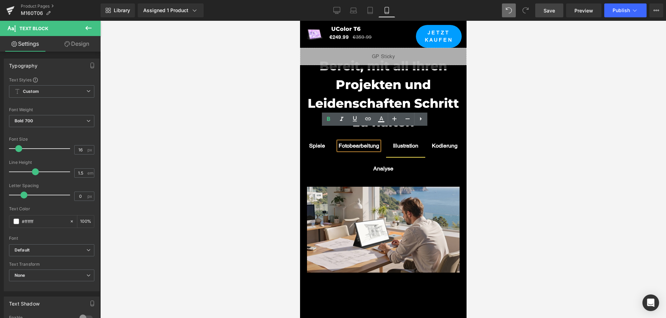
click at [425, 137] on span "Illustration Text Block" at bounding box center [405, 146] width 39 height 22
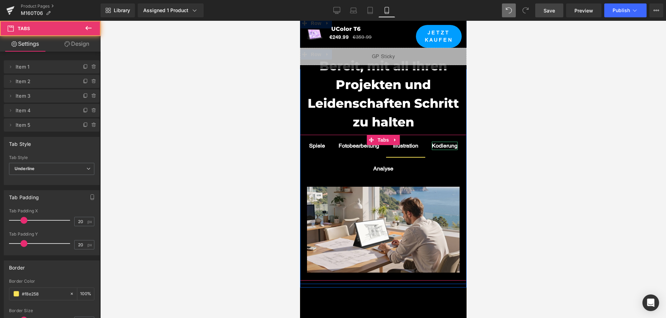
drag, startPoint x: 362, startPoint y: 156, endPoint x: 391, endPoint y: 156, distance: 29.1
click at [431, 150] on div "Kodierung" at bounding box center [444, 146] width 26 height 8
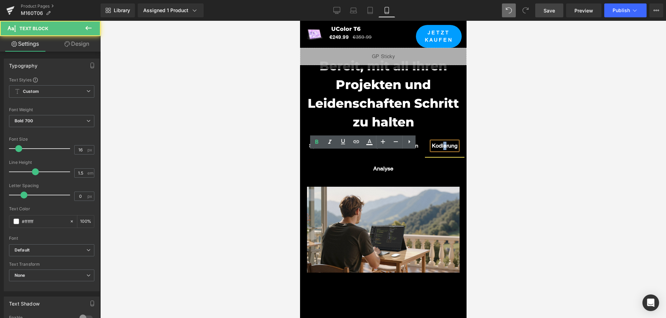
click at [393, 165] on div "Analyse" at bounding box center [383, 169] width 20 height 8
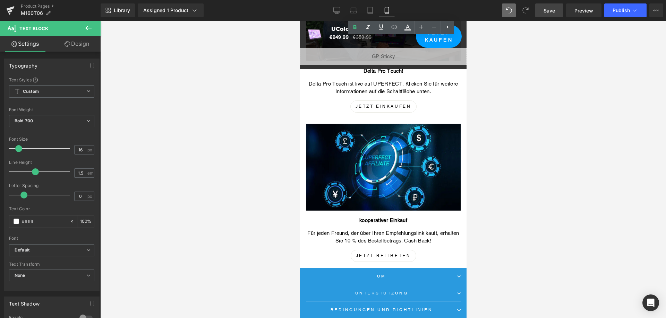
scroll to position [5273, 0]
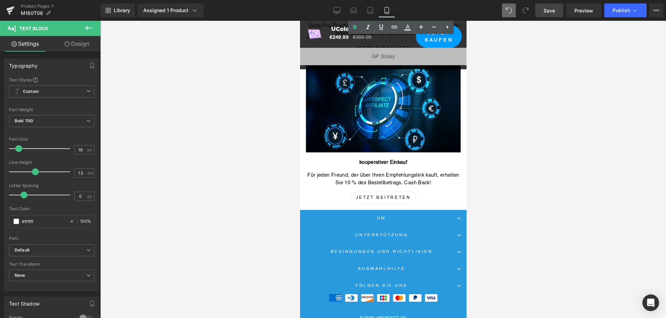
click at [556, 12] on link "Save" at bounding box center [549, 10] width 28 height 14
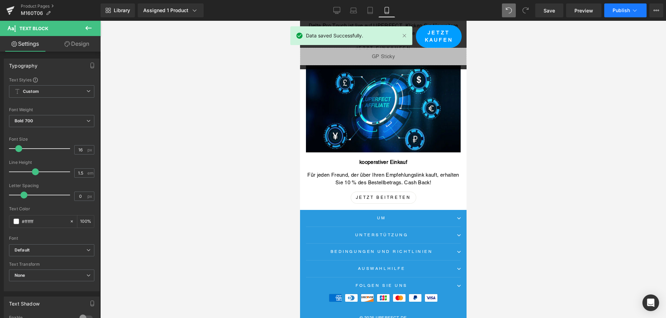
click at [620, 9] on span "Publish" at bounding box center [620, 11] width 17 height 6
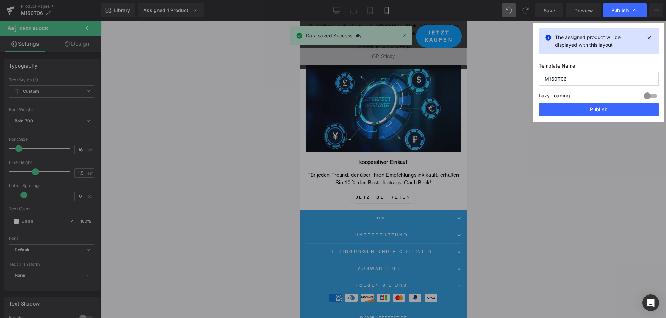
click at [617, 114] on button "Publish" at bounding box center [598, 110] width 120 height 14
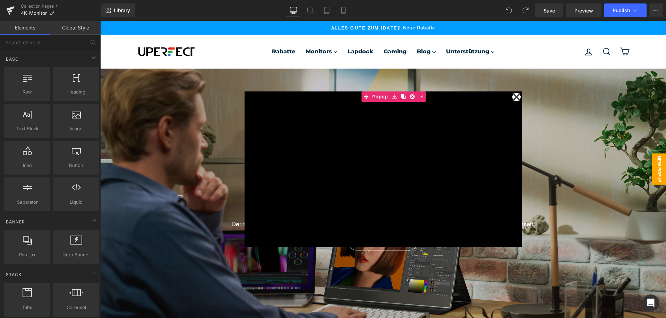
scroll to position [3133, 560]
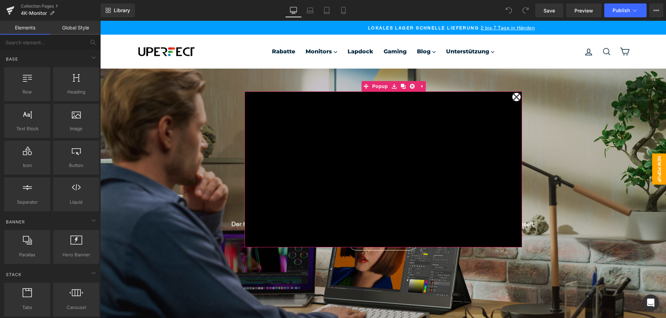
click at [514, 96] on icon at bounding box center [516, 97] width 8 height 8
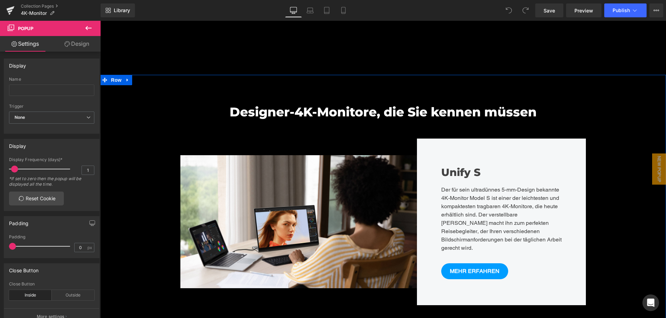
scroll to position [1248, 0]
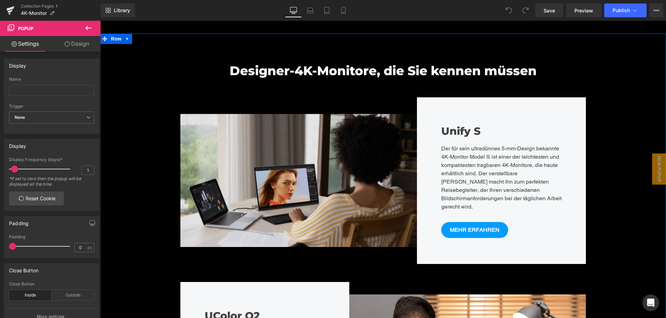
click at [340, 155] on img at bounding box center [298, 180] width 236 height 133
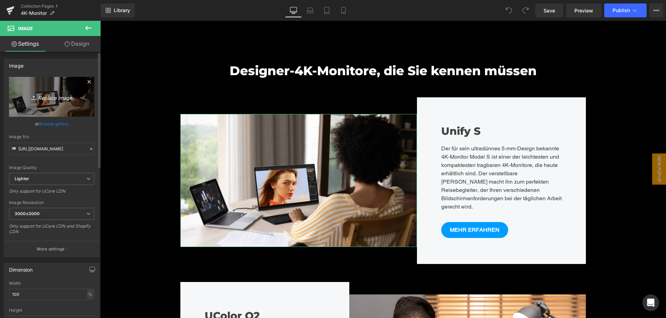
click at [51, 100] on icon "Replace Image" at bounding box center [51, 97] width 55 height 9
type input "C:\fakepath\办公.webp"
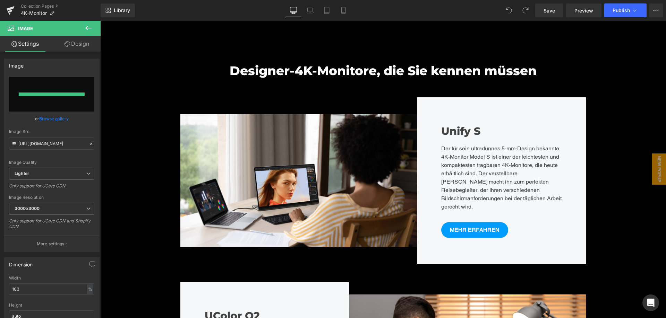
type input "https://ucarecdn.com/b033ec00-334a-4944-bb7f-422c29581a00/-/format/auto/-/previ…"
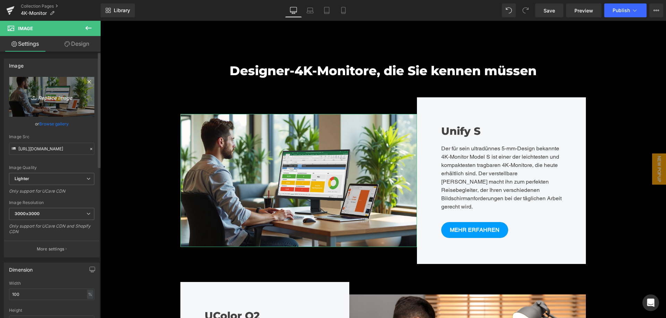
click at [53, 97] on icon "Replace Image" at bounding box center [51, 97] width 55 height 9
type input "C:\fakepath\设计.webp"
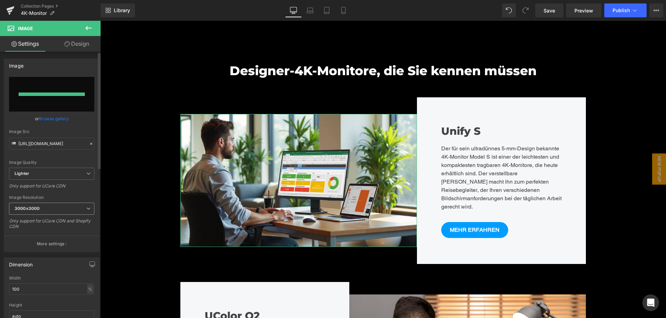
type input "https://ucarecdn.com/16cb24f6-8f52-4697-9404-ec88318953b2/-/format/auto/-/previ…"
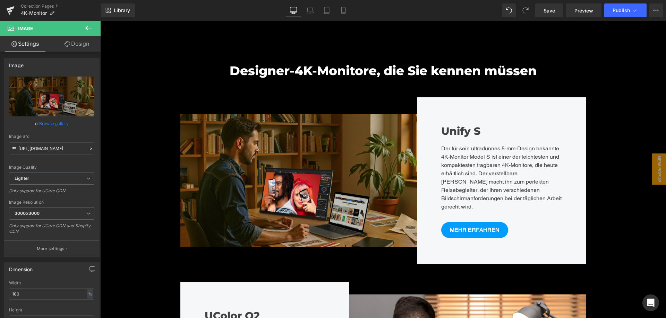
scroll to position [0, 0]
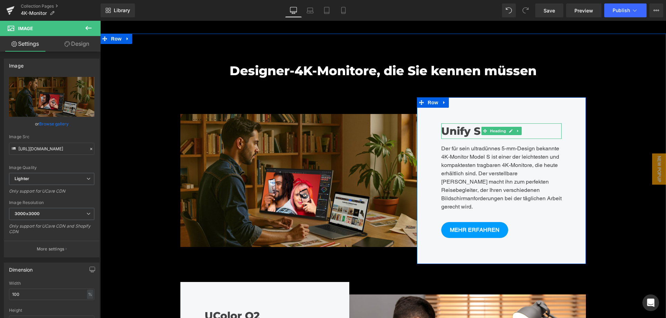
click at [462, 133] on h3 "Unify S" at bounding box center [501, 131] width 121 height 16
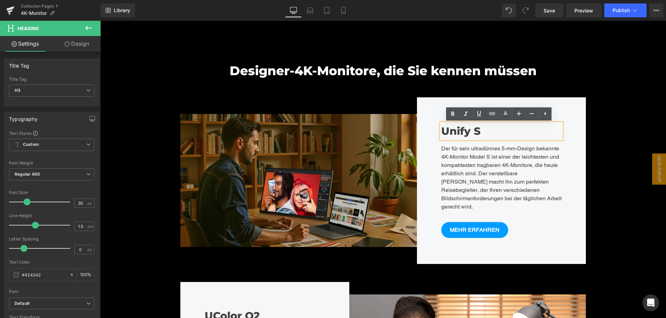
click at [474, 135] on h3 "Unify S" at bounding box center [501, 131] width 121 height 16
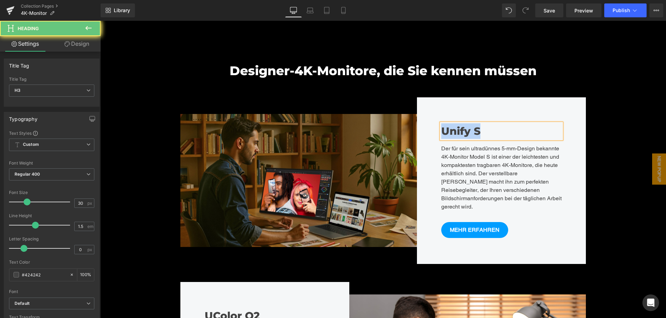
click at [478, 133] on h3 "Unify S" at bounding box center [501, 131] width 121 height 16
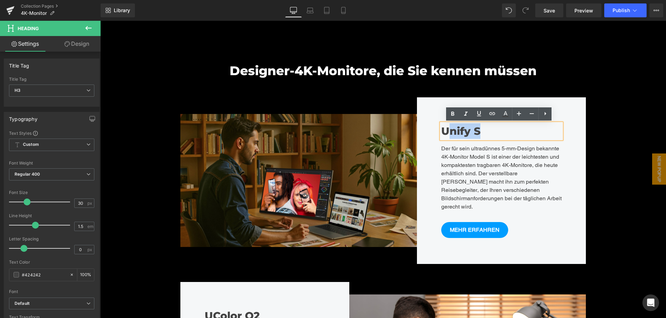
drag, startPoint x: 477, startPoint y: 130, endPoint x: 447, endPoint y: 132, distance: 30.2
click at [447, 132] on h3 "Unify S" at bounding box center [501, 131] width 121 height 16
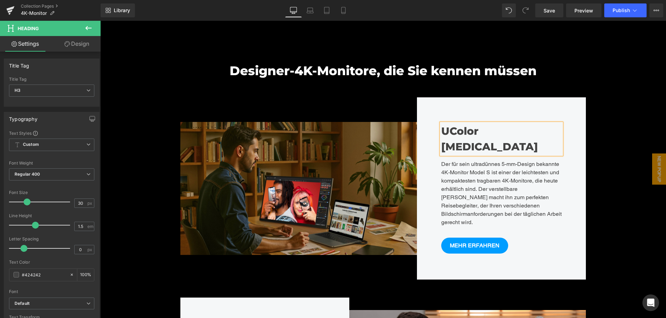
click at [525, 117] on div "UColor T3 Heading Der für sein ultradünnes 5-mm-Design bekannte 4K-Monitor Mode…" at bounding box center [501, 188] width 169 height 182
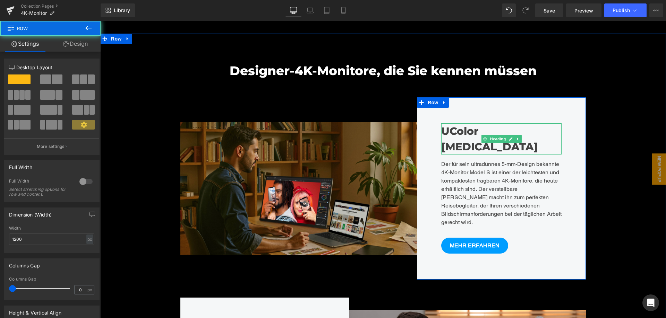
click at [470, 132] on strong "UColor T3" at bounding box center [489, 139] width 97 height 28
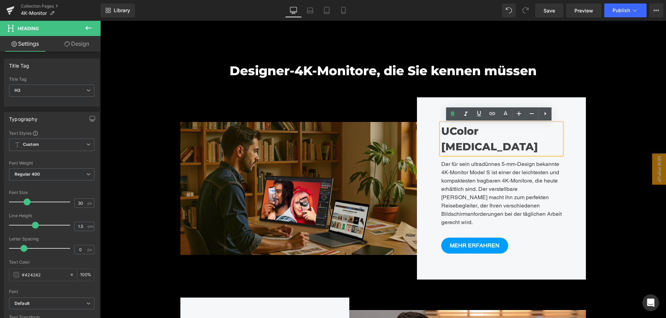
click at [507, 95] on div "Image UColor T3 Heading Der für sein ultradünnes 5-mm-Design bekannte 4K-Monito…" at bounding box center [383, 184] width 416 height 200
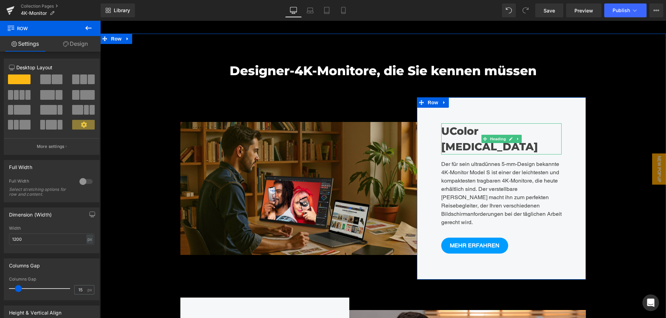
click at [467, 131] on strong "UColor T3" at bounding box center [489, 139] width 97 height 28
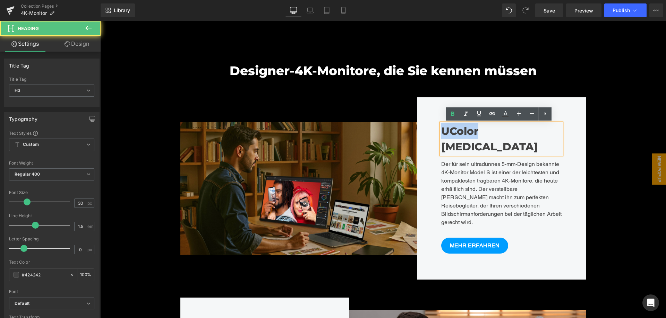
click at [466, 131] on strong "UColor T3" at bounding box center [489, 139] width 97 height 28
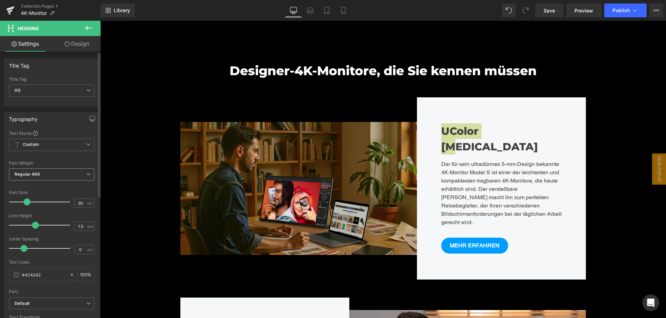
click at [52, 174] on span "Regular 400" at bounding box center [51, 175] width 85 height 12
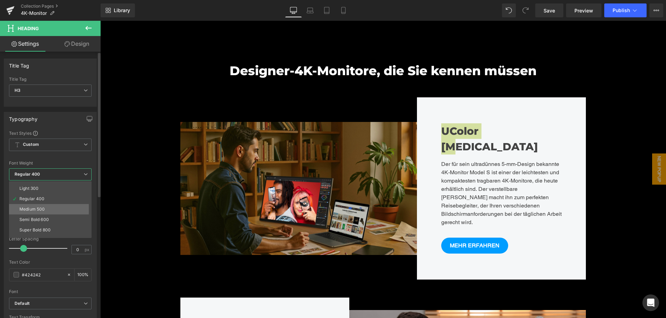
scroll to position [35, 0]
click at [55, 214] on li "Super Bold 800" at bounding box center [52, 214] width 86 height 10
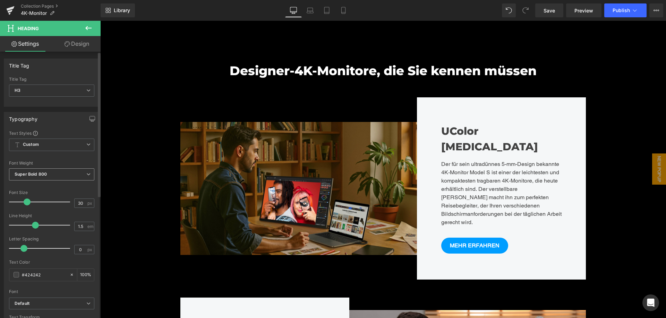
click at [57, 175] on span "Super Bold 800" at bounding box center [51, 175] width 85 height 12
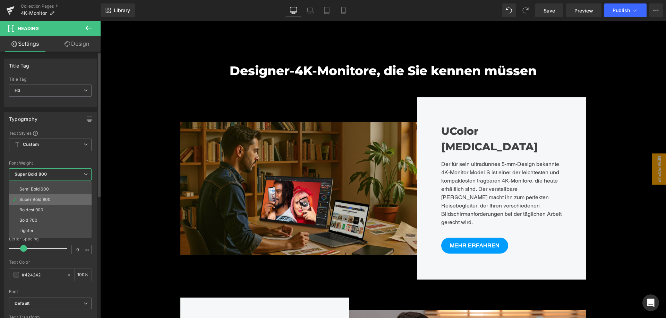
scroll to position [58, 0]
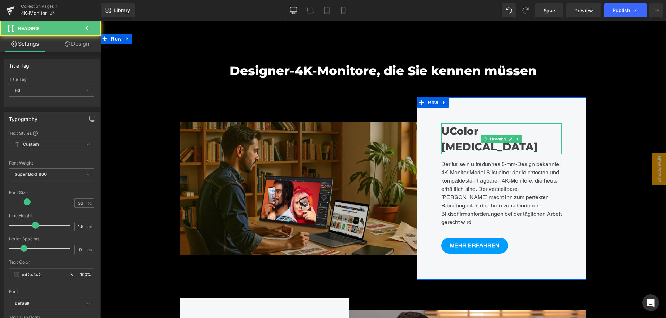
click at [455, 131] on strong "UColor T3" at bounding box center [489, 139] width 97 height 28
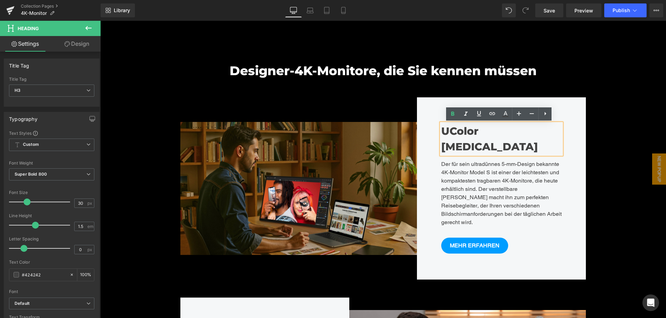
click at [468, 131] on strong "UColor T3" at bounding box center [489, 139] width 97 height 28
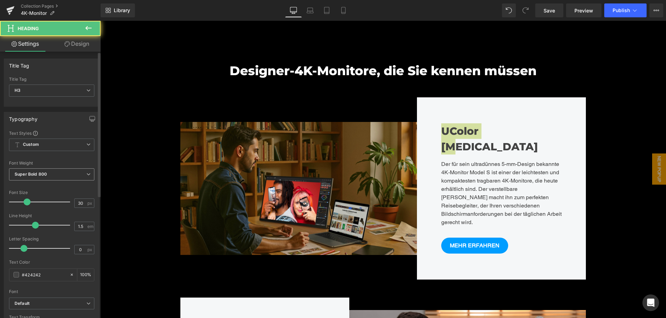
drag, startPoint x: 56, startPoint y: 170, endPoint x: 63, endPoint y: 171, distance: 6.9
click at [58, 171] on span "Super Bold 800" at bounding box center [51, 175] width 85 height 12
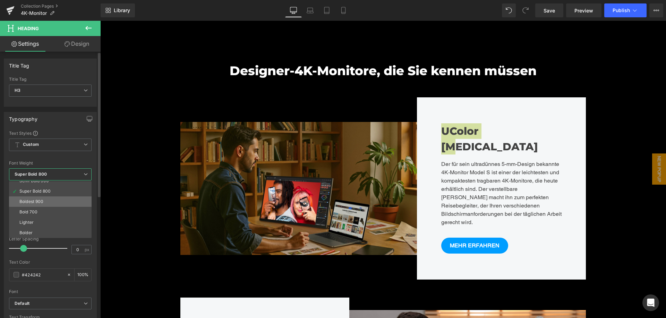
click at [53, 199] on li "Boldest 900" at bounding box center [52, 202] width 86 height 10
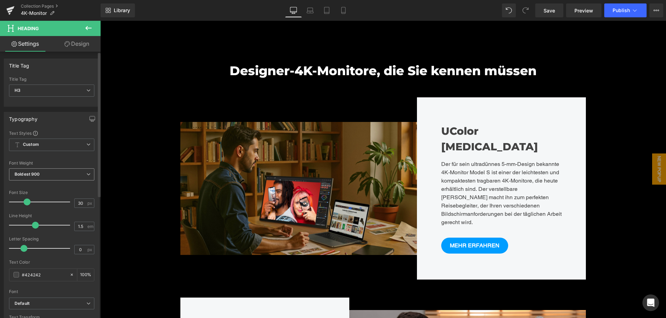
click at [54, 174] on span "Boldest 900" at bounding box center [51, 175] width 85 height 12
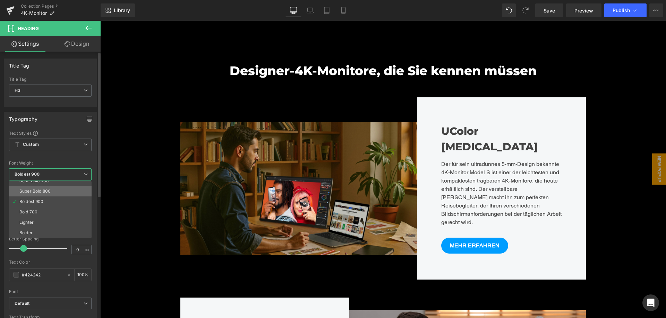
click at [49, 190] on div "Super Bold 800" at bounding box center [34, 191] width 31 height 5
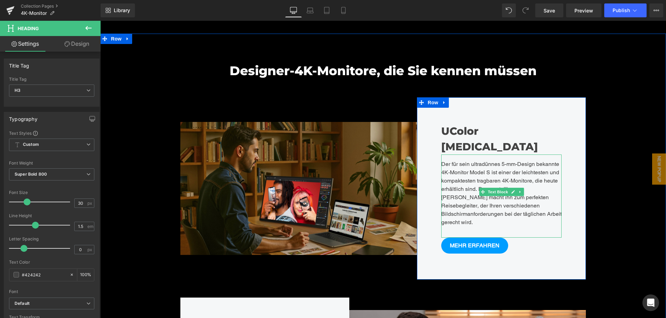
click at [489, 155] on div "Der für sein ultradünnes 5-mm-Design bekannte 4K-Monitor Model S ist einer der …" at bounding box center [501, 196] width 121 height 83
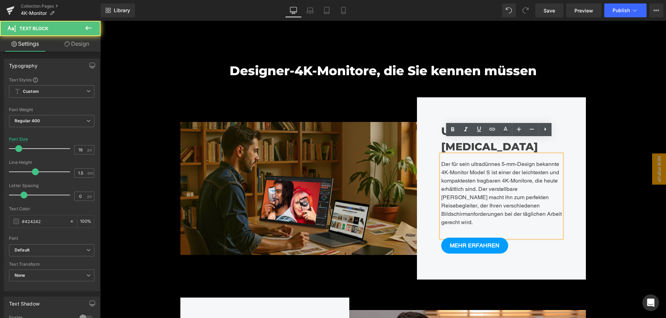
click at [438, 128] on div "UColor T3 Heading Der für sein ultradünnes 5-mm-Design bekannte 4K-Monitor Mode…" at bounding box center [501, 188] width 169 height 182
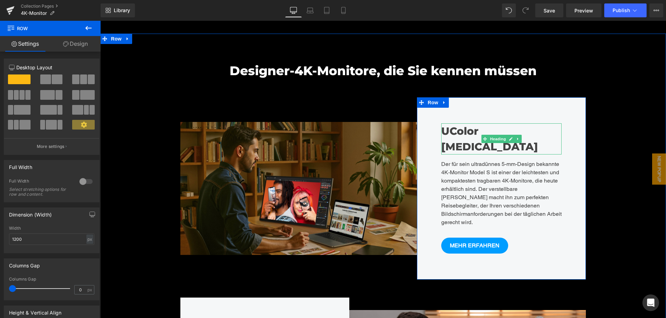
click at [444, 131] on strong "UColor T3" at bounding box center [489, 139] width 97 height 28
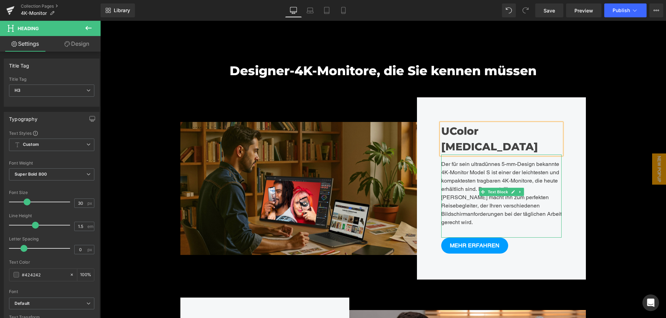
click at [506, 158] on div "Der für sein ultradünnes 5-mm-Design bekannte 4K-Monitor Model S ist einer der …" at bounding box center [501, 196] width 121 height 83
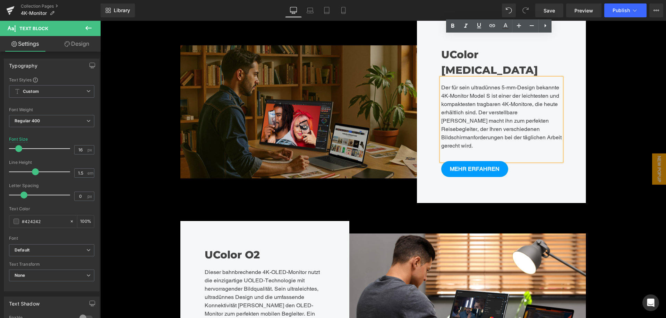
scroll to position [1283, 0]
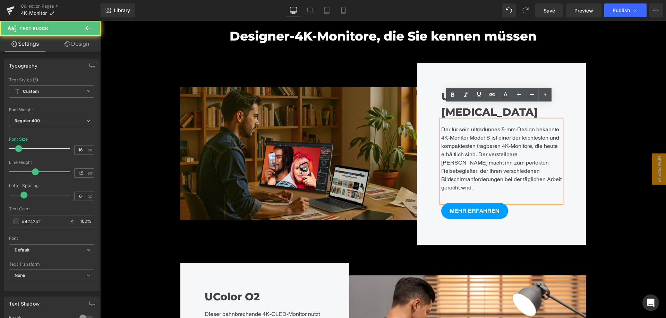
click at [528, 127] on div "Der für sein ultradünnes 5-mm-Design bekannte 4K-Monitor Model S ist einer der …" at bounding box center [501, 161] width 121 height 83
click at [479, 146] on div "Der für sein ultradünnes 5-mm-Design bekannte 4K-Monitor Model S ist einer der …" at bounding box center [501, 161] width 121 height 83
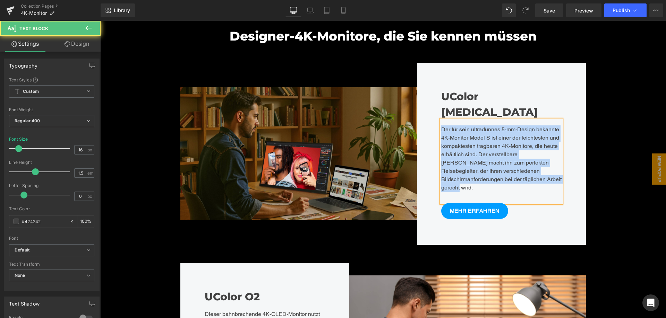
paste div
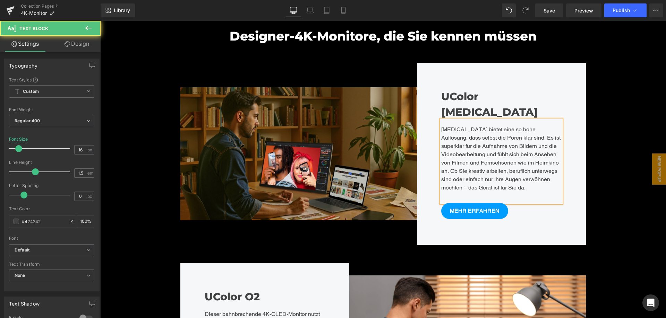
scroll to position [3, 3]
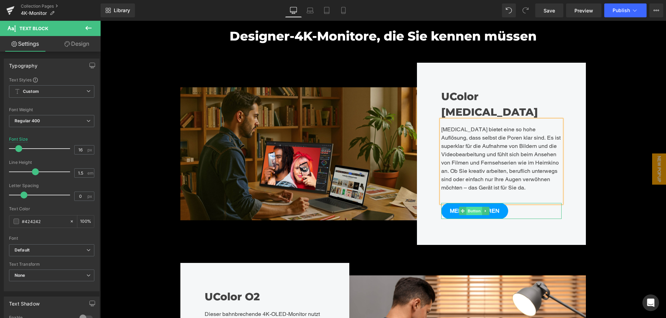
click at [467, 207] on span "Button" at bounding box center [474, 211] width 16 height 8
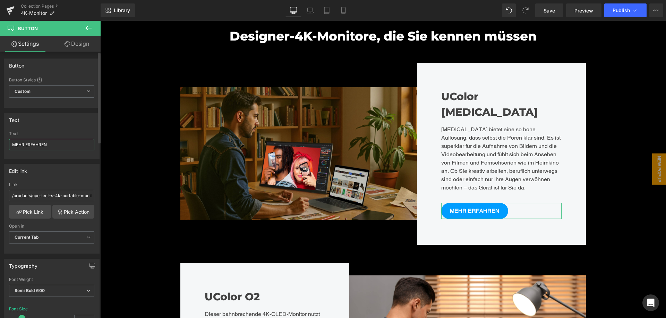
click at [59, 146] on input "MEHR ERFAHREN" at bounding box center [51, 144] width 85 height 11
click at [36, 206] on link "Pick Link" at bounding box center [30, 212] width 42 height 14
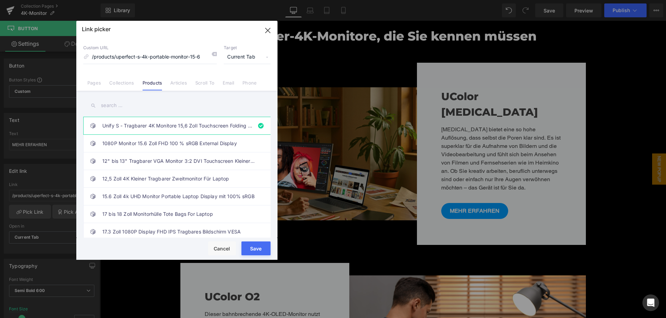
click at [143, 105] on input "text" at bounding box center [176, 106] width 187 height 16
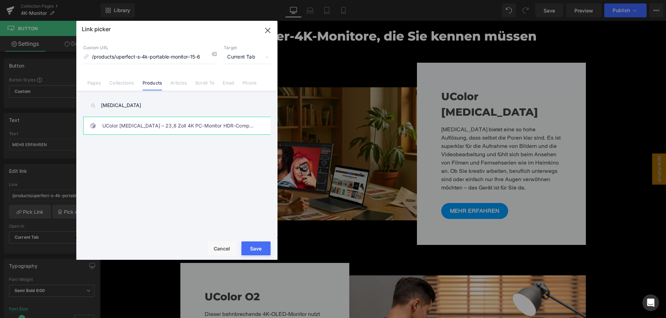
type input "T3"
drag, startPoint x: 188, startPoint y: 126, endPoint x: 199, endPoint y: 136, distance: 15.1
click at [188, 126] on link "UColor [MEDICAL_DATA] – 23,8 Zoll 4K PC-Monitor HDR-Computerdisplay mit Lautspr…" at bounding box center [178, 125] width 153 height 17
type input "/products/ucolor-t3-23-8-zoll-4k-pc-monitor-hdr-computerdisplay-mit-lautspreche…"
drag, startPoint x: 252, startPoint y: 248, endPoint x: 169, endPoint y: 197, distance: 97.1
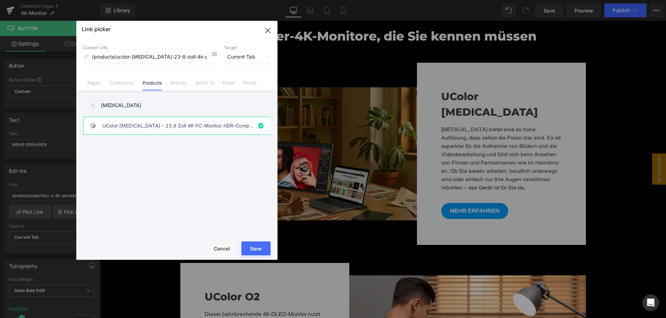
click at [252, 248] on button "Save" at bounding box center [255, 249] width 29 height 14
type input "/products/ucolor-t3-23-8-zoll-4k-pc-monitor-hdr-computerdisplay-mit-lautspreche…"
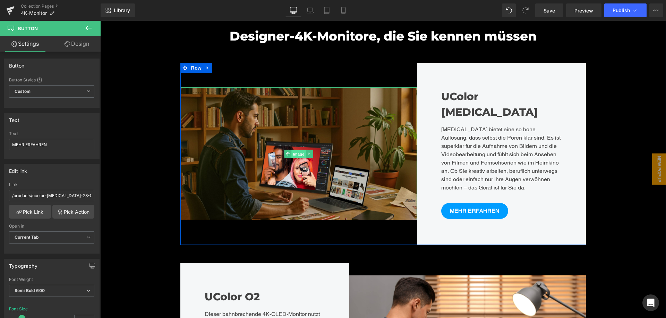
click at [297, 150] on span "Image" at bounding box center [298, 154] width 15 height 8
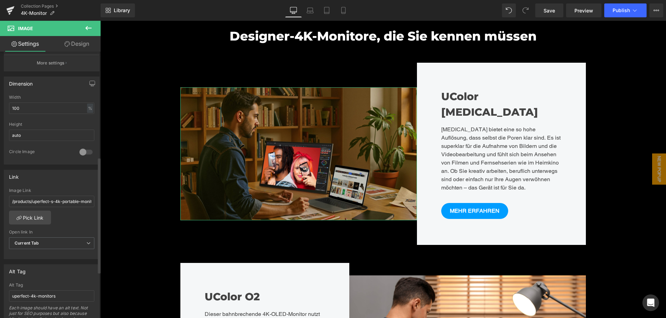
scroll to position [243, 0]
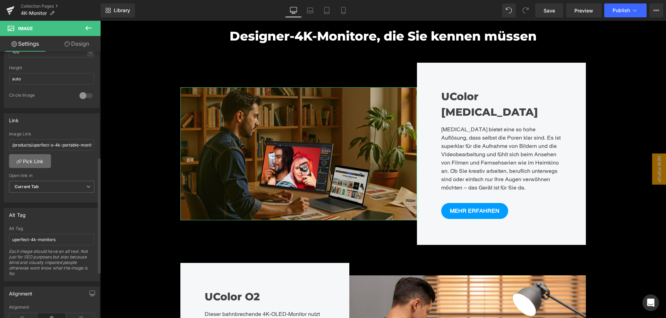
click at [32, 163] on link "Pick Link" at bounding box center [30, 161] width 42 height 14
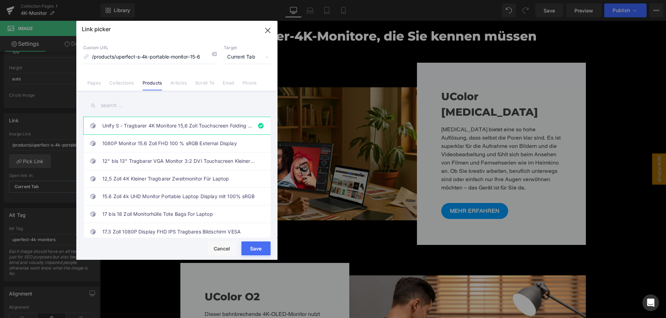
click at [141, 104] on input "text" at bounding box center [176, 106] width 187 height 16
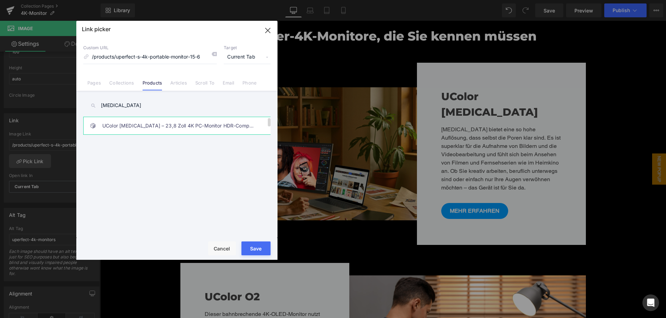
type input "t3"
click at [155, 121] on link "UColor [MEDICAL_DATA] – 23,8 Zoll 4K PC-Monitor HDR-Computerdisplay mit Lautspr…" at bounding box center [178, 125] width 153 height 17
type input "/products/ucolor-t3-23-8-zoll-4k-pc-monitor-hdr-computerdisplay-mit-lautspreche…"
drag, startPoint x: 257, startPoint y: 248, endPoint x: 154, endPoint y: 226, distance: 105.3
click at [257, 248] on button "Save" at bounding box center [255, 249] width 29 height 14
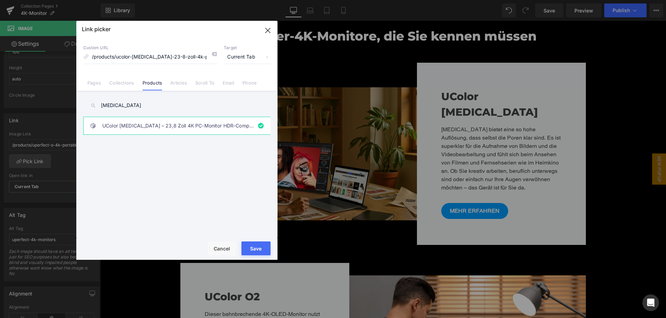
type input "/products/ucolor-t3-23-8-zoll-4k-pc-monitor-hdr-computerdisplay-mit-lautspreche…"
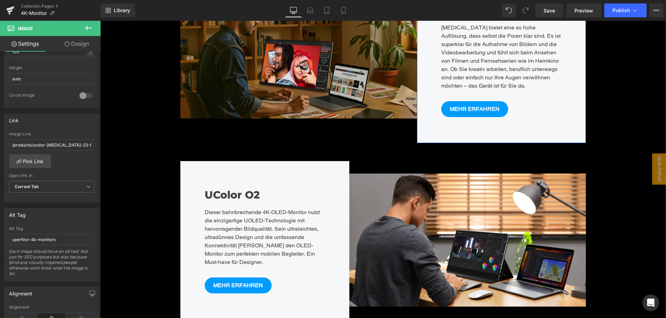
scroll to position [1387, 0]
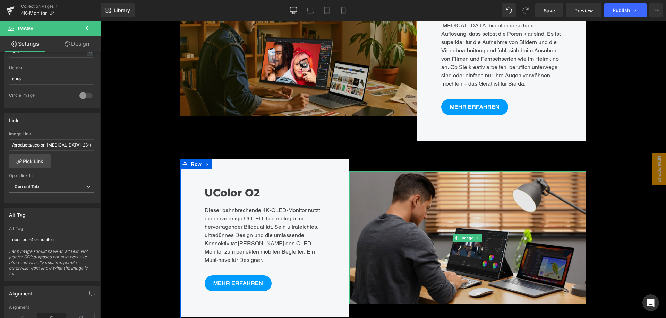
click at [470, 216] on img at bounding box center [467, 238] width 236 height 133
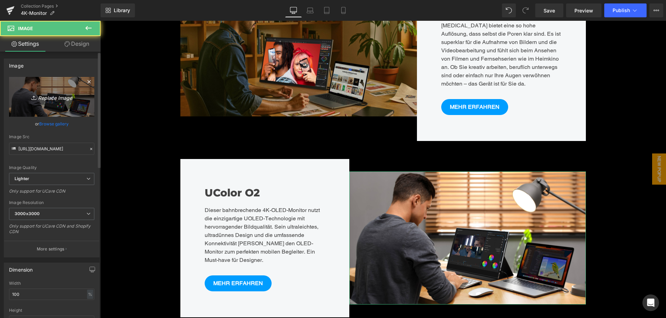
click at [52, 101] on icon "Replace Image" at bounding box center [51, 97] width 55 height 9
type input "C:\fakepath\3.webp"
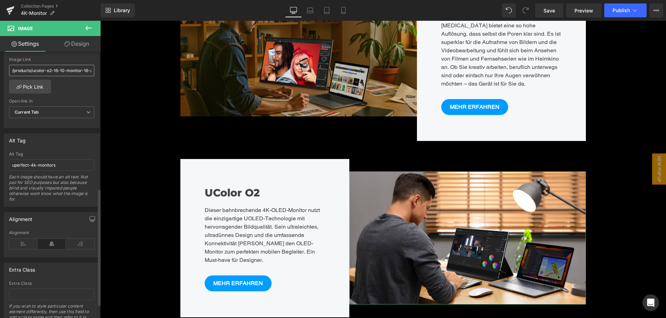
type input "https://ucarecdn.com/fed04dcb-b0a6-412e-9362-1fb2c2b302b6/-/format/auto/-/previ…"
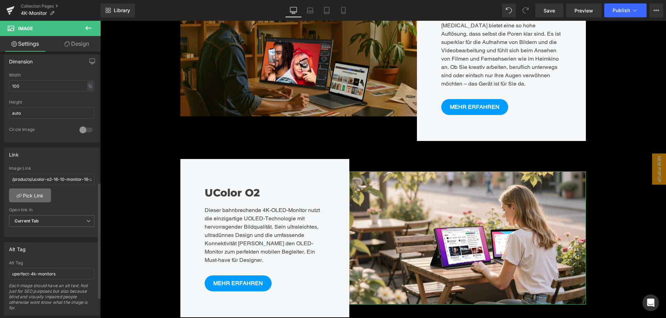
scroll to position [208, 0]
click at [32, 196] on link "Pick Link" at bounding box center [30, 196] width 42 height 14
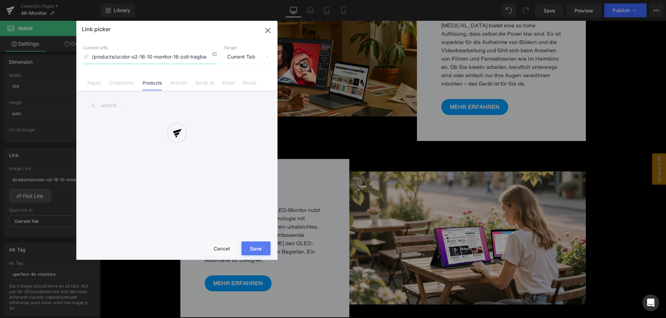
scroll to position [0, 86]
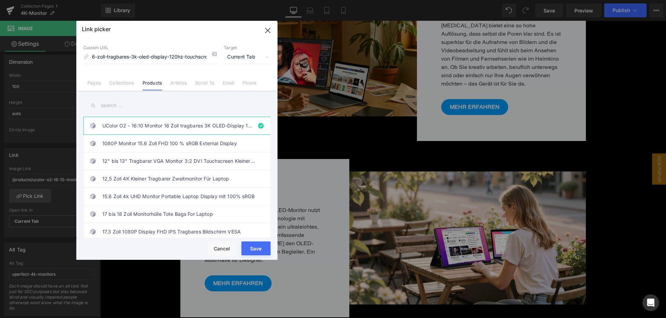
click at [139, 104] on input "text" at bounding box center [176, 106] width 187 height 16
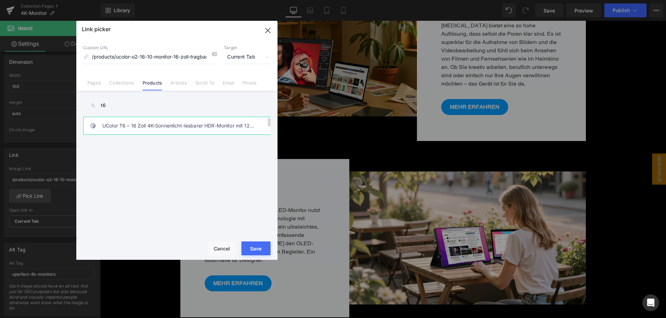
type input "t6"
click at [154, 127] on link "UColor T6 – 16 Zoll 4K-Sonnenlicht-lesbarer HDR-Monitor mit 1200 Nits" at bounding box center [178, 125] width 153 height 17
type input "/products/ucolor-t6-16-zoll-4k-sonnenlicht-lesbarer-hdr-monitor-mit-1200-nits"
click at [248, 244] on button "Save" at bounding box center [255, 249] width 29 height 14
type input "/products/ucolor-t6-16-zoll-4k-sonnenlicht-lesbarer-hdr-monitor-mit-1200-nits"
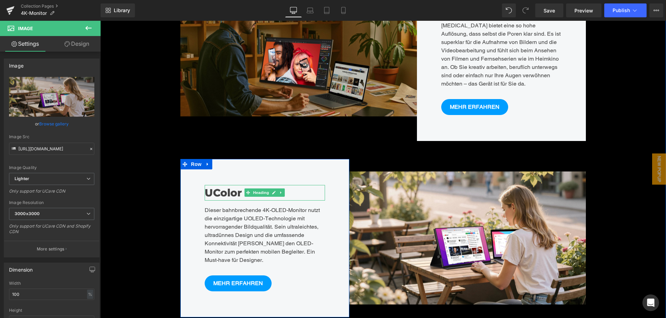
click at [248, 189] on span at bounding box center [247, 193] width 7 height 8
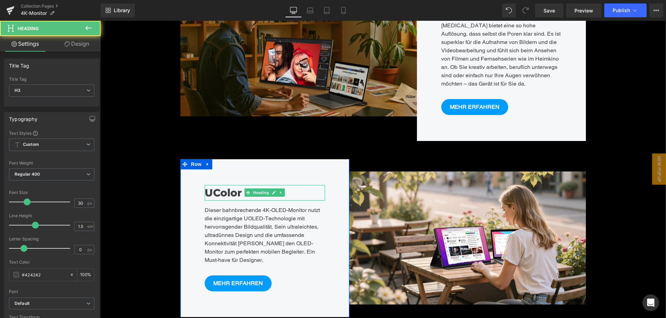
click at [213, 185] on h3 "UColor O2" at bounding box center [265, 193] width 121 height 16
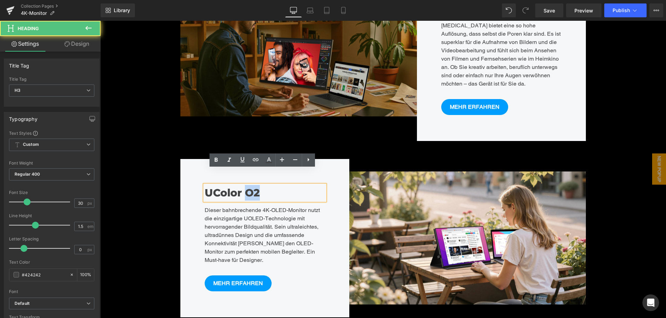
drag, startPoint x: 240, startPoint y: 178, endPoint x: 253, endPoint y: 179, distance: 13.9
click at [253, 185] on h3 "UColor O2" at bounding box center [265, 193] width 121 height 16
click at [239, 185] on h3 "UColor t6" at bounding box center [265, 193] width 121 height 16
click at [239, 185] on h3 "UColor 66" at bounding box center [265, 193] width 121 height 16
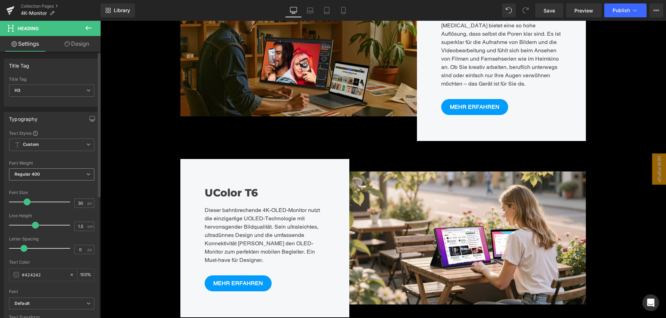
click at [66, 178] on span "Regular 400" at bounding box center [51, 175] width 85 height 12
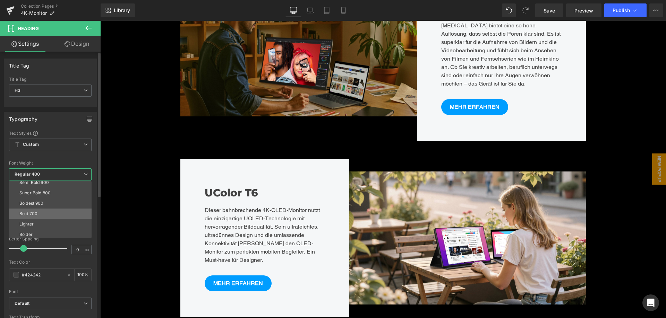
scroll to position [58, 0]
click at [60, 191] on li "Super Bold 800" at bounding box center [52, 191] width 86 height 10
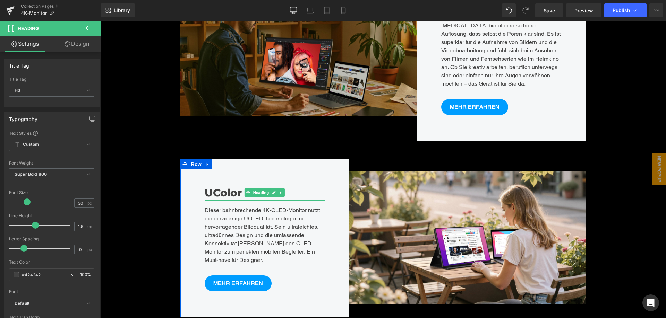
click at [219, 185] on h3 "UColor T6" at bounding box center [265, 193] width 121 height 16
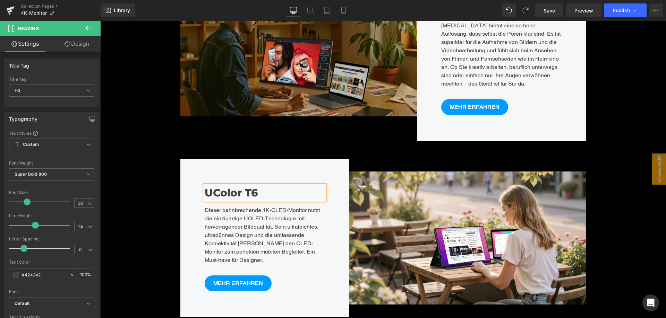
click at [256, 162] on div "UColor T6 Heading Dieser bahnbrechende 4K-OLED-Monitor nutzt die einzigartige U…" at bounding box center [264, 238] width 169 height 158
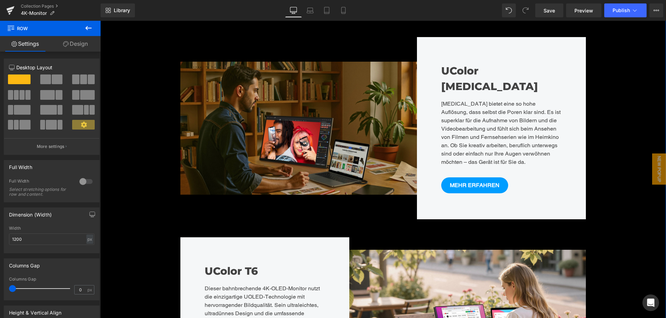
scroll to position [1352, 0]
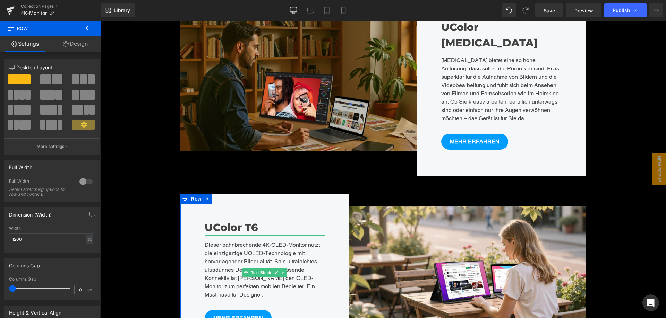
drag, startPoint x: 259, startPoint y: 249, endPoint x: 252, endPoint y: 244, distance: 8.7
click at [259, 250] on div "Dieser bahnbrechende 4K-OLED-Monitor nutzt die einzigartige UOLED-Technologie m…" at bounding box center [265, 272] width 121 height 75
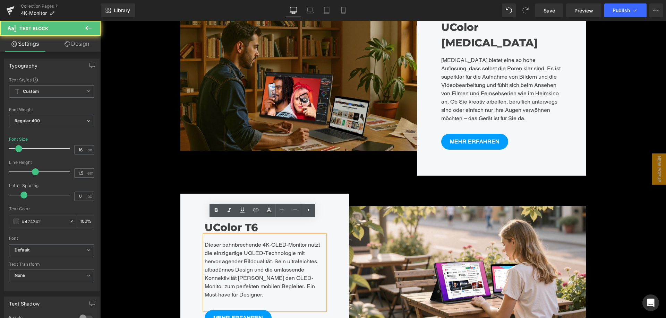
click at [253, 238] on div "Dieser bahnbrechende 4K-OLED-Monitor nutzt die einzigartige UOLED-Technologie m…" at bounding box center [265, 272] width 121 height 75
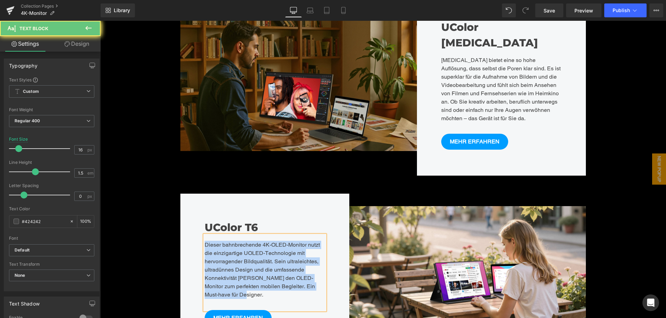
paste div
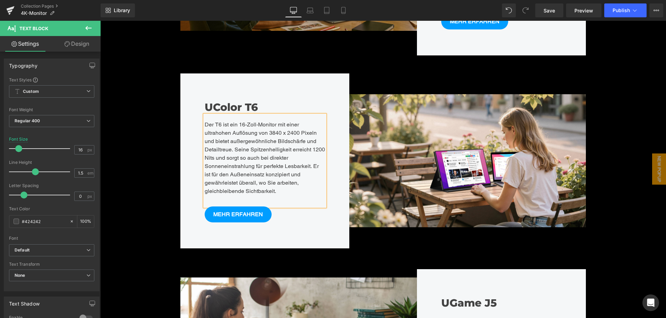
scroll to position [1491, 0]
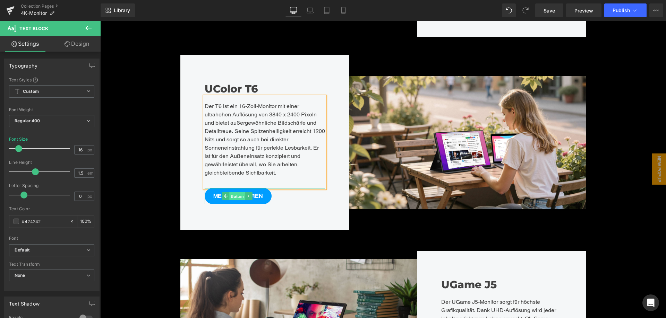
click at [238, 192] on span "Button" at bounding box center [238, 196] width 16 height 8
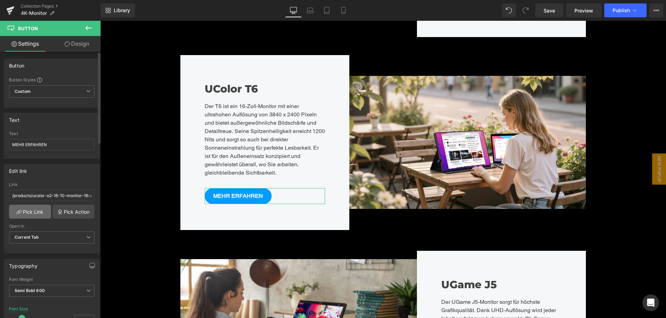
click at [34, 213] on link "Pick Link" at bounding box center [30, 212] width 42 height 14
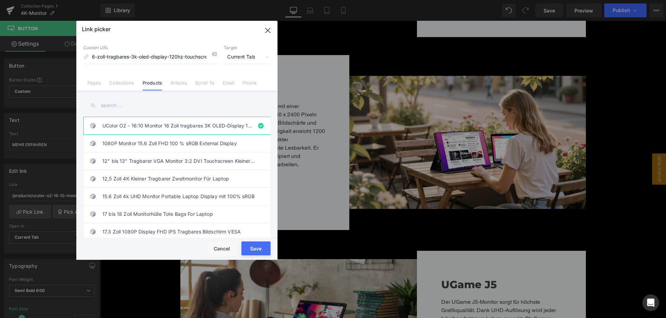
scroll to position [0, 0]
click at [147, 109] on input "text" at bounding box center [176, 106] width 187 height 16
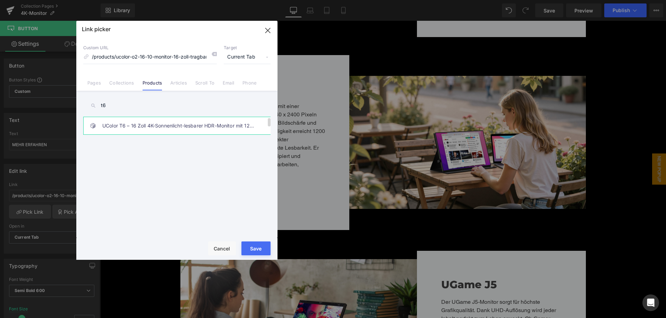
type input "t6"
click at [160, 122] on link "UColor T6 – 16 Zoll 4K-Sonnenlicht-lesbarer HDR-Monitor mit 1200 Nits" at bounding box center [178, 125] width 153 height 17
type input "/products/ucolor-t6-16-zoll-4k-sonnenlicht-lesbarer-hdr-monitor-mit-1200-nits"
drag, startPoint x: 260, startPoint y: 245, endPoint x: 279, endPoint y: 172, distance: 75.3
click at [260, 245] on button "Save" at bounding box center [255, 249] width 29 height 14
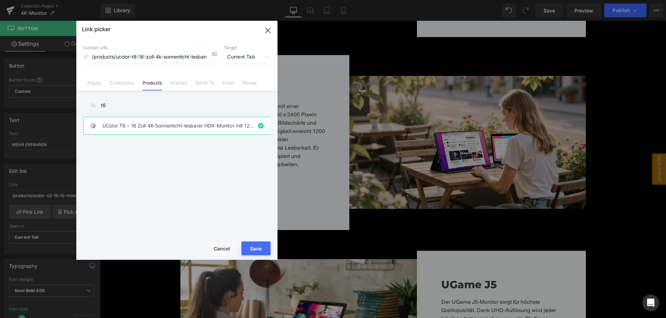
type input "/products/ucolor-t6-16-zoll-4k-sonnenlicht-lesbarer-hdr-monitor-mit-1200-nits"
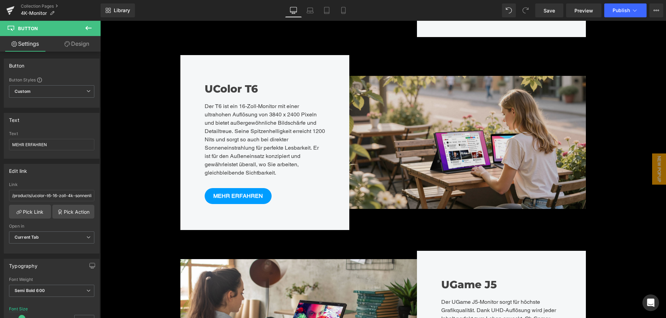
click at [429, 142] on img at bounding box center [467, 142] width 236 height 133
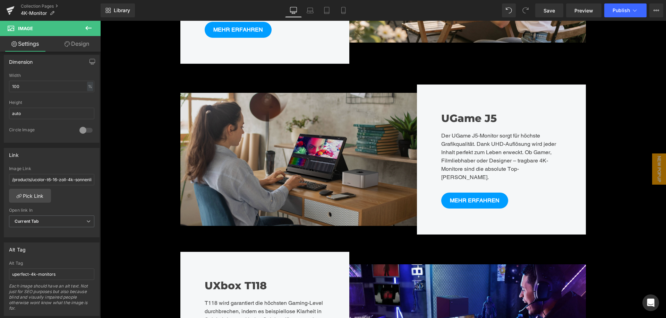
scroll to position [1664, 0]
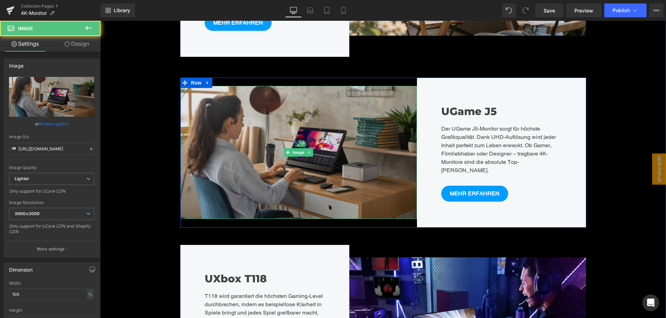
click at [314, 128] on img at bounding box center [298, 152] width 236 height 133
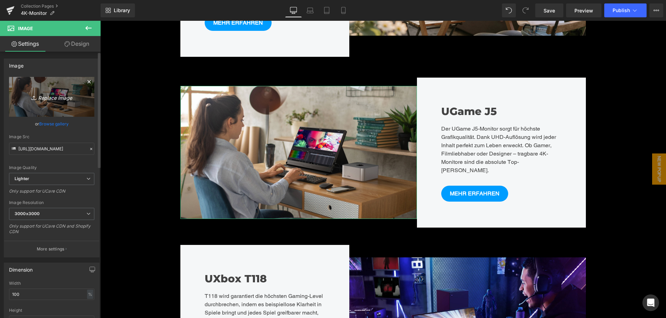
click at [41, 93] on icon "Replace Image" at bounding box center [51, 97] width 55 height 9
type input "C:\fakepath\游戏图.jpg"
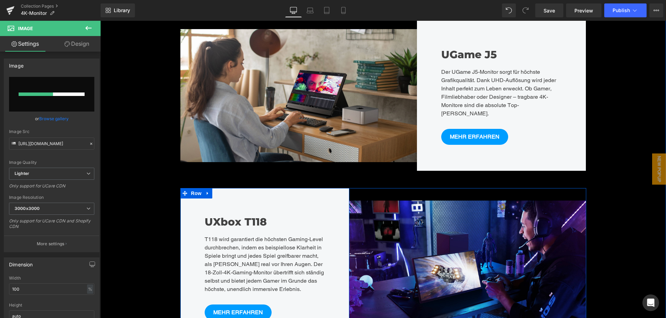
scroll to position [1734, 0]
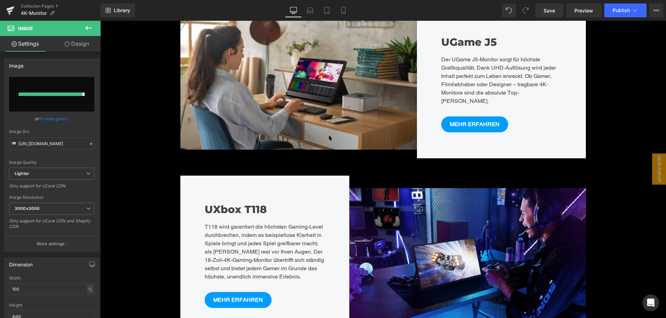
type input "https://ucarecdn.com/94d198b7-0572-424f-8836-ed22df19edb2/-/format/auto/-/previ…"
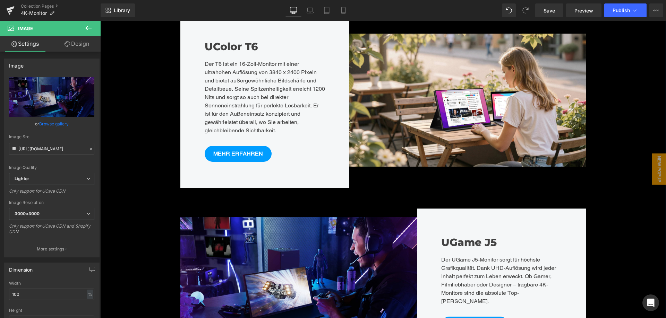
scroll to position [1595, 0]
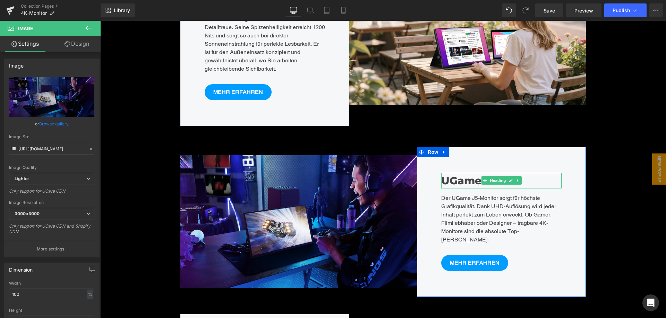
click at [446, 173] on h3 "UGame J5" at bounding box center [501, 181] width 121 height 16
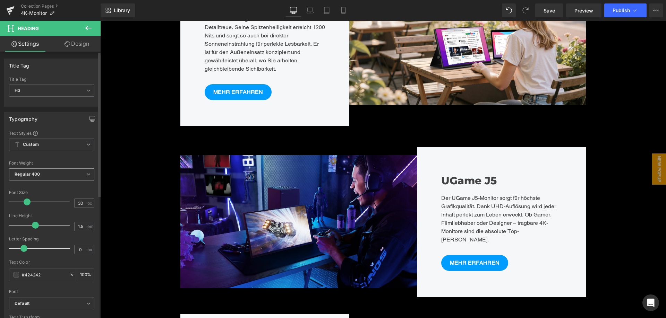
click at [43, 176] on span "Regular 400" at bounding box center [51, 175] width 85 height 12
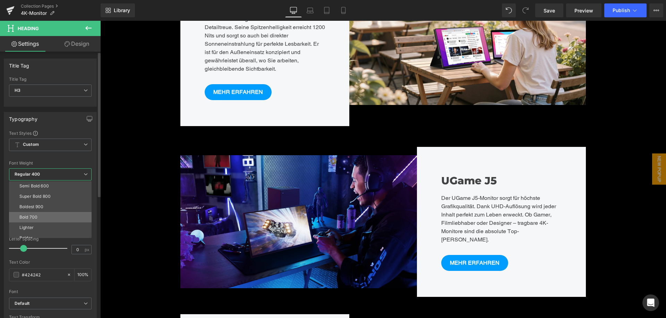
scroll to position [58, 0]
click at [60, 191] on li "Super Bold 800" at bounding box center [52, 191] width 86 height 10
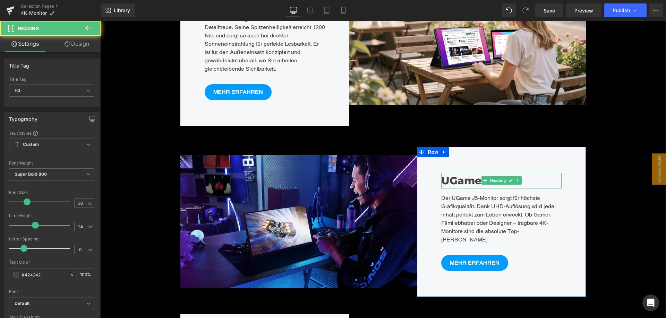
click at [460, 173] on h3 "UGame J5" at bounding box center [501, 181] width 121 height 16
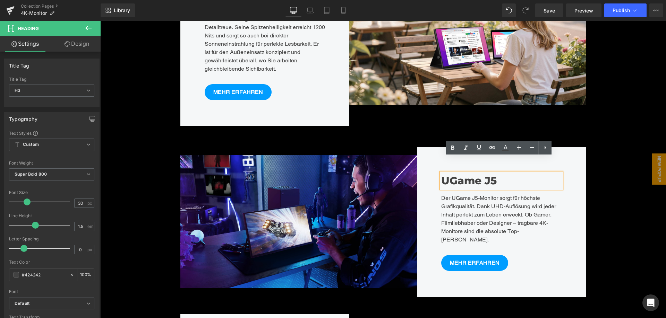
drag, startPoint x: 455, startPoint y: 165, endPoint x: 505, endPoint y: 166, distance: 50.3
click at [505, 173] on h3 "UGame J5" at bounding box center [501, 181] width 121 height 16
click at [453, 194] on p "Der UGame J5-Monitor sorgt für höchste Grafikqualität. Dank UHD-Auflösung wird …" at bounding box center [501, 219] width 121 height 50
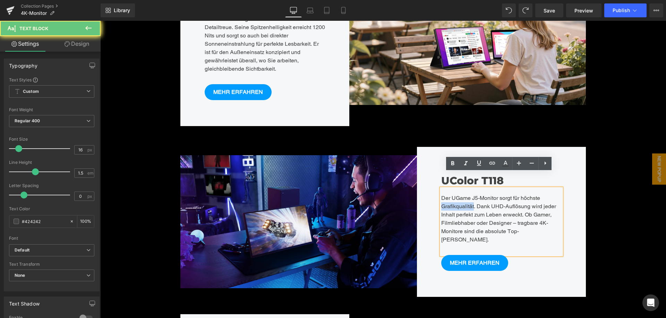
click at [453, 194] on p "Der UGame J5-Monitor sorgt für höchste Grafikqualität. Dank UHD-Auflösung wird …" at bounding box center [501, 219] width 121 height 50
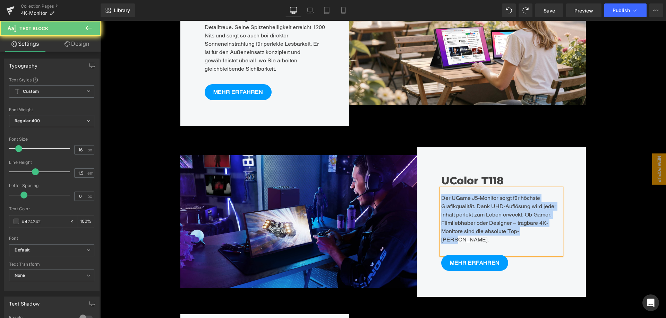
paste div
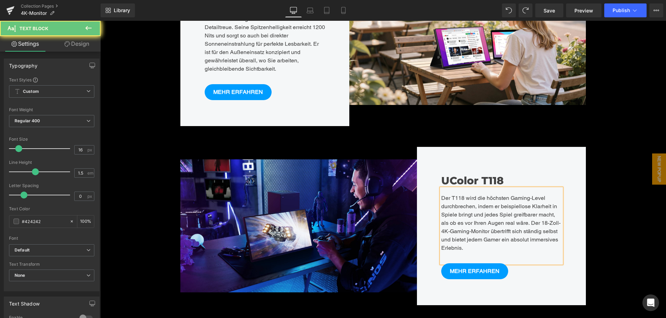
scroll to position [3, 3]
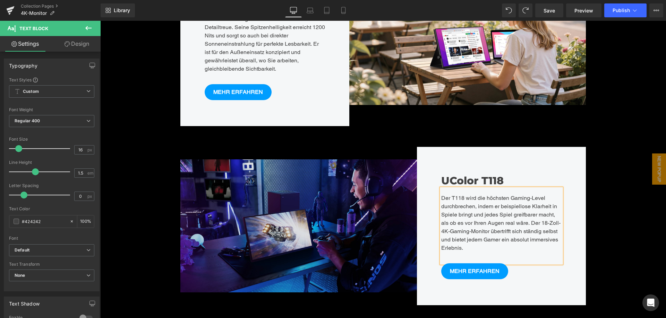
click at [357, 203] on img at bounding box center [298, 225] width 236 height 133
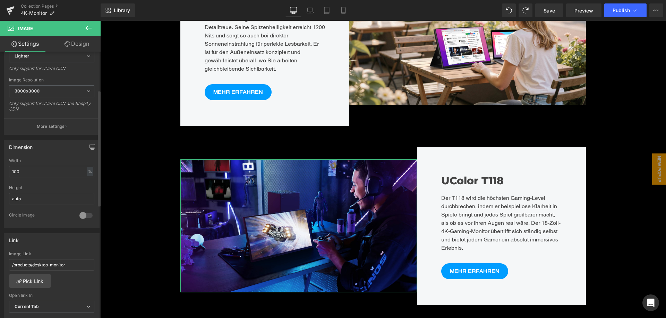
scroll to position [139, 0]
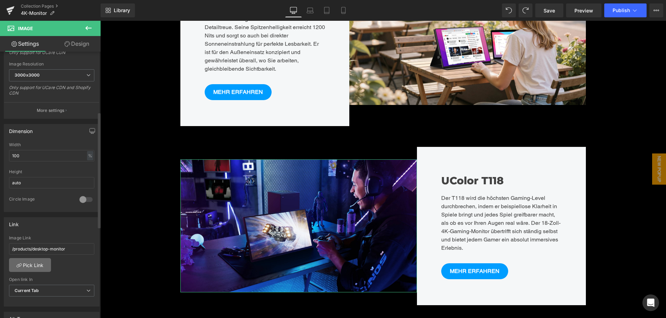
click at [42, 263] on link "Pick Link" at bounding box center [30, 265] width 42 height 14
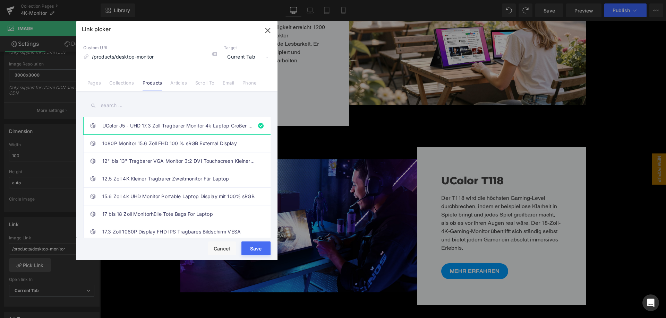
click at [133, 106] on input "text" at bounding box center [176, 106] width 187 height 16
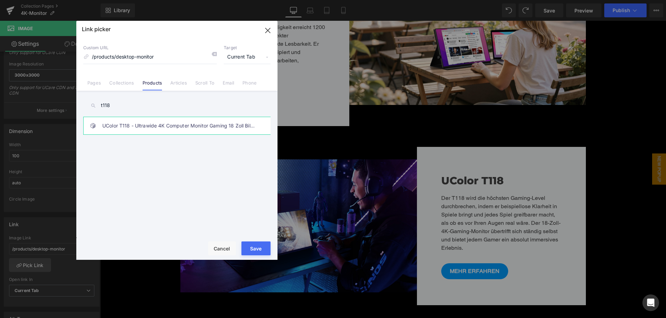
type input "t118"
click at [148, 123] on link "UColor T118 - Ultrawide 4K Computer Monitor Gaming 18 Zoll Bildschirm" at bounding box center [178, 125] width 153 height 17
type input "/products/18-inch-4k-monitor"
click at [262, 248] on button "Save" at bounding box center [255, 249] width 29 height 14
type input "/products/18-inch-4k-monitor"
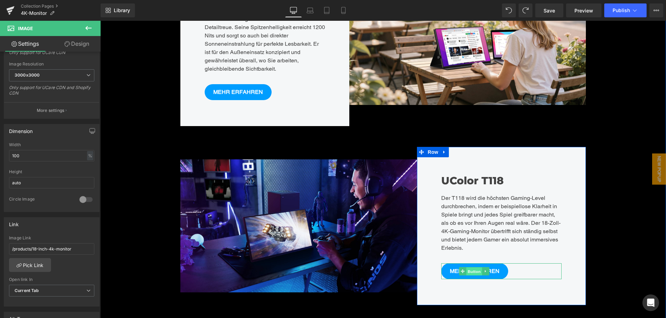
click at [466, 267] on span "Button" at bounding box center [474, 271] width 16 height 8
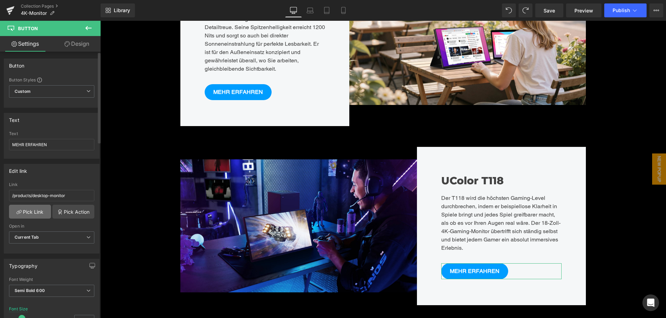
click at [33, 217] on link "Pick Link" at bounding box center [30, 212] width 42 height 14
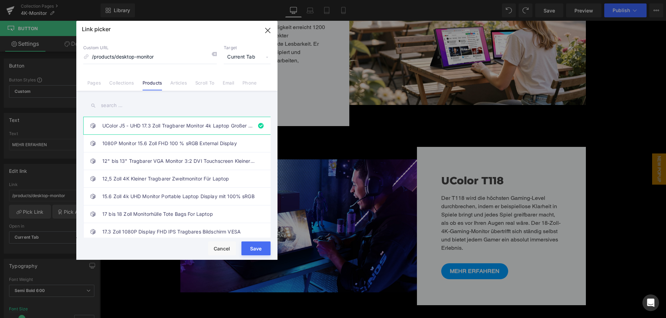
click at [150, 109] on input "text" at bounding box center [176, 106] width 187 height 16
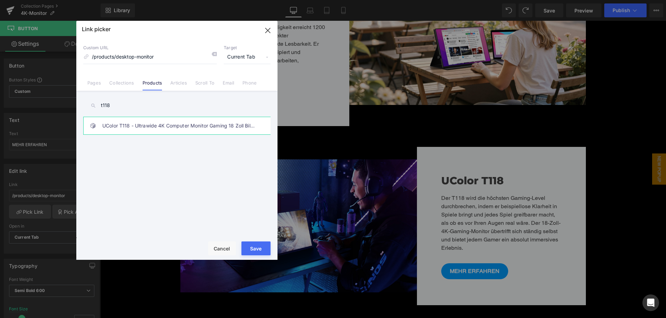
type input "t118"
click at [151, 129] on link "UColor T118 - Ultrawide 4K Computer Monitor Gaming 18 Zoll Bildschirm" at bounding box center [178, 125] width 153 height 17
type input "/products/18-inch-4k-monitor"
click at [252, 252] on button "Save" at bounding box center [255, 249] width 29 height 14
type input "/products/18-inch-4k-monitor"
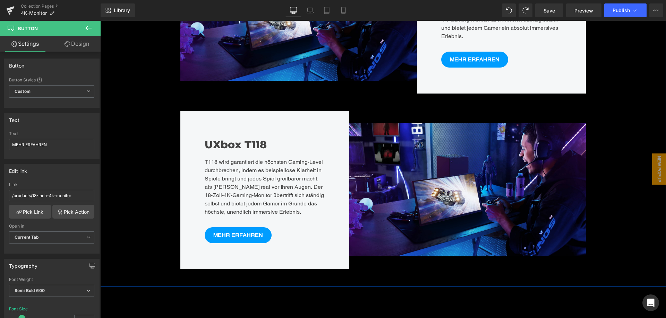
scroll to position [1838, 0]
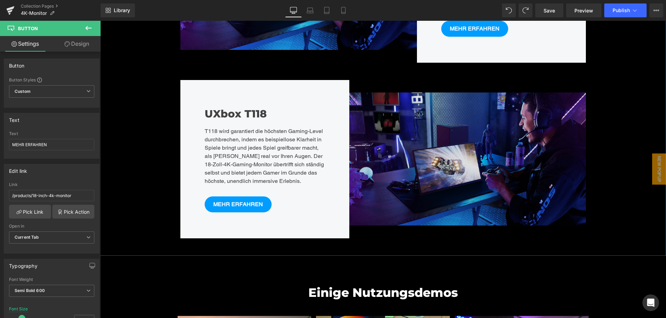
click at [413, 123] on img at bounding box center [467, 159] width 236 height 133
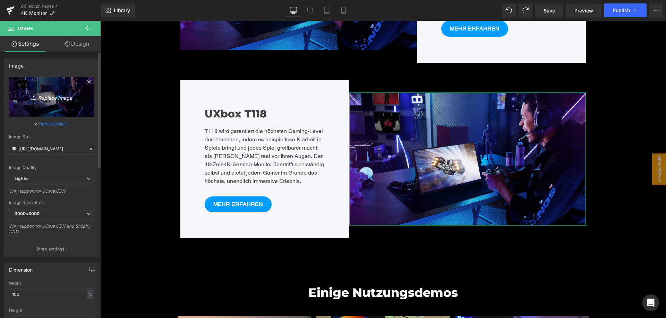
click at [63, 98] on icon "Replace Image" at bounding box center [51, 97] width 55 height 9
type input "C:\fakepath\02.webp"
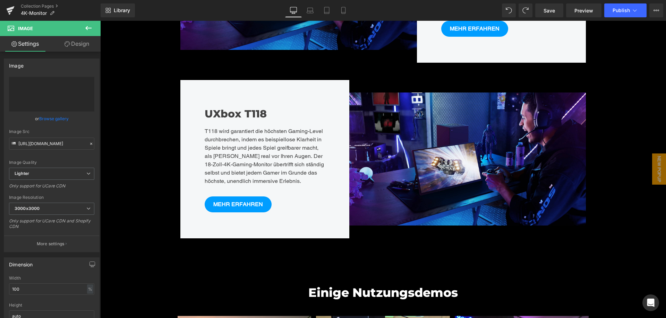
type input "https://ucarecdn.com/80e11c6d-923b-4646-9c00-1c81c7b838de/-/format/auto/-/previ…"
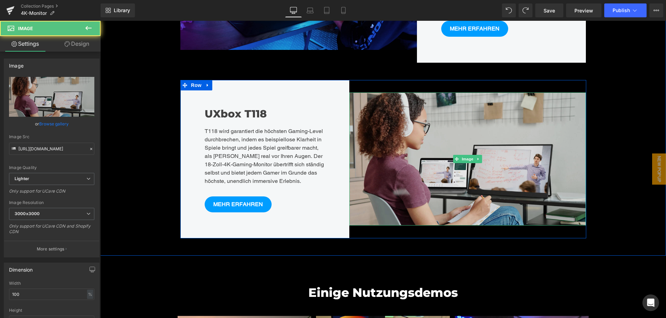
click at [431, 139] on img at bounding box center [467, 159] width 236 height 133
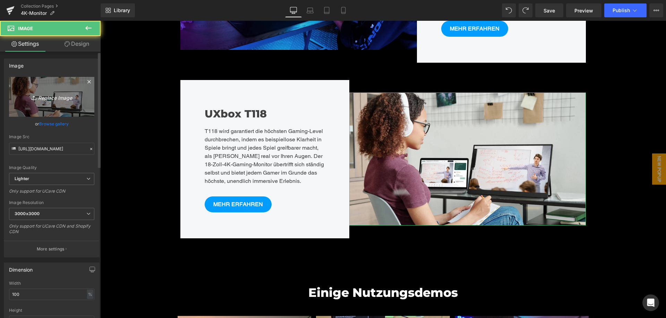
click at [52, 100] on icon "Replace Image" at bounding box center [51, 97] width 55 height 9
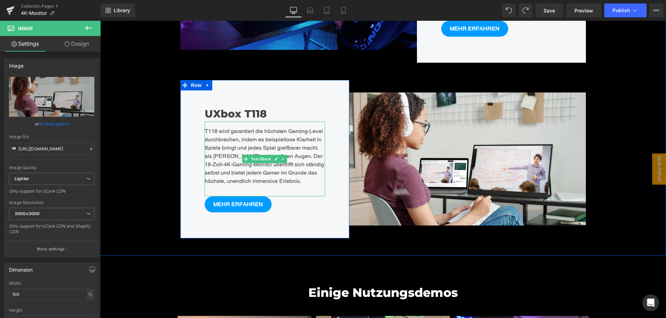
click at [278, 133] on div "T118 wird garantiert die höchsten Gaming-Level durchbrechen, indem es beispiell…" at bounding box center [265, 159] width 121 height 75
click at [282, 126] on div "T118 wird garantiert die höchsten Gaming-Level durchbrechen, indem es beispiell…" at bounding box center [265, 159] width 121 height 75
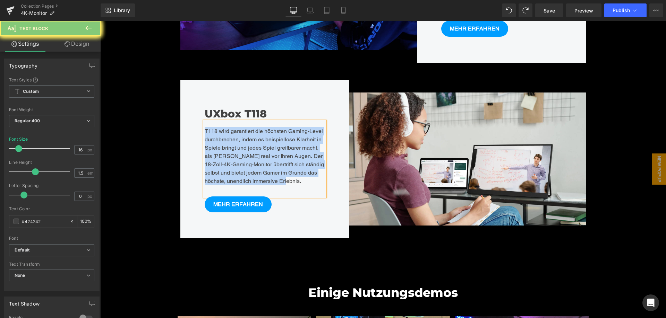
paste div
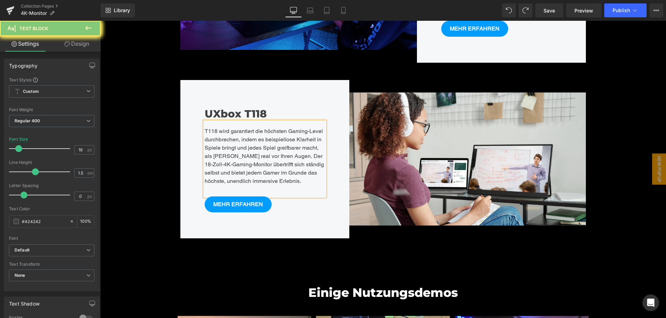
scroll to position [3166, 560]
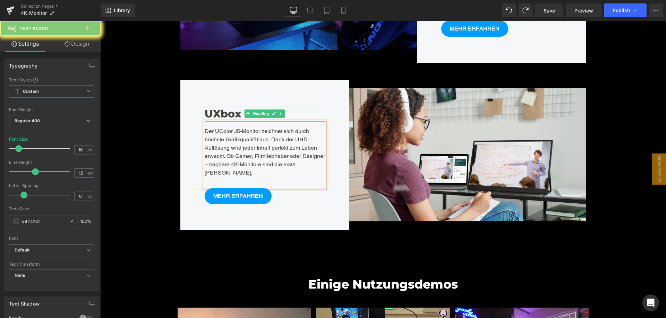
drag, startPoint x: 225, startPoint y: 99, endPoint x: 230, endPoint y: 98, distance: 4.6
click at [225, 106] on h3 "UXbox T118" at bounding box center [265, 114] width 121 height 16
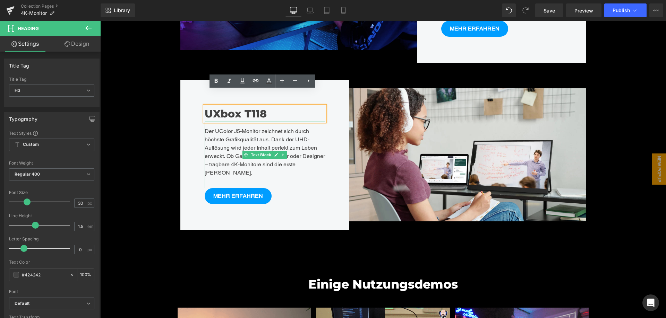
click at [257, 160] on div "Der UColor J5-Monitor zeichnet sich durch höchste Grafikqualität aus. Dank der …" at bounding box center [265, 155] width 121 height 67
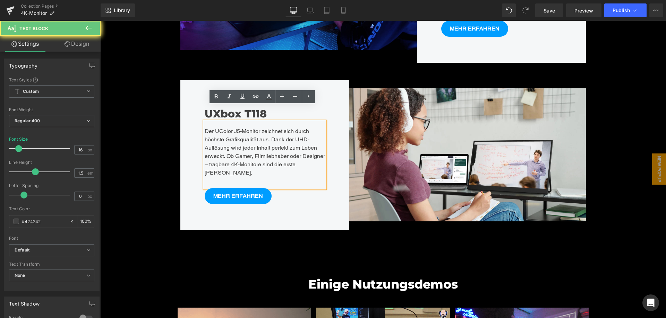
click at [241, 165] on div "Der UColor J5-Monitor zeichnet sich durch höchste Grafikqualität aus. Dank der …" at bounding box center [265, 155] width 121 height 67
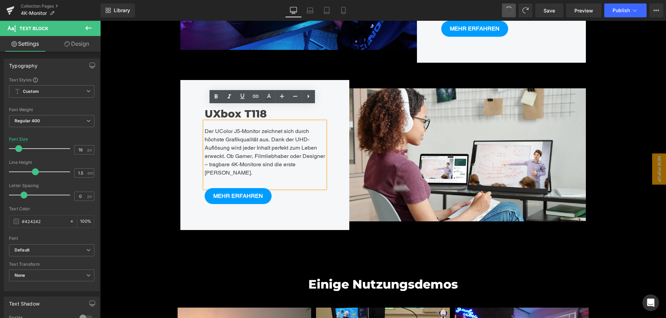
drag, startPoint x: 506, startPoint y: 11, endPoint x: 423, endPoint y: 12, distance: 82.2
click at [213, 165] on div "Der UColor J5-Monitor zeichnet sich durch höchste Grafikqualität aus. Dank der …" at bounding box center [265, 155] width 121 height 67
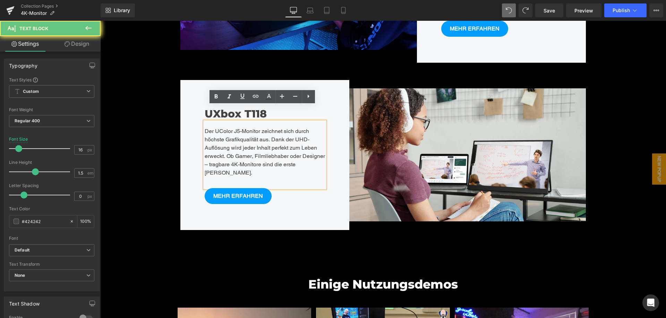
click at [213, 164] on div "Der UColor J5-Monitor zeichnet sich durch höchste Grafikqualität aus. Dank der …" at bounding box center [265, 155] width 121 height 67
drag, startPoint x: 241, startPoint y: 156, endPoint x: 310, endPoint y: 151, distance: 68.5
click at [242, 156] on div "Der UColor J5-Monitor zeichnet sich durch höchste Grafikqualität aus. Dank der …" at bounding box center [265, 155] width 121 height 67
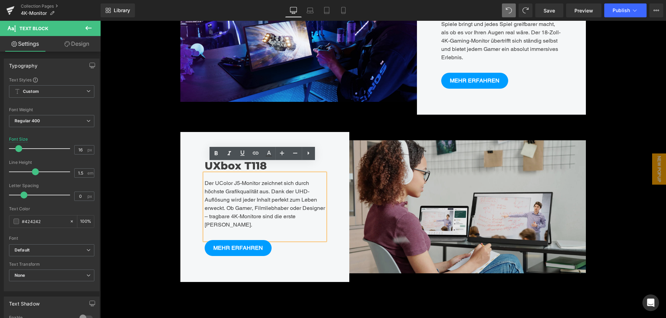
scroll to position [1803, 0]
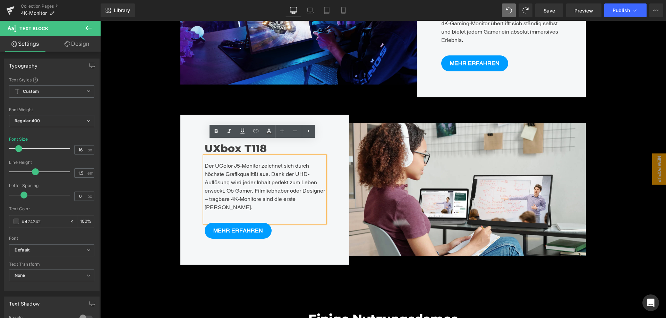
click at [201, 129] on div "UXbox T118 Heading Der UColor J5-Monitor zeichnet sich durch höchste Grafikqual…" at bounding box center [264, 190] width 169 height 150
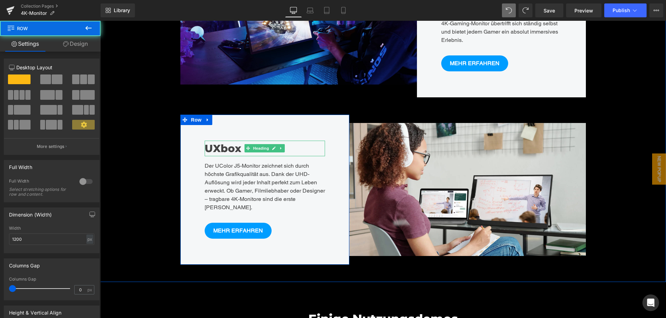
click at [218, 141] on h3 "UXbox T118" at bounding box center [265, 149] width 121 height 16
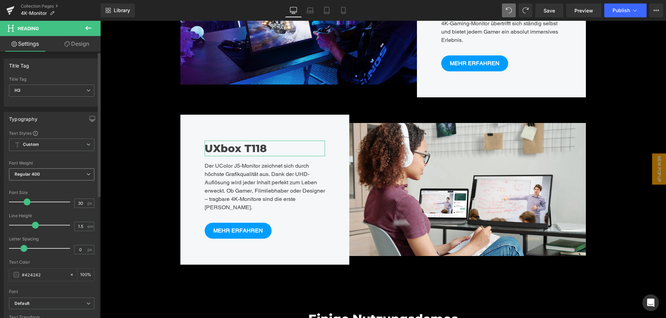
click at [52, 179] on span "Regular 400" at bounding box center [51, 175] width 85 height 12
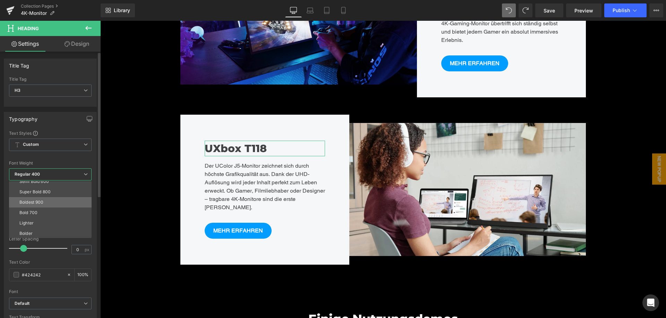
scroll to position [58, 0]
click at [59, 191] on li "Super Bold 800" at bounding box center [52, 191] width 86 height 10
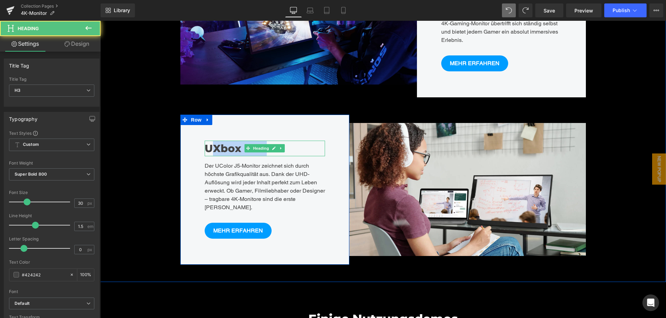
drag, startPoint x: 211, startPoint y: 134, endPoint x: 268, endPoint y: 135, distance: 56.9
click at [268, 141] on div "UXbox T118 Heading" at bounding box center [265, 149] width 121 height 16
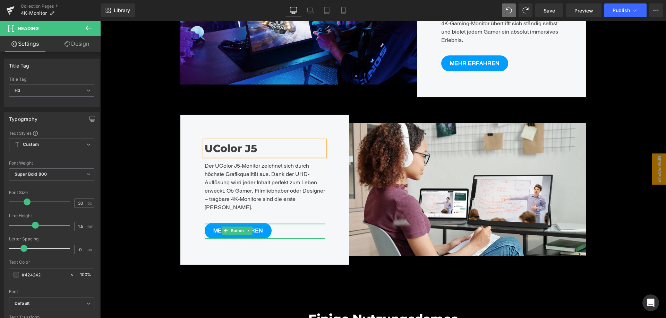
click at [249, 223] on link "MEHR ERFAHREN" at bounding box center [238, 231] width 67 height 16
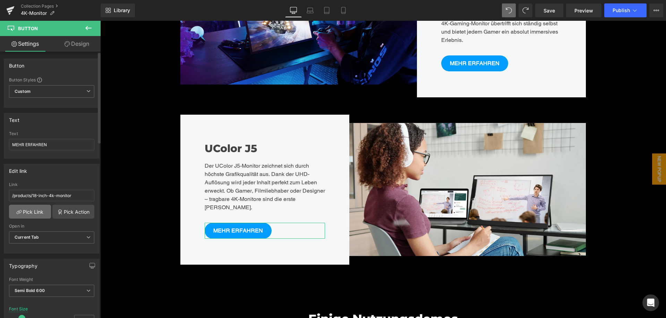
click at [31, 211] on link "Pick Link" at bounding box center [30, 212] width 42 height 14
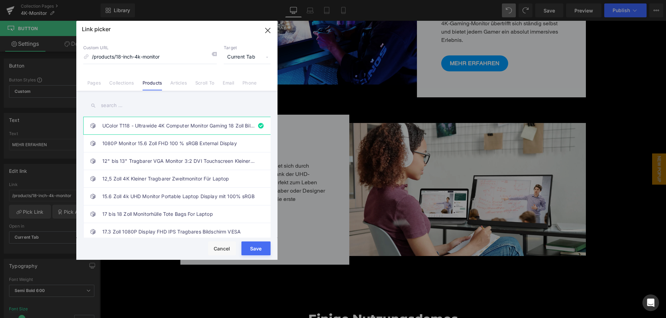
click at [140, 101] on input "text" at bounding box center [176, 106] width 187 height 16
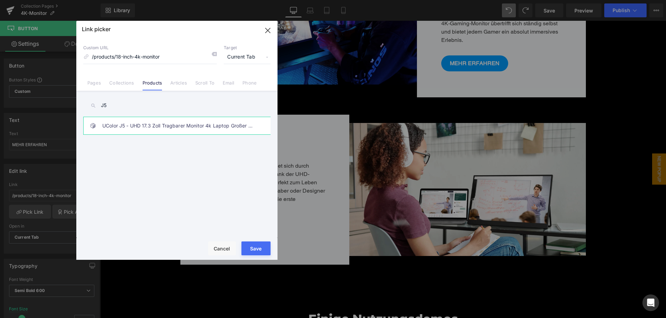
type input "J5"
click at [178, 125] on link "UColor J5 - UHD 17.3 Zoll Tragbarer Monitor 4k Laptop Großer Bildschirm" at bounding box center [178, 125] width 153 height 17
type input "/products/desktop-monitor"
click at [259, 248] on button "Save" at bounding box center [255, 249] width 29 height 14
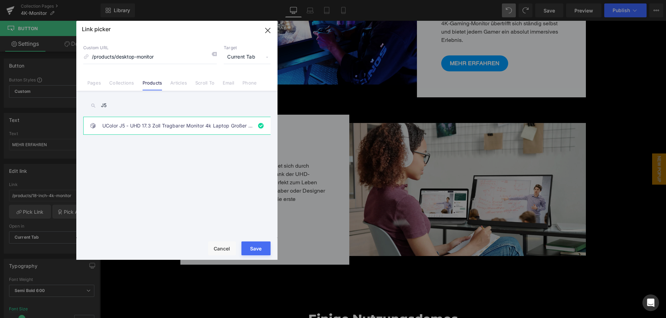
type input "/products/desktop-monitor"
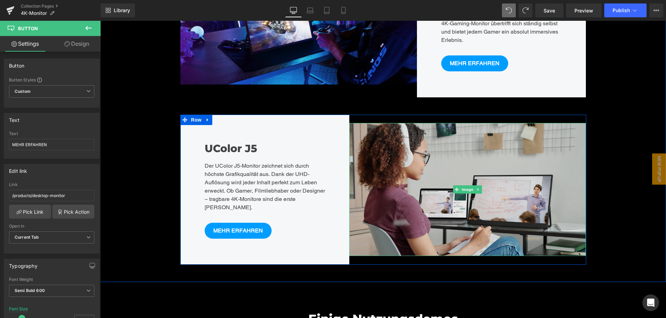
click at [454, 165] on img at bounding box center [467, 189] width 236 height 133
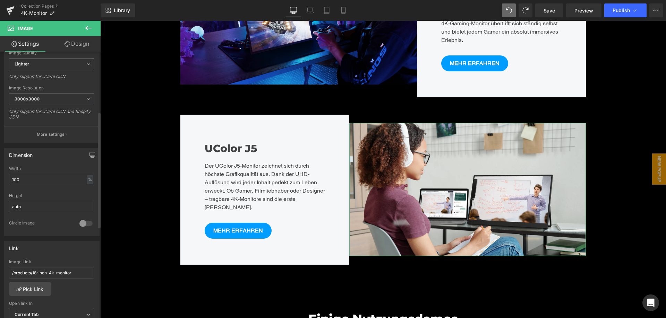
scroll to position [139, 0]
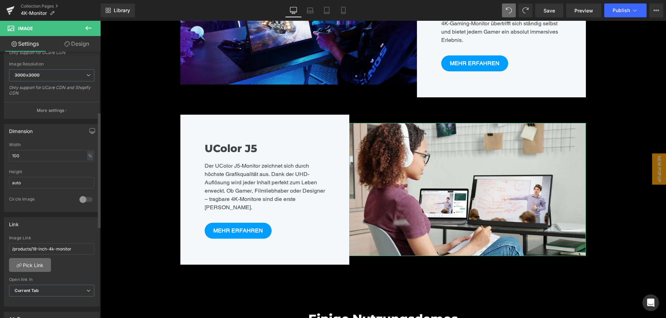
click at [33, 268] on link "Pick Link" at bounding box center [30, 265] width 42 height 14
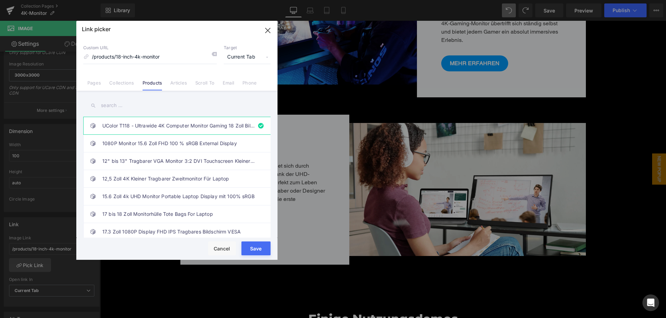
click at [163, 110] on input "text" at bounding box center [176, 106] width 187 height 16
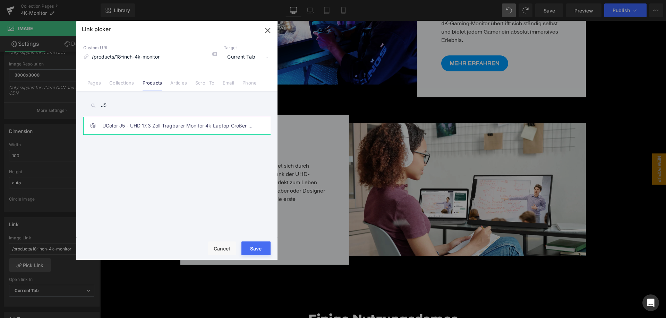
type input "J5"
drag, startPoint x: 170, startPoint y: 122, endPoint x: 195, endPoint y: 147, distance: 35.1
click at [170, 122] on link "UColor J5 - UHD 17.3 Zoll Tragbarer Monitor 4k Laptop Großer Bildschirm" at bounding box center [178, 125] width 153 height 17
type input "/products/desktop-monitor"
drag, startPoint x: 258, startPoint y: 247, endPoint x: 238, endPoint y: 118, distance: 130.6
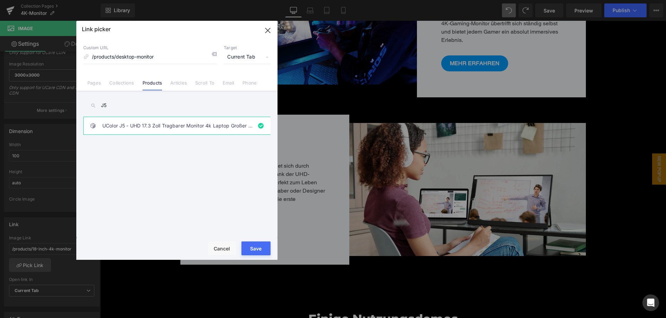
click at [258, 247] on button "Save" at bounding box center [255, 249] width 29 height 14
type input "/products/desktop-monitor"
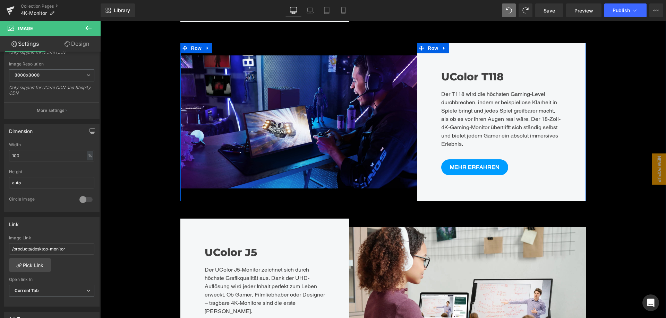
scroll to position [1664, 0]
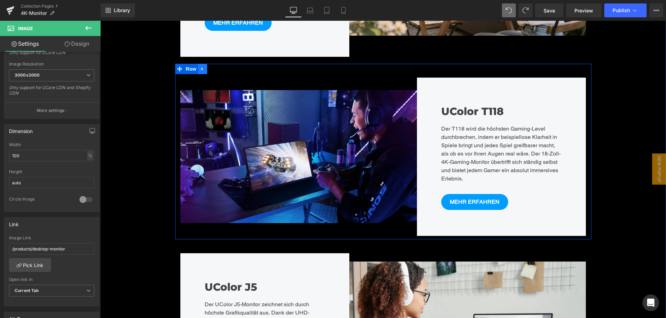
click at [202, 64] on link at bounding box center [202, 69] width 9 height 10
click at [211, 67] on icon at bounding box center [211, 69] width 5 height 5
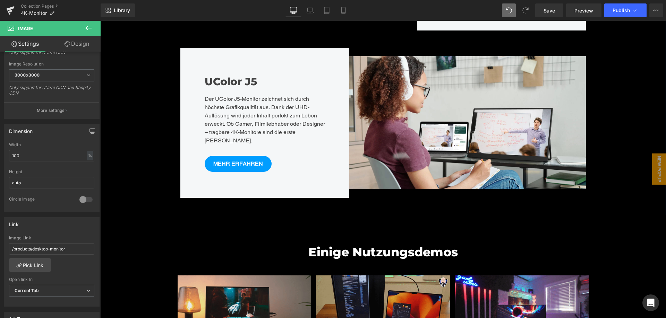
scroll to position [1887, 0]
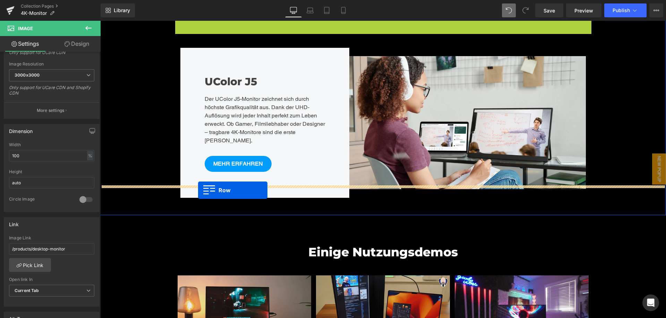
drag, startPoint x: 189, startPoint y: 125, endPoint x: 198, endPoint y: 190, distance: 66.2
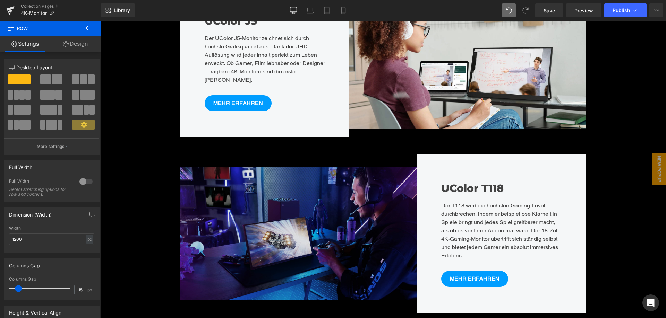
scroll to position [1974, 0]
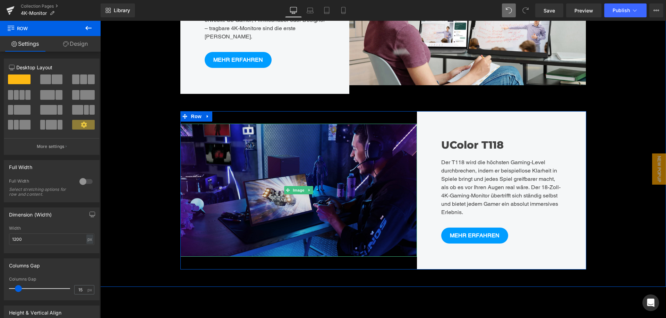
click at [304, 167] on img at bounding box center [298, 190] width 236 height 133
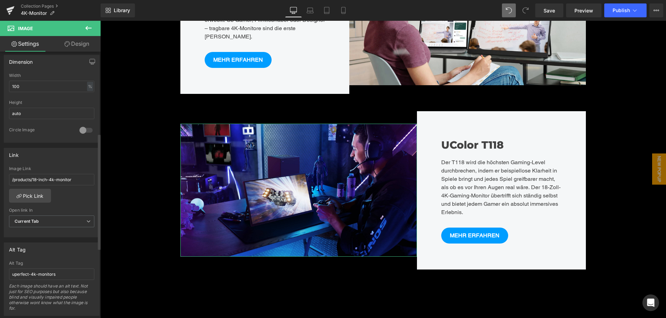
scroll to position [0, 0]
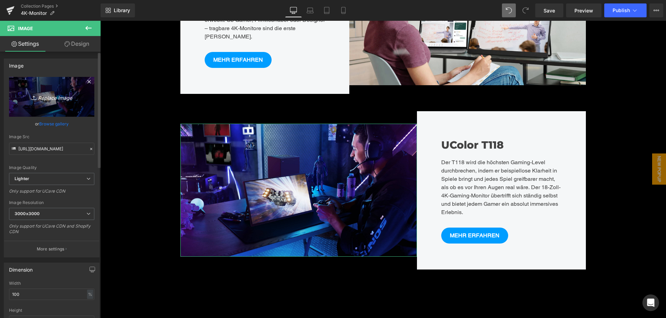
click at [61, 85] on link "Replace Image" at bounding box center [51, 97] width 85 height 40
type input "C:\fakepath\01 拷贝.jpg"
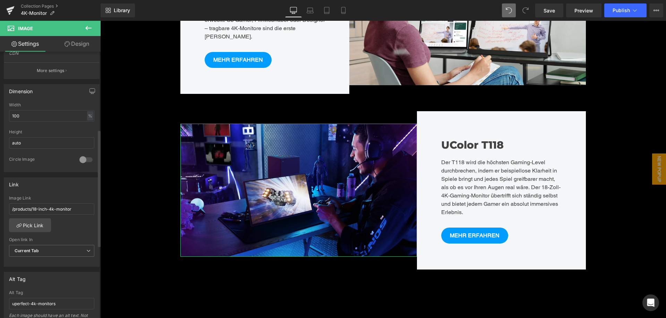
type input "https://ucarecdn.com/816238a8-ab4e-4d93-a206-2bdaefb08b53/-/format/auto/-/previ…"
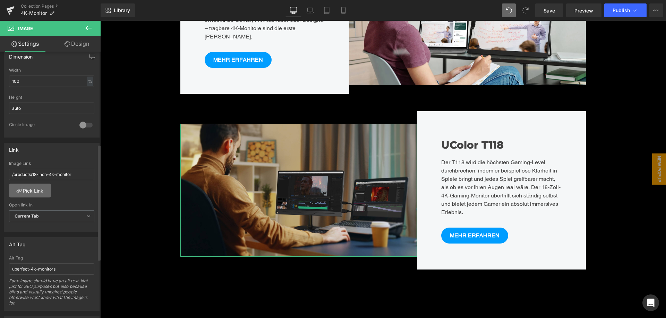
click at [33, 189] on link "Pick Link" at bounding box center [30, 191] width 42 height 14
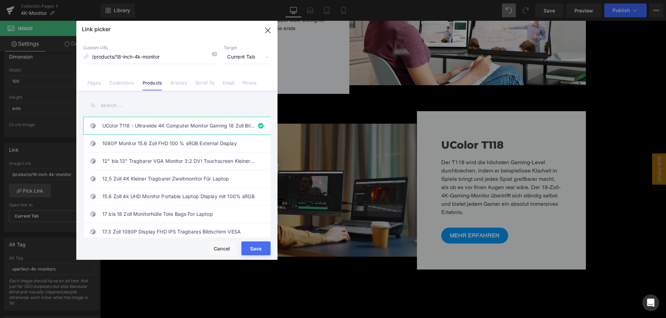
click at [156, 105] on input "text" at bounding box center [176, 106] width 187 height 16
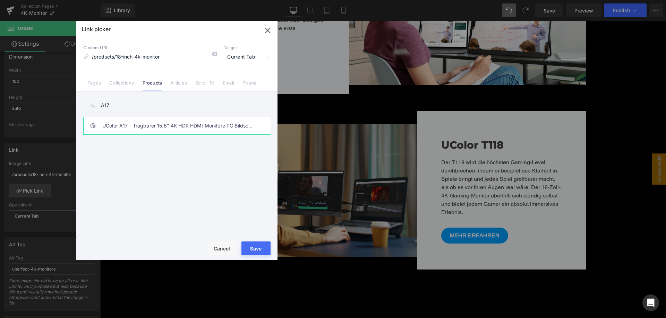
type input "A17"
drag, startPoint x: 166, startPoint y: 126, endPoint x: 273, endPoint y: 217, distance: 140.7
click at [166, 126] on link "UColor A17 - Tragbarer 15.6" 4K HDR HDMI Monitore PC Bildschirm" at bounding box center [178, 125] width 153 height 17
type input "/products/uperfect-4k-portable-monitor-15-6"
drag, startPoint x: 181, startPoint y: 220, endPoint x: 260, endPoint y: 250, distance: 83.7
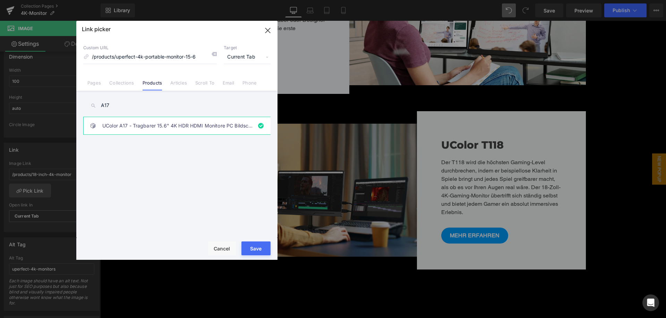
click at [260, 250] on button "Save" at bounding box center [255, 249] width 29 height 14
type input "/products/uperfect-4k-portable-monitor-15-6"
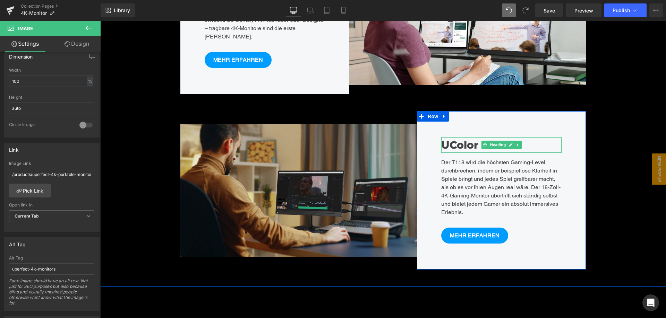
click at [459, 137] on h3 "UColor T118" at bounding box center [501, 145] width 121 height 16
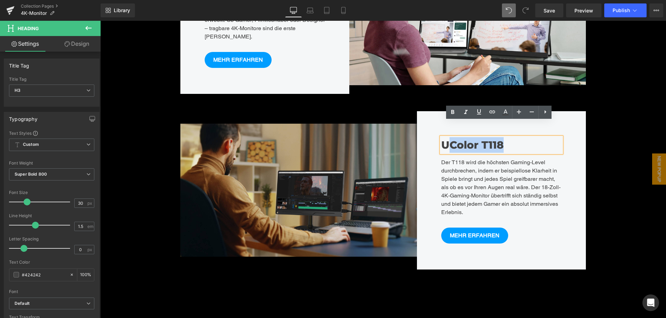
drag, startPoint x: 448, startPoint y: 130, endPoint x: 518, endPoint y: 130, distance: 70.4
click at [518, 137] on h3 "UColor T118" at bounding box center [501, 145] width 121 height 16
drag, startPoint x: 489, startPoint y: 133, endPoint x: 483, endPoint y: 132, distance: 6.1
click at [489, 137] on h3 "UColor T118" at bounding box center [501, 145] width 121 height 16
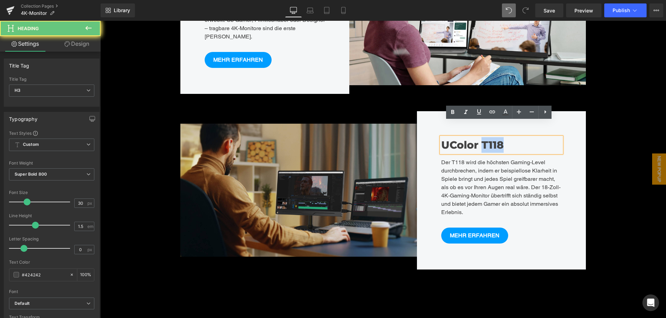
drag, startPoint x: 480, startPoint y: 130, endPoint x: 524, endPoint y: 132, distance: 44.1
click at [524, 137] on h3 "UColor T118" at bounding box center [501, 145] width 121 height 16
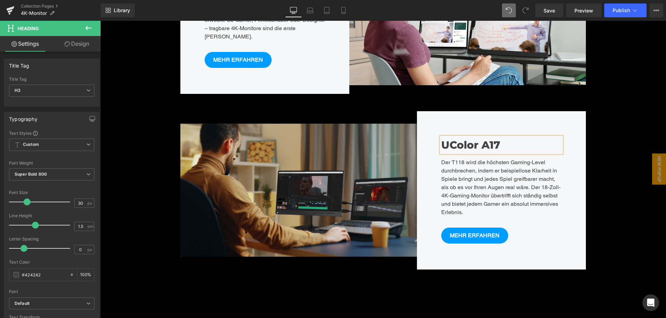
click at [456, 179] on p "Der T118 wird die höchsten Gaming-Level durchbrechen, indem er beispiellose Kla…" at bounding box center [501, 187] width 121 height 58
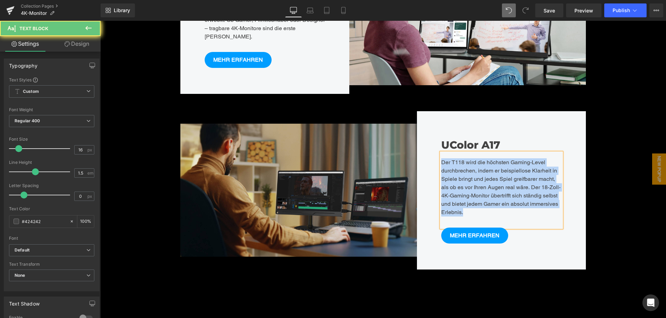
paste div
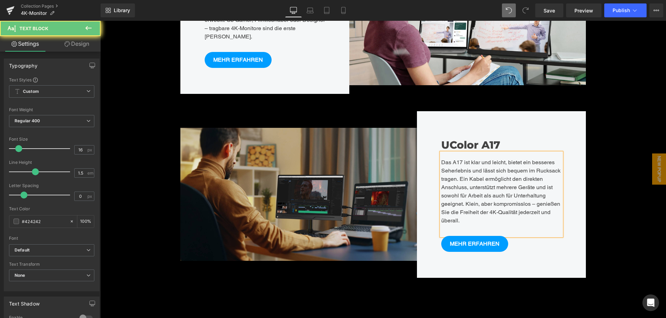
scroll to position [3, 3]
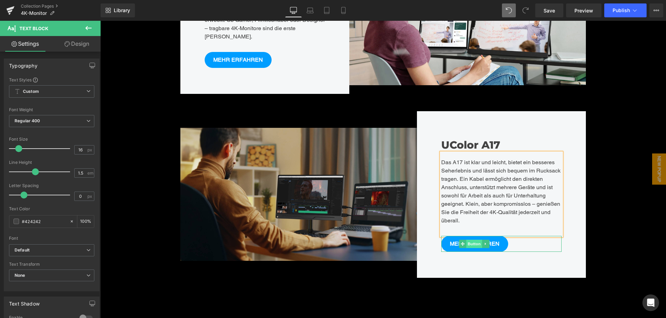
click at [474, 240] on span "Button" at bounding box center [474, 244] width 16 height 8
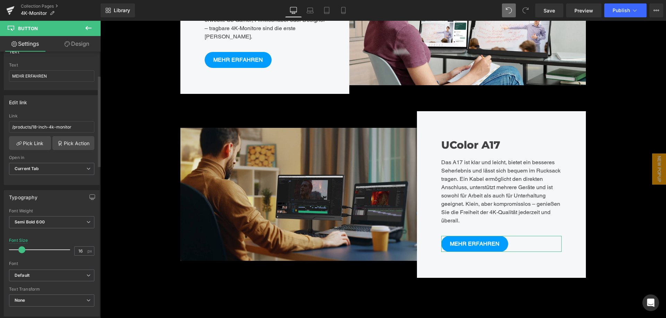
scroll to position [69, 0]
click at [36, 142] on link "Pick Link" at bounding box center [30, 143] width 42 height 14
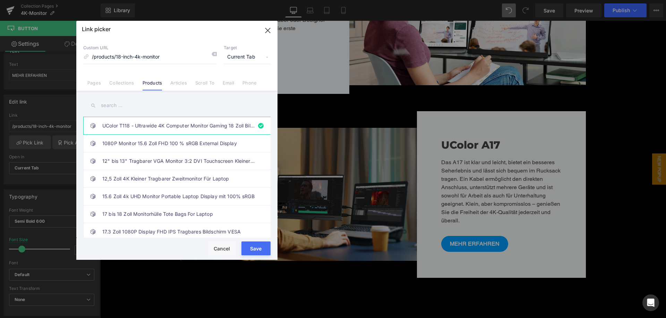
click at [126, 106] on input "text" at bounding box center [176, 106] width 187 height 16
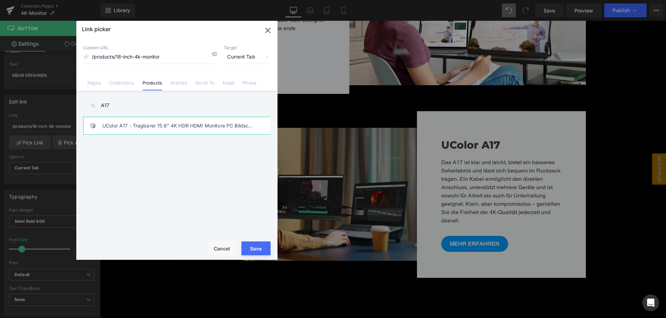
type input "A17"
click at [135, 127] on link "UColor A17 - Tragbarer 15.6" 4K HDR HDMI Monitore PC Bildschirm" at bounding box center [178, 125] width 153 height 17
type input "/products/uperfect-4k-portable-monitor-15-6"
drag, startPoint x: 256, startPoint y: 246, endPoint x: 246, endPoint y: 196, distance: 50.9
click at [256, 246] on button "Save" at bounding box center [255, 249] width 29 height 14
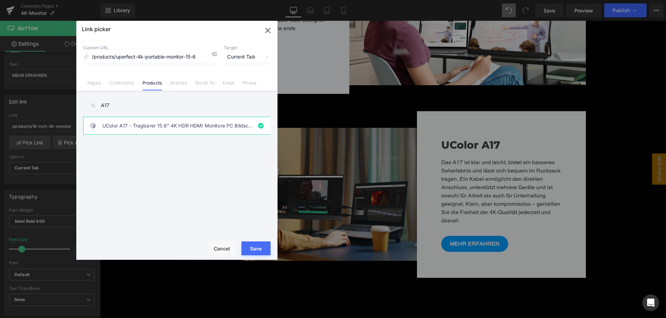
type input "/products/uperfect-4k-portable-monitor-15-6"
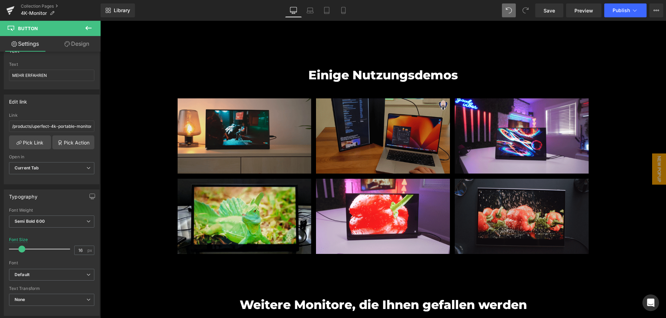
scroll to position [2113, 0]
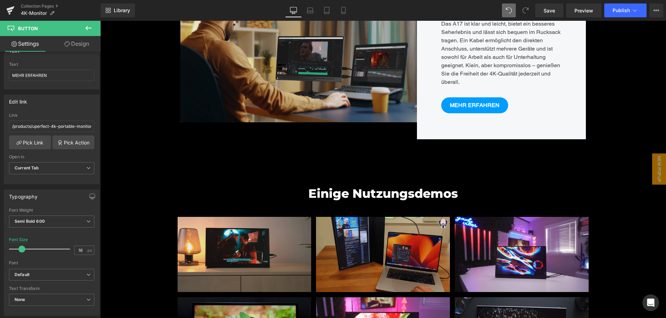
click at [85, 28] on icon at bounding box center [88, 28] width 8 height 8
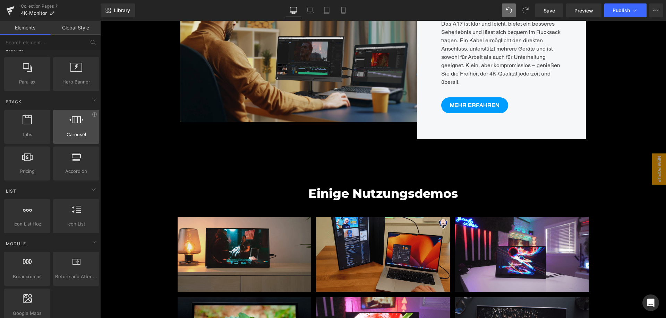
scroll to position [173, 0]
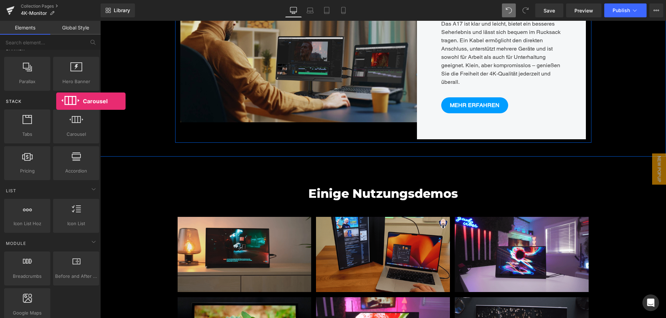
drag, startPoint x: 78, startPoint y: 128, endPoint x: 53, endPoint y: 100, distance: 37.1
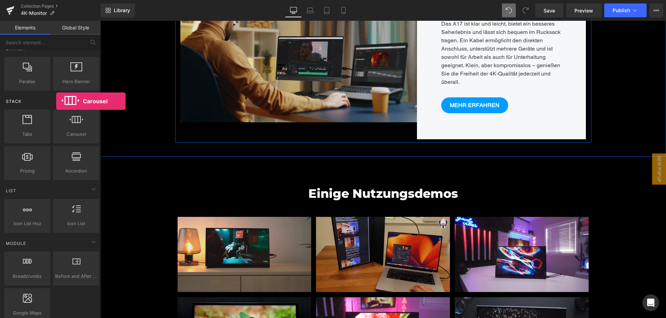
click at [54, 182] on div "Stack Tabs tabs, vertical, horizontal, accordions Carousel carousels, slideshow…" at bounding box center [52, 208] width 98 height 53
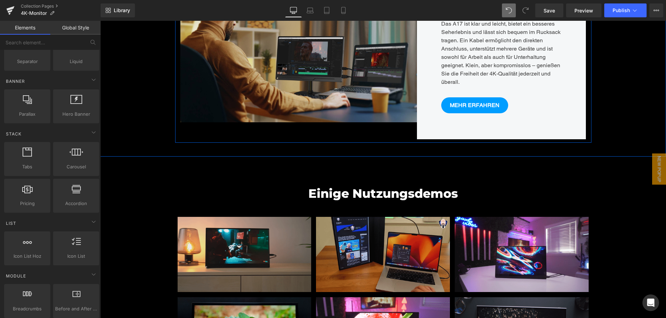
scroll to position [0, 0]
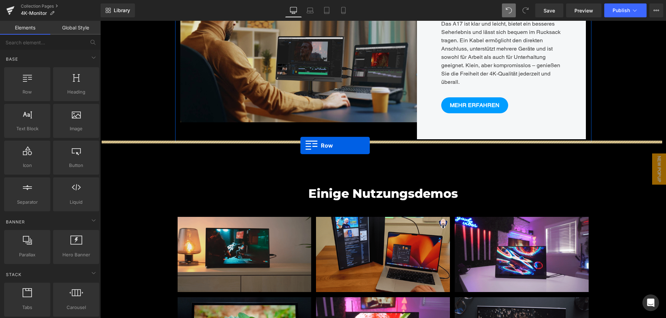
drag, startPoint x: 128, startPoint y: 100, endPoint x: 301, endPoint y: 146, distance: 178.3
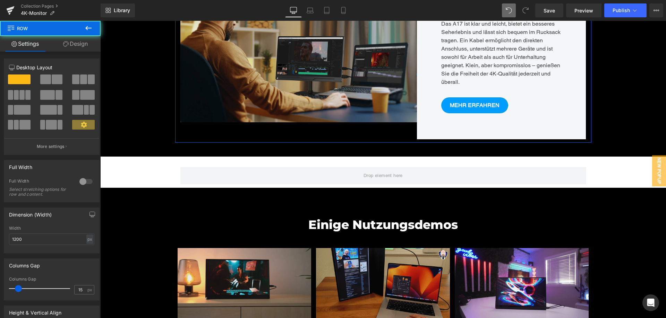
scroll to position [3380, 560]
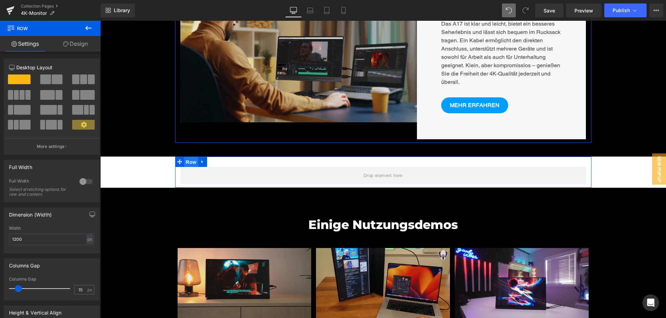
click at [191, 157] on span "Row" at bounding box center [191, 162] width 14 height 10
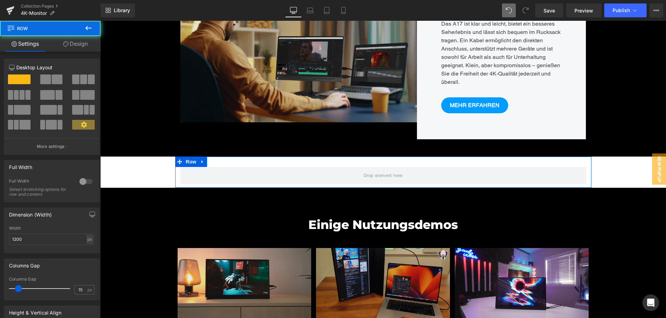
click at [81, 44] on link "Design" at bounding box center [75, 44] width 50 height 16
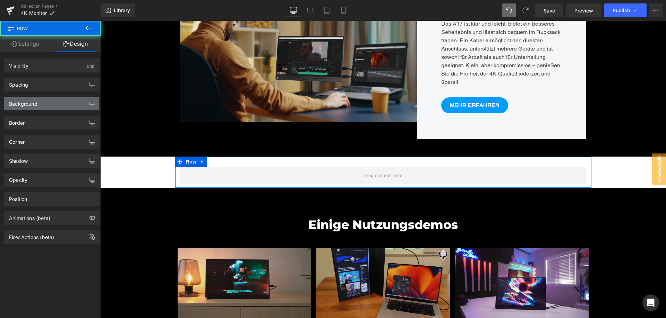
click at [45, 105] on div "Background" at bounding box center [51, 103] width 95 height 13
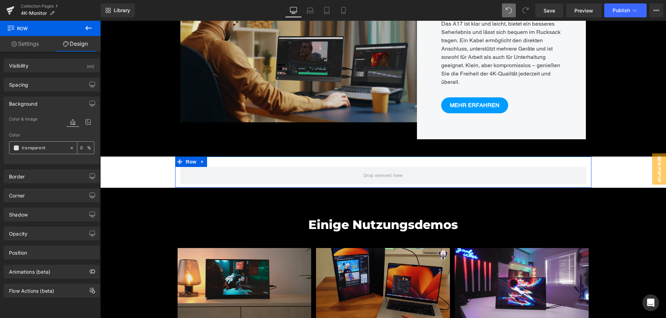
click at [16, 146] on span at bounding box center [17, 148] width 6 height 6
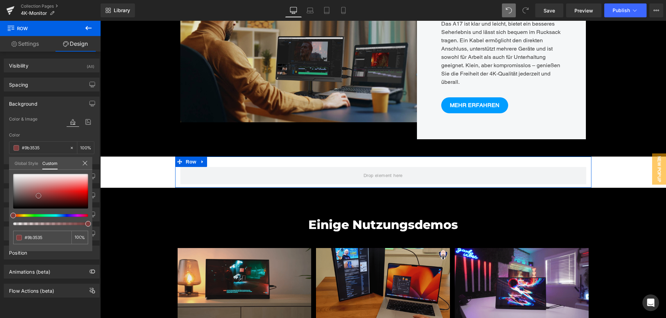
type input "#9b3535"
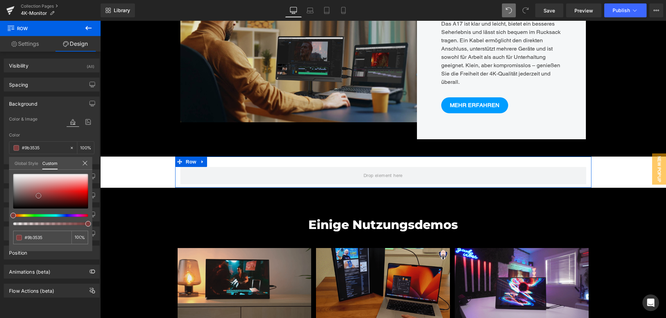
type input "100"
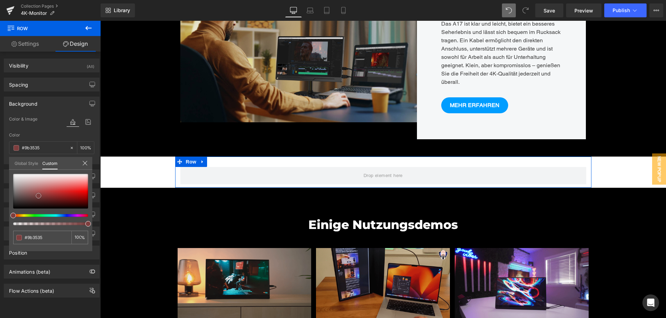
type input "#9b3535"
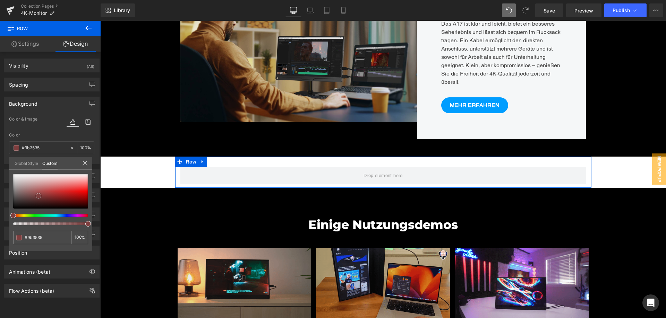
type input "100"
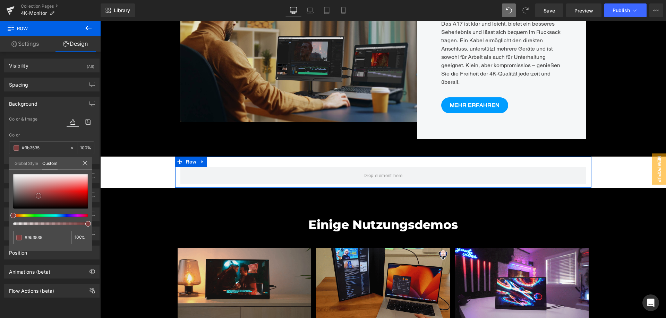
type input "#7e3e3e"
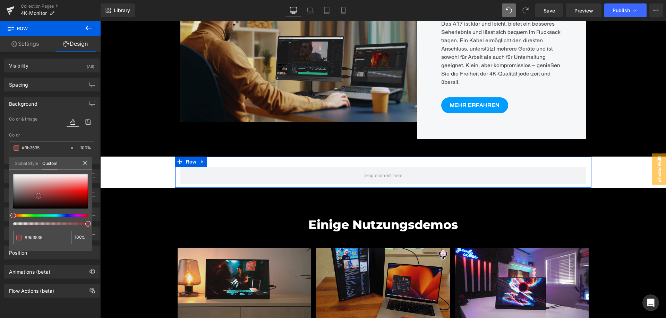
type input "#7e3e3e"
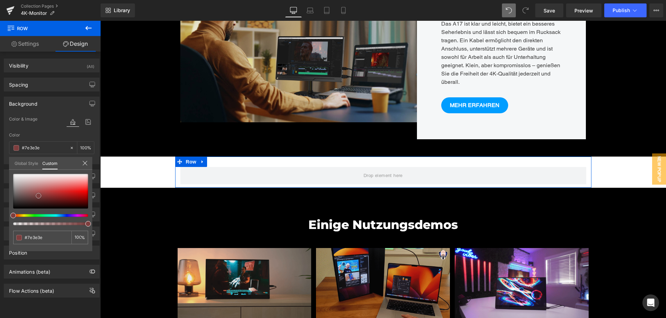
type input "#574141"
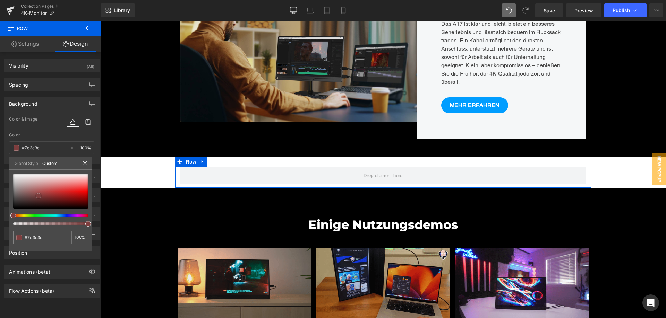
type input "#574141"
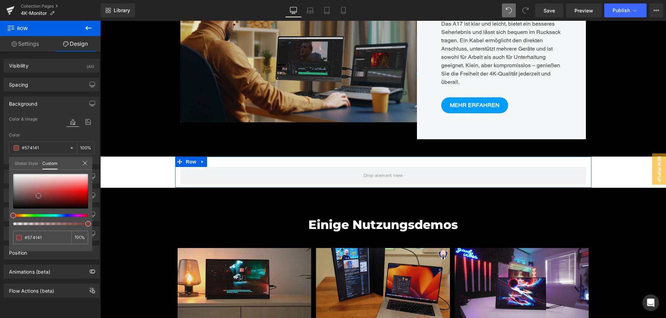
type input "#3d3d3d"
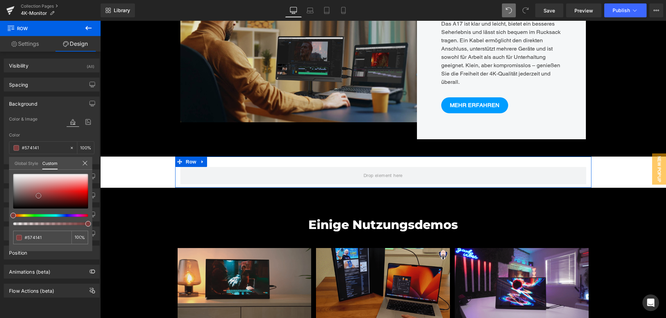
type input "#3d3d3d"
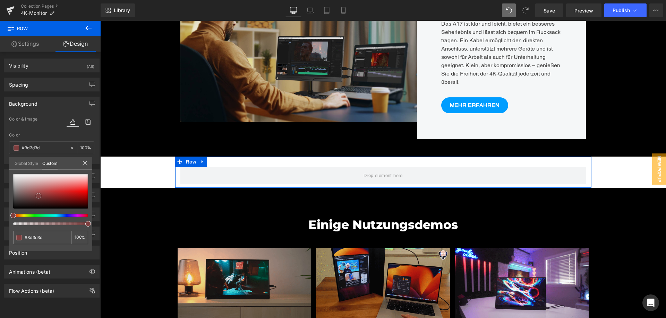
type input "#1c1c1c"
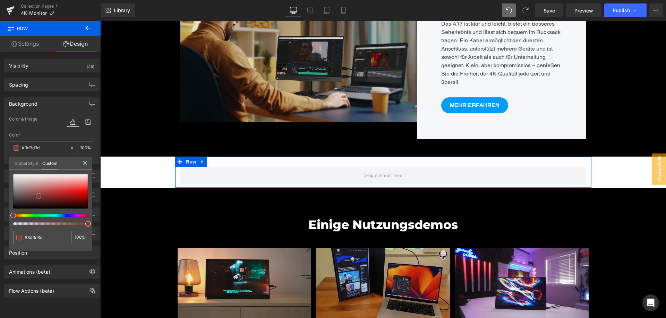
type input "#1c1c1c"
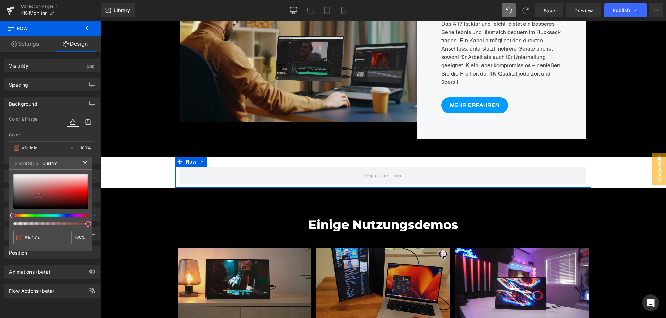
type input "#000000"
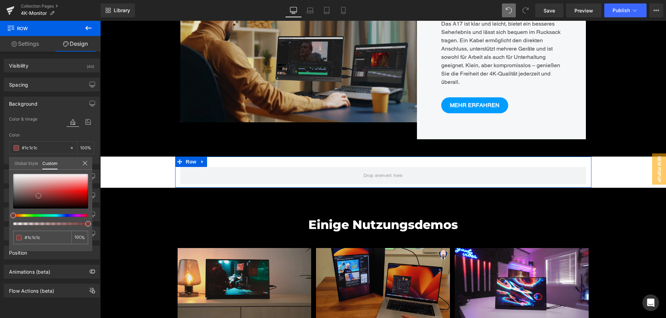
type input "#000000"
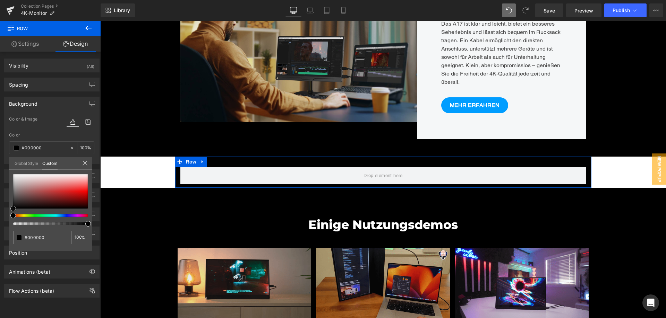
drag, startPoint x: 38, startPoint y: 196, endPoint x: 0, endPoint y: 218, distance: 44.6
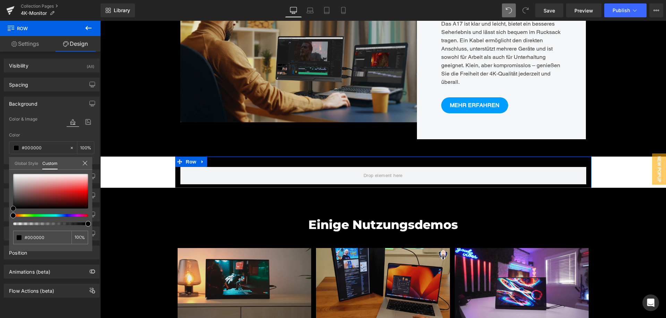
click at [0, 164] on div "Background Color & Image color rgba(0, 0, 0, 1) Color #000000 100 % Image Repla…" at bounding box center [52, 128] width 104 height 73
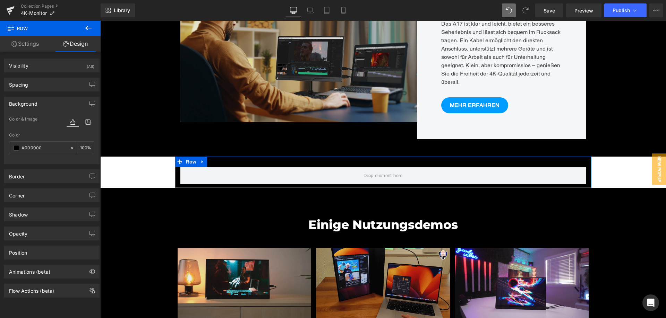
click at [190, 157] on span "Row" at bounding box center [191, 162] width 14 height 10
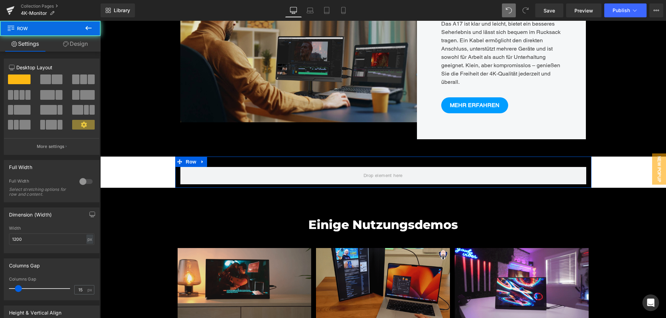
click at [81, 179] on div at bounding box center [86, 181] width 17 height 11
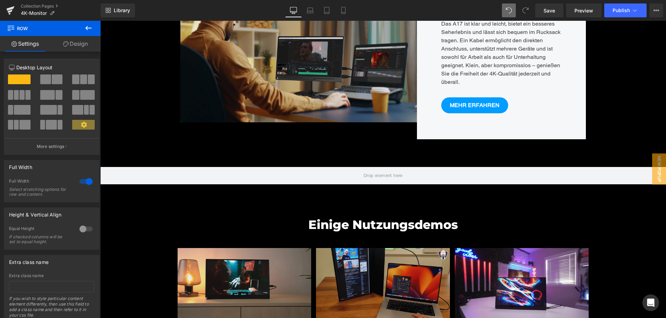
click at [91, 28] on icon at bounding box center [88, 28] width 6 height 4
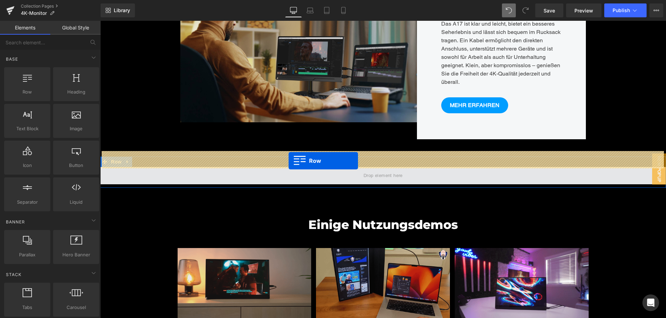
drag, startPoint x: 128, startPoint y: 103, endPoint x: 288, endPoint y: 161, distance: 170.4
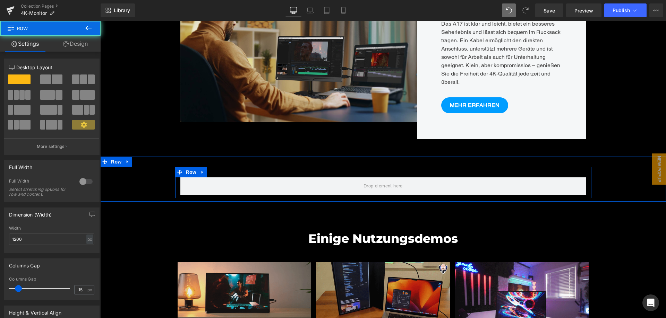
scroll to position [3394, 560]
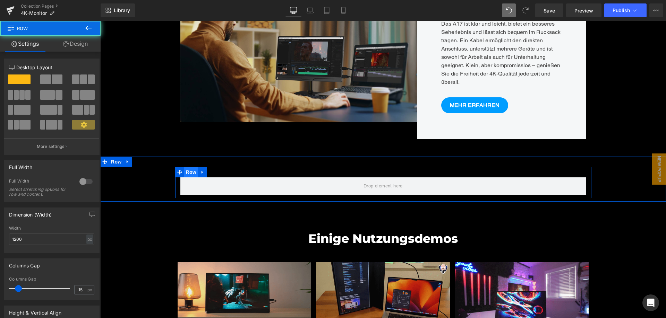
click at [187, 167] on span "Row" at bounding box center [191, 172] width 14 height 10
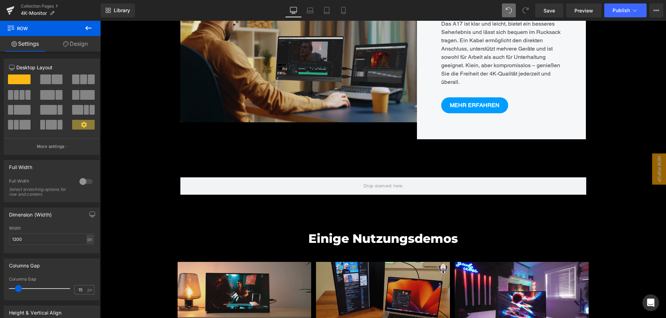
click at [92, 28] on icon at bounding box center [88, 28] width 6 height 4
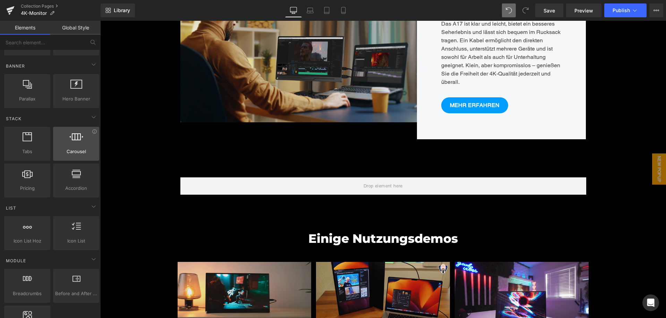
scroll to position [173, 0]
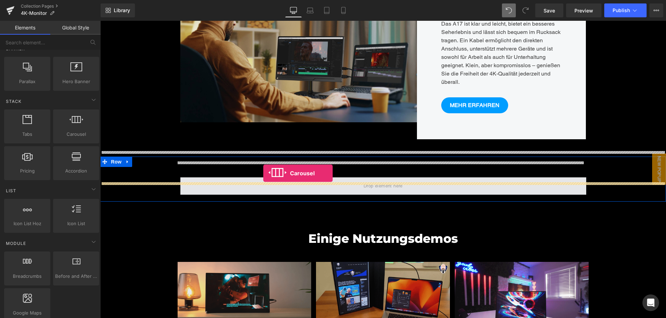
drag, startPoint x: 178, startPoint y: 148, endPoint x: 264, endPoint y: 173, distance: 89.4
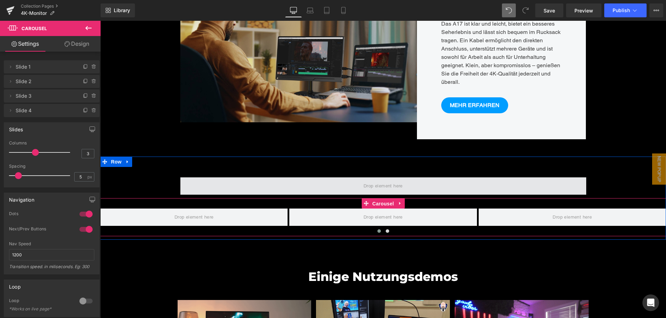
scroll to position [3411, 560]
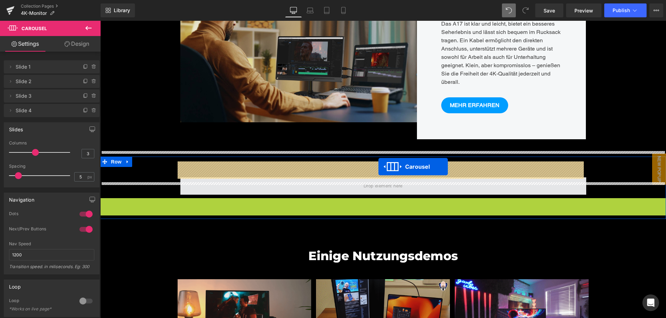
drag, startPoint x: 379, startPoint y: 187, endPoint x: 378, endPoint y: 167, distance: 20.5
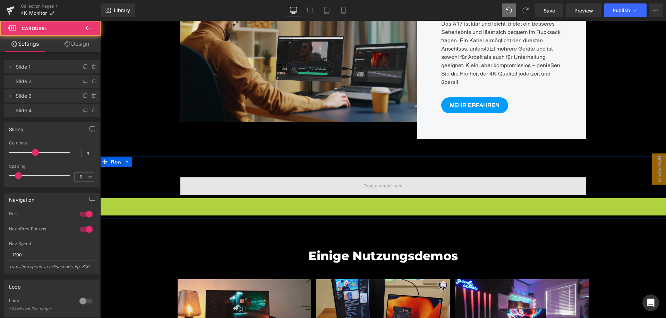
scroll to position [3415, 560]
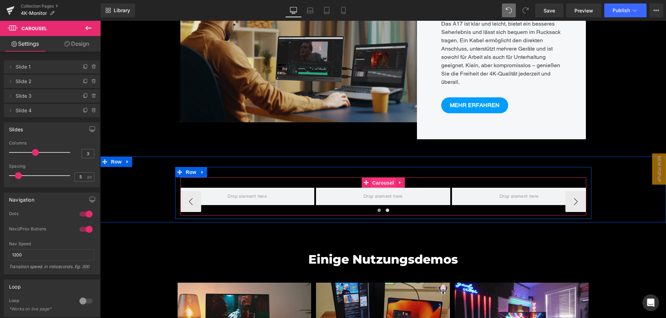
click at [385, 178] on span "Carousel" at bounding box center [382, 183] width 25 height 10
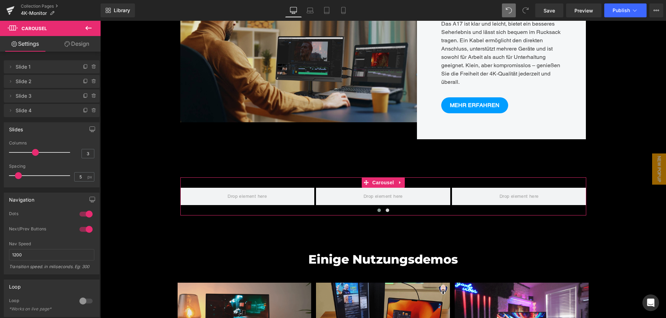
type input "4"
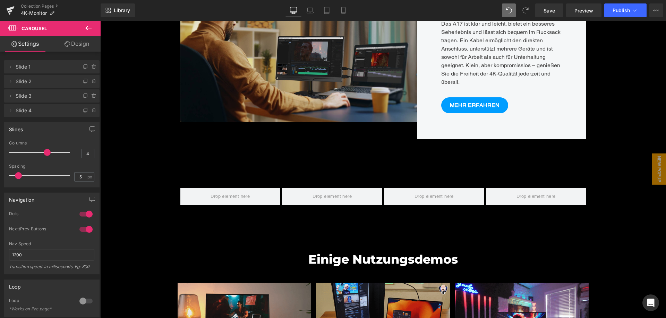
drag, startPoint x: 34, startPoint y: 153, endPoint x: 42, endPoint y: 153, distance: 8.0
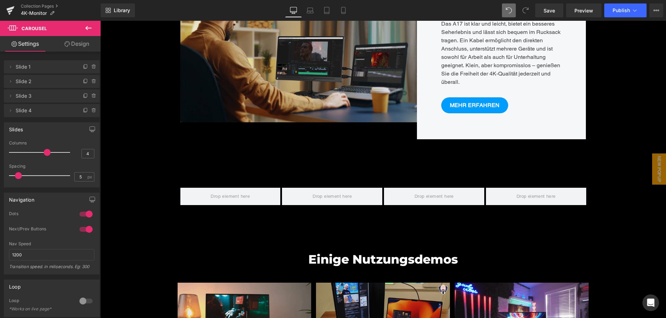
click at [44, 153] on span at bounding box center [47, 152] width 7 height 7
click at [89, 27] on icon at bounding box center [88, 28] width 8 height 8
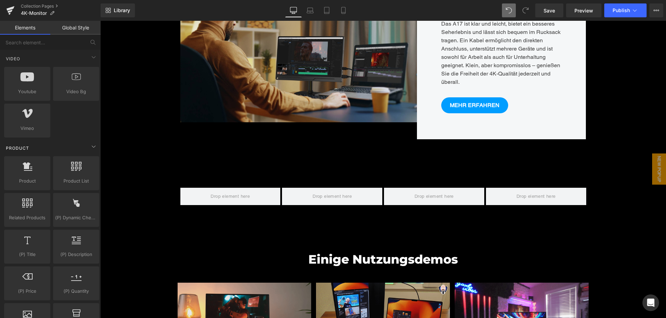
scroll to position [535, 0]
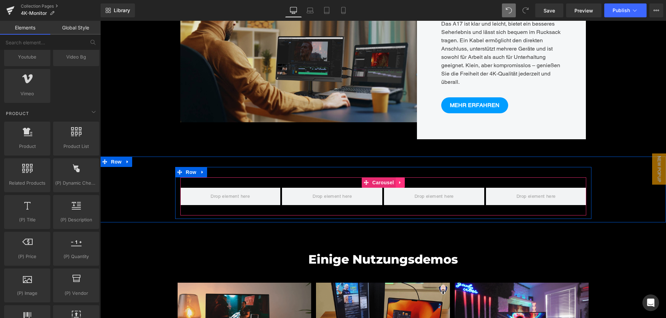
click at [399, 180] on icon at bounding box center [400, 182] width 5 height 5
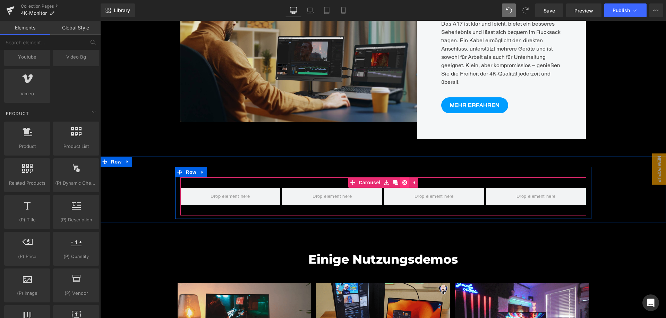
click at [402, 180] on icon at bounding box center [404, 182] width 5 height 5
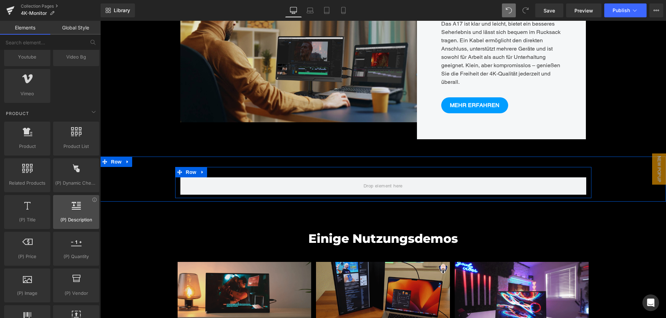
scroll to position [3394, 560]
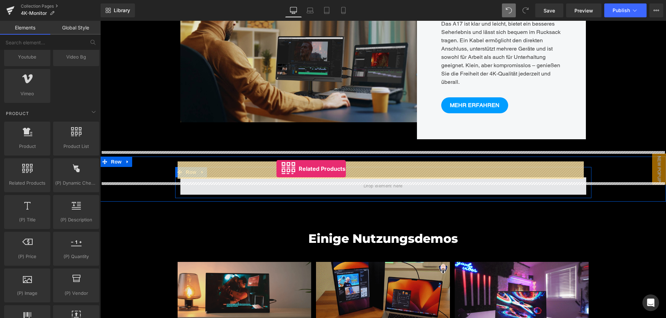
drag, startPoint x: 155, startPoint y: 201, endPoint x: 277, endPoint y: 169, distance: 126.2
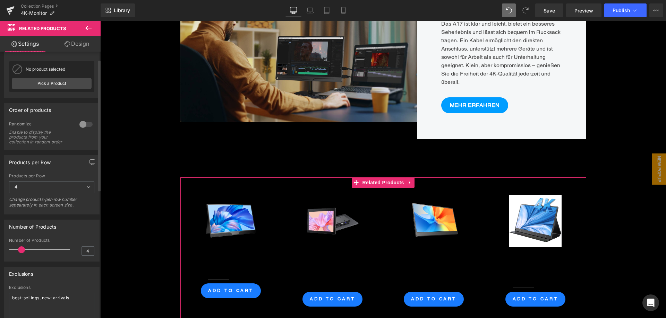
scroll to position [0, 0]
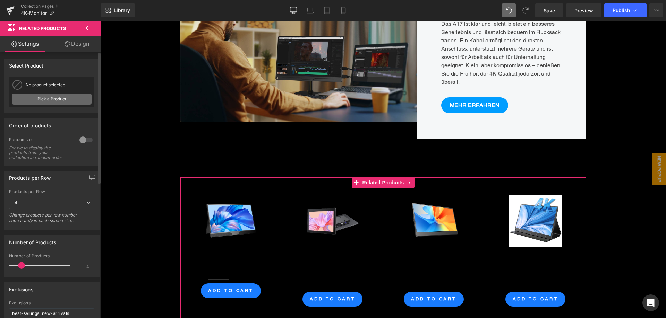
click at [53, 97] on link "Pick a Product" at bounding box center [52, 99] width 80 height 11
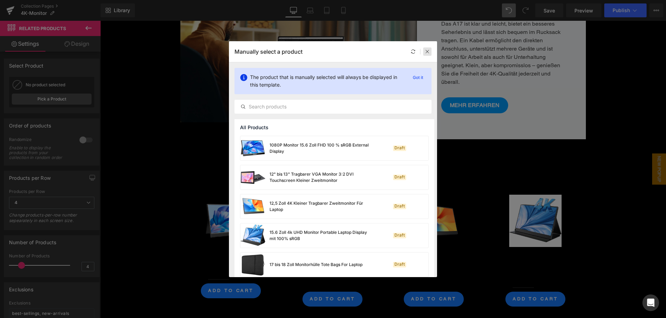
click at [426, 52] on icon at bounding box center [427, 51] width 5 height 5
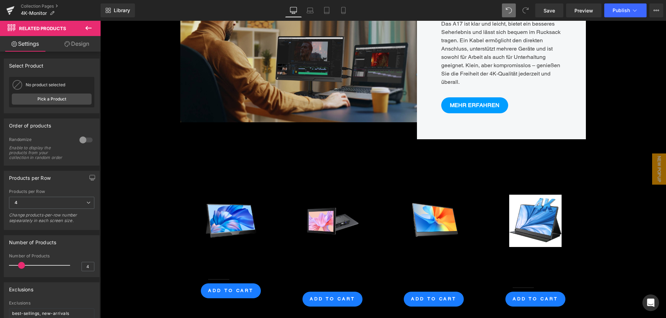
click at [89, 28] on icon at bounding box center [88, 28] width 6 height 4
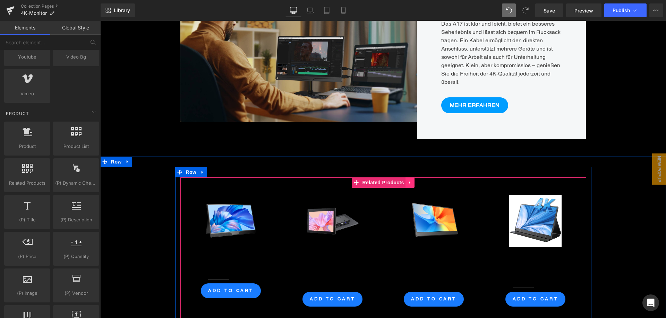
click at [409, 180] on icon at bounding box center [409, 182] width 5 height 5
click at [414, 180] on icon at bounding box center [414, 182] width 5 height 5
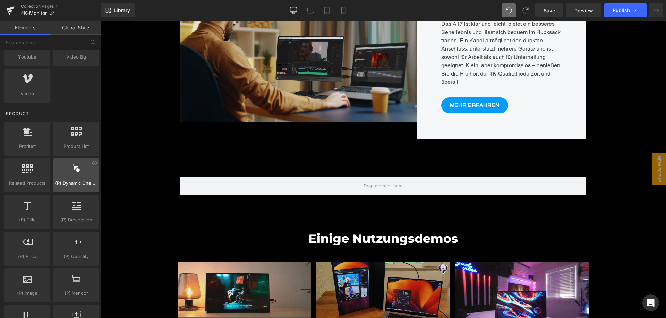
scroll to position [3394, 560]
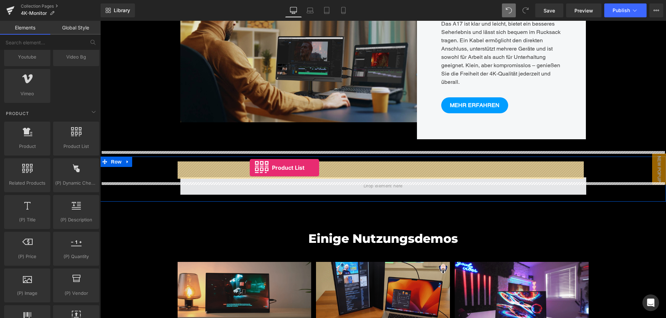
drag, startPoint x: 178, startPoint y: 166, endPoint x: 250, endPoint y: 167, distance: 72.1
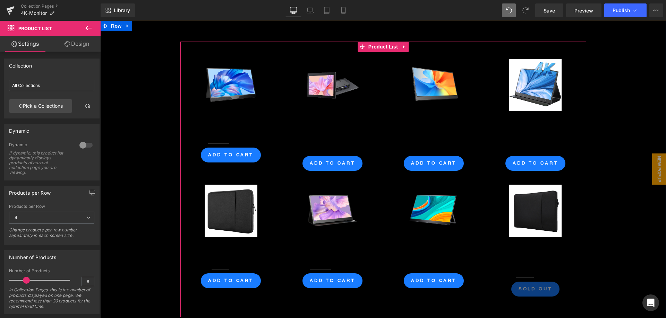
scroll to position [2251, 0]
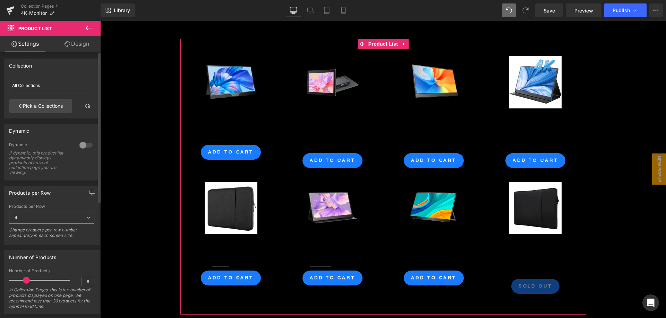
click at [51, 217] on span "4" at bounding box center [51, 218] width 85 height 12
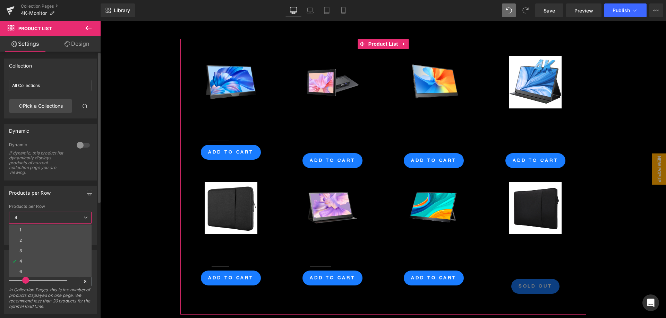
click at [60, 197] on div "Products per Row" at bounding box center [50, 192] width 92 height 13
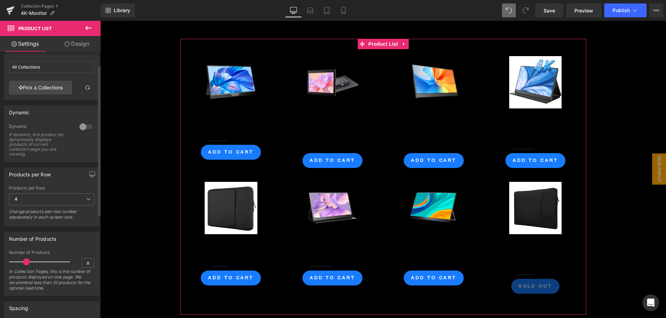
scroll to position [35, 0]
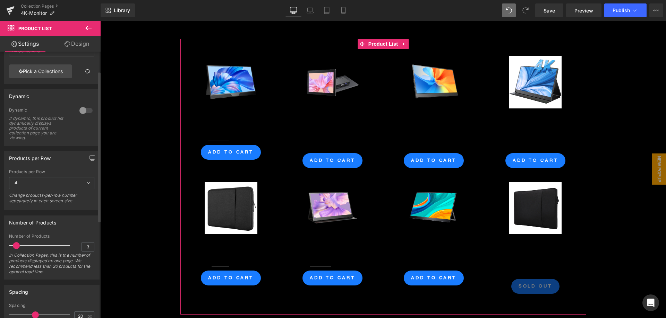
type input "4"
drag, startPoint x: 25, startPoint y: 245, endPoint x: 19, endPoint y: 247, distance: 6.1
click at [19, 247] on span at bounding box center [18, 245] width 7 height 7
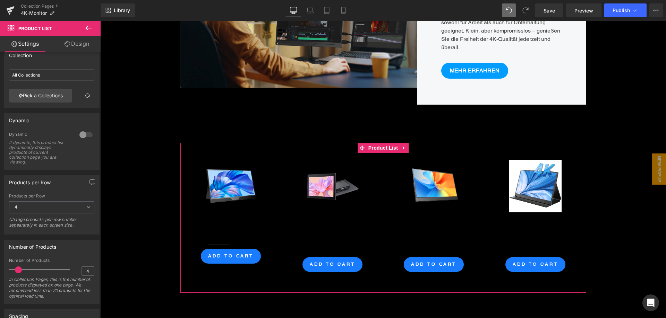
scroll to position [0, 0]
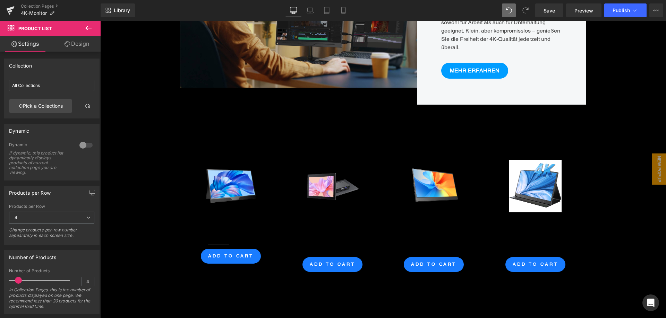
drag, startPoint x: 90, startPoint y: 28, endPoint x: 76, endPoint y: 41, distance: 18.9
click at [90, 28] on icon at bounding box center [88, 28] width 6 height 4
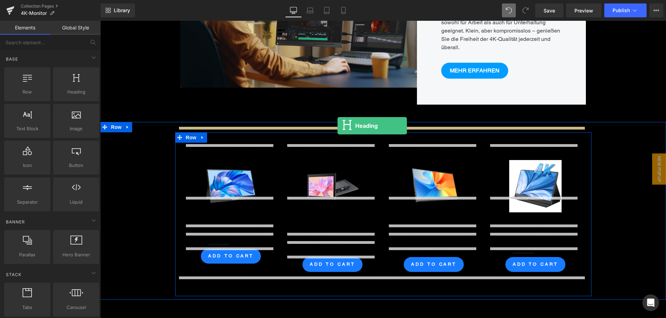
drag, startPoint x: 170, startPoint y: 113, endPoint x: 337, endPoint y: 126, distance: 167.6
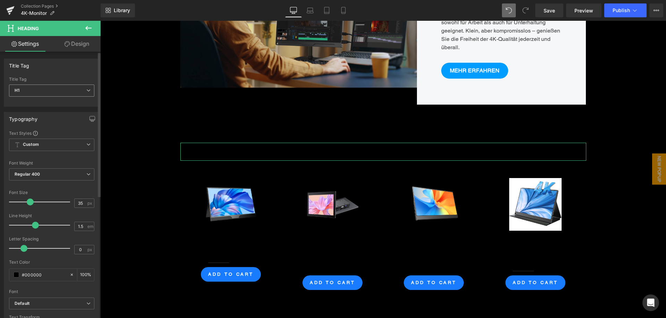
click at [46, 92] on span "H1" at bounding box center [51, 91] width 85 height 12
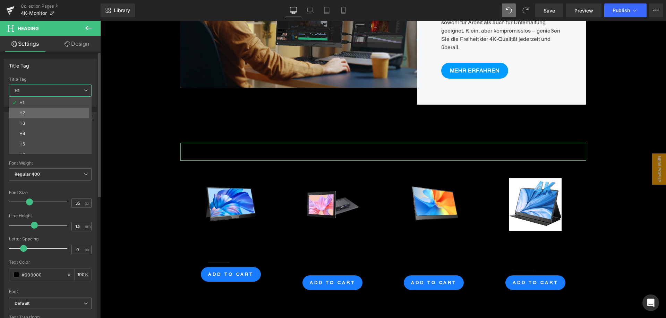
click at [45, 113] on li "H2" at bounding box center [52, 113] width 86 height 10
type input "29.75"
type input "100"
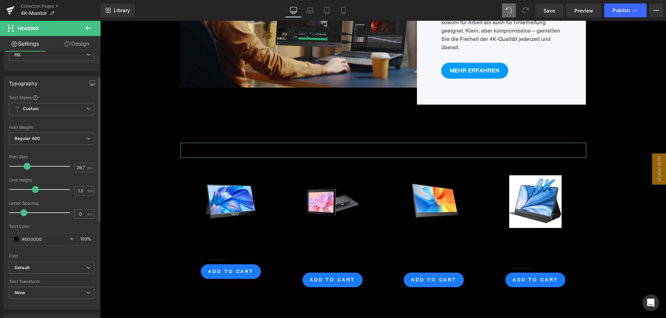
scroll to position [69, 0]
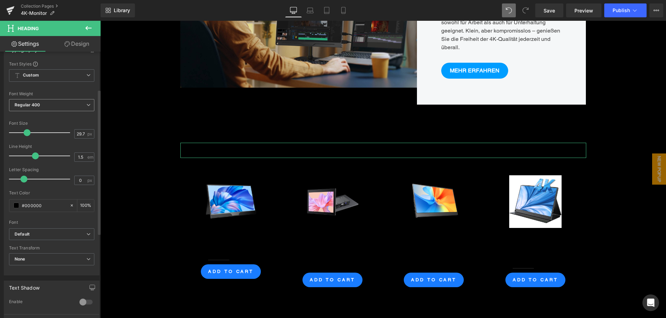
click at [43, 107] on span "Regular 400" at bounding box center [51, 105] width 85 height 12
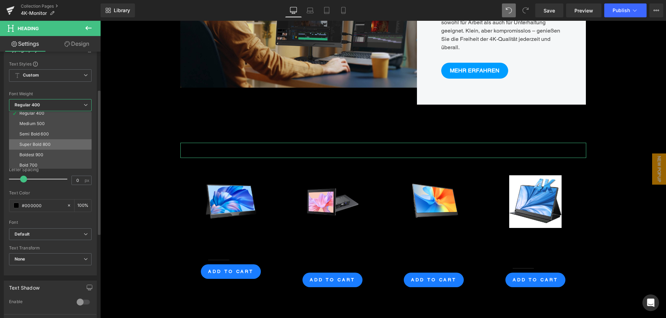
scroll to position [58, 0]
click at [57, 122] on li "Super Bold 800" at bounding box center [52, 122] width 86 height 10
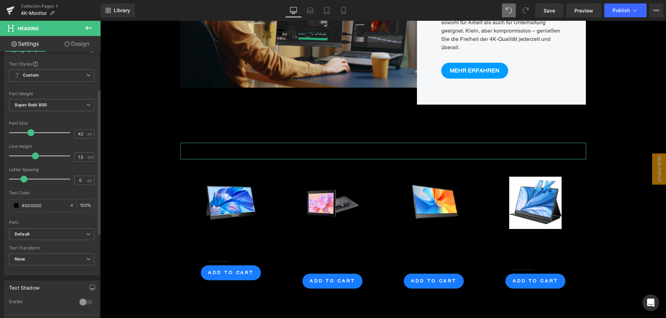
scroll to position [3, 3]
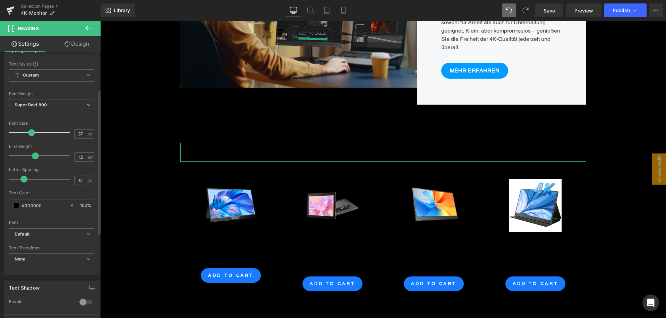
type input "36"
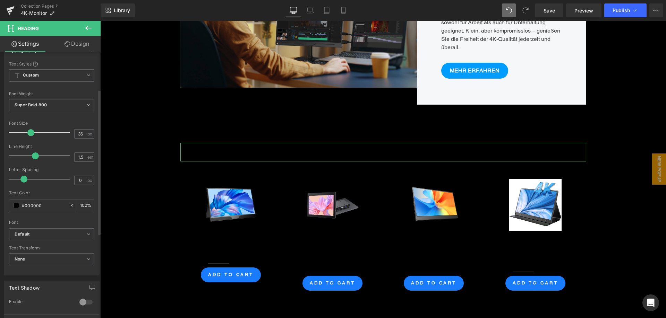
scroll to position [3545, 560]
drag, startPoint x: 28, startPoint y: 132, endPoint x: 28, endPoint y: 136, distance: 3.5
click at [28, 136] on span at bounding box center [30, 132] width 7 height 7
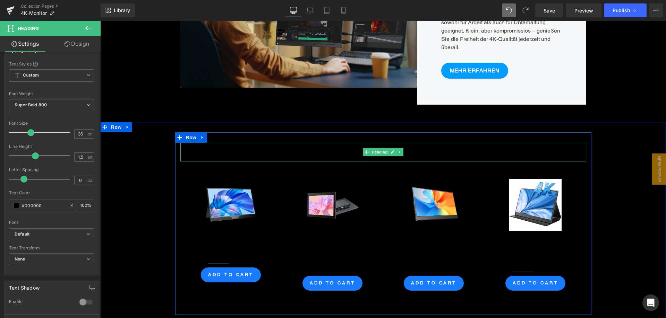
click at [313, 143] on h2 "Your heading text goes here" at bounding box center [383, 152] width 406 height 19
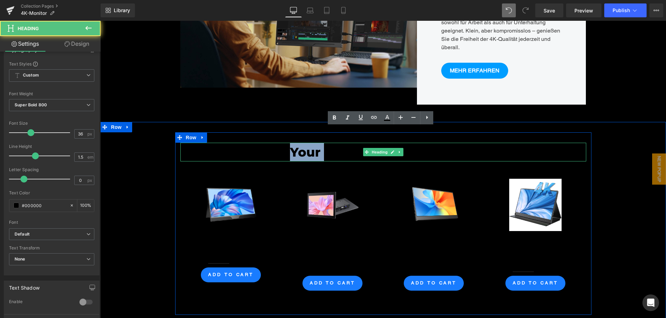
click at [313, 143] on h2 "Your heading text goes here" at bounding box center [383, 152] width 406 height 19
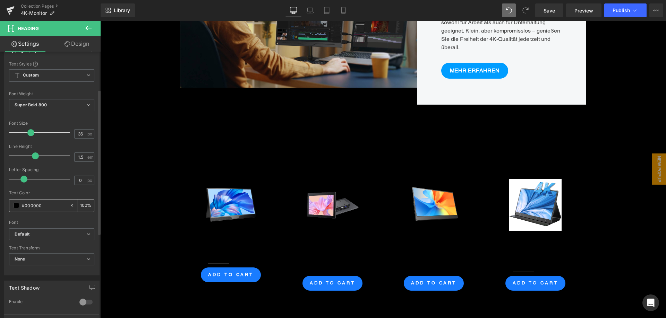
click at [16, 204] on span at bounding box center [17, 206] width 6 height 6
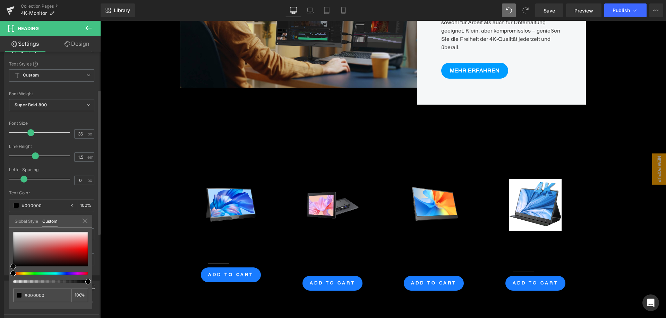
type input "#c09090"
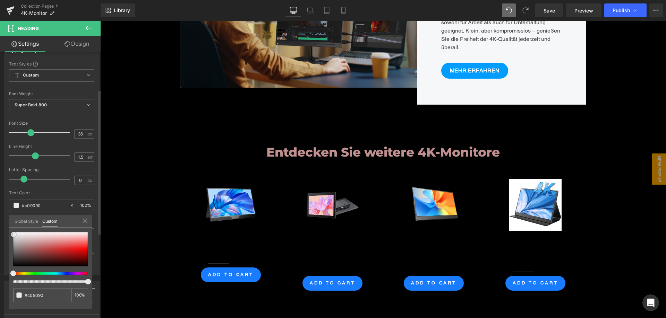
type input "#dfdbdb"
type input "#ffffff"
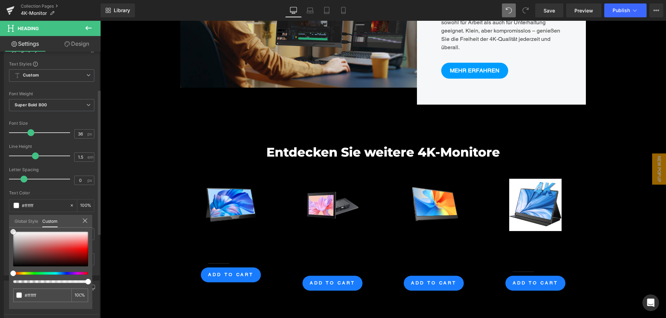
drag, startPoint x: 14, startPoint y: 235, endPoint x: 87, endPoint y: 173, distance: 96.2
click at [1, 208] on div "Typography Text Styles Custom Custom Setup Global Style Custom Setup Global Sty…" at bounding box center [52, 156] width 104 height 238
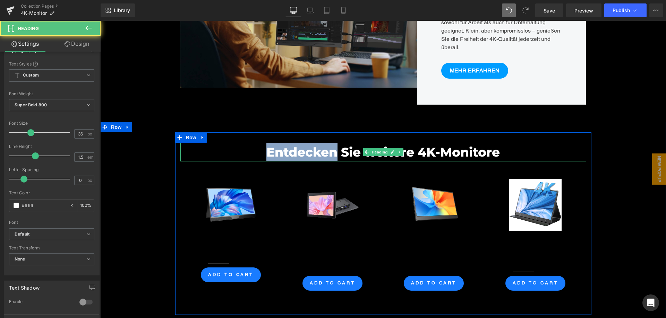
click at [301, 143] on h2 "Entdecken Sie weitere 4K-Monitore" at bounding box center [383, 152] width 406 height 19
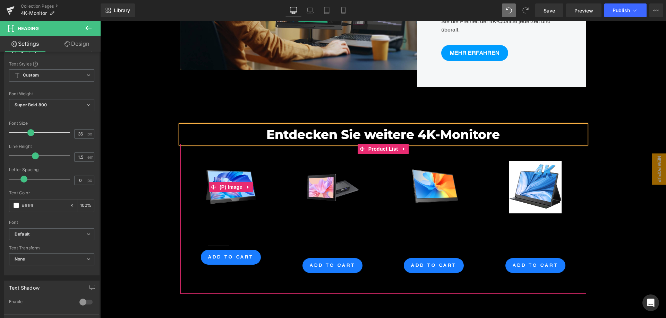
scroll to position [2182, 0]
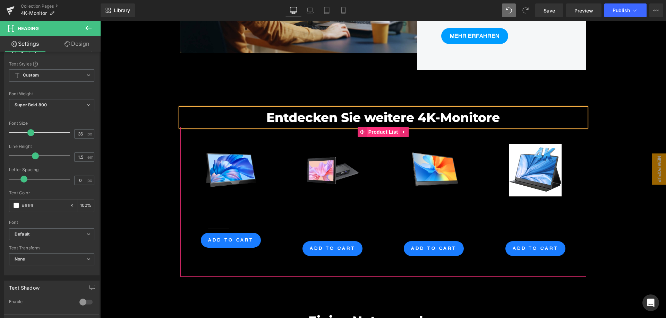
click at [377, 127] on span "Product List" at bounding box center [382, 132] width 33 height 10
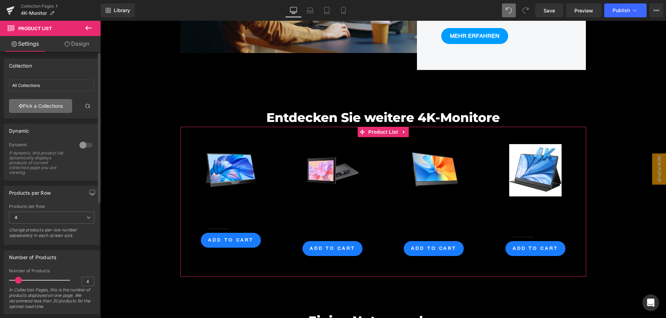
click at [45, 111] on link "Pick a Collections" at bounding box center [40, 106] width 63 height 14
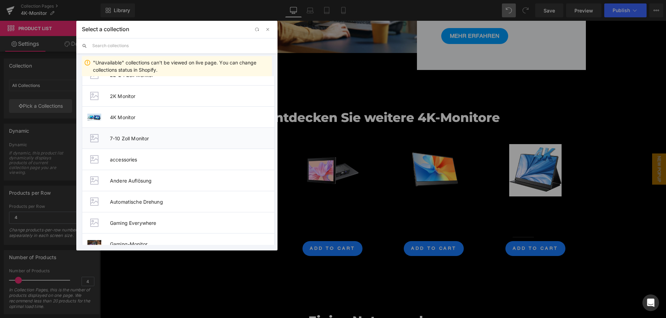
scroll to position [243, 0]
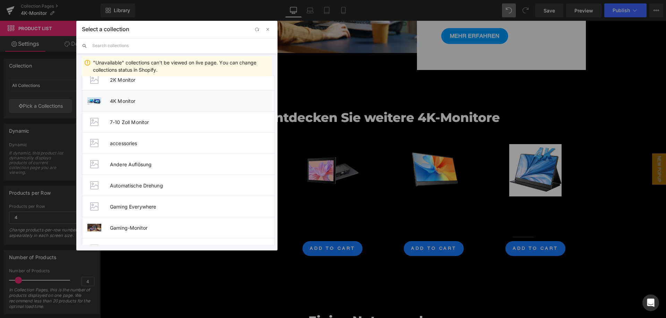
click at [184, 102] on span "4K Monitor" at bounding box center [192, 101] width 164 height 6
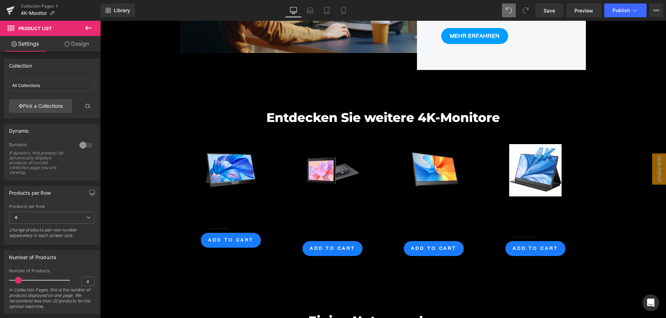
type input "4K Monitor"
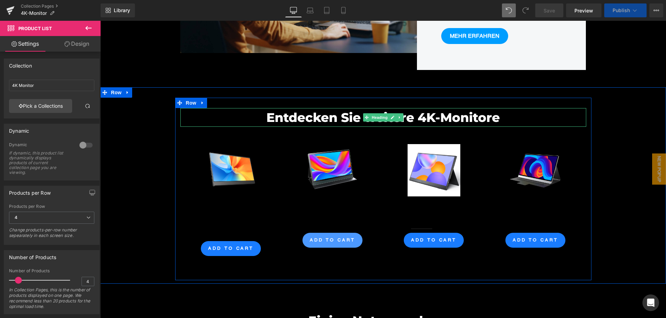
scroll to position [3, 3]
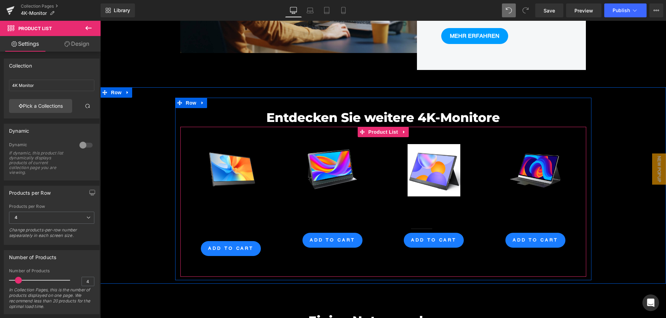
drag, startPoint x: 384, startPoint y: 115, endPoint x: 384, endPoint y: 111, distance: 4.5
click at [384, 127] on span "Product List" at bounding box center [382, 132] width 33 height 10
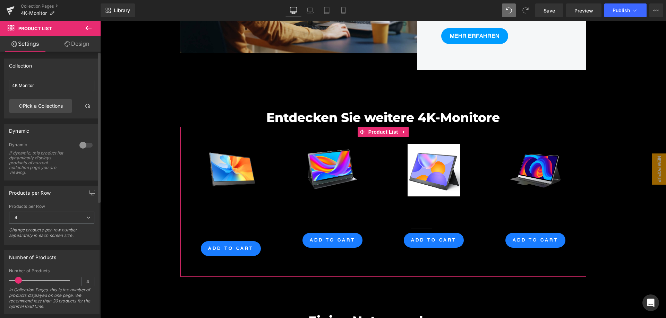
click at [81, 144] on div at bounding box center [86, 145] width 17 height 11
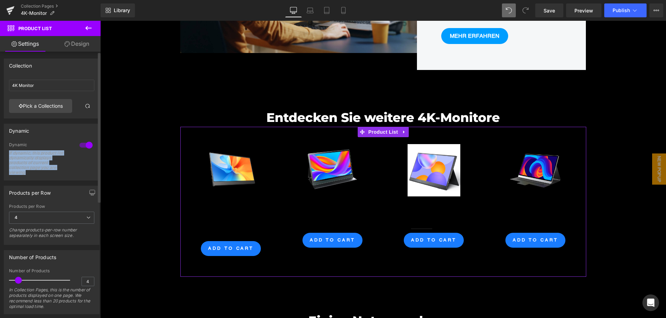
drag, startPoint x: 29, startPoint y: 172, endPoint x: 6, endPoint y: 148, distance: 33.1
click at [6, 148] on div "1 Dynamic If dynamic, this product list dynamically displays products of curren…" at bounding box center [51, 161] width 95 height 38
click at [79, 145] on div at bounding box center [86, 145] width 17 height 11
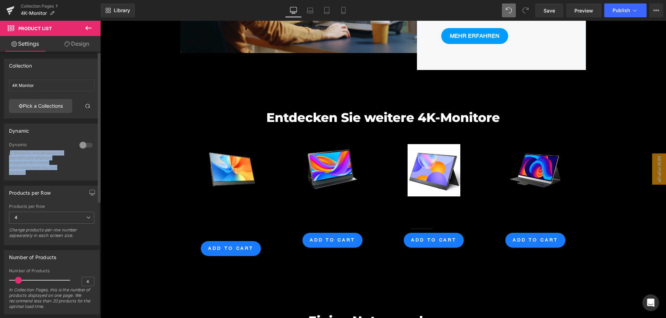
drag, startPoint x: 29, startPoint y: 173, endPoint x: 10, endPoint y: 153, distance: 27.5
click at [10, 153] on div "If dynamic, this product list dynamically displays products of current collecti…" at bounding box center [40, 163] width 62 height 24
click at [21, 168] on div "If dynamic, this product list dynamically displays products of current collecti…" at bounding box center [40, 163] width 62 height 24
drag, startPoint x: 29, startPoint y: 173, endPoint x: 9, endPoint y: 153, distance: 29.2
click at [9, 153] on div "0 Dynamic If dynamic, this product list dynamically displays products of curren…" at bounding box center [51, 161] width 95 height 38
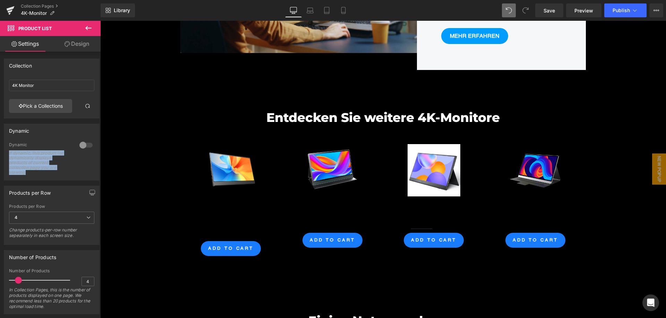
copy div "If dynamic, this product list dynamically displays products of current collecti…"
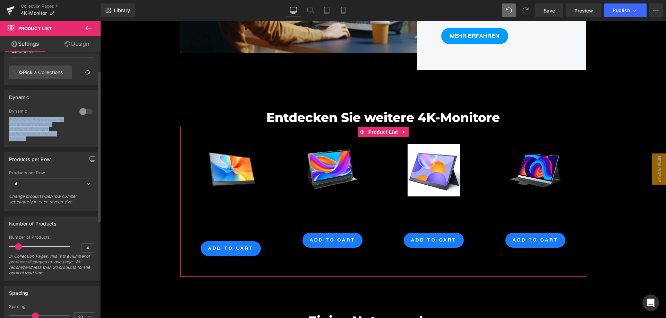
scroll to position [0, 0]
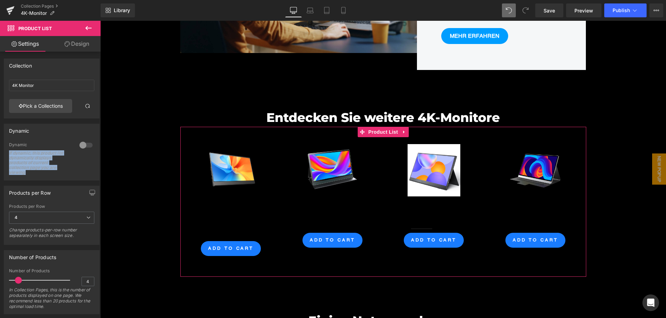
click at [85, 47] on link "Design" at bounding box center [77, 44] width 50 height 16
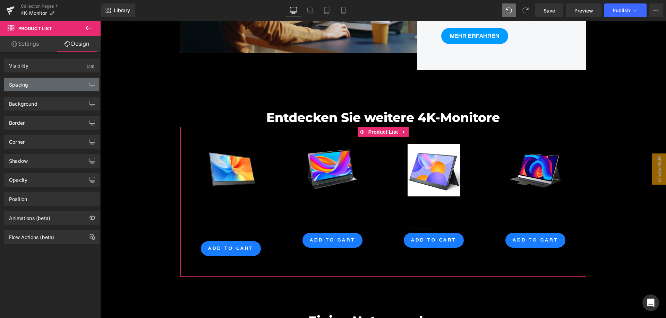
click at [56, 88] on div "Spacing" at bounding box center [51, 84] width 95 height 13
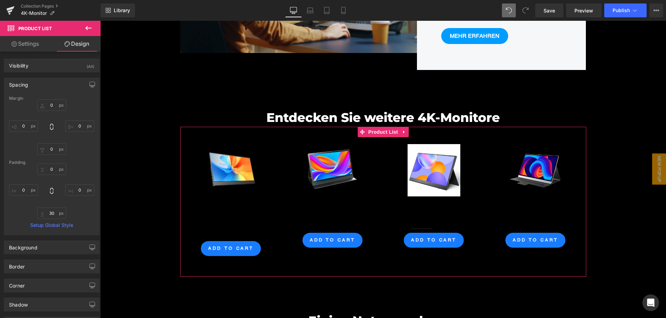
click at [57, 86] on div "Spacing" at bounding box center [51, 84] width 95 height 13
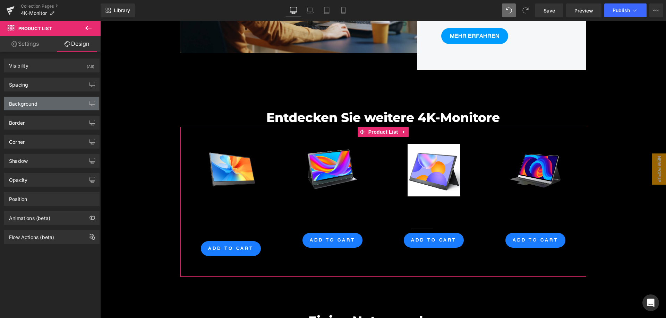
click at [58, 103] on div "Background" at bounding box center [51, 103] width 95 height 13
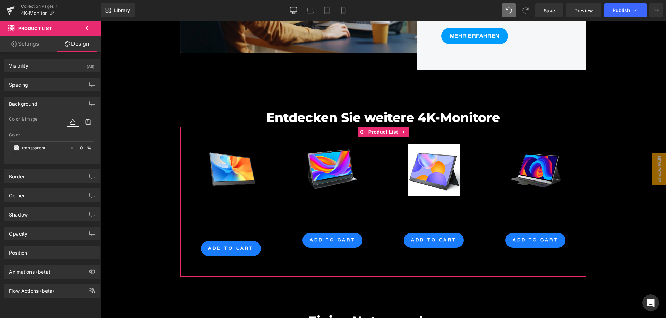
drag, startPoint x: 58, startPoint y: 105, endPoint x: 53, endPoint y: 114, distance: 10.4
click at [58, 105] on div "Background" at bounding box center [51, 103] width 95 height 13
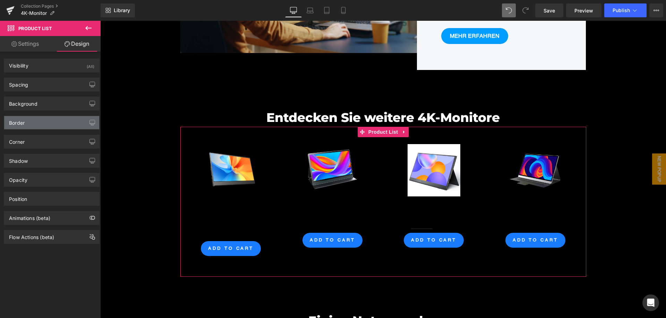
click at [51, 124] on div "Border" at bounding box center [51, 122] width 95 height 13
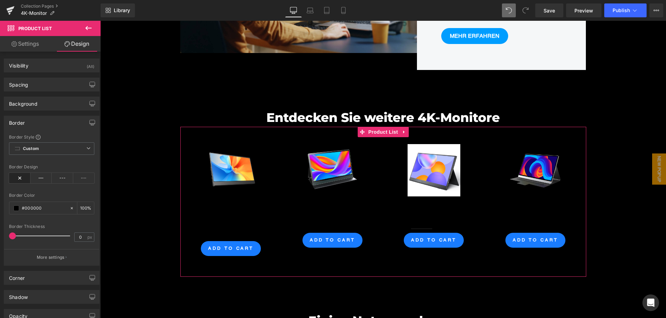
click at [51, 124] on div "Border" at bounding box center [51, 122] width 95 height 13
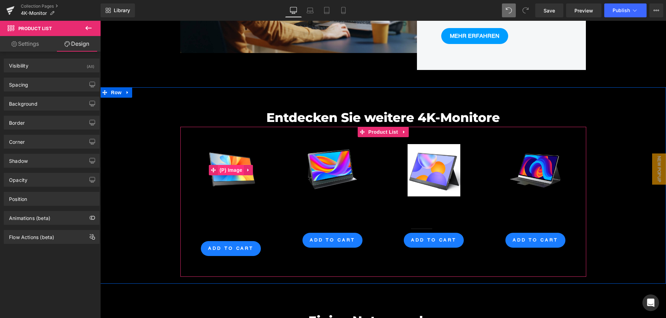
click at [228, 165] on span "(P) Image" at bounding box center [231, 170] width 26 height 10
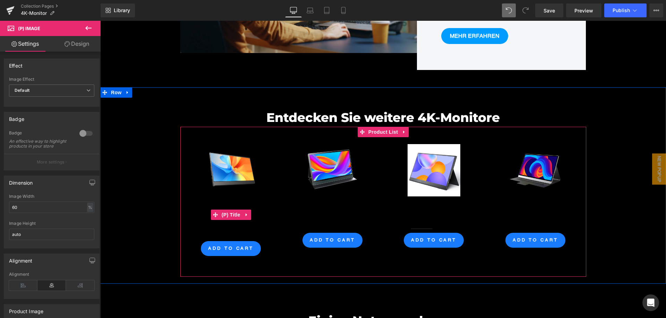
drag, startPoint x: 227, startPoint y: 193, endPoint x: 270, endPoint y: 198, distance: 43.5
click at [227, 210] on span "(P) Title" at bounding box center [231, 215] width 22 height 10
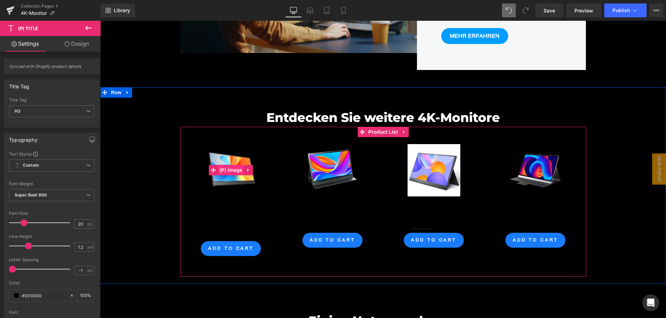
drag, startPoint x: 227, startPoint y: 153, endPoint x: 234, endPoint y: 154, distance: 7.7
click at [227, 165] on span "(P) Image" at bounding box center [231, 170] width 26 height 10
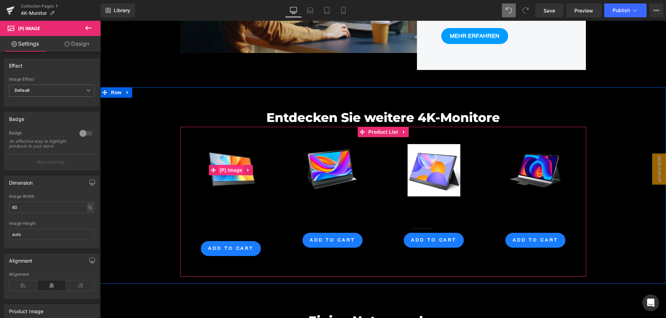
click at [234, 165] on span "(P) Image" at bounding box center [231, 170] width 26 height 10
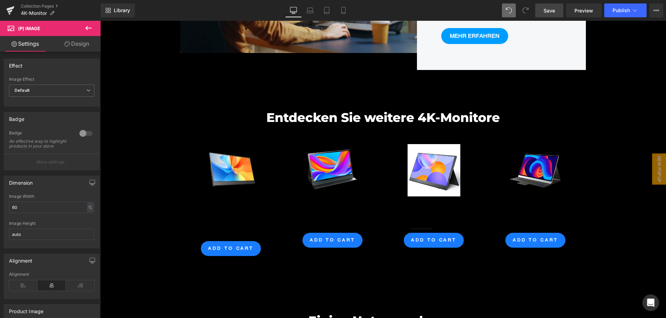
click at [548, 11] on span "Save" at bounding box center [548, 10] width 11 height 7
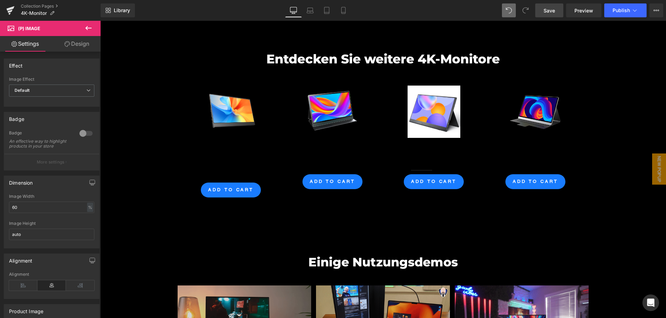
scroll to position [2251, 0]
